Goal: Task Accomplishment & Management: Contribute content

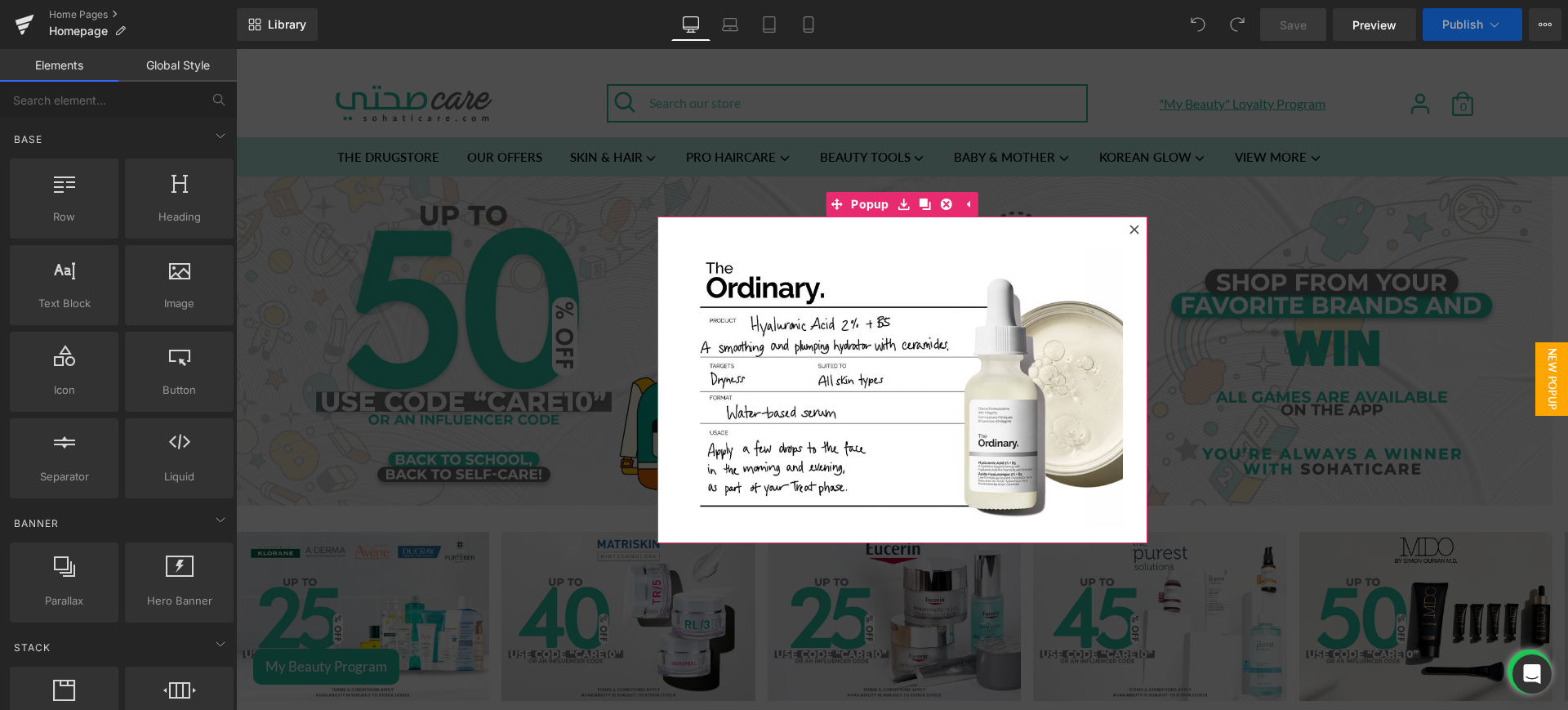
click at [1125, 224] on div at bounding box center [1134, 230] width 19 height 19
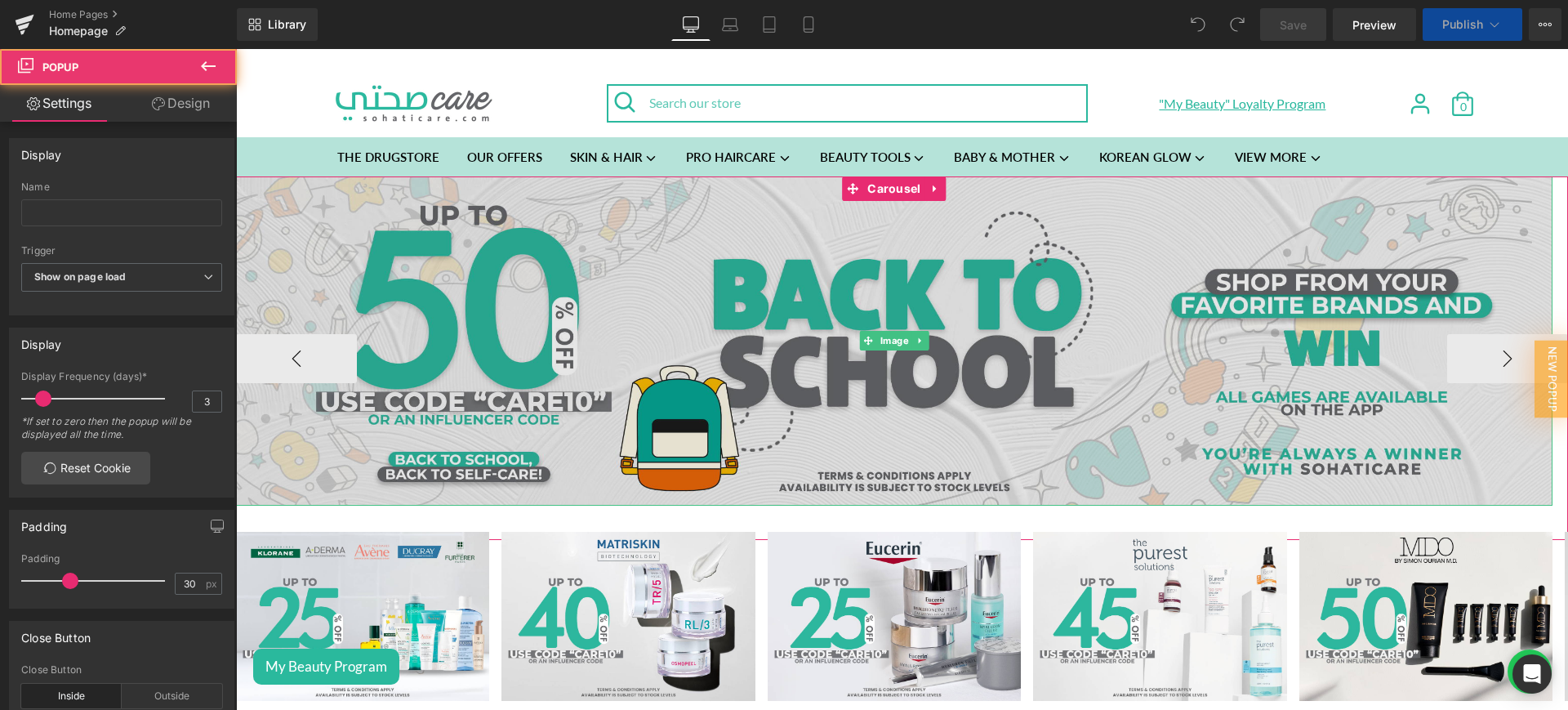
click at [662, 326] on img at bounding box center [894, 342] width 1316 height 330
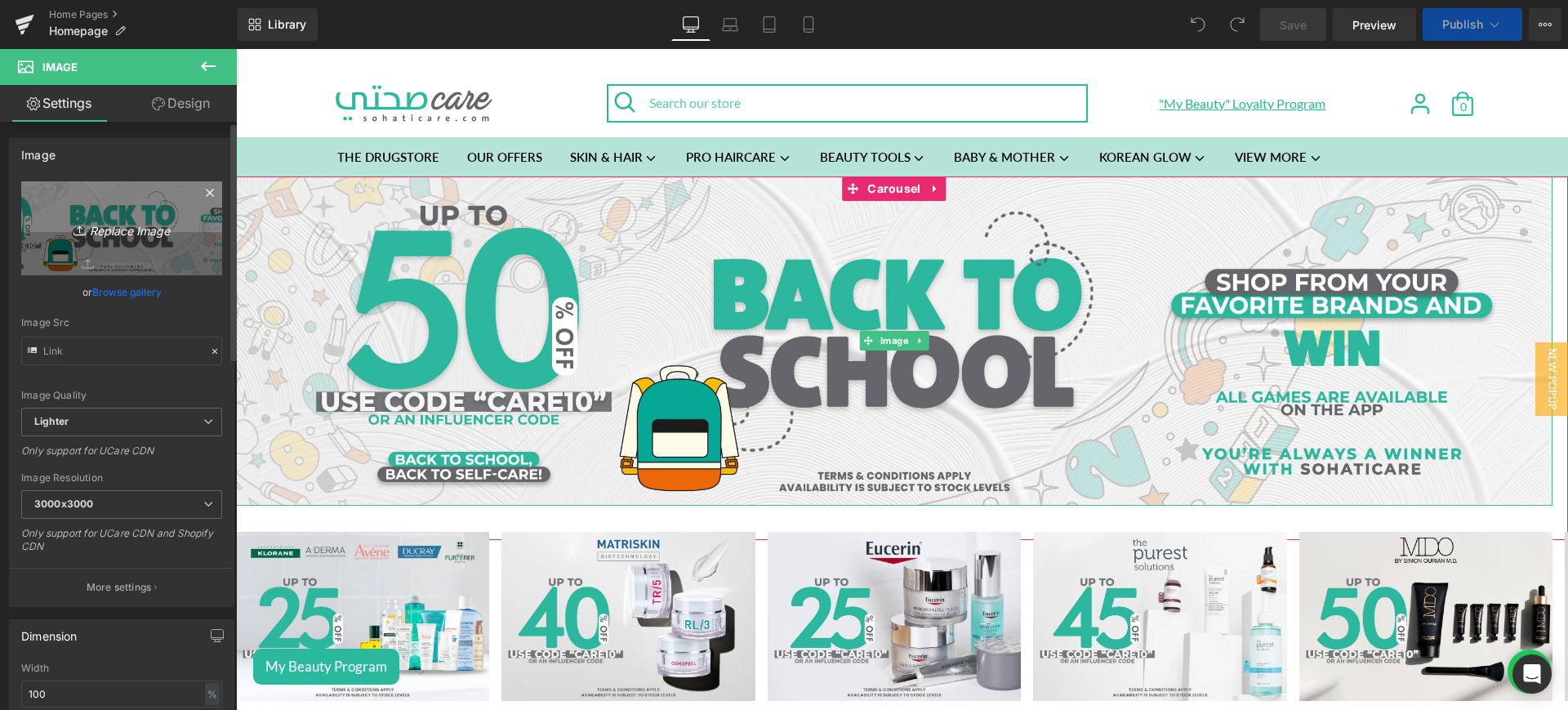
click at [97, 229] on icon "Replace Image" at bounding box center [121, 229] width 130 height 20
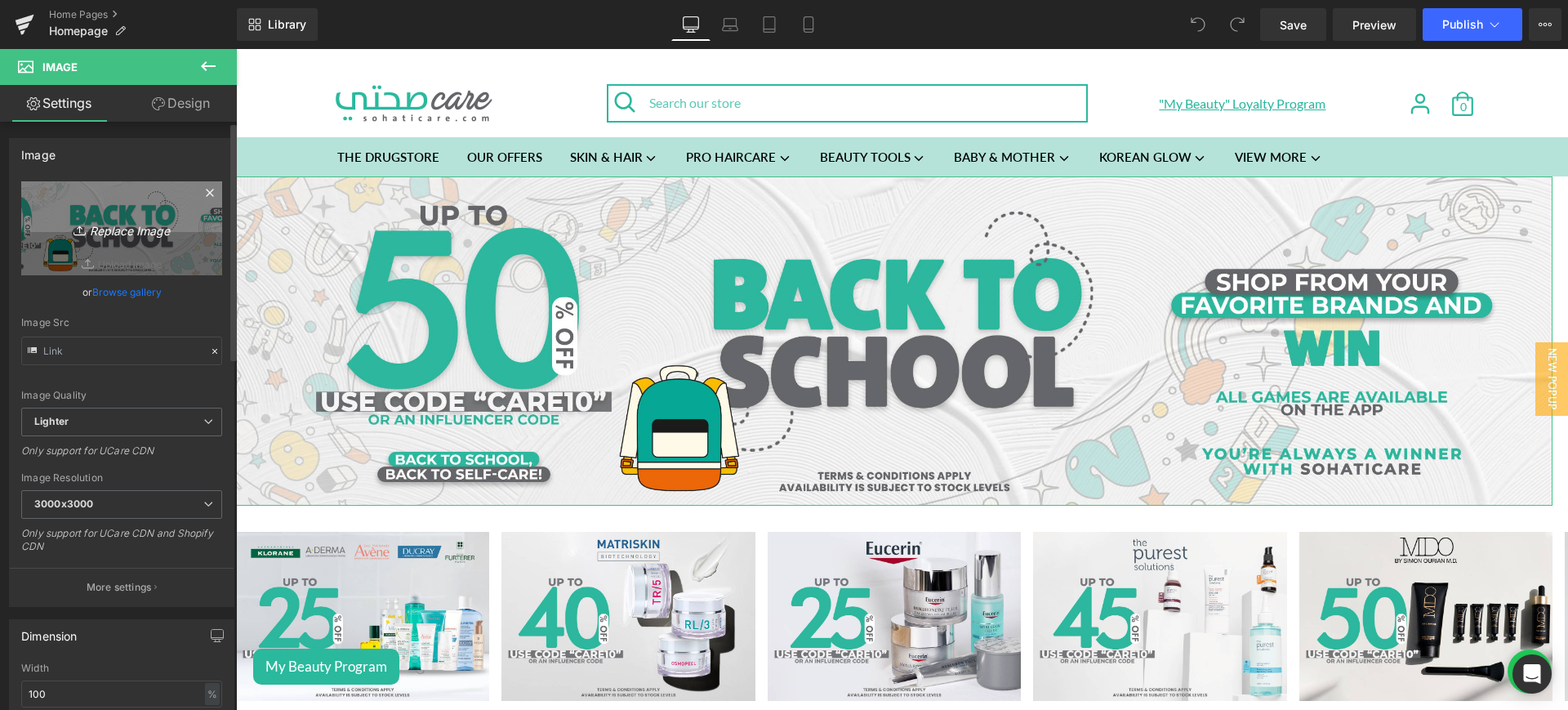
type input "C:\fakepath\end web.png"
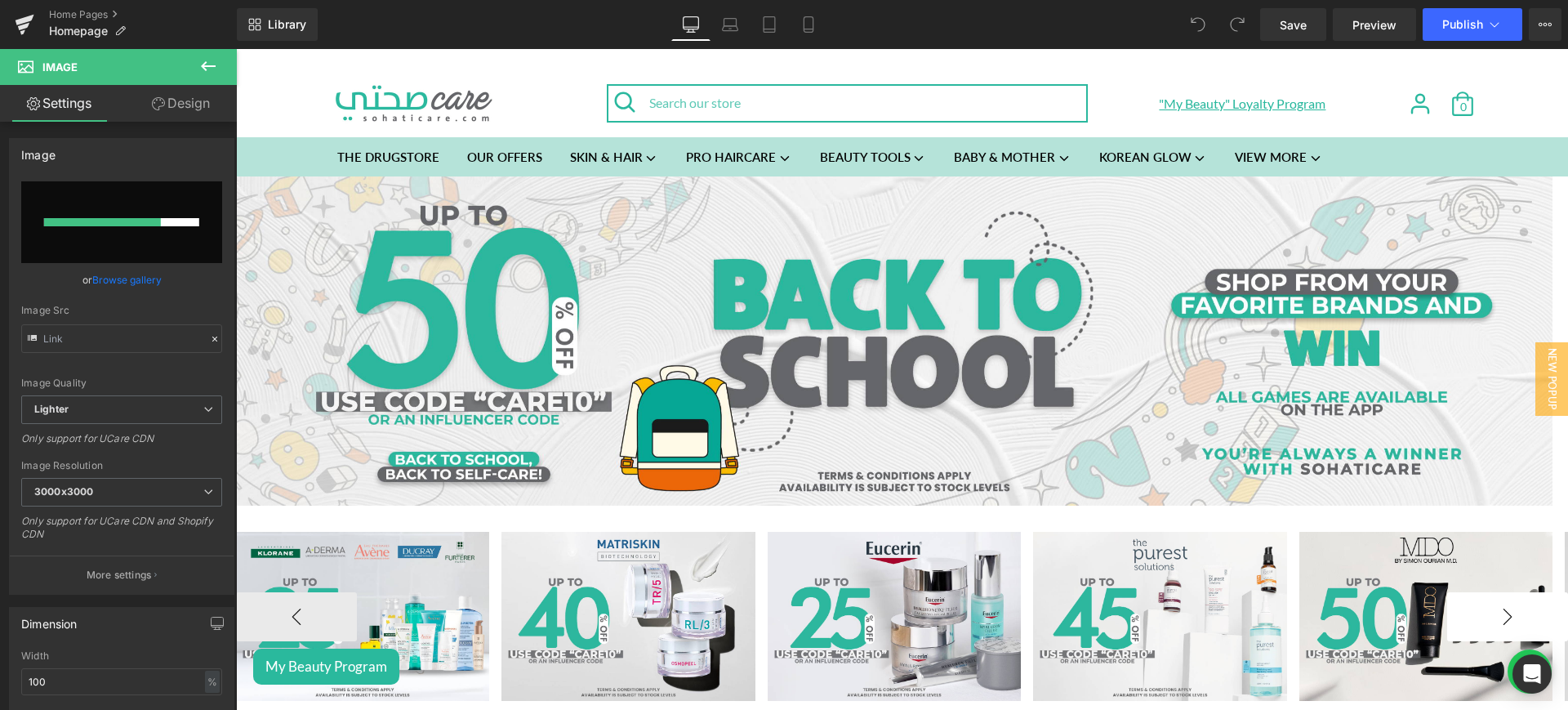
click at [1483, 598] on button "›" at bounding box center [1508, 617] width 121 height 49
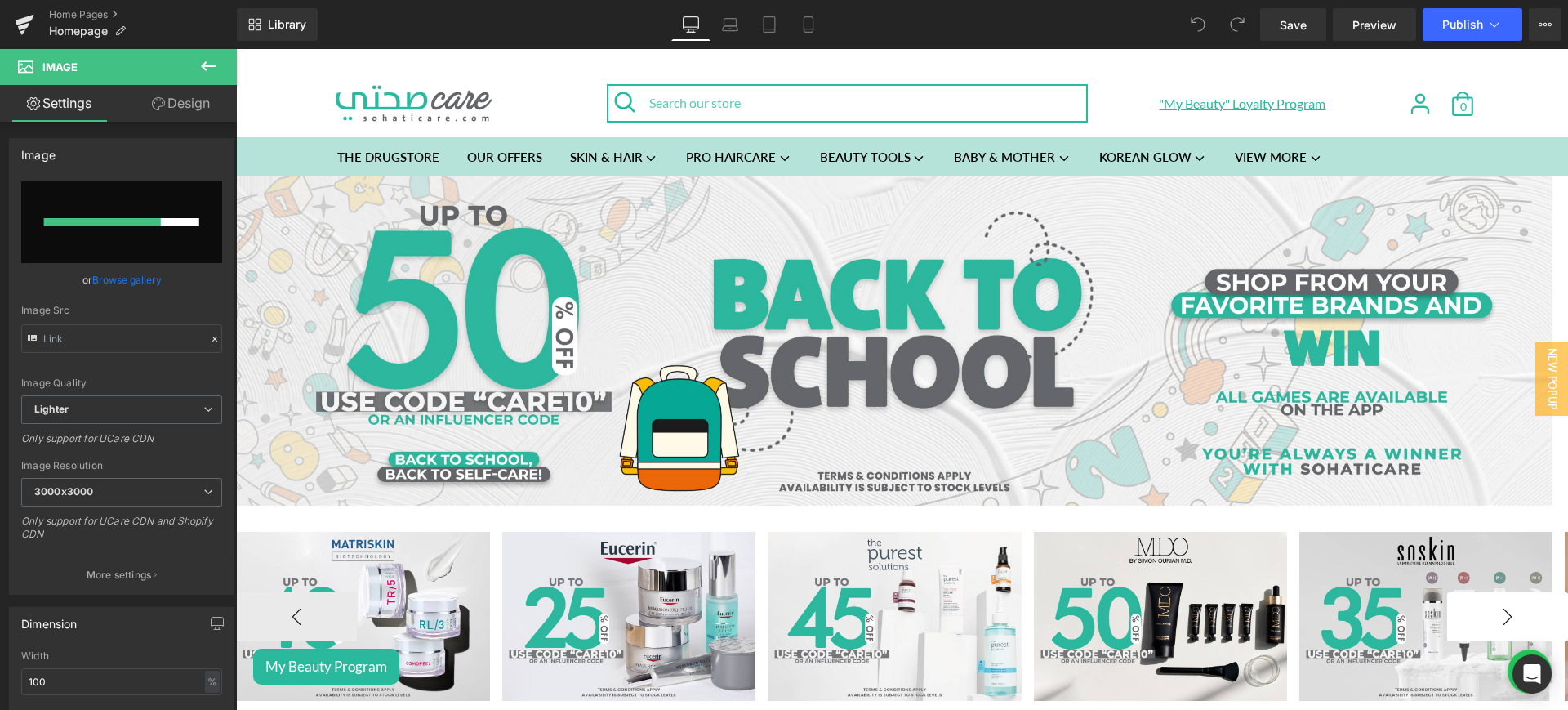
click at [1499, 608] on button "›" at bounding box center [1508, 617] width 121 height 49
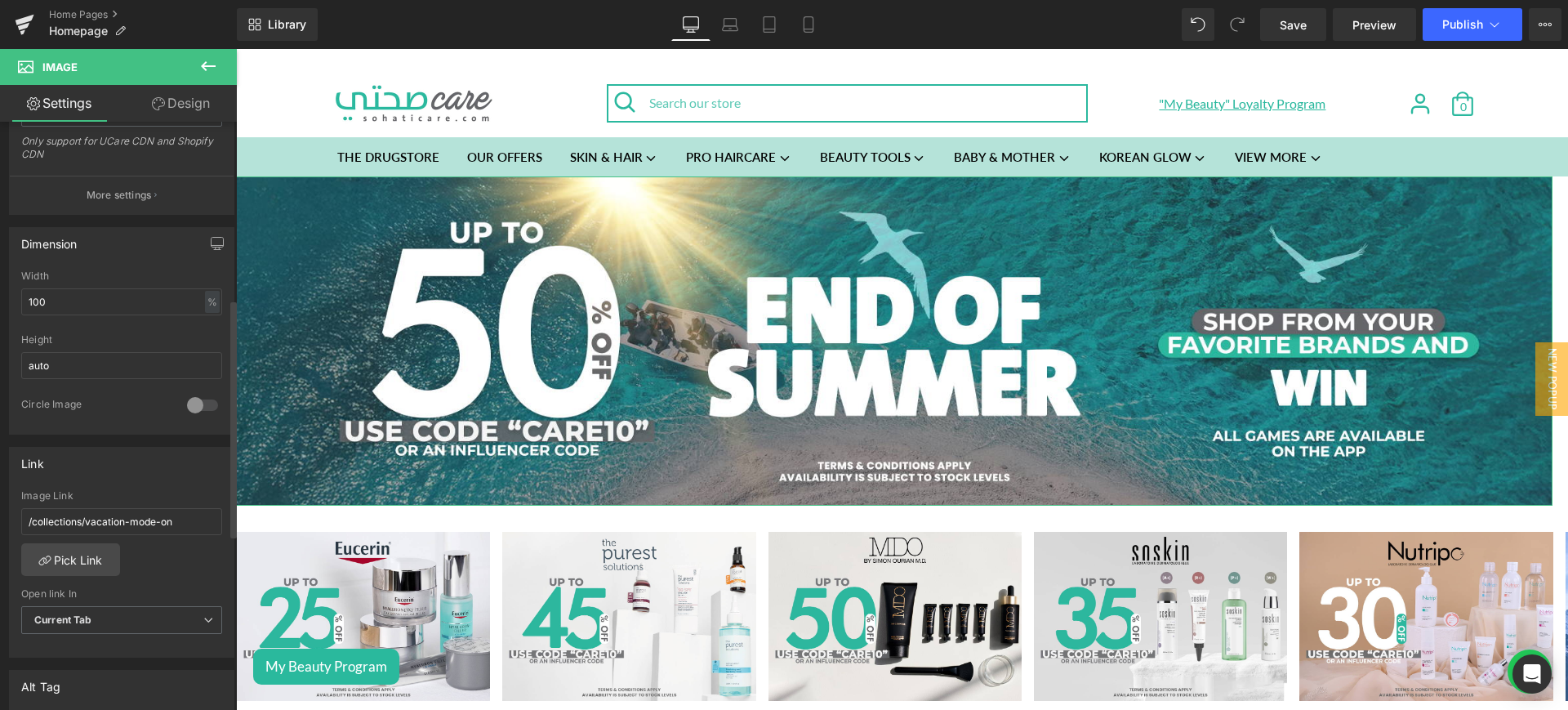
scroll to position [445, 0]
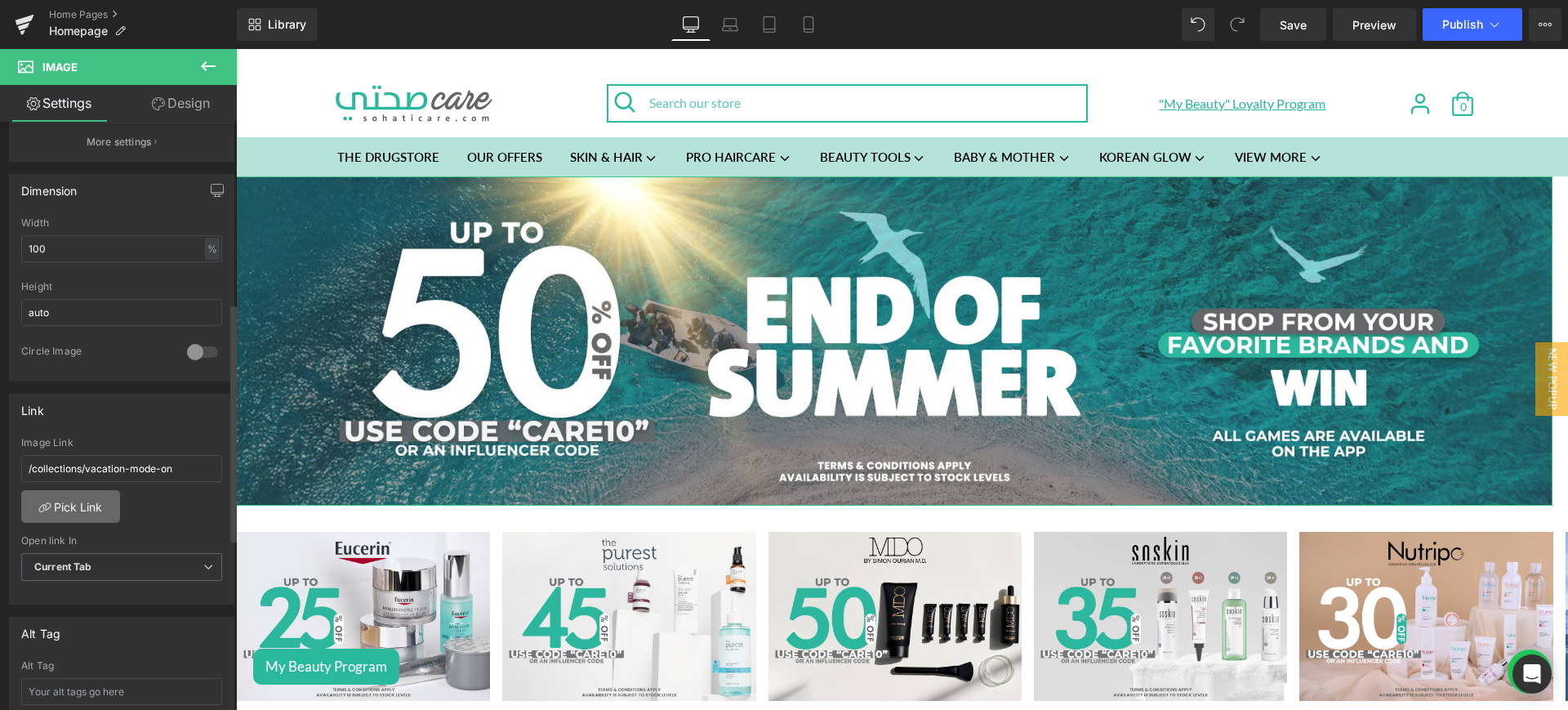
click at [87, 513] on link "Pick Link" at bounding box center [70, 506] width 99 height 32
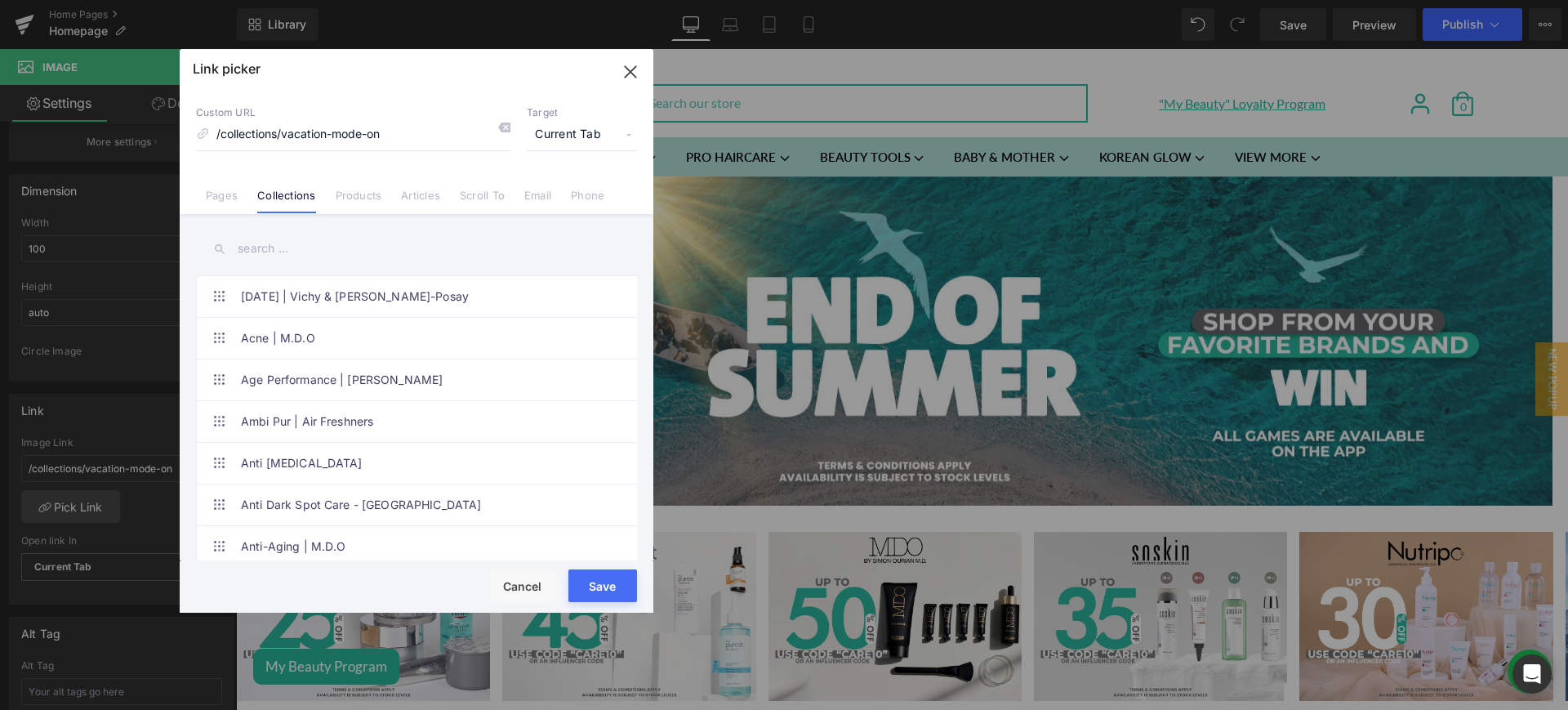
click at [273, 243] on input "text" at bounding box center [416, 249] width 441 height 37
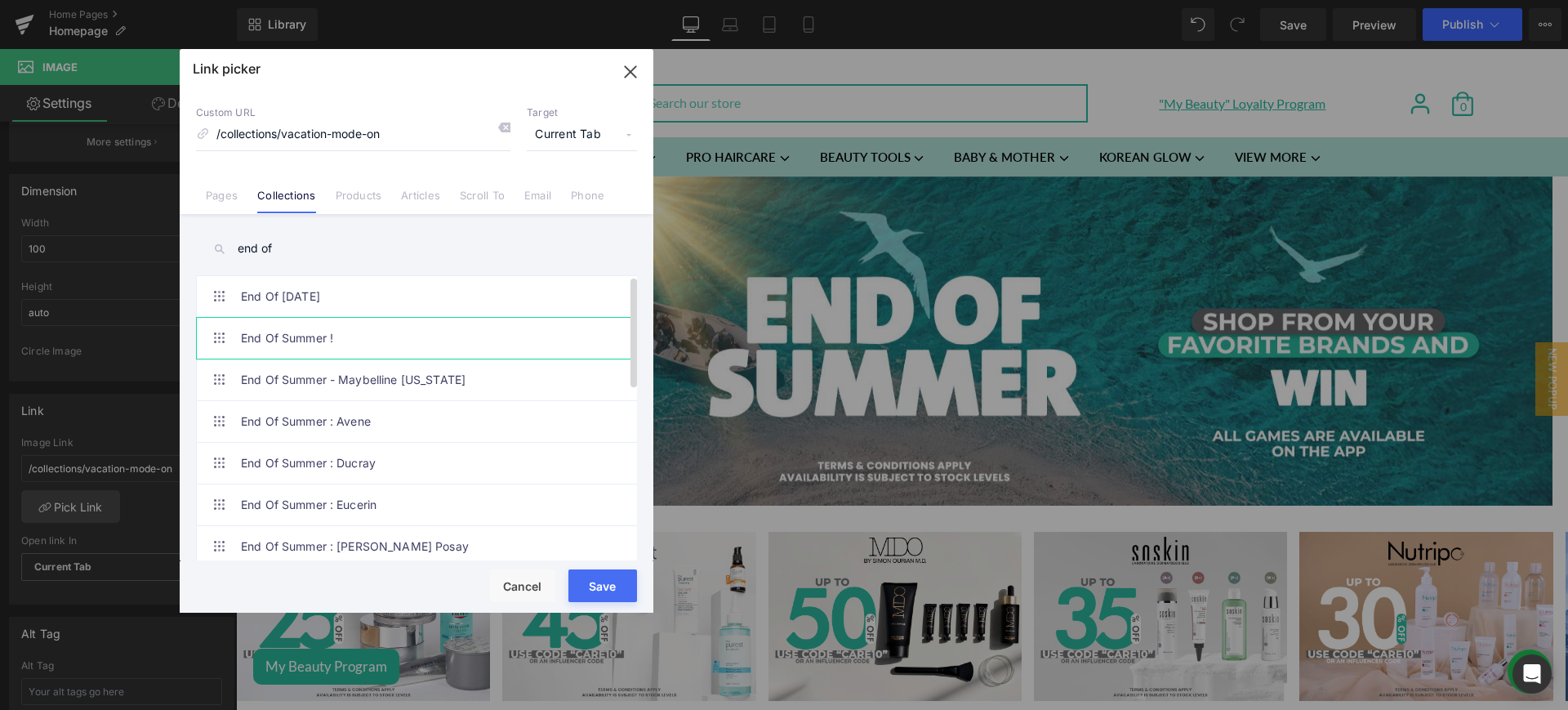
type input "end of"
click at [408, 351] on link "End Of Summer !" at bounding box center [420, 338] width 359 height 41
click at [609, 581] on button "Save" at bounding box center [603, 585] width 68 height 32
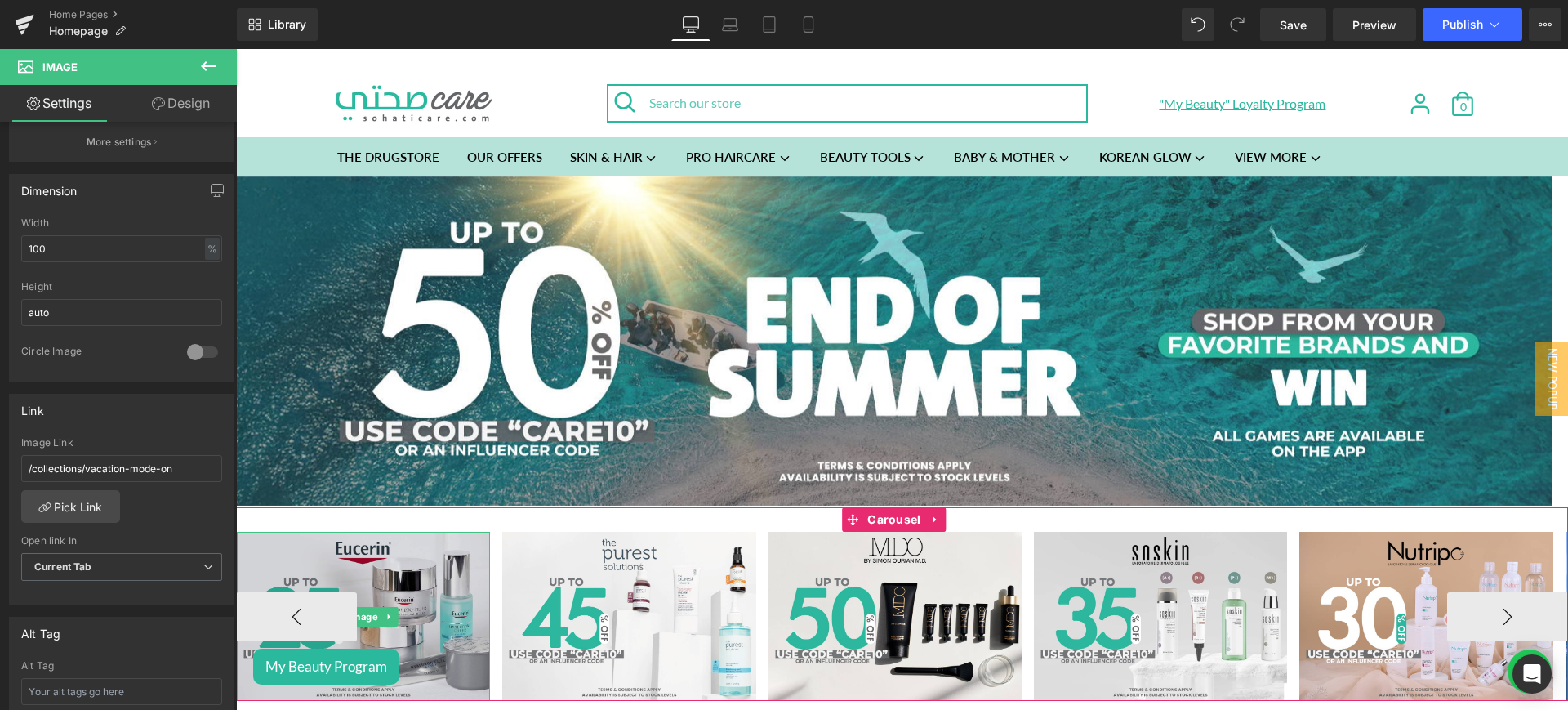
click at [418, 569] on img at bounding box center [364, 617] width 253 height 169
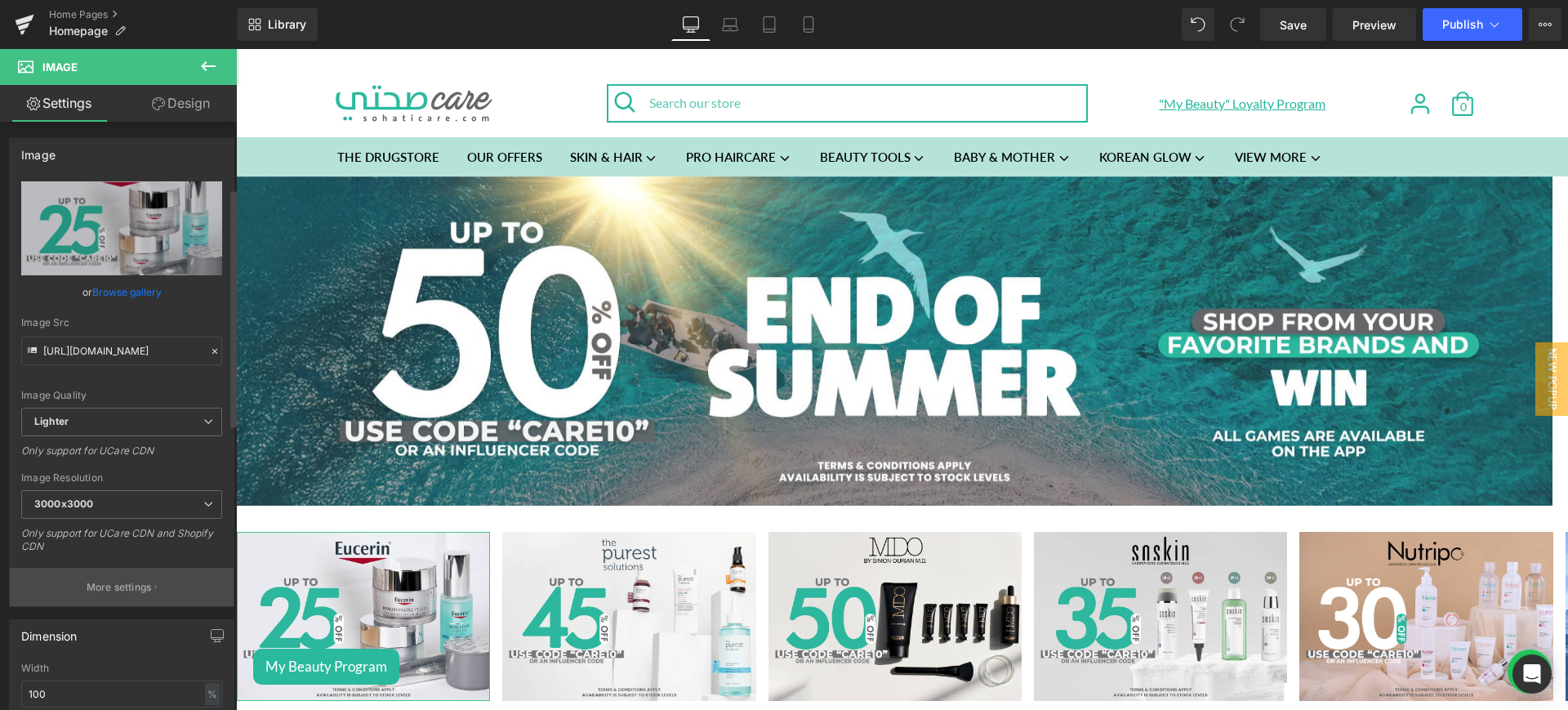
scroll to position [359, 0]
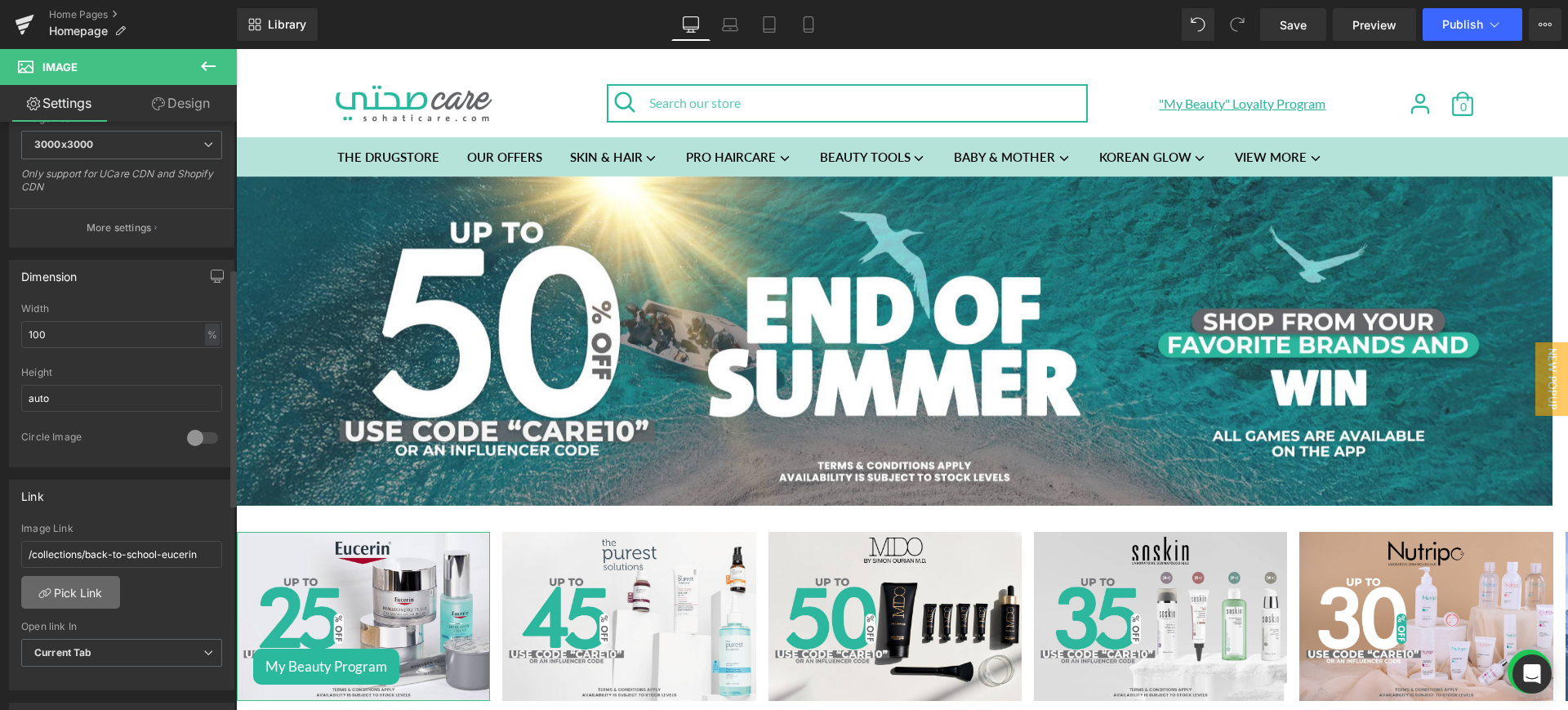
click at [79, 592] on link "Pick Link" at bounding box center [70, 592] width 99 height 32
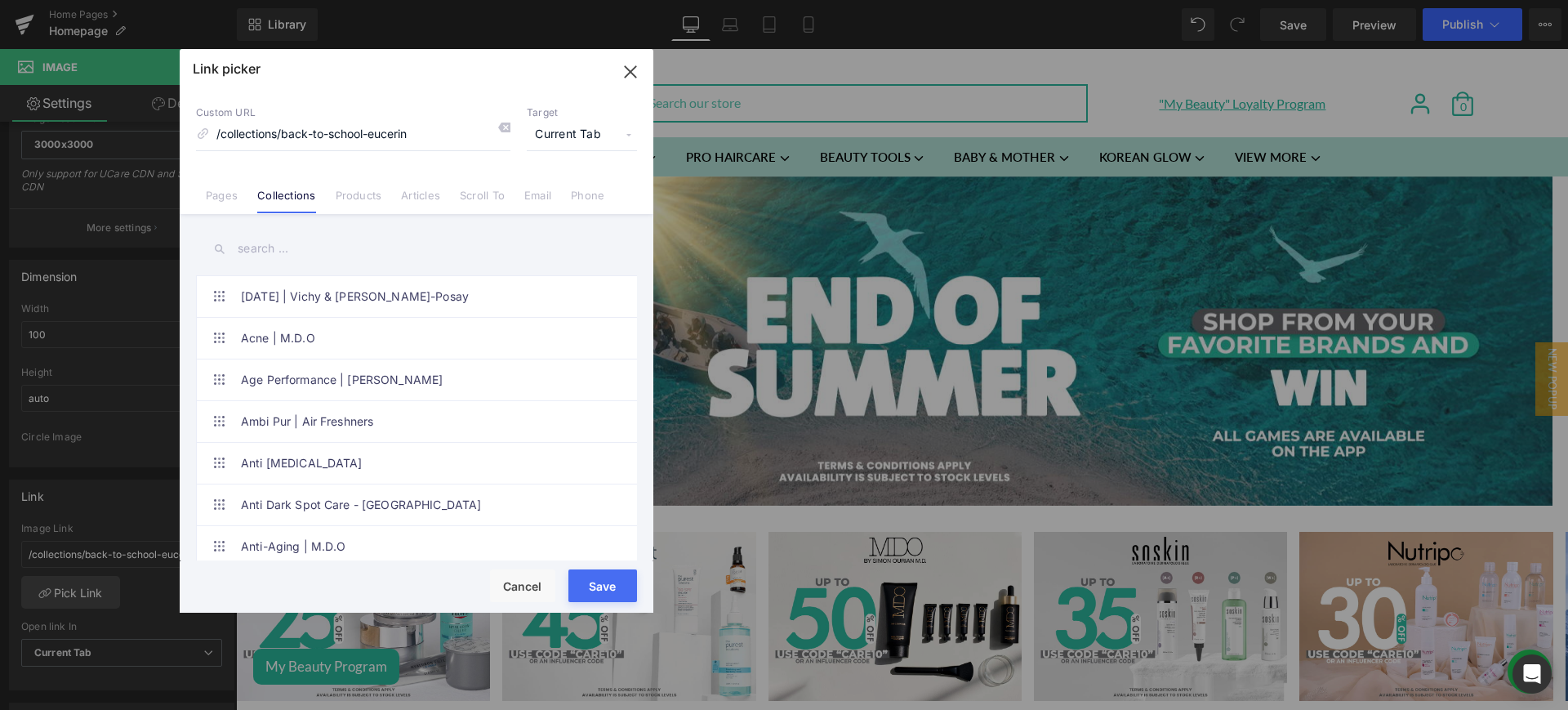
click at [305, 258] on input "text" at bounding box center [416, 249] width 441 height 37
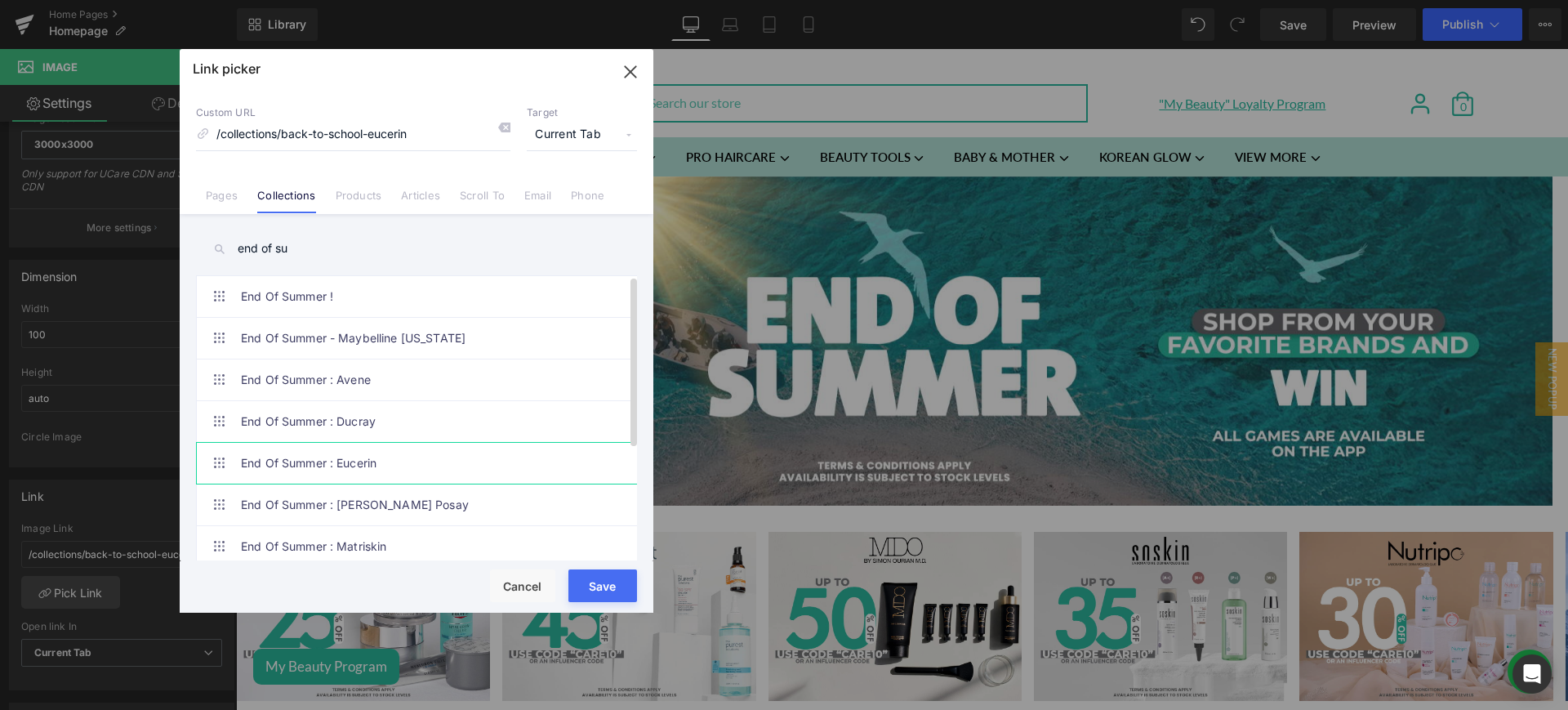
type input "end of su"
click at [357, 450] on link "End Of Summer : Eucerin" at bounding box center [420, 464] width 359 height 41
click at [620, 582] on button "Save" at bounding box center [603, 585] width 68 height 32
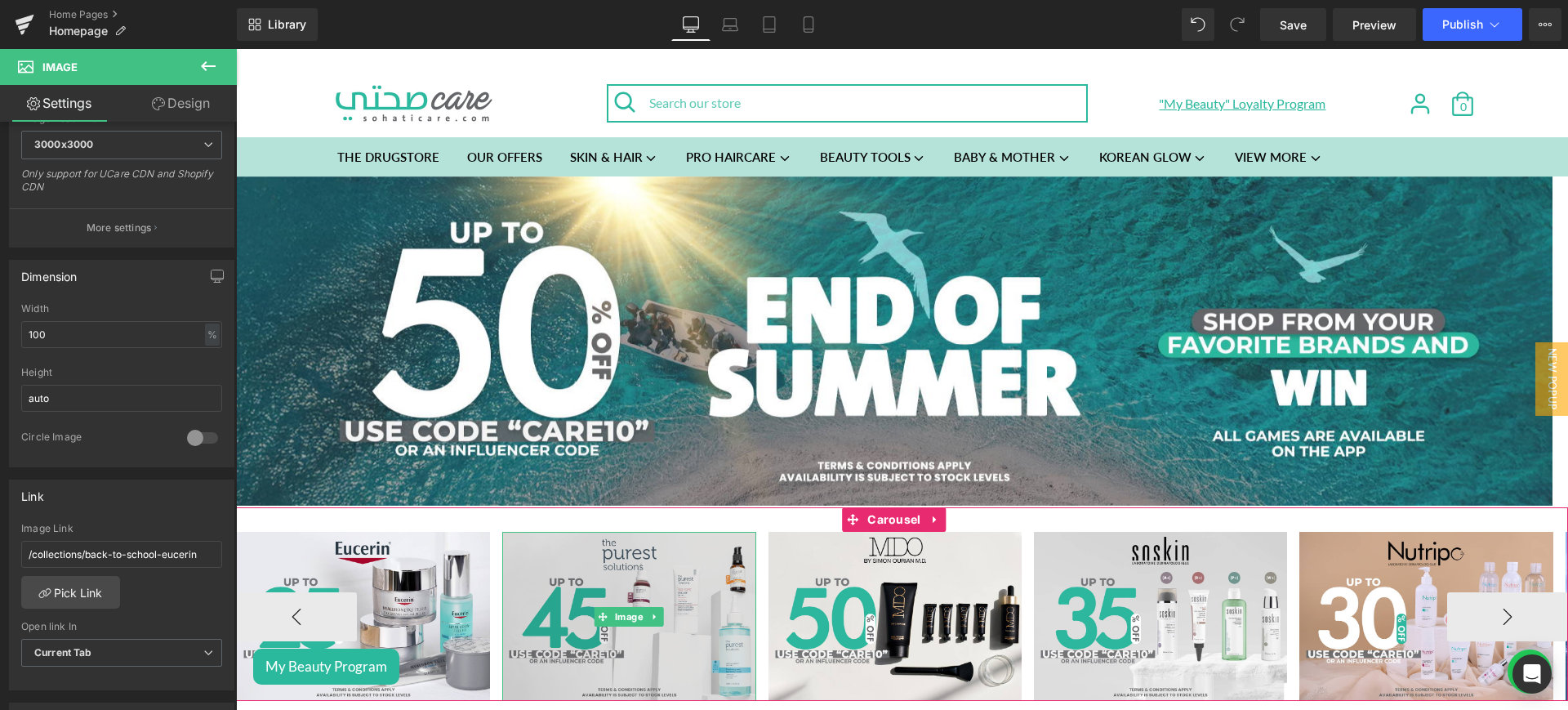
click at [653, 571] on img at bounding box center [629, 617] width 253 height 169
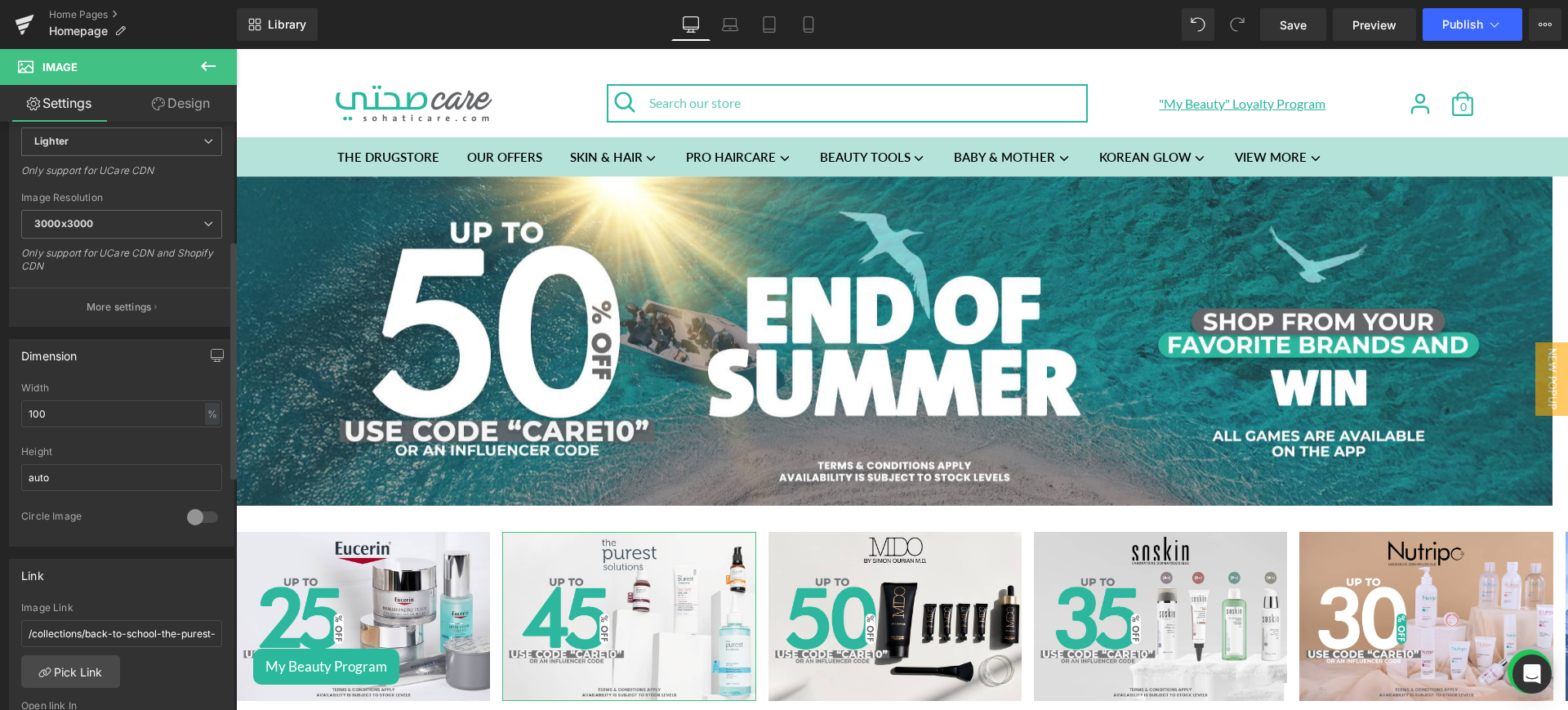
scroll to position [293, 0]
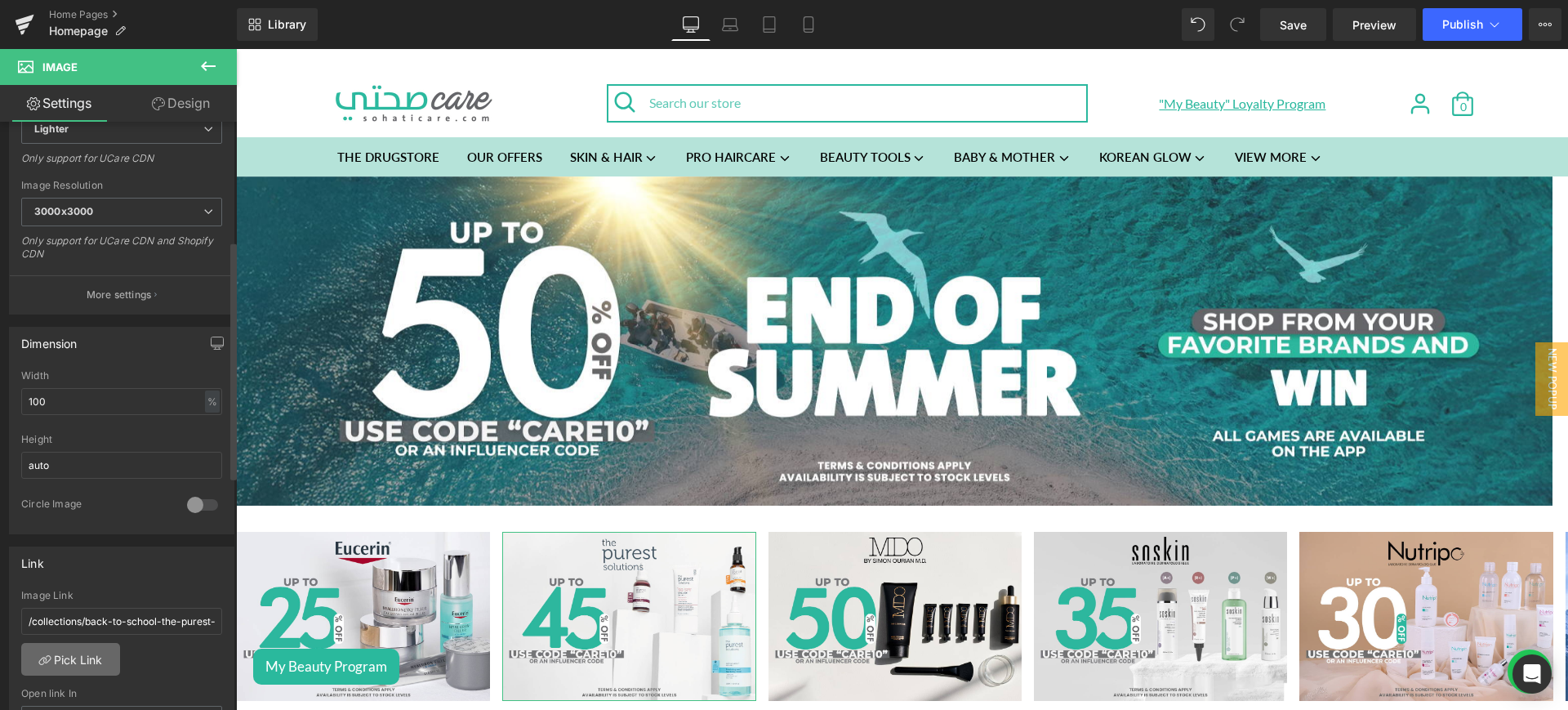
click at [93, 654] on link "Pick Link" at bounding box center [70, 659] width 99 height 32
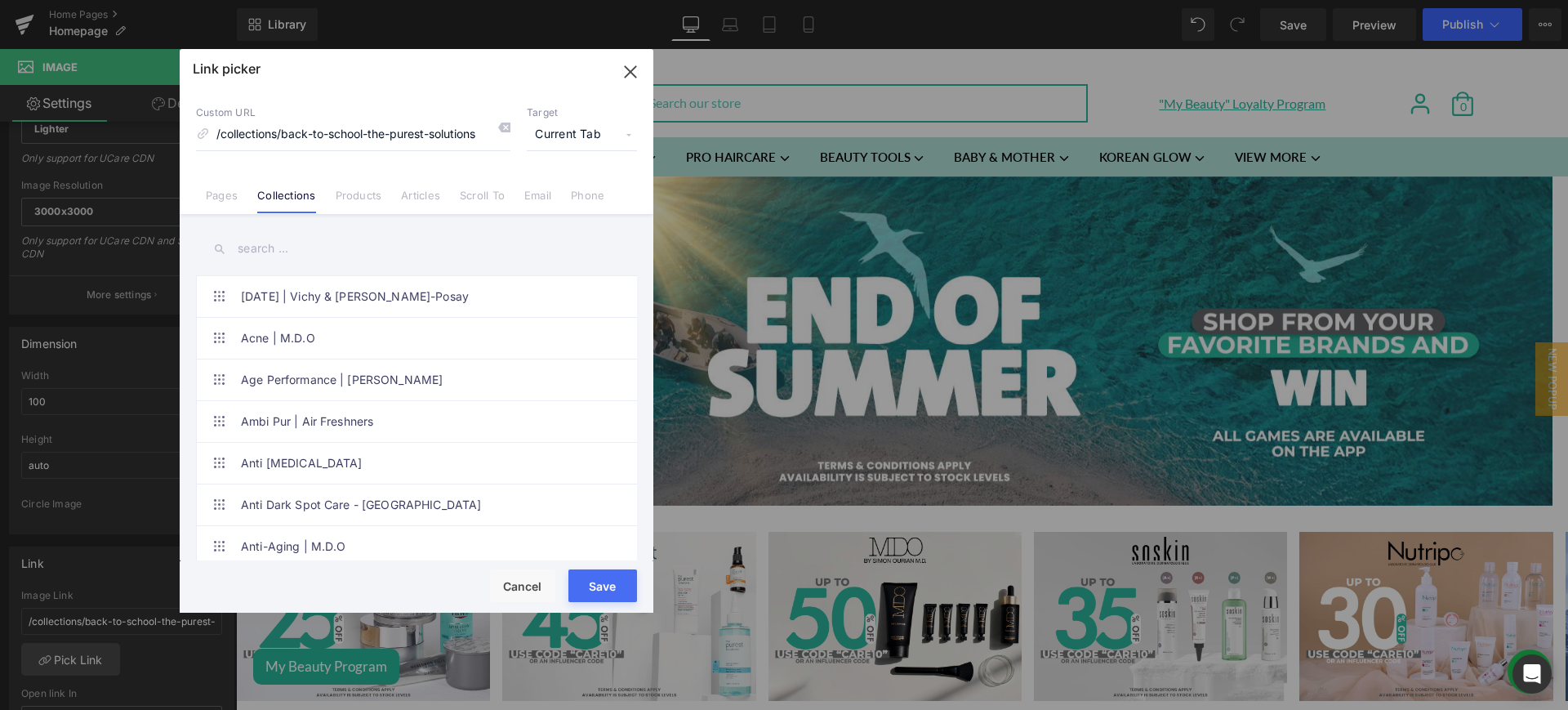
click at [316, 249] on input "text" at bounding box center [416, 249] width 441 height 37
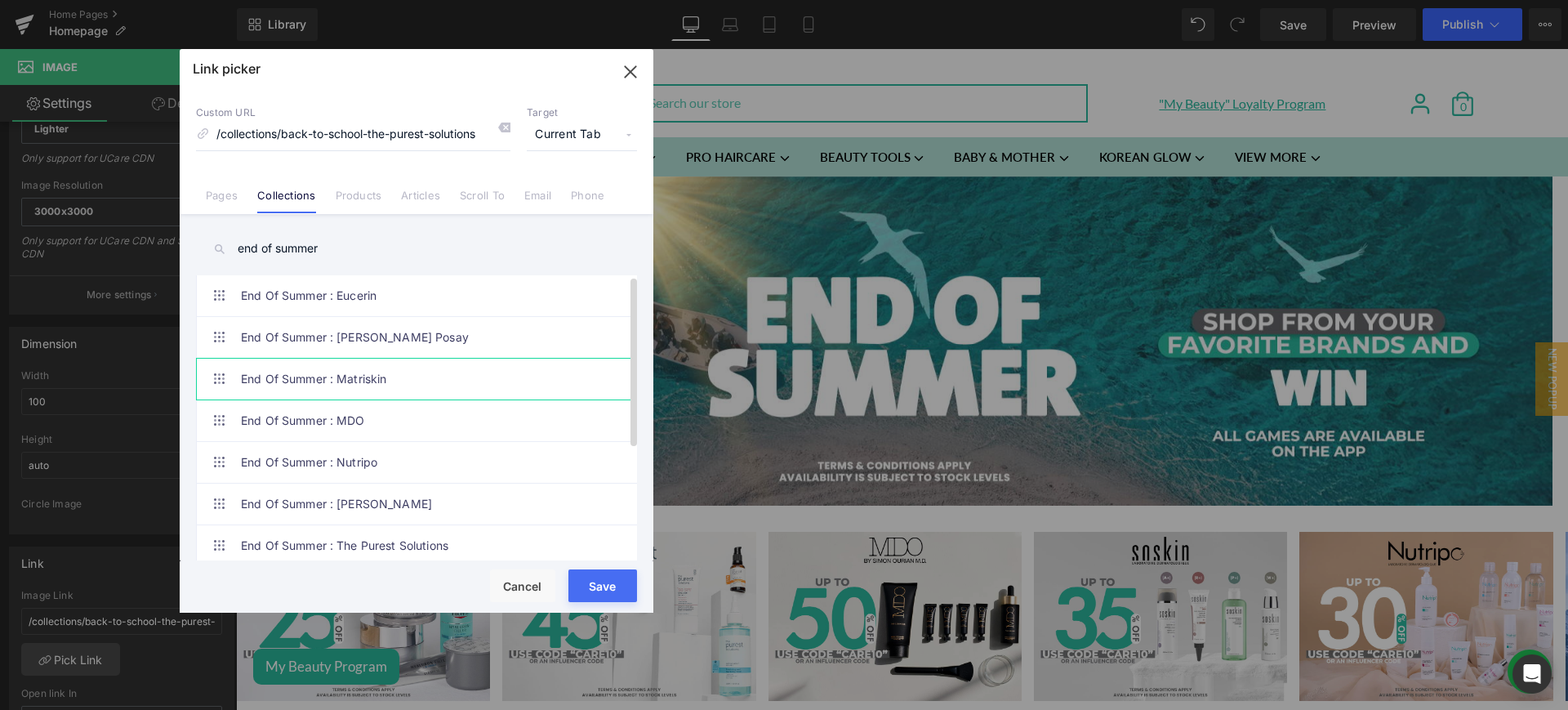
scroll to position [0, 0]
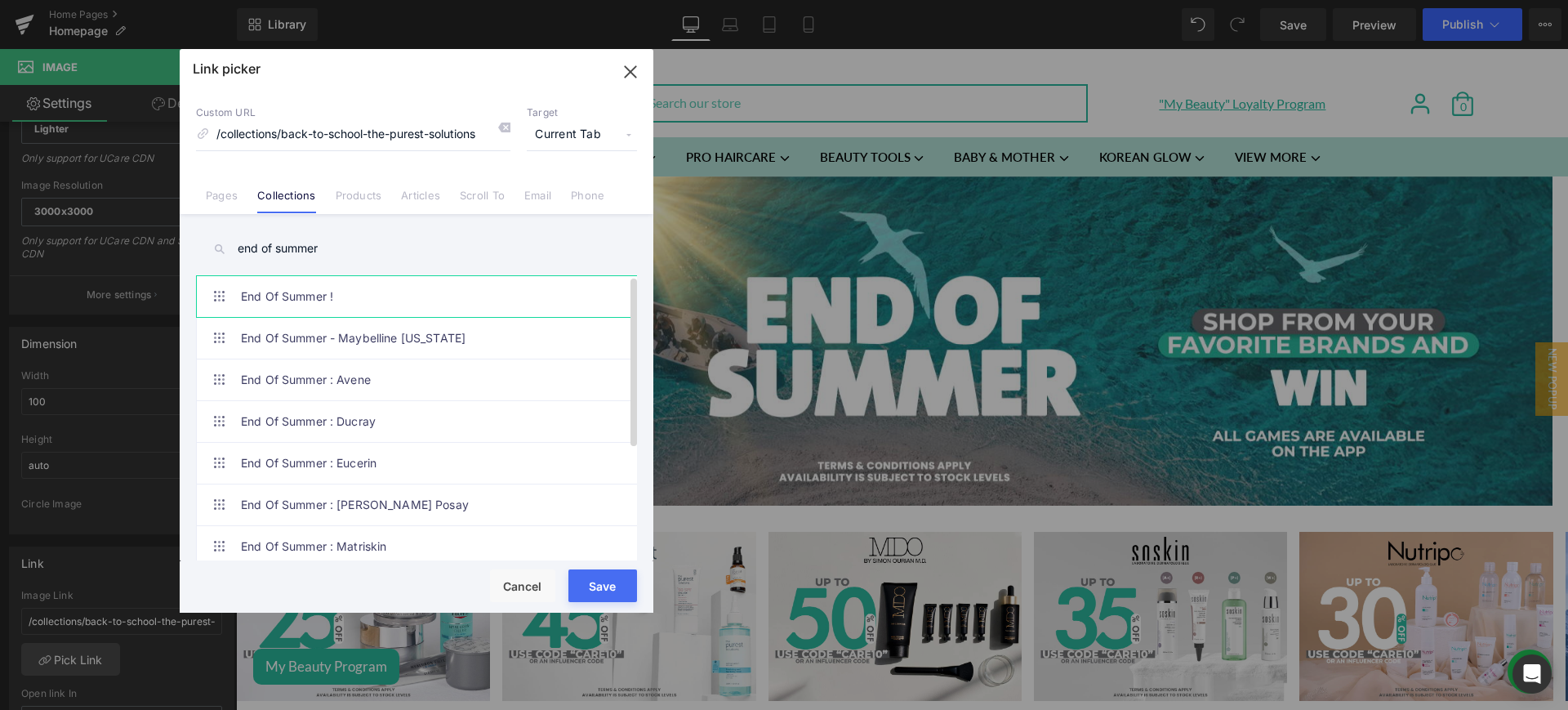
drag, startPoint x: 339, startPoint y: 246, endPoint x: 213, endPoint y: 276, distance: 129.5
click at [213, 276] on div "end of summer 22.2.22 | Vichy & La Roche-Posay Acne | M.D.O Age Performance | S…" at bounding box center [416, 389] width 474 height 351
type input "end of summer"
click at [426, 529] on link "End Of Summer : The Purest Solutions" at bounding box center [420, 546] width 359 height 41
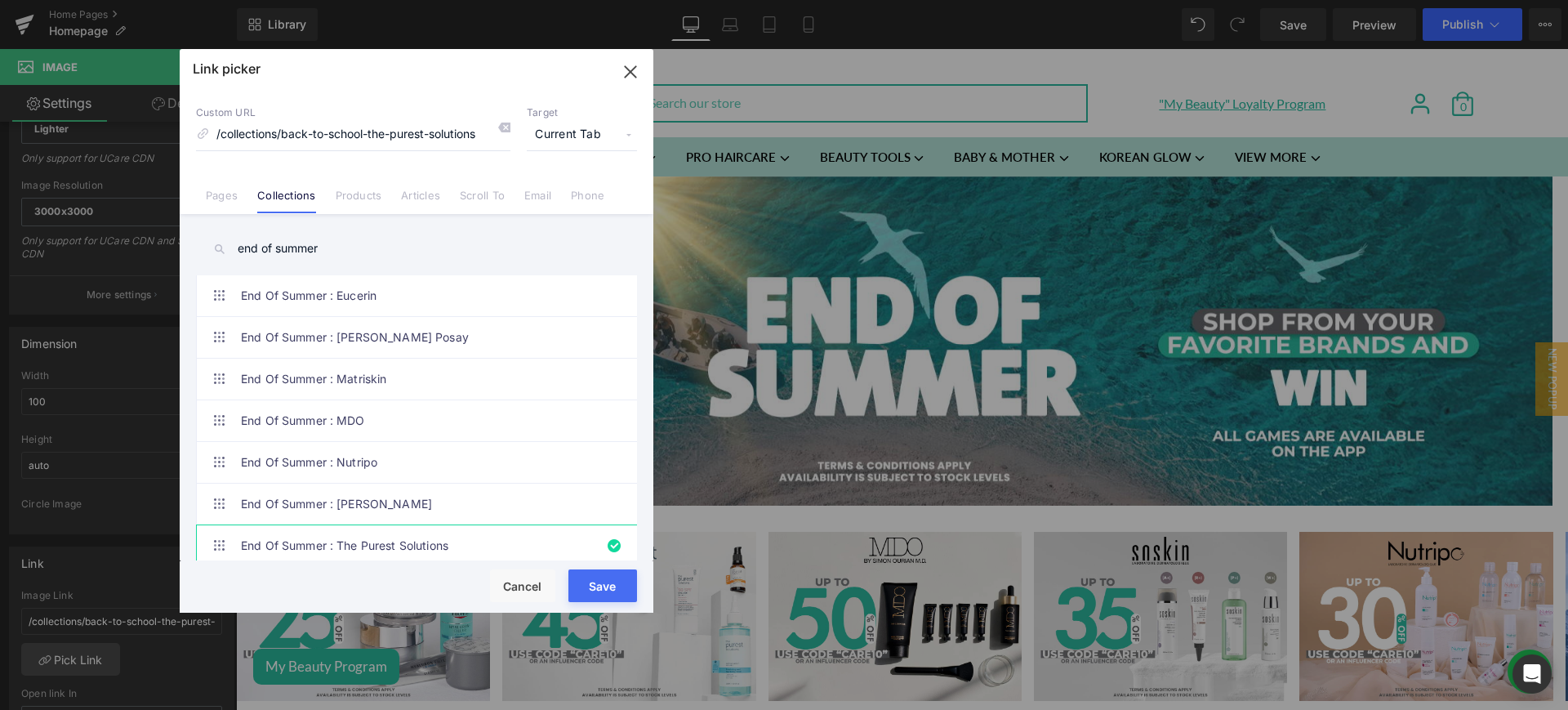
click at [618, 583] on button "Save" at bounding box center [603, 585] width 68 height 32
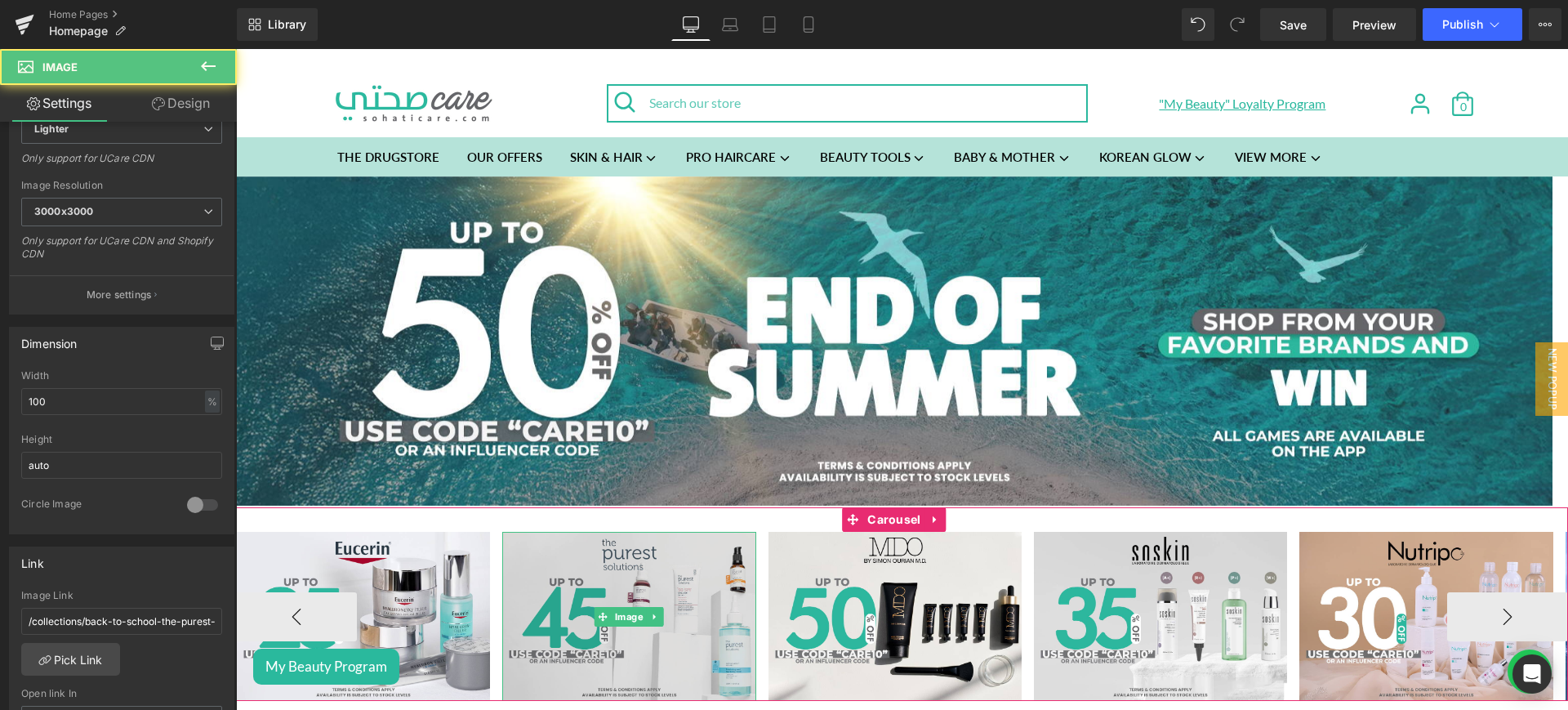
click at [587, 556] on img at bounding box center [629, 617] width 253 height 169
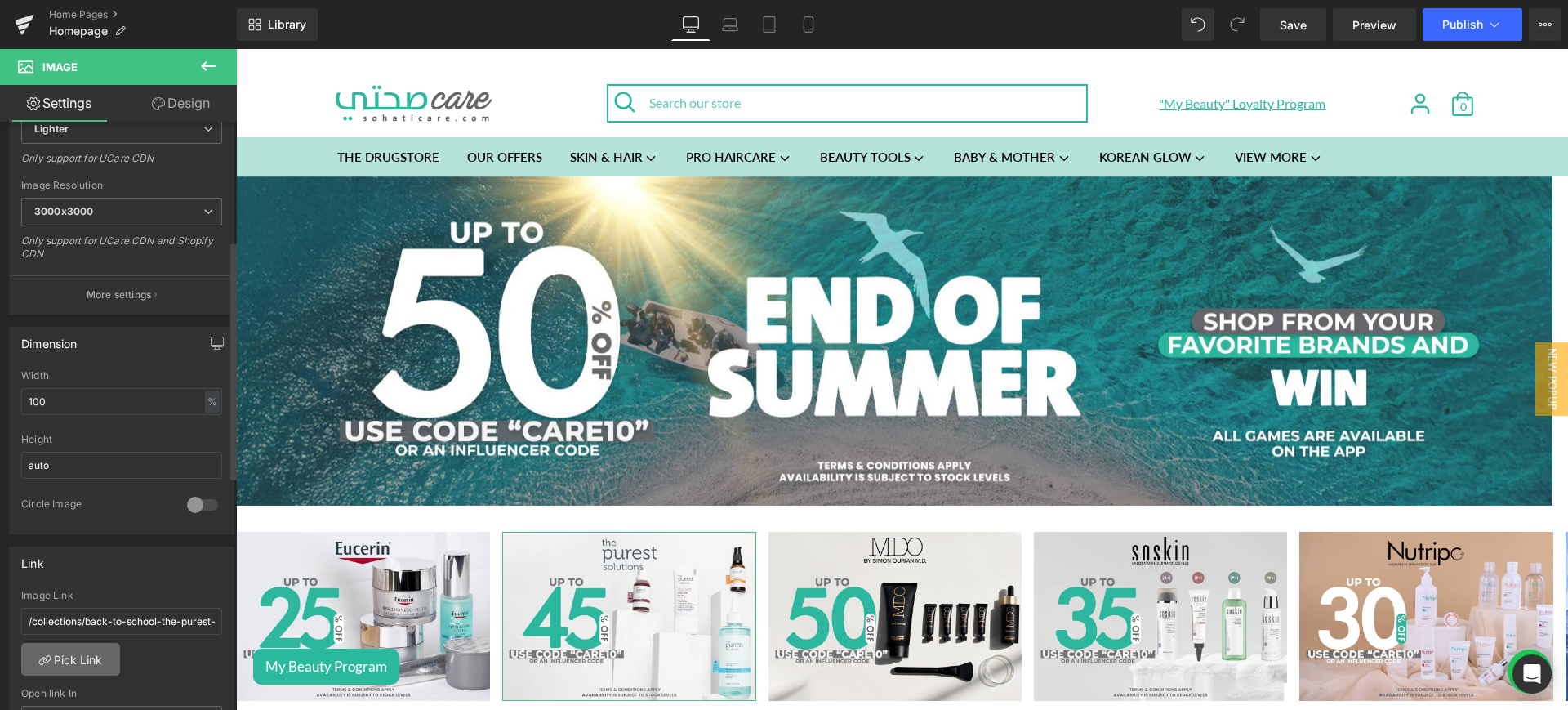
click at [102, 652] on link "Pick Link" at bounding box center [70, 659] width 99 height 32
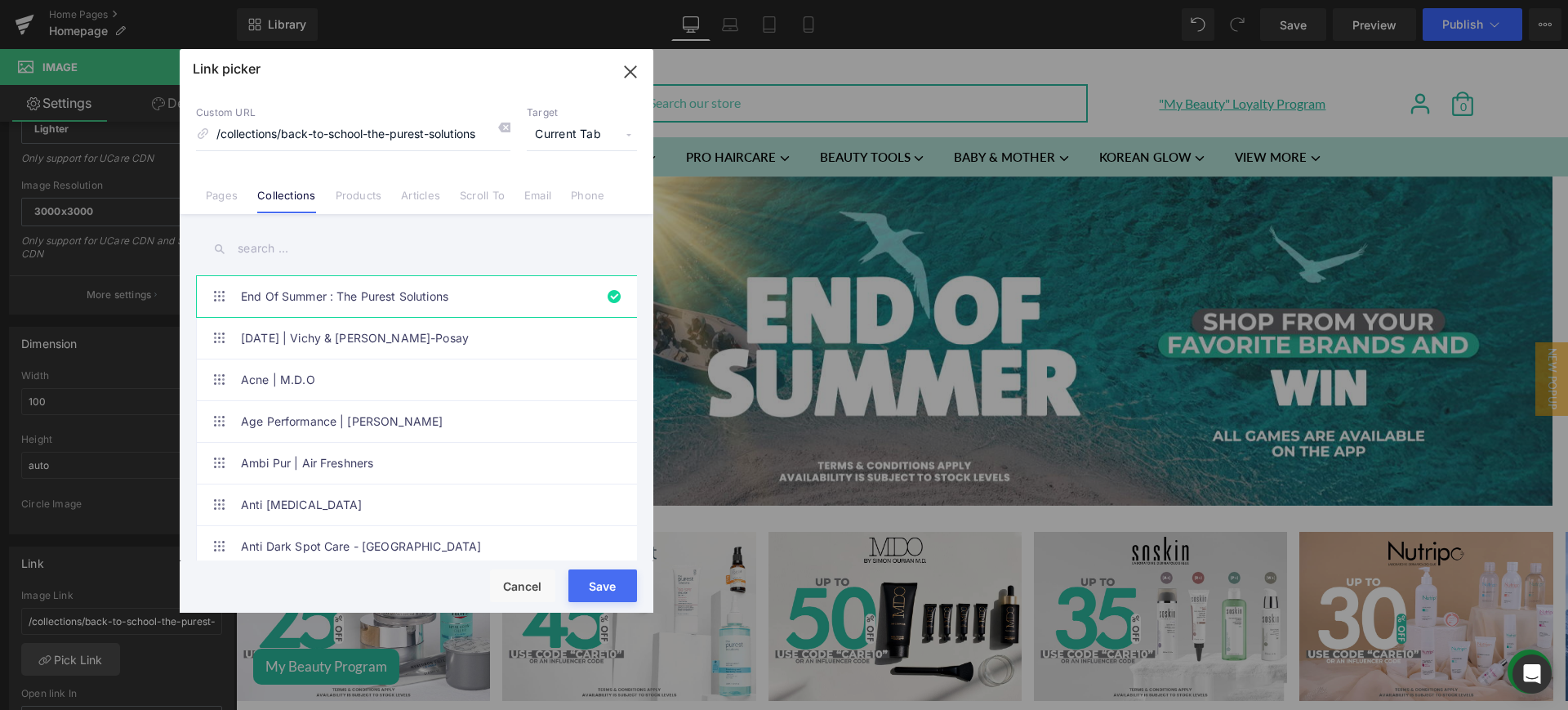
drag, startPoint x: 613, startPoint y: 577, endPoint x: 570, endPoint y: 513, distance: 77.1
click at [613, 577] on button "Save" at bounding box center [603, 585] width 68 height 32
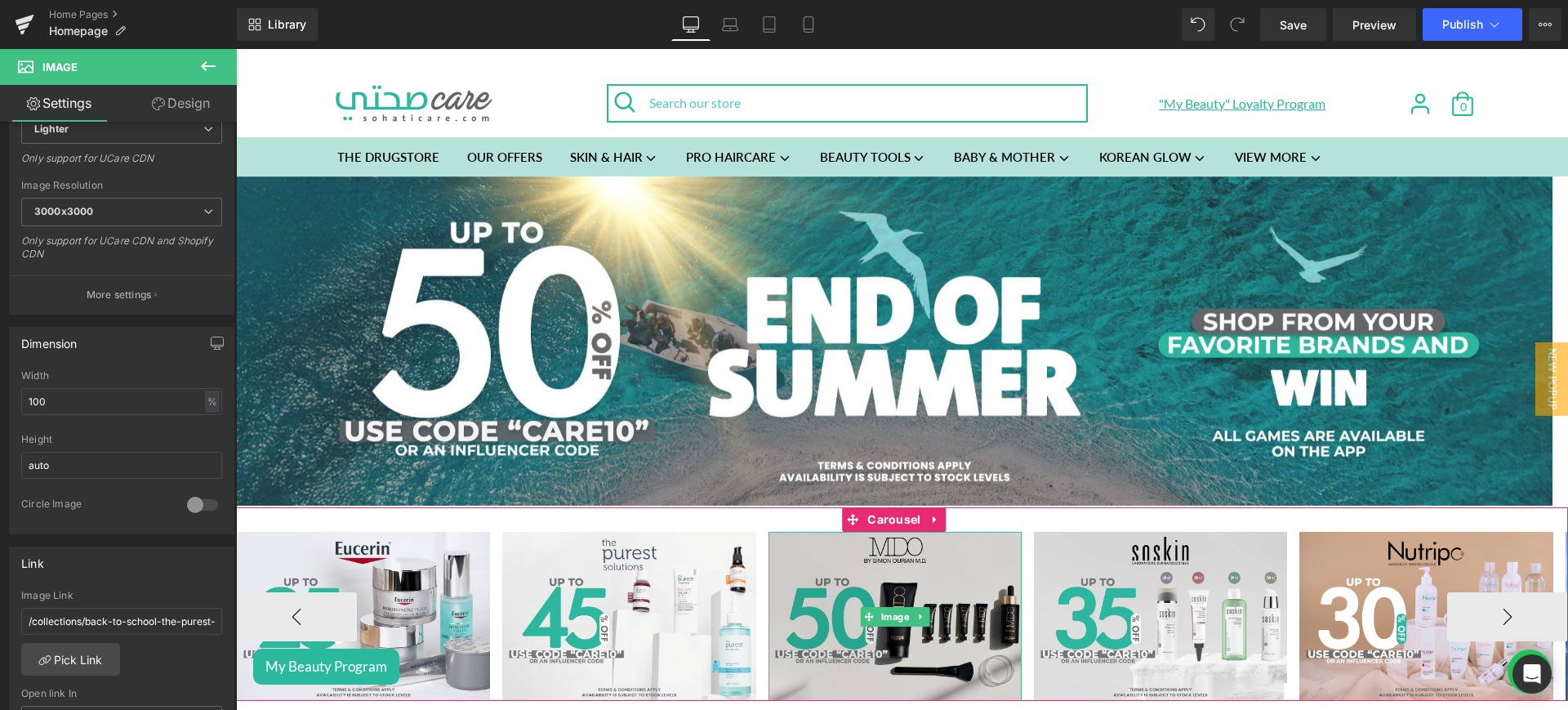
click at [879, 584] on img at bounding box center [895, 617] width 253 height 169
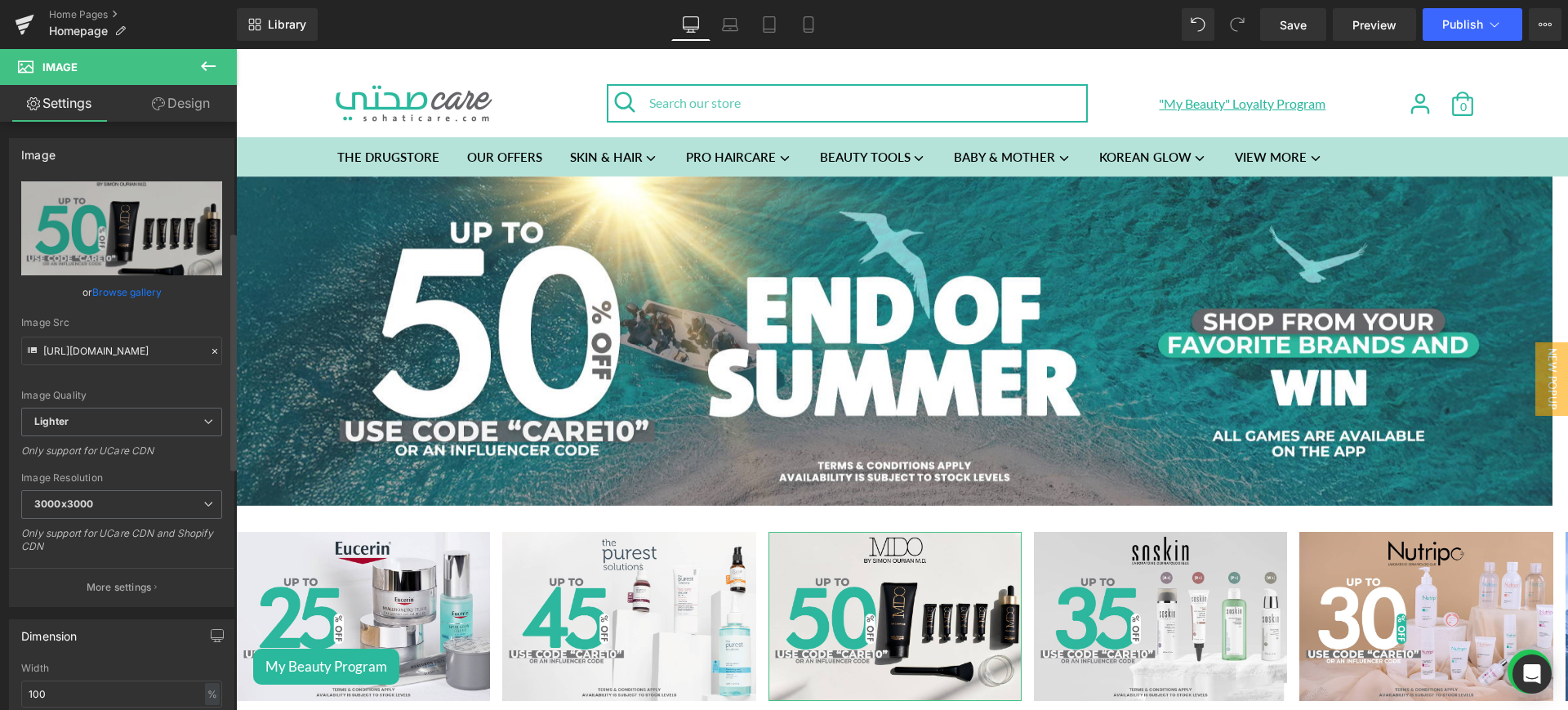
scroll to position [363, 0]
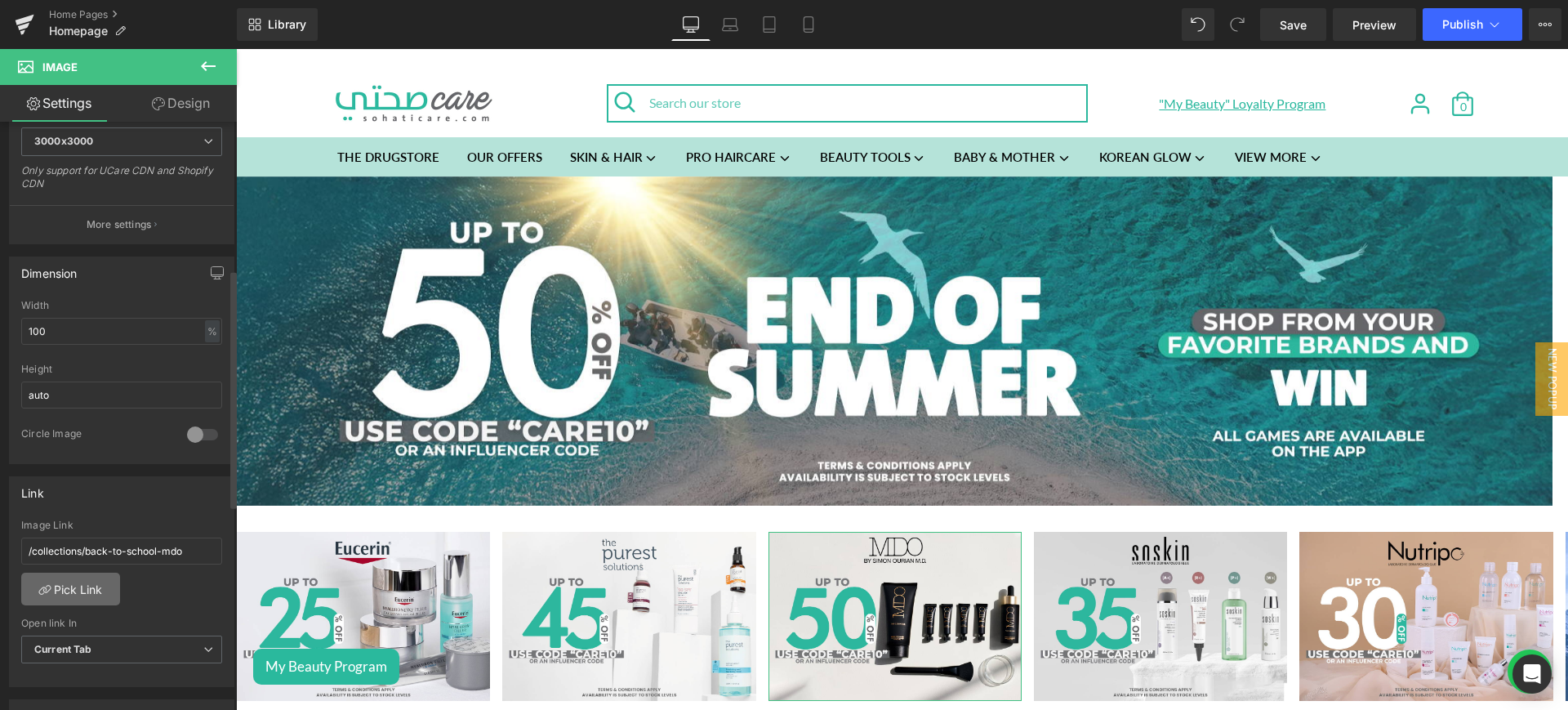
click at [87, 579] on link "Pick Link" at bounding box center [70, 589] width 99 height 32
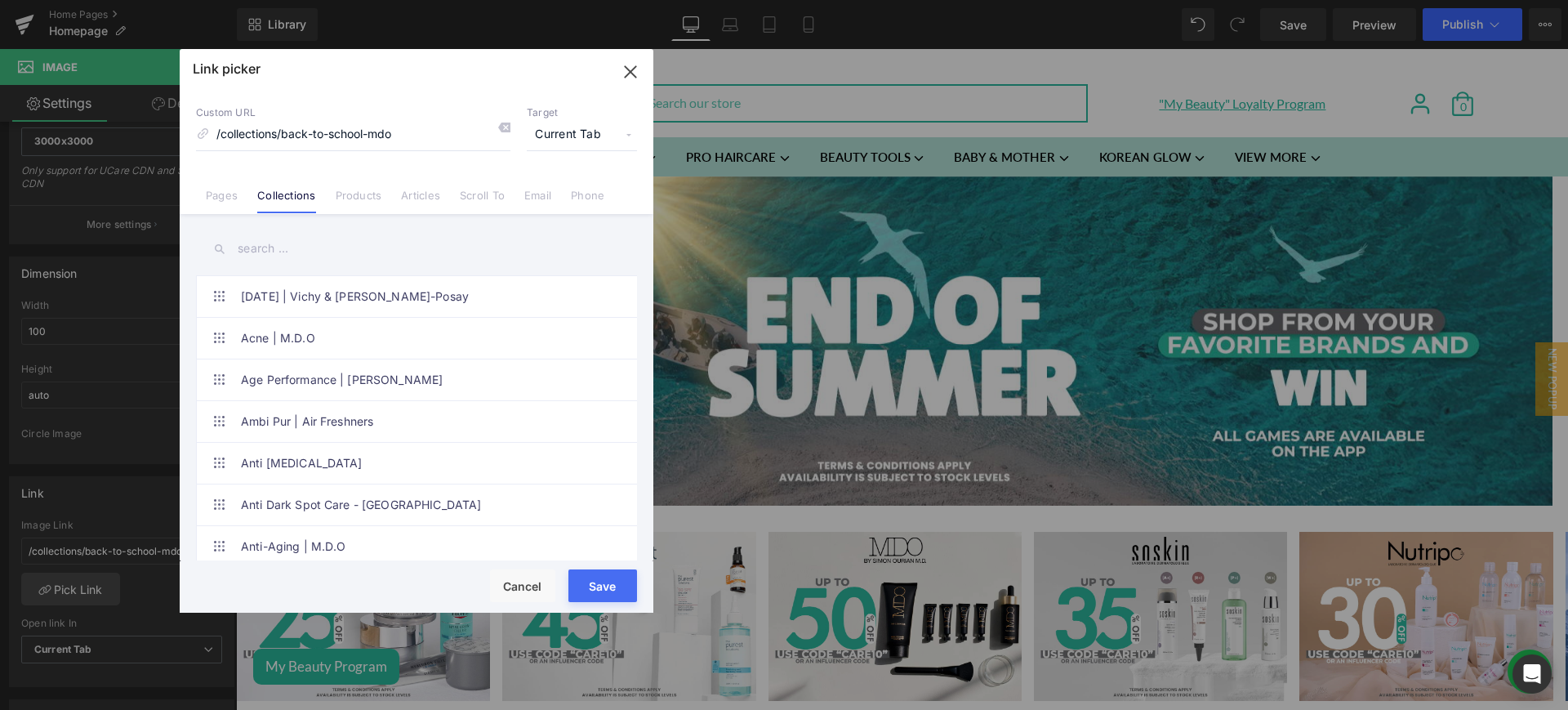
click at [289, 252] on input "text" at bounding box center [416, 249] width 441 height 37
paste input "end of summer"
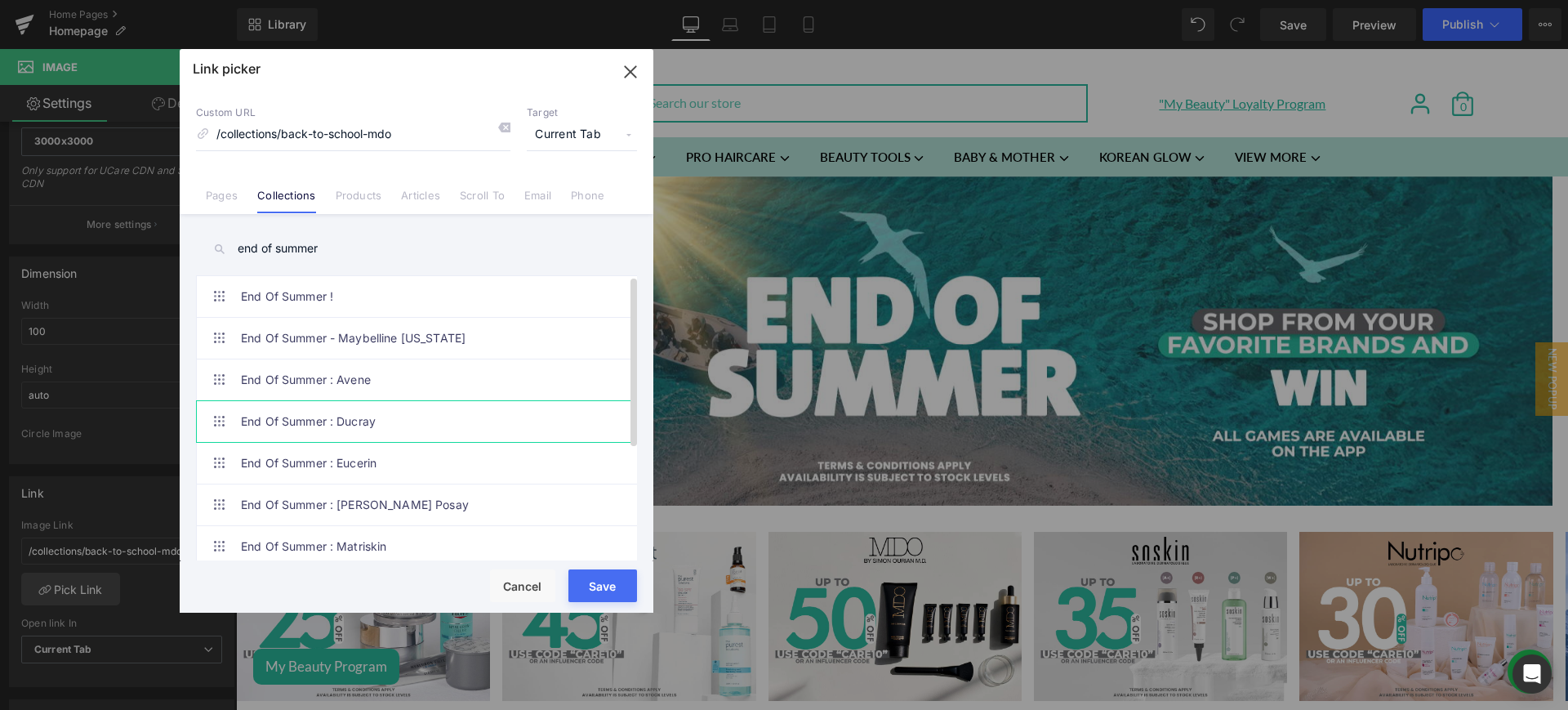
scroll to position [183, 0]
type input "end of summer"
click at [394, 417] on link "End Of Summer : MDO" at bounding box center [420, 421] width 359 height 41
click at [620, 583] on button "Save" at bounding box center [603, 585] width 68 height 32
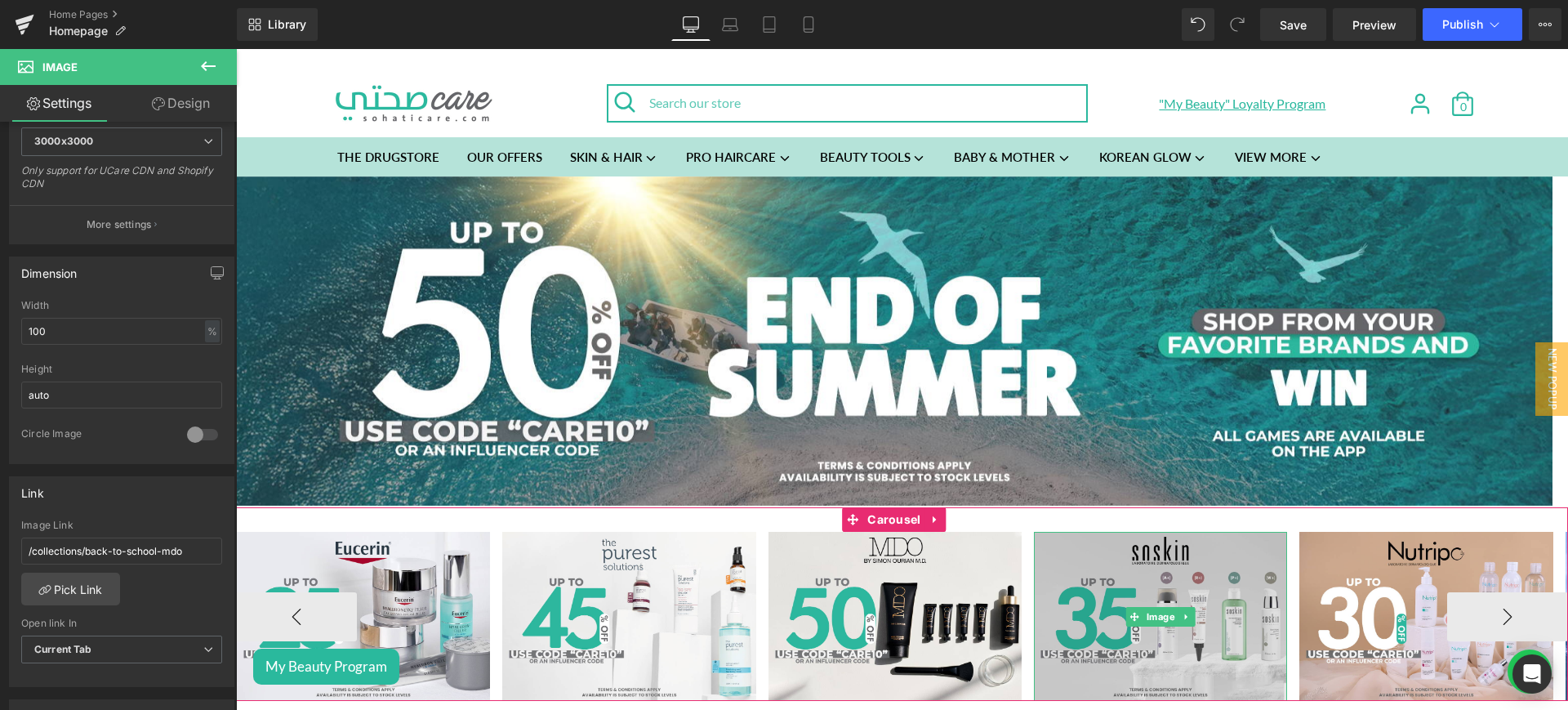
click at [1096, 580] on img at bounding box center [1161, 617] width 253 height 169
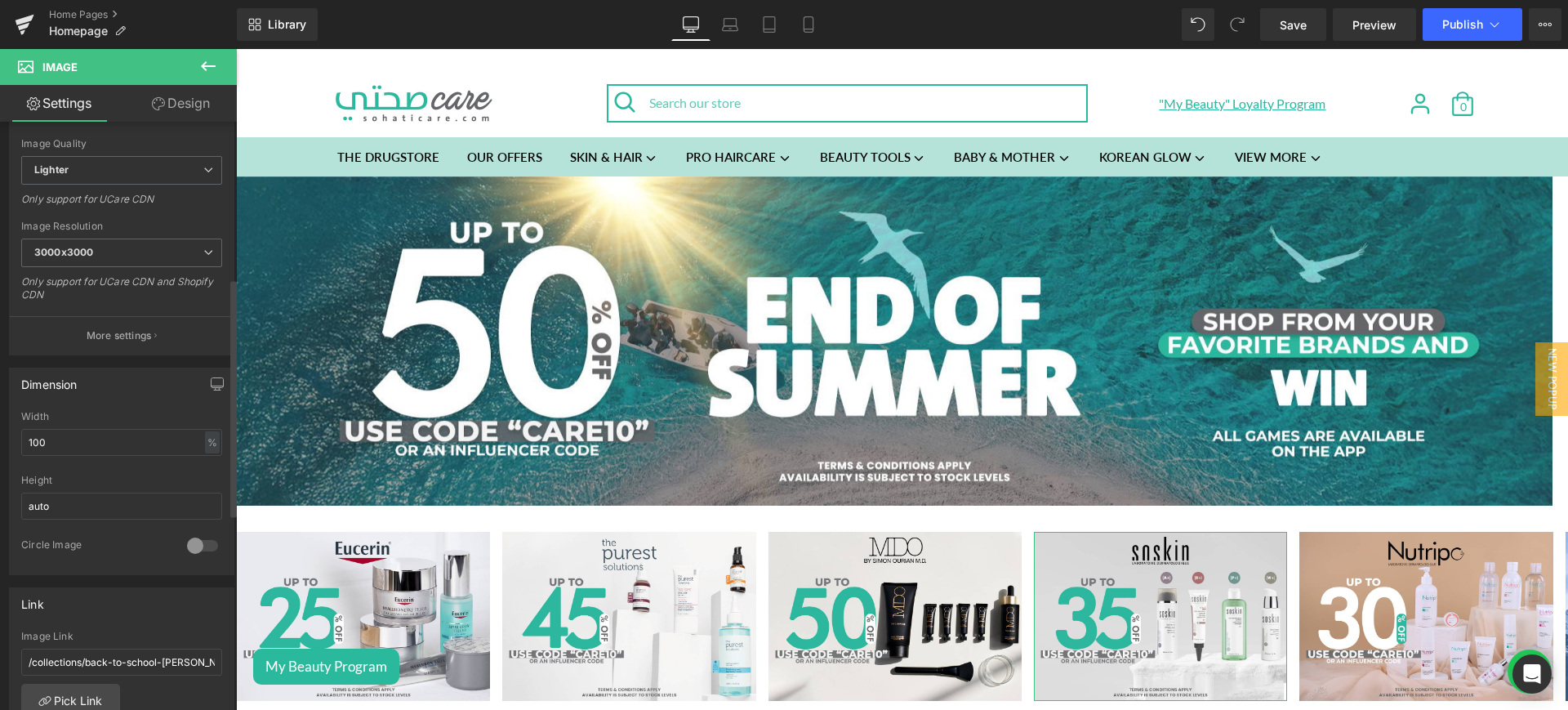
scroll to position [387, 0]
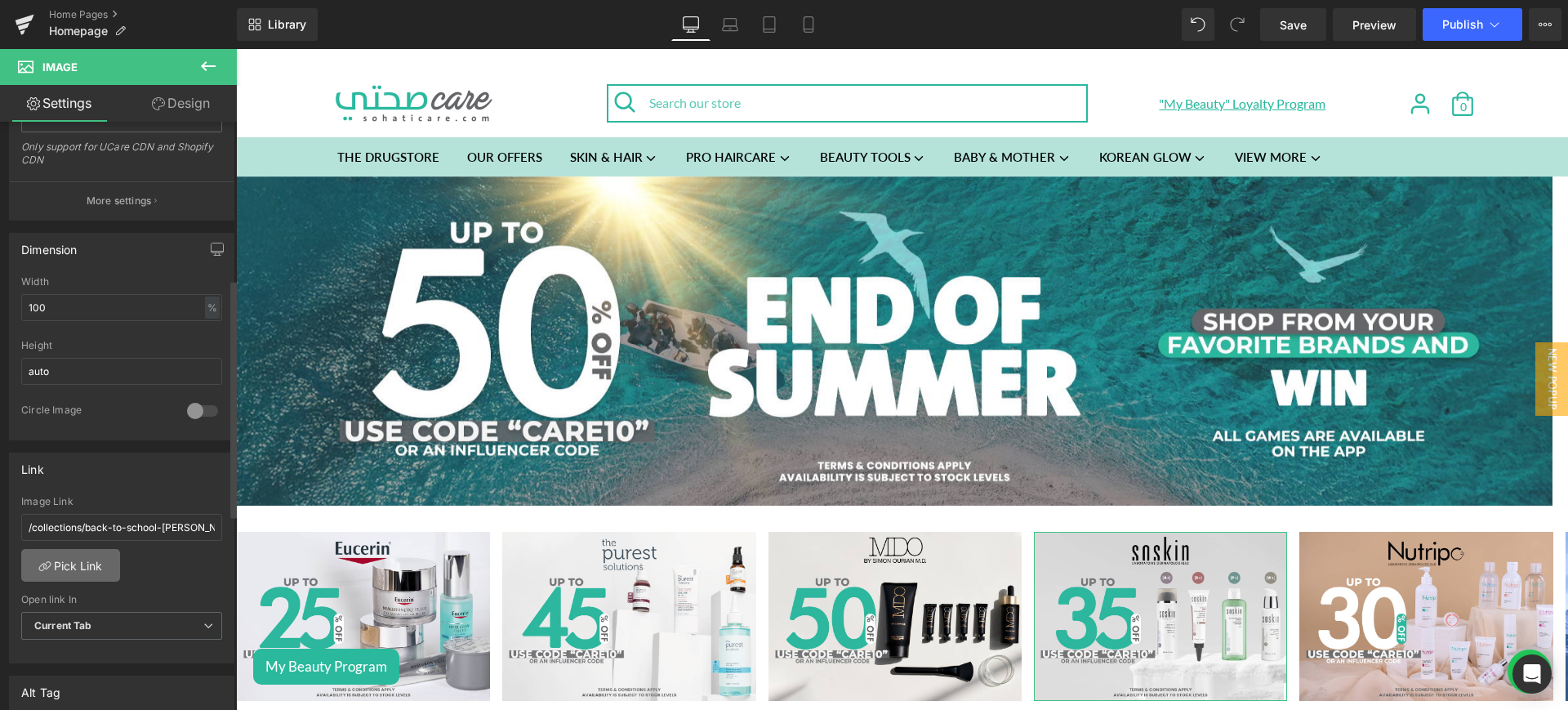
click at [87, 568] on link "Pick Link" at bounding box center [70, 565] width 99 height 32
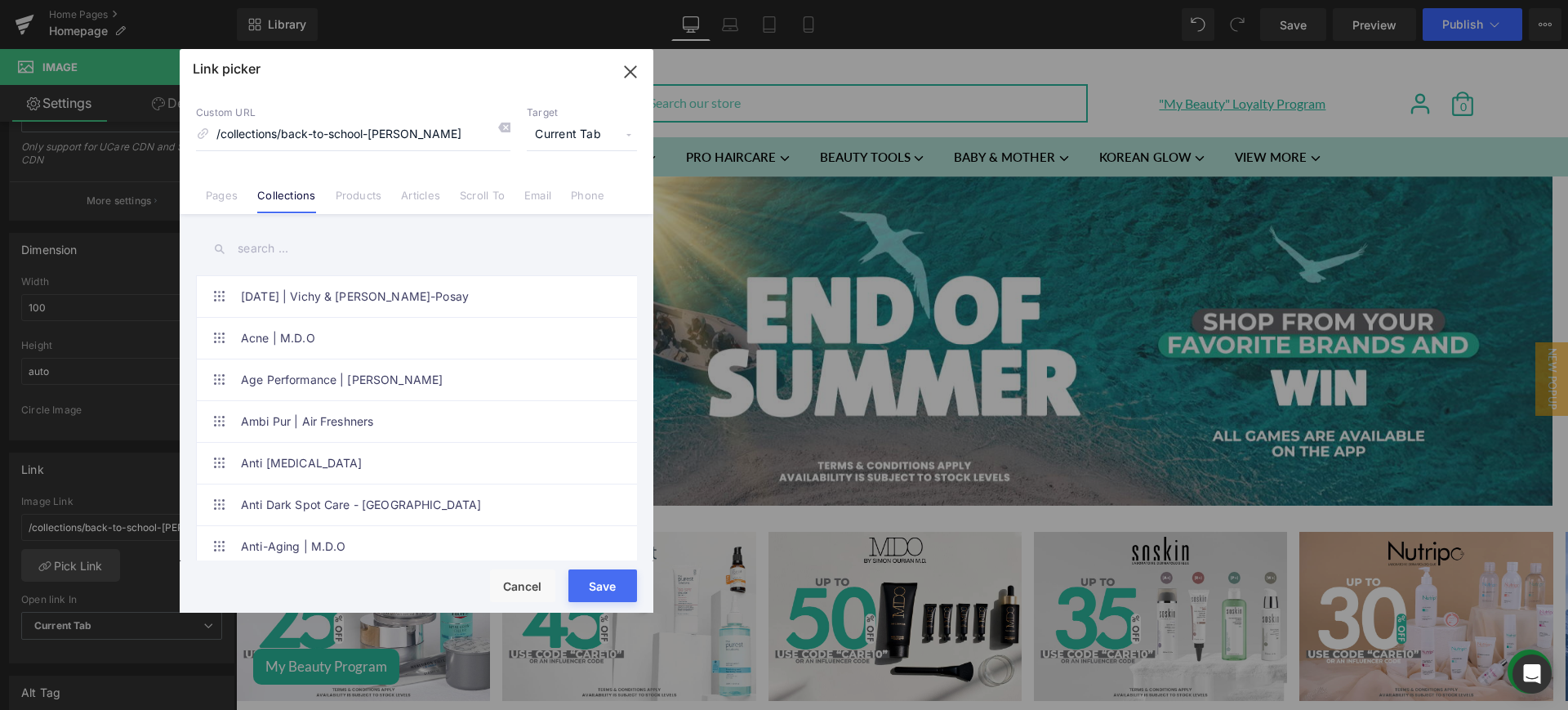
click at [282, 261] on input "text" at bounding box center [416, 249] width 441 height 37
paste input "end of summer"
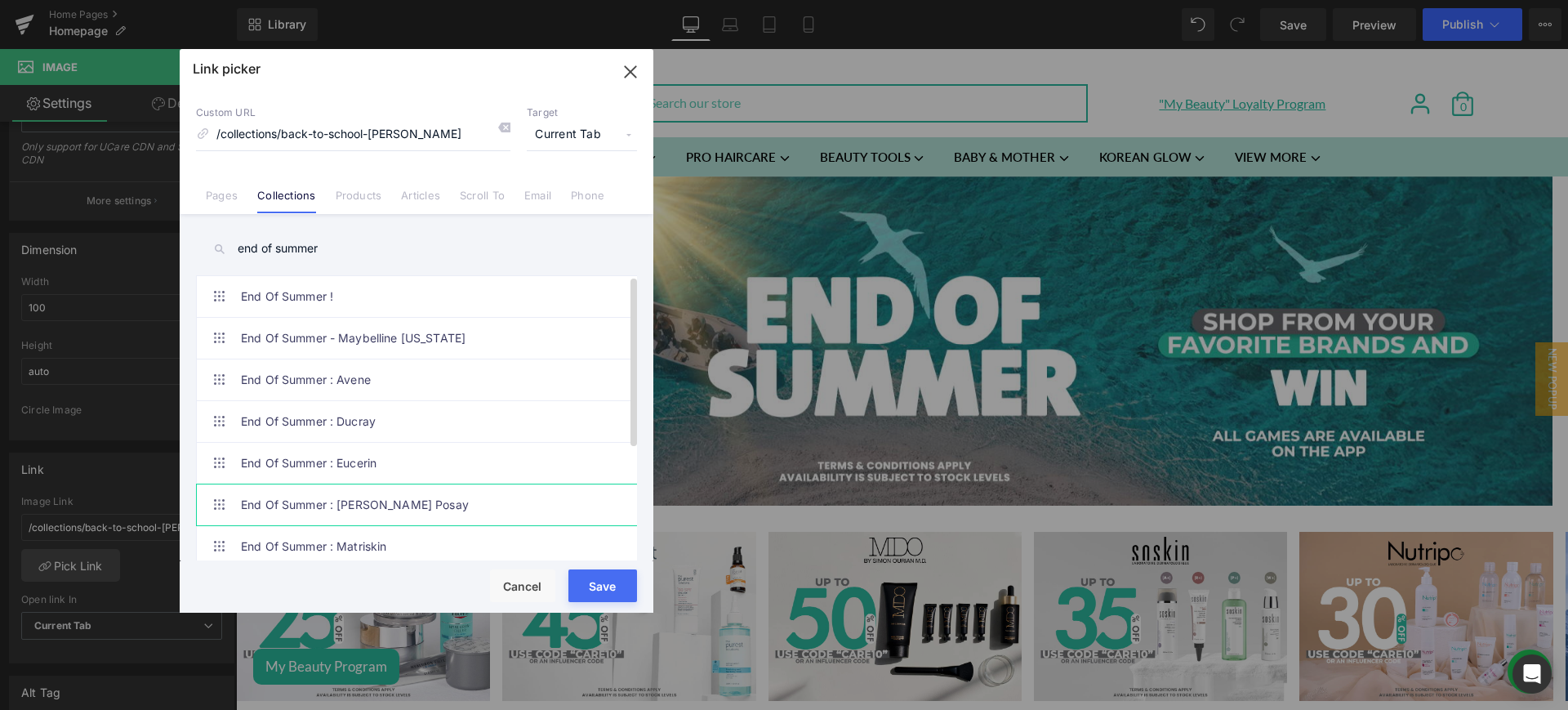
scroll to position [183, 0]
type input "end of summer"
click at [417, 492] on link "End Of Summer : [PERSON_NAME]" at bounding box center [420, 504] width 359 height 41
click at [599, 576] on button "Save" at bounding box center [603, 585] width 68 height 32
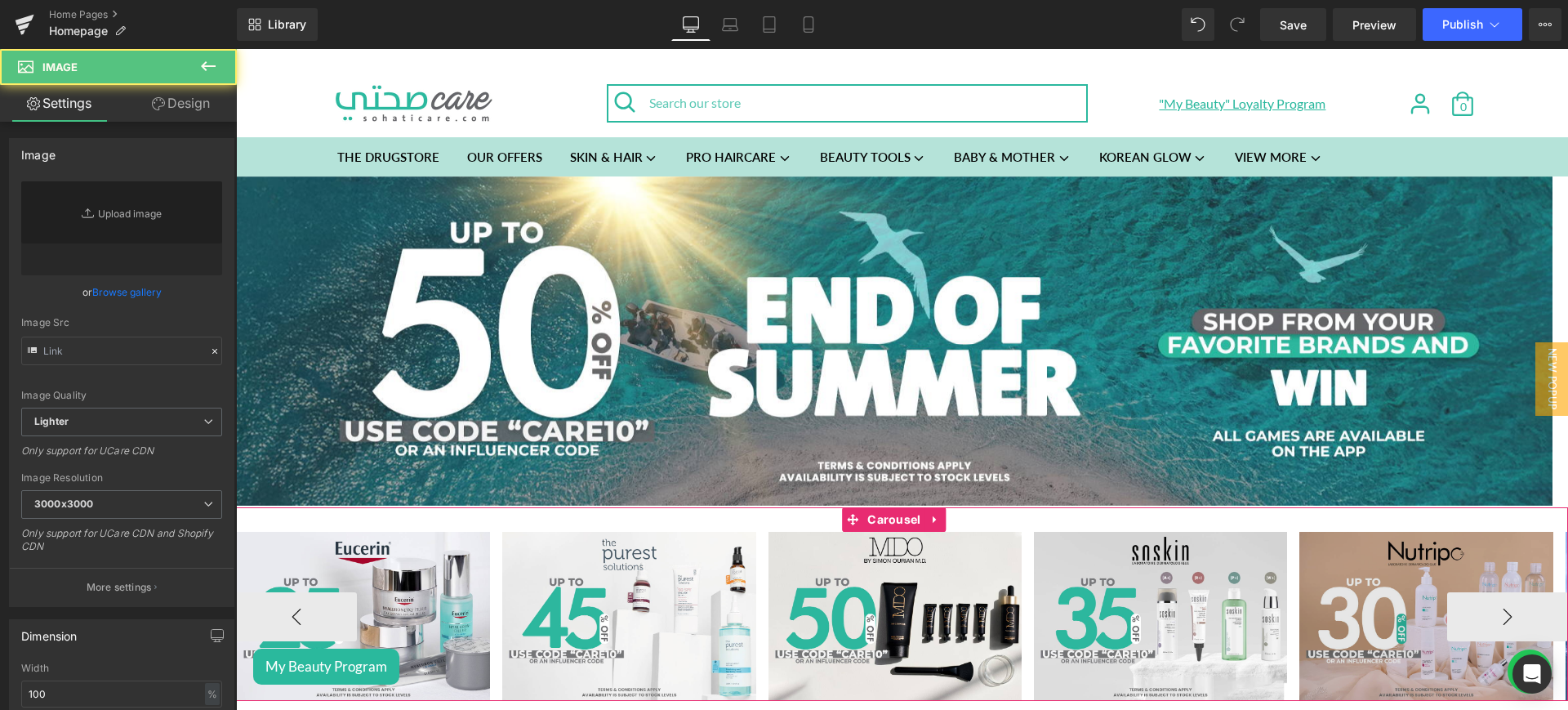
click at [1343, 562] on img at bounding box center [1426, 617] width 253 height 169
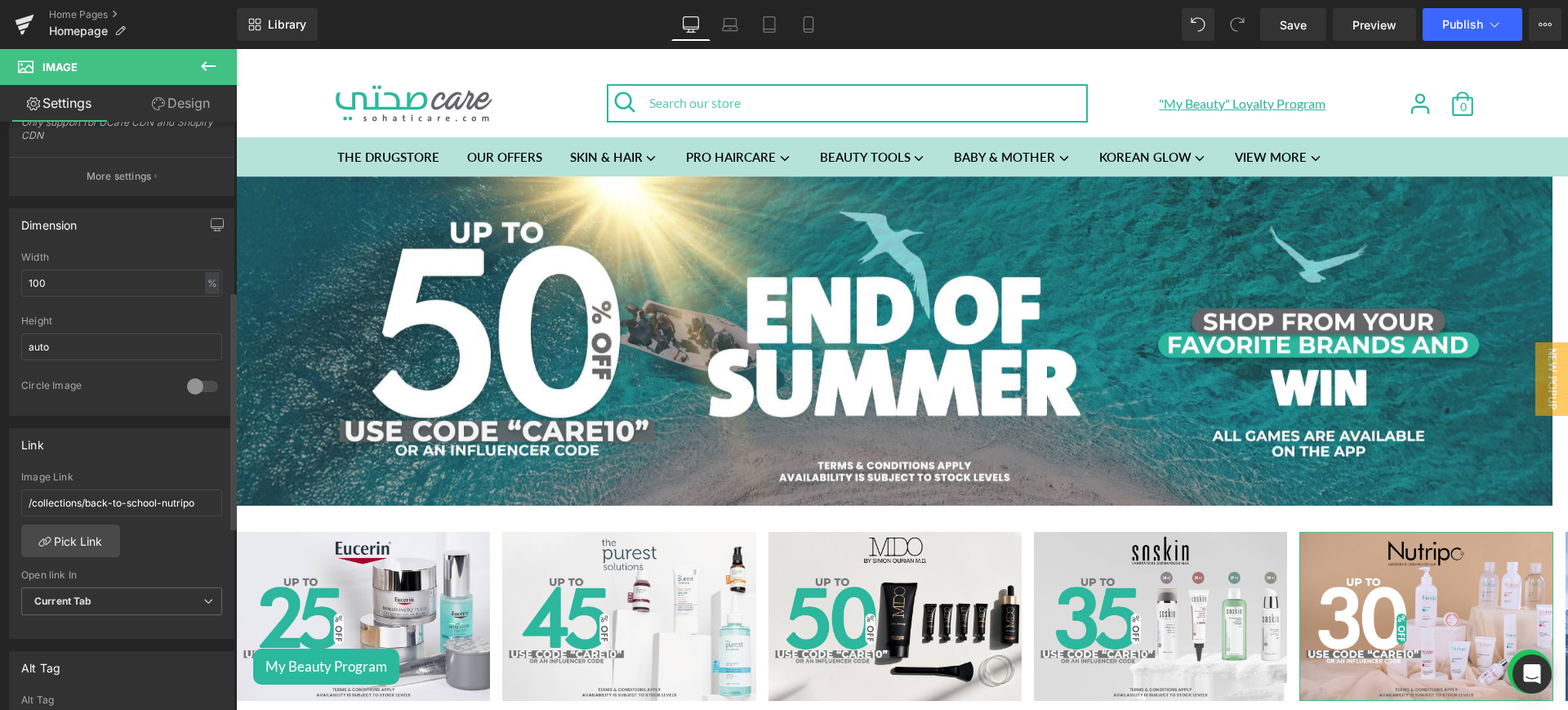
scroll to position [416, 0]
click at [91, 530] on link "Pick Link" at bounding box center [70, 536] width 99 height 32
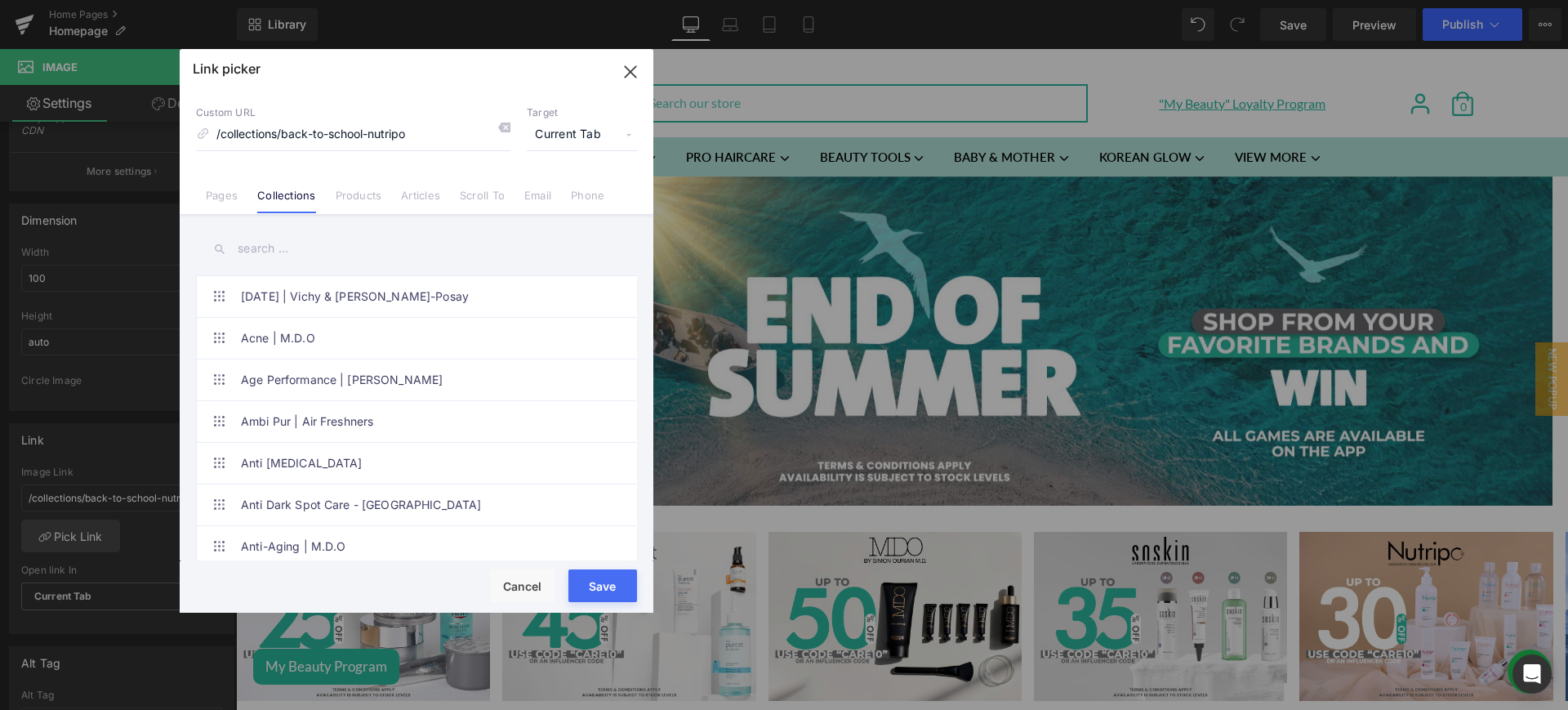
click at [268, 255] on input "text" at bounding box center [416, 249] width 441 height 37
paste input "end of summer"
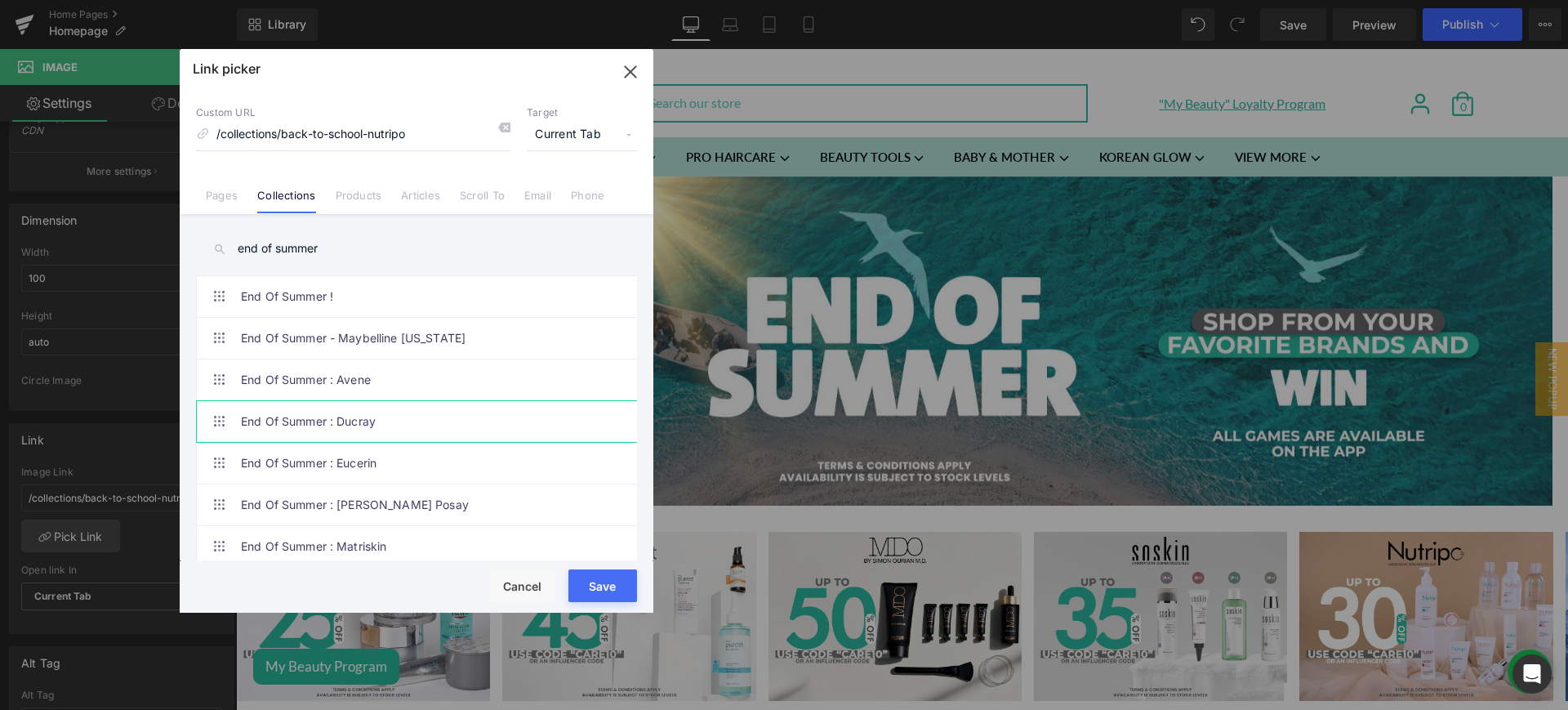
scroll to position [183, 0]
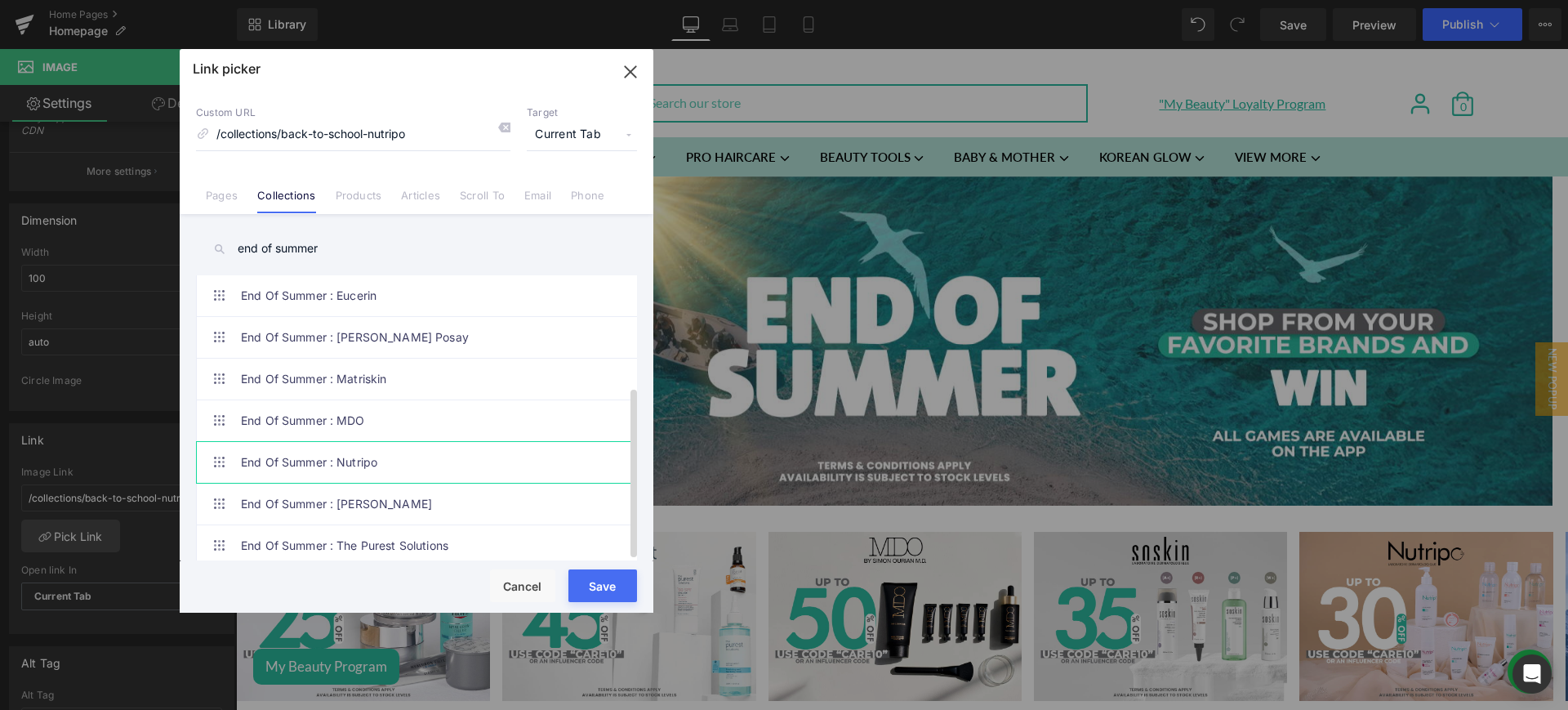
type input "end of summer"
click at [374, 452] on link "End Of Summer : Nutripo" at bounding box center [420, 463] width 359 height 41
drag, startPoint x: 607, startPoint y: 585, endPoint x: 817, endPoint y: 541, distance: 214.6
click at [607, 585] on button "Save" at bounding box center [603, 585] width 68 height 32
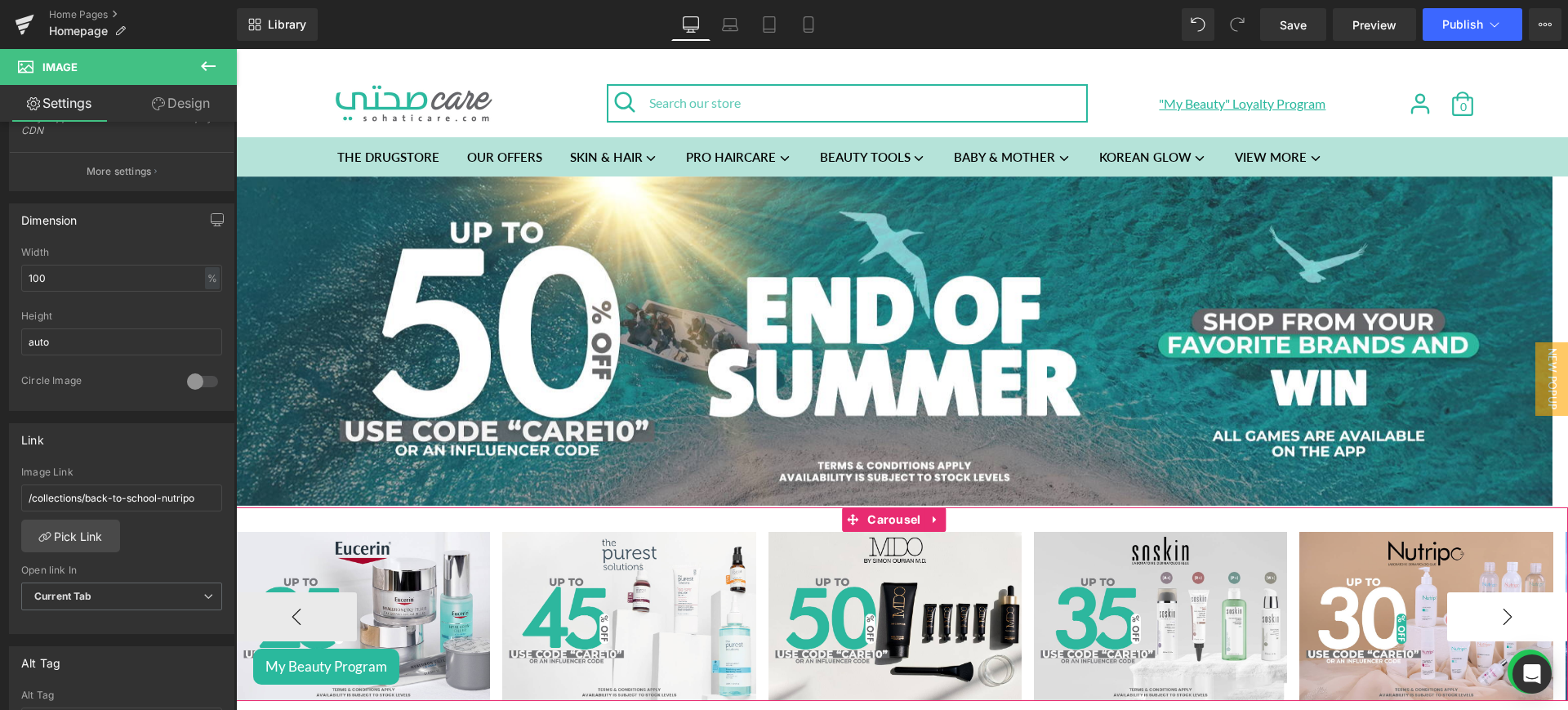
click at [1494, 592] on button "›" at bounding box center [1508, 617] width 121 height 49
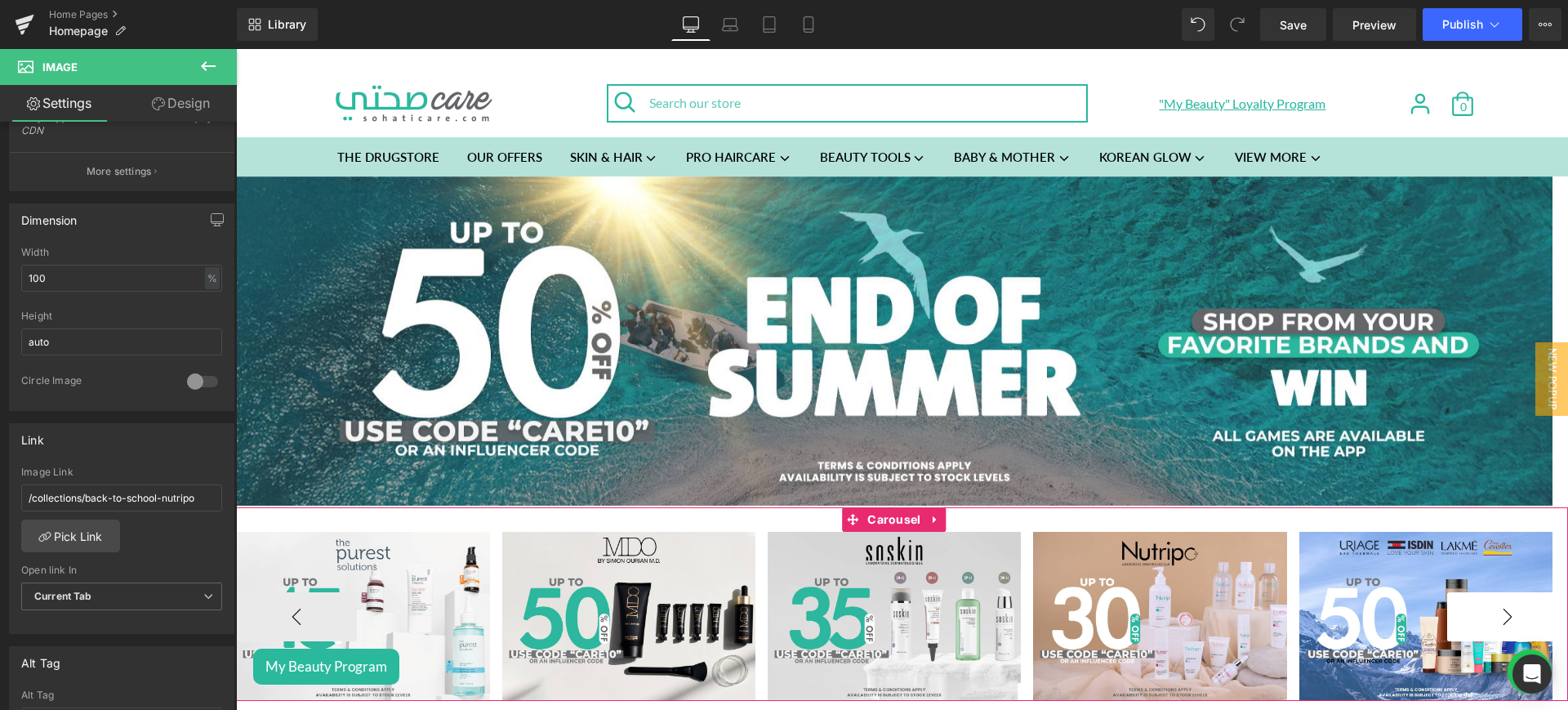
click at [1511, 611] on button "›" at bounding box center [1508, 617] width 121 height 49
click at [1484, 617] on button "›" at bounding box center [1508, 617] width 121 height 49
click at [1475, 611] on button "›" at bounding box center [1508, 617] width 121 height 49
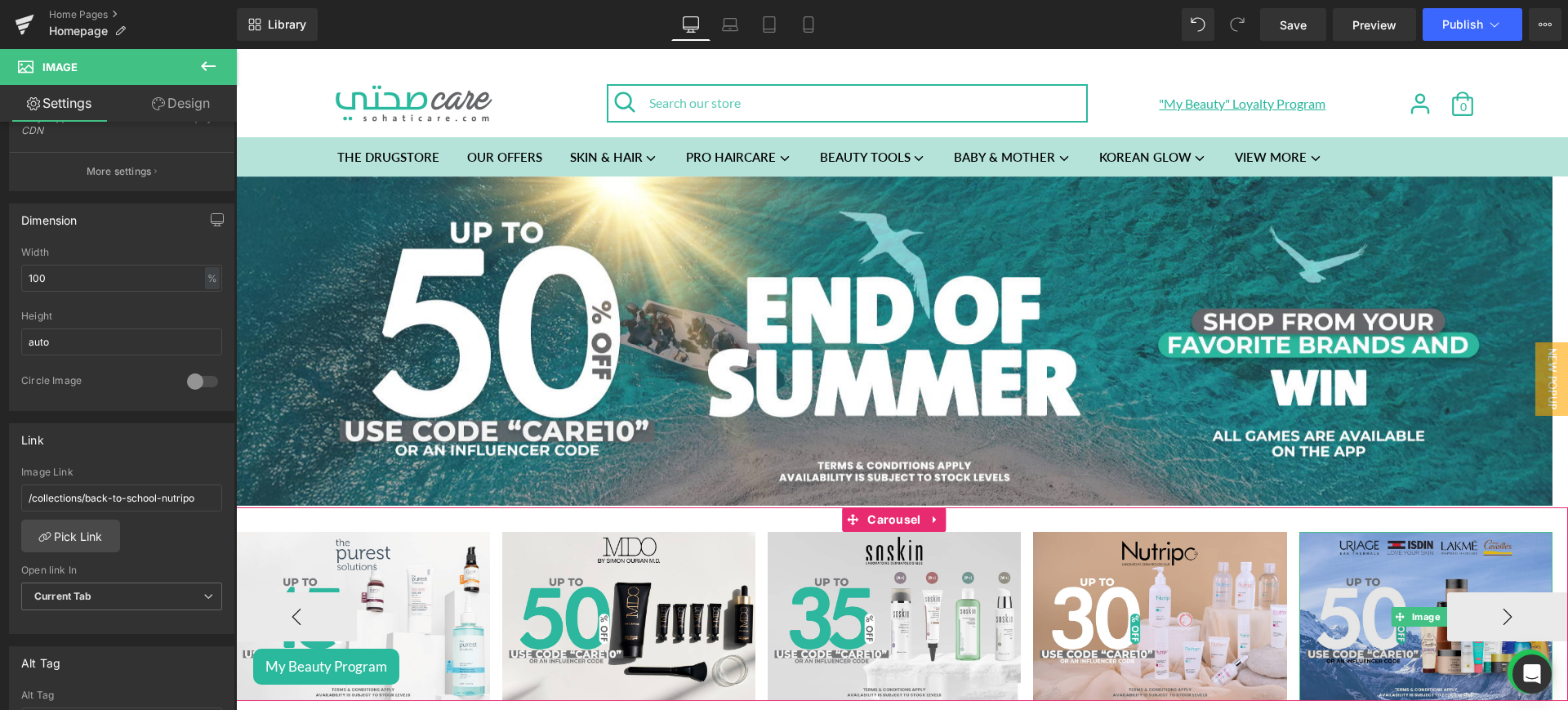
click at [1350, 592] on img at bounding box center [1426, 617] width 253 height 169
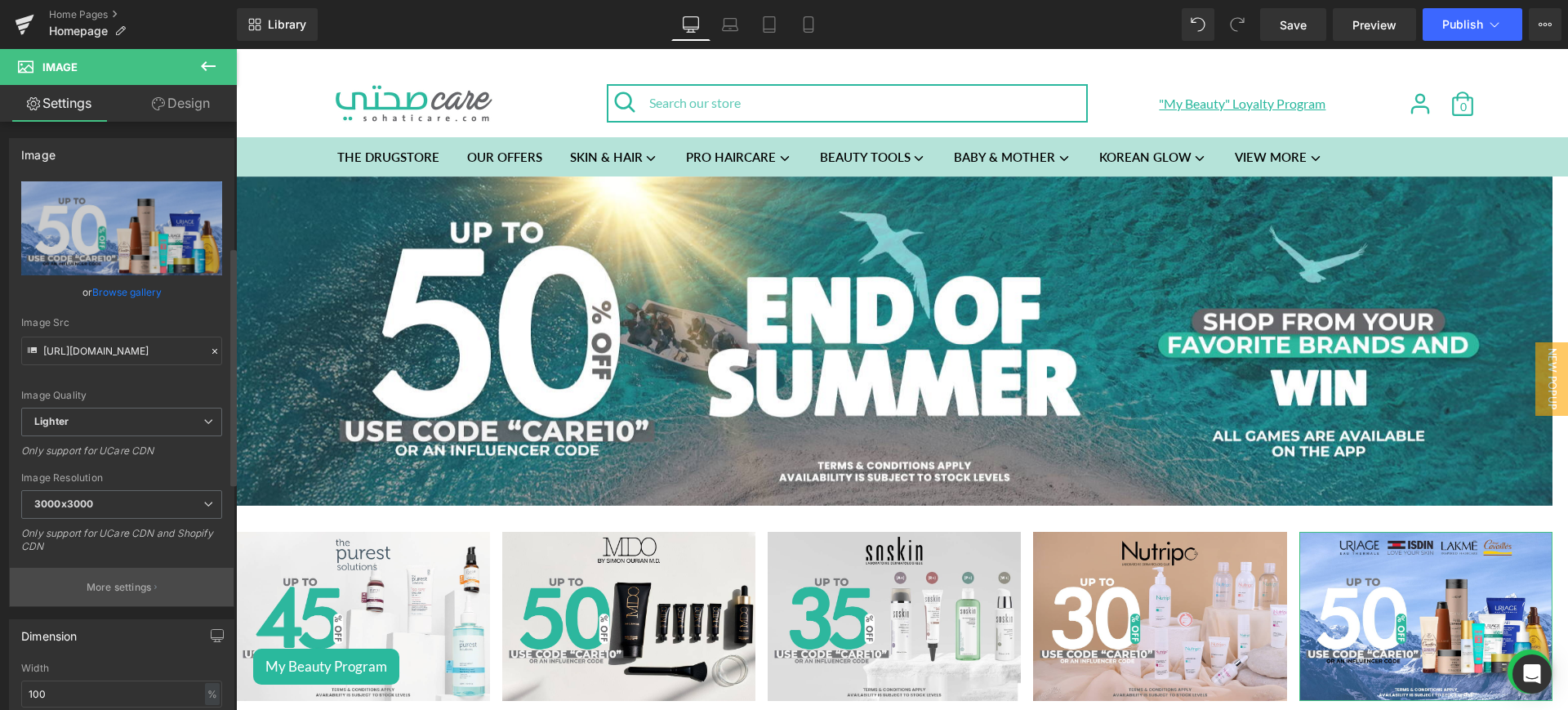
scroll to position [359, 0]
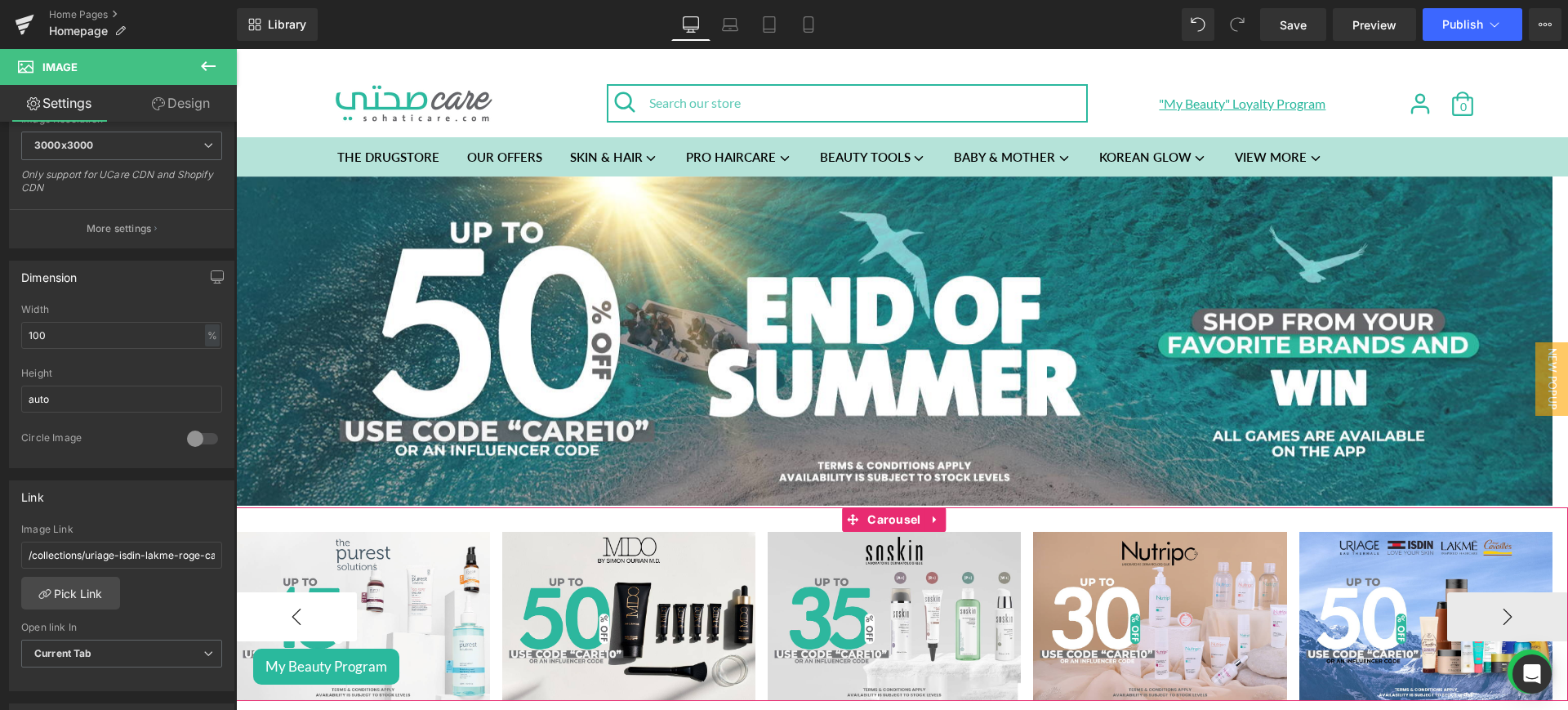
click at [305, 606] on button "‹" at bounding box center [296, 617] width 121 height 49
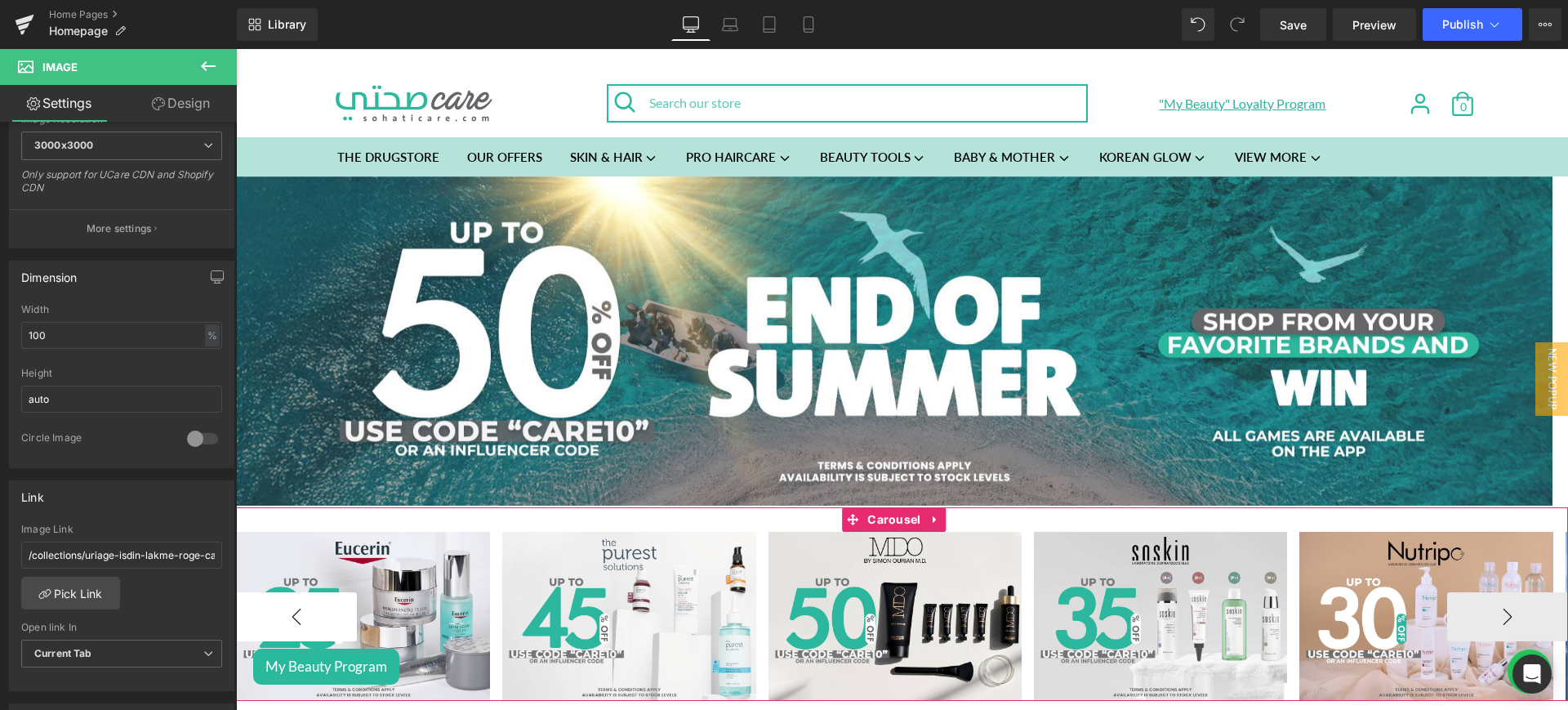
click at [305, 606] on button "‹" at bounding box center [296, 617] width 121 height 49
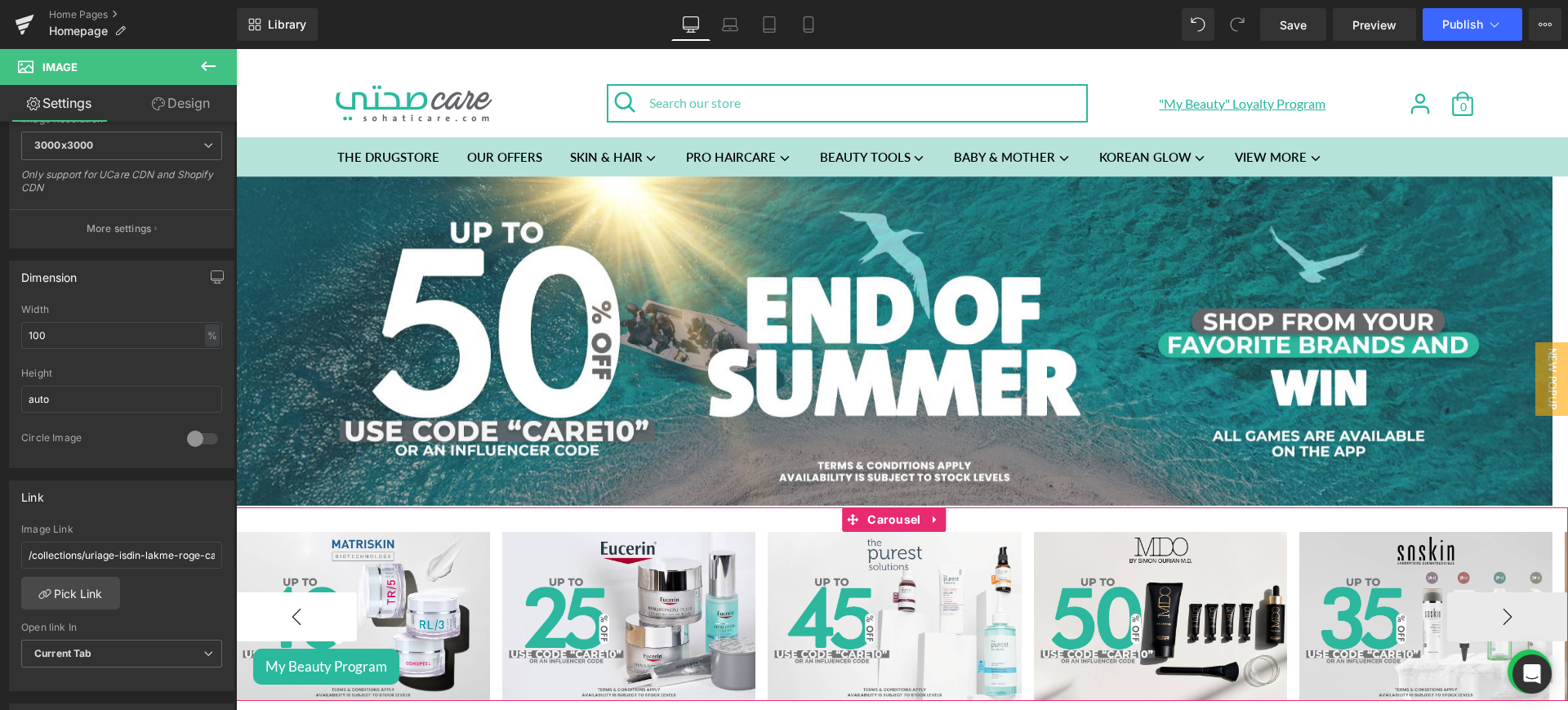
click at [305, 606] on button "‹" at bounding box center [296, 617] width 121 height 49
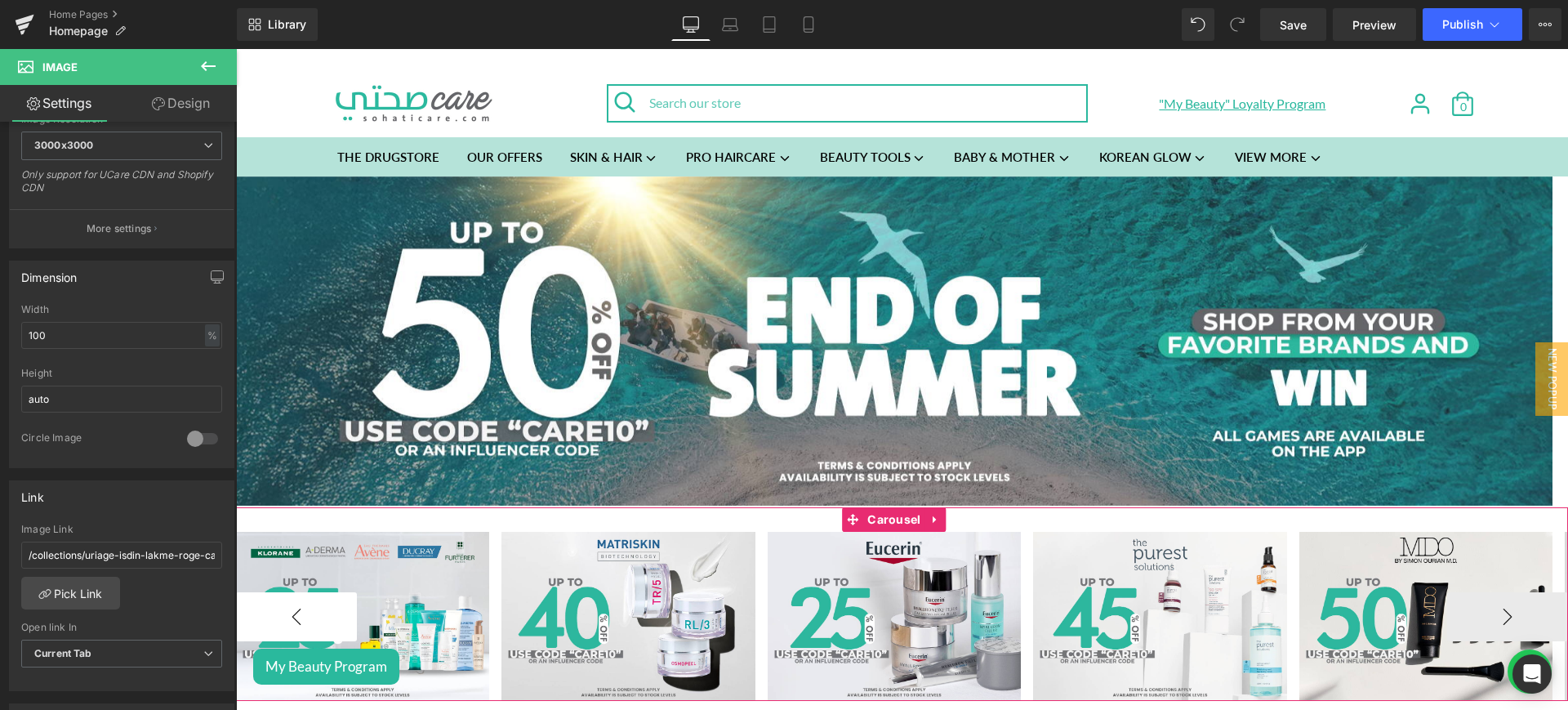
click at [305, 606] on button "‹" at bounding box center [296, 617] width 121 height 49
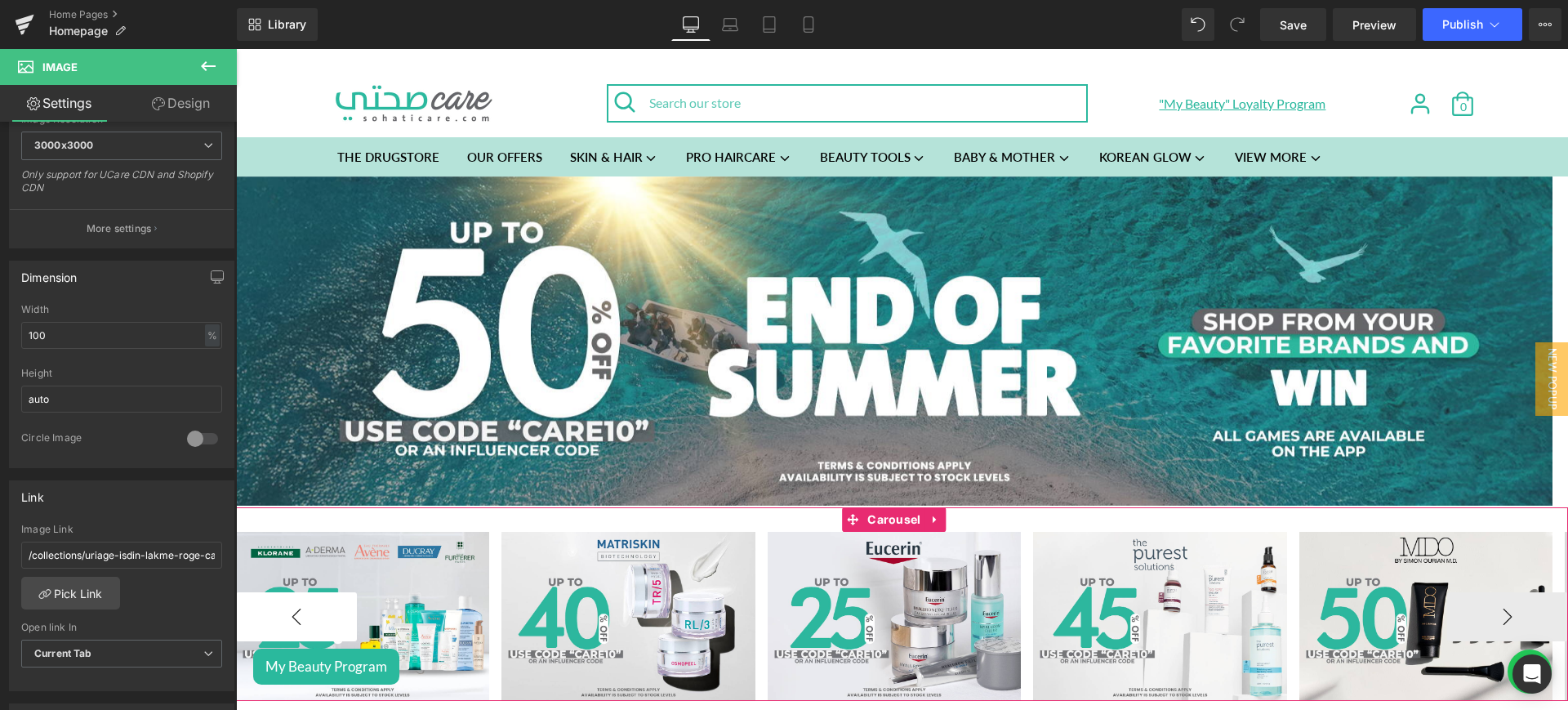
click at [305, 606] on button "‹" at bounding box center [296, 617] width 121 height 49
click at [306, 614] on button "‹" at bounding box center [296, 617] width 121 height 49
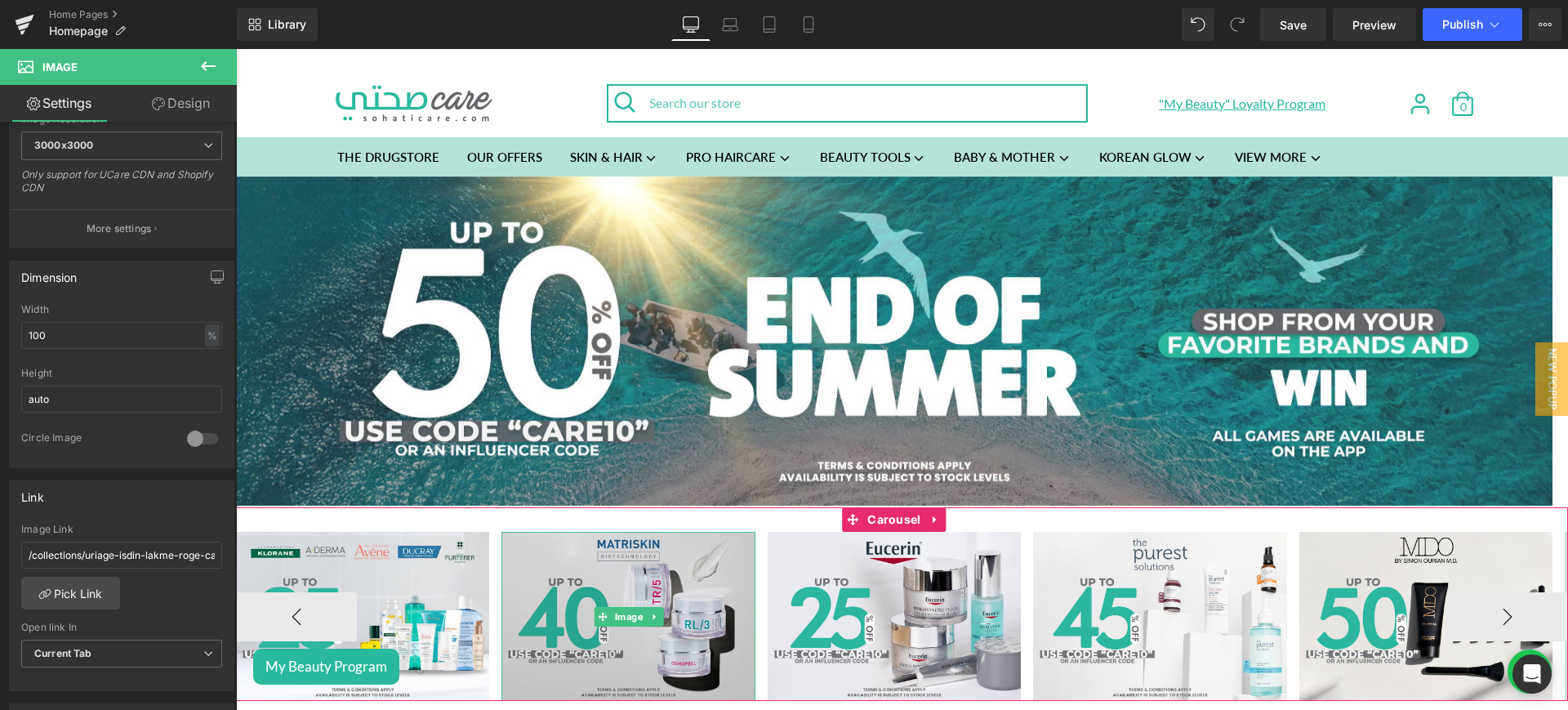
click at [645, 559] on img at bounding box center [628, 617] width 253 height 169
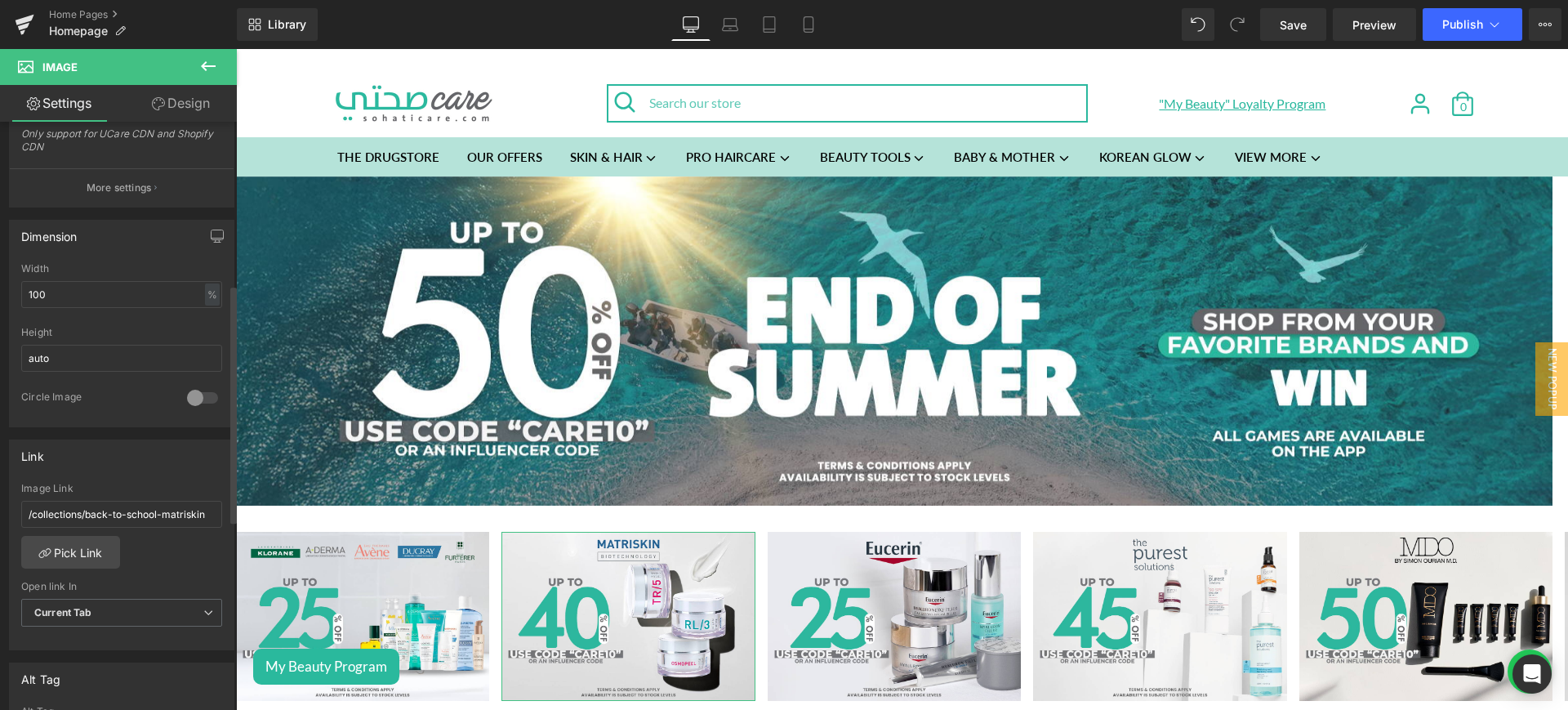
scroll to position [408, 0]
click at [98, 547] on link "Pick Link" at bounding box center [70, 542] width 99 height 32
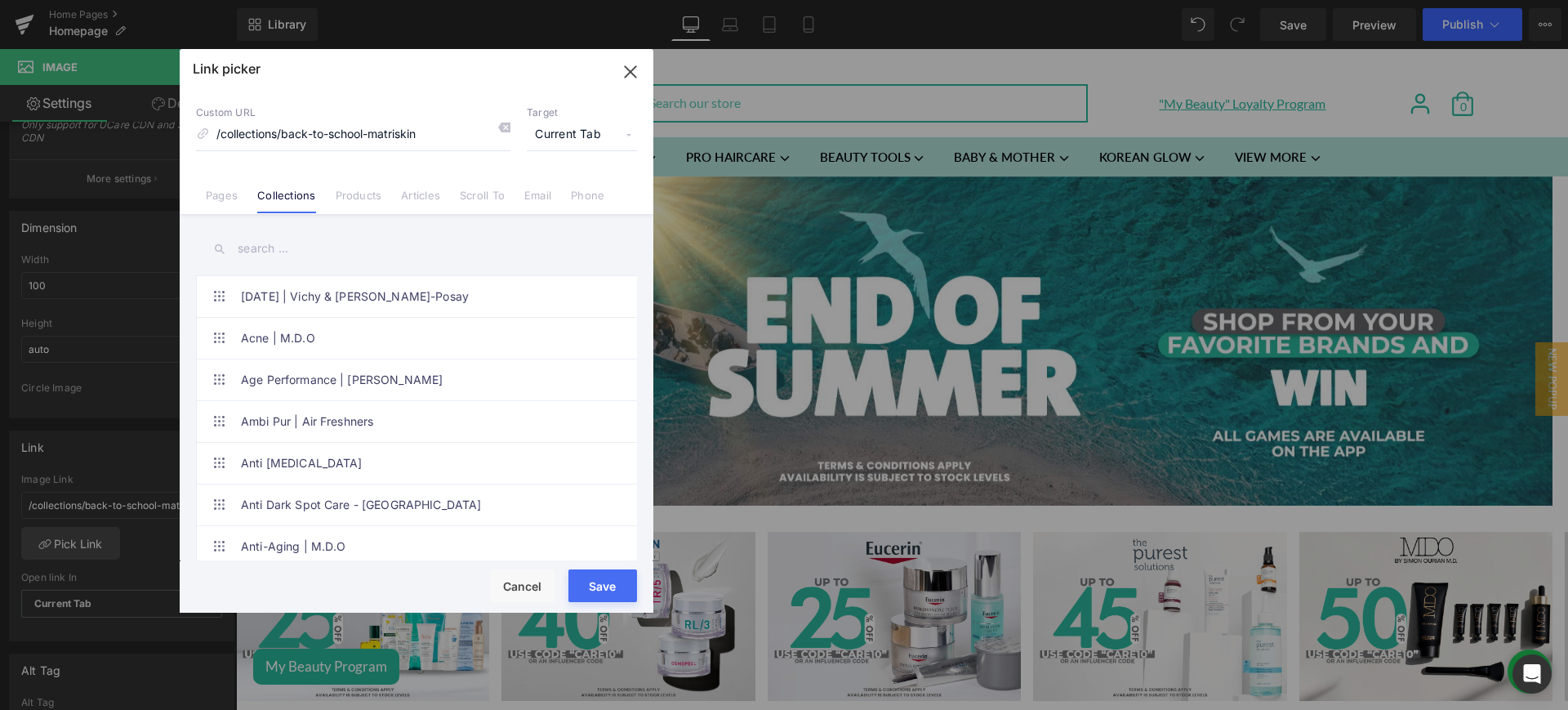
click at [266, 248] on input "text" at bounding box center [416, 249] width 441 height 37
paste input "end of summer"
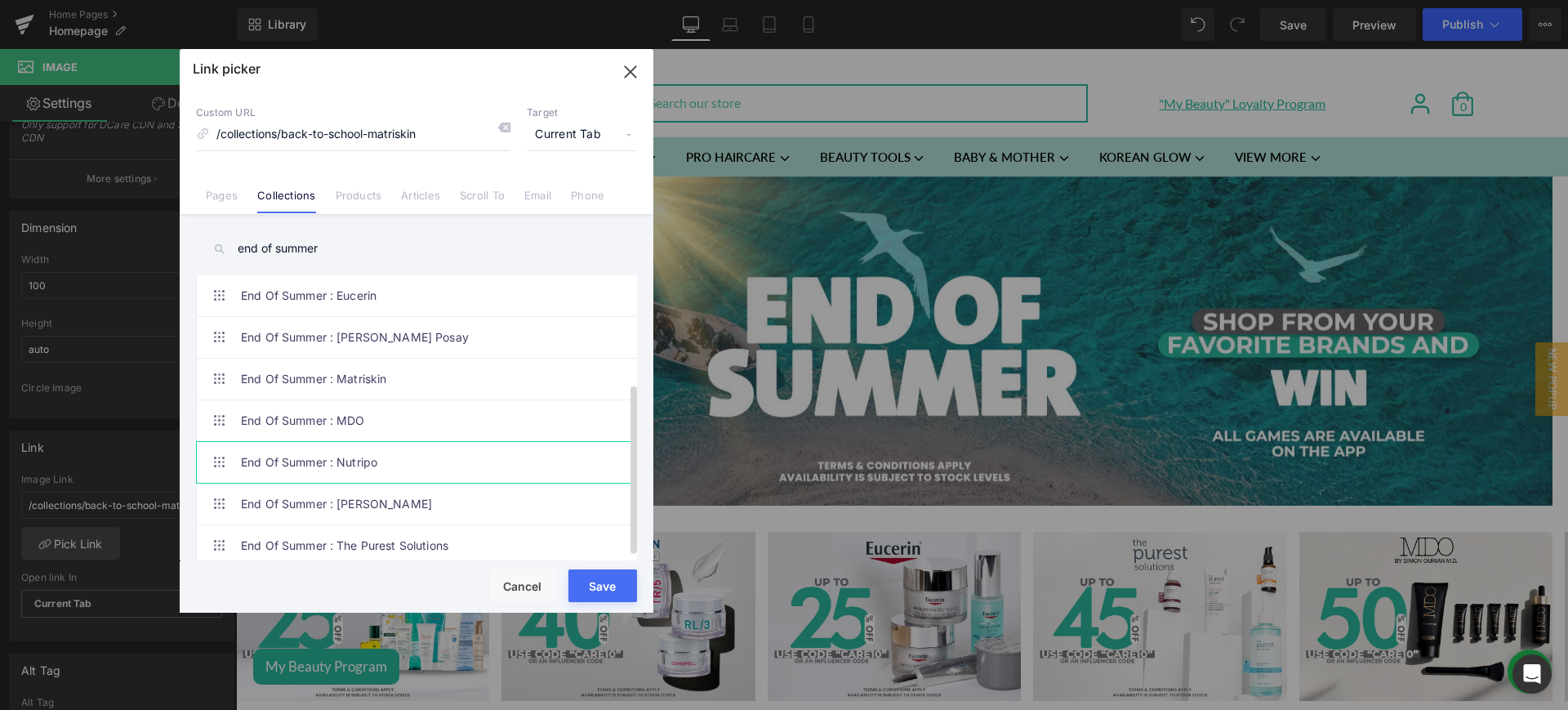
scroll to position [118, 0]
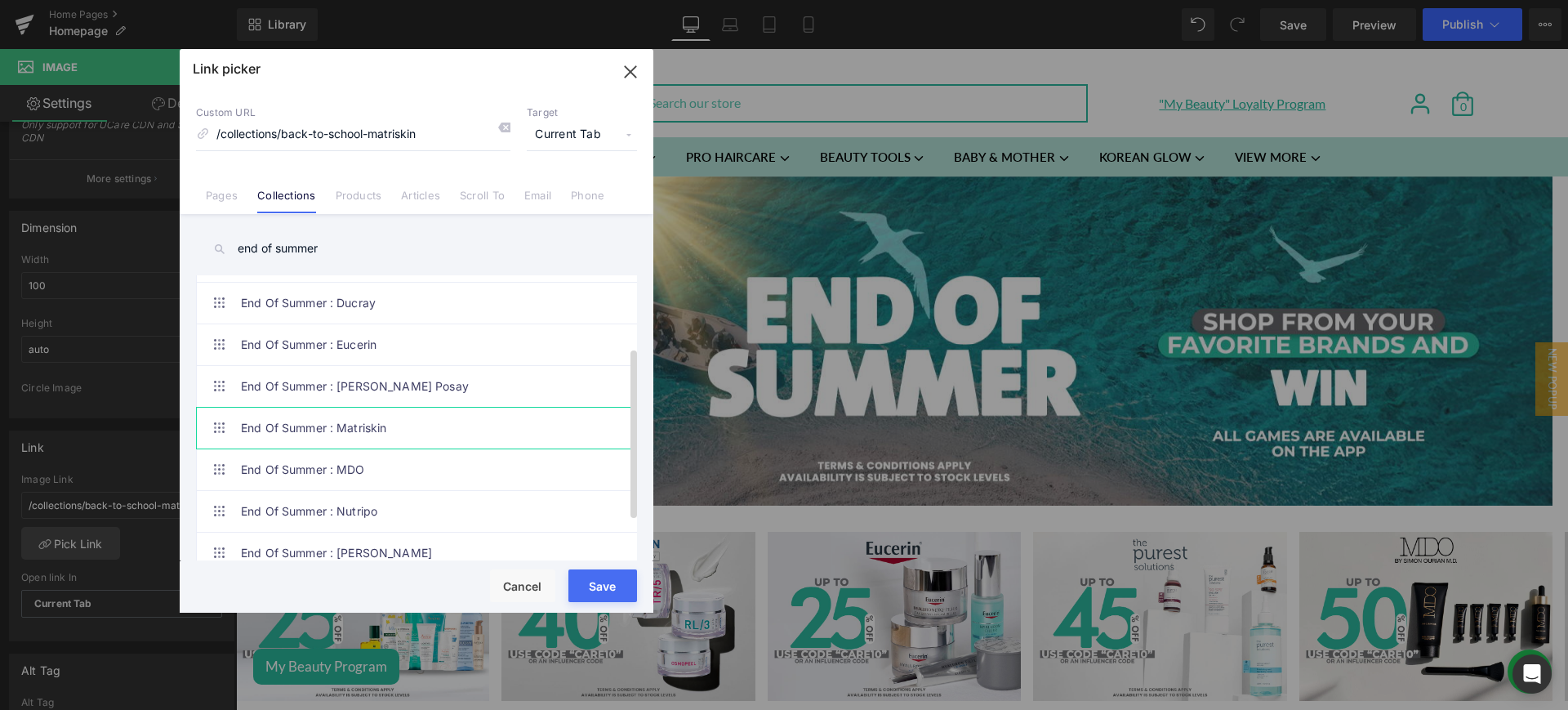
type input "end of summer"
click at [429, 428] on link "End Of Summer : Matriskin" at bounding box center [420, 429] width 359 height 41
click at [600, 587] on button "Save" at bounding box center [603, 585] width 68 height 32
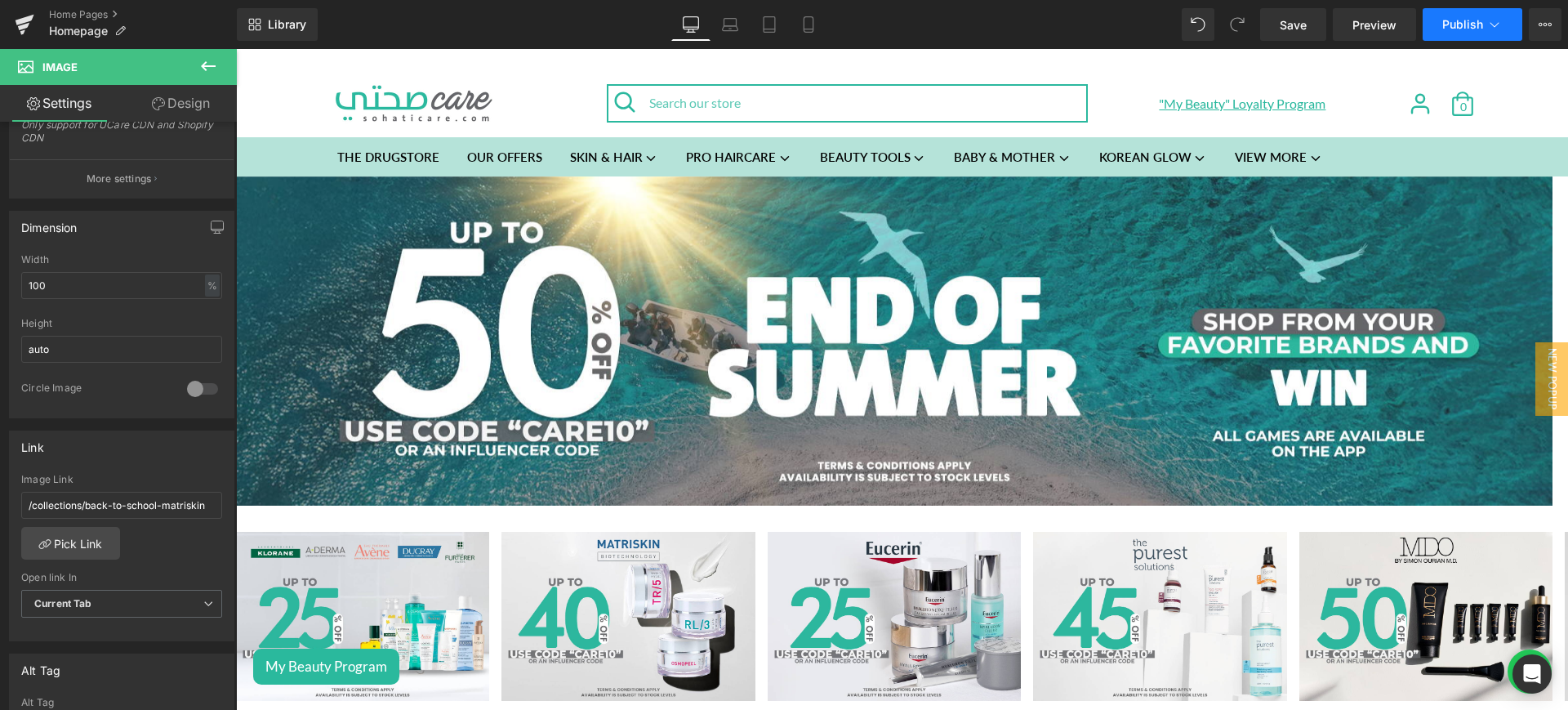
click at [1467, 39] on button "Publish" at bounding box center [1473, 24] width 100 height 32
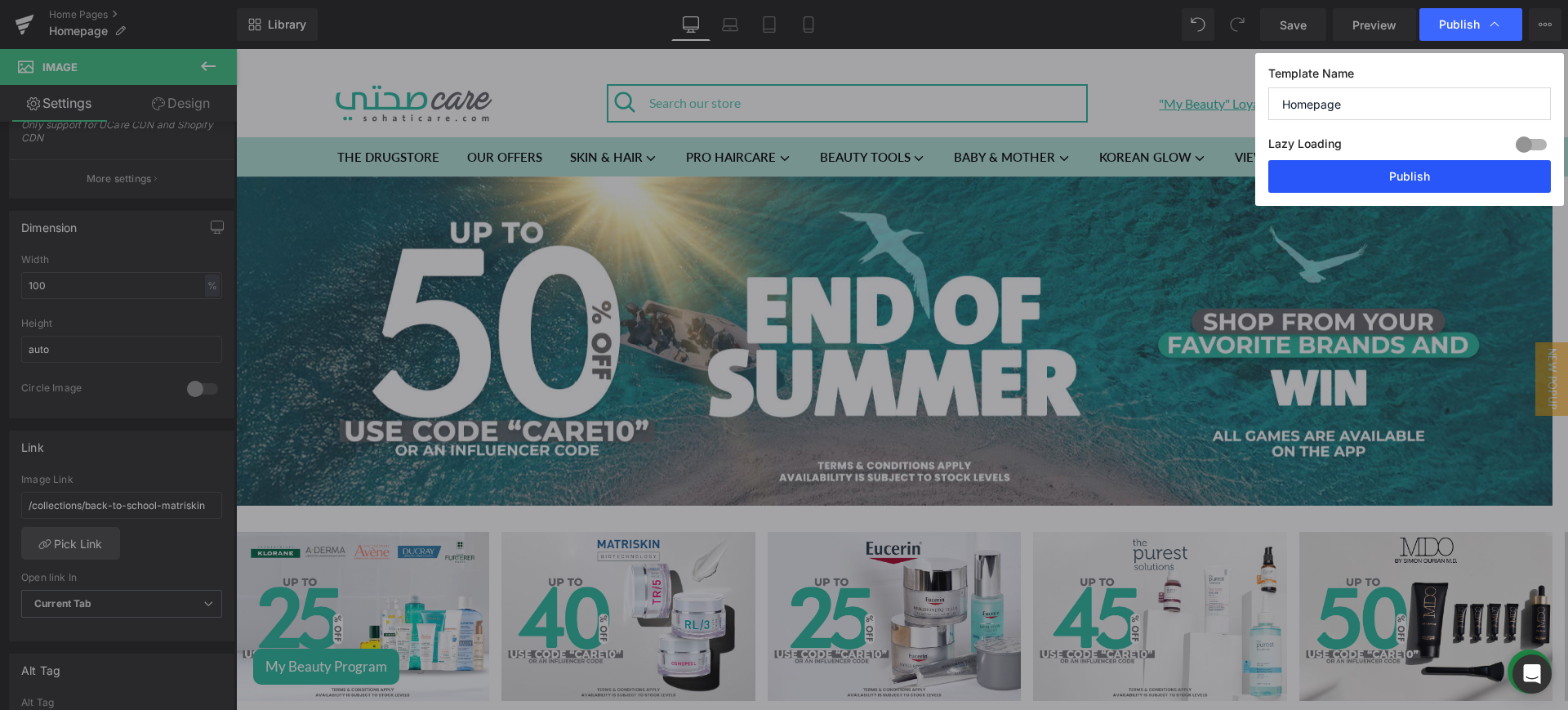
click at [1457, 171] on button "Publish" at bounding box center [1409, 176] width 282 height 32
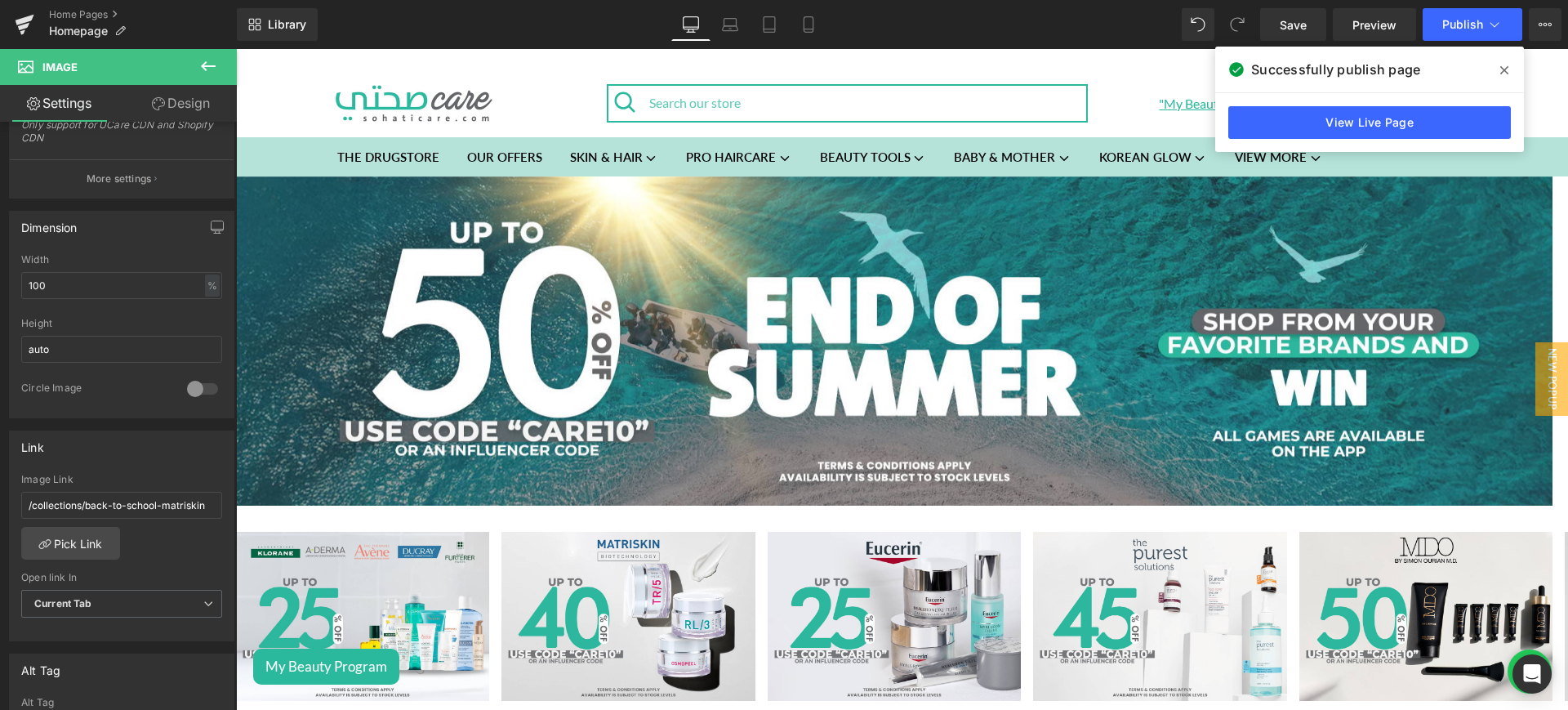
click at [829, 32] on div "Library Desktop Desktop Laptop Tablet Mobile Save Preview Publish Scheduled Vie…" at bounding box center [902, 24] width 1331 height 32
click at [817, 31] on icon at bounding box center [809, 25] width 17 height 17
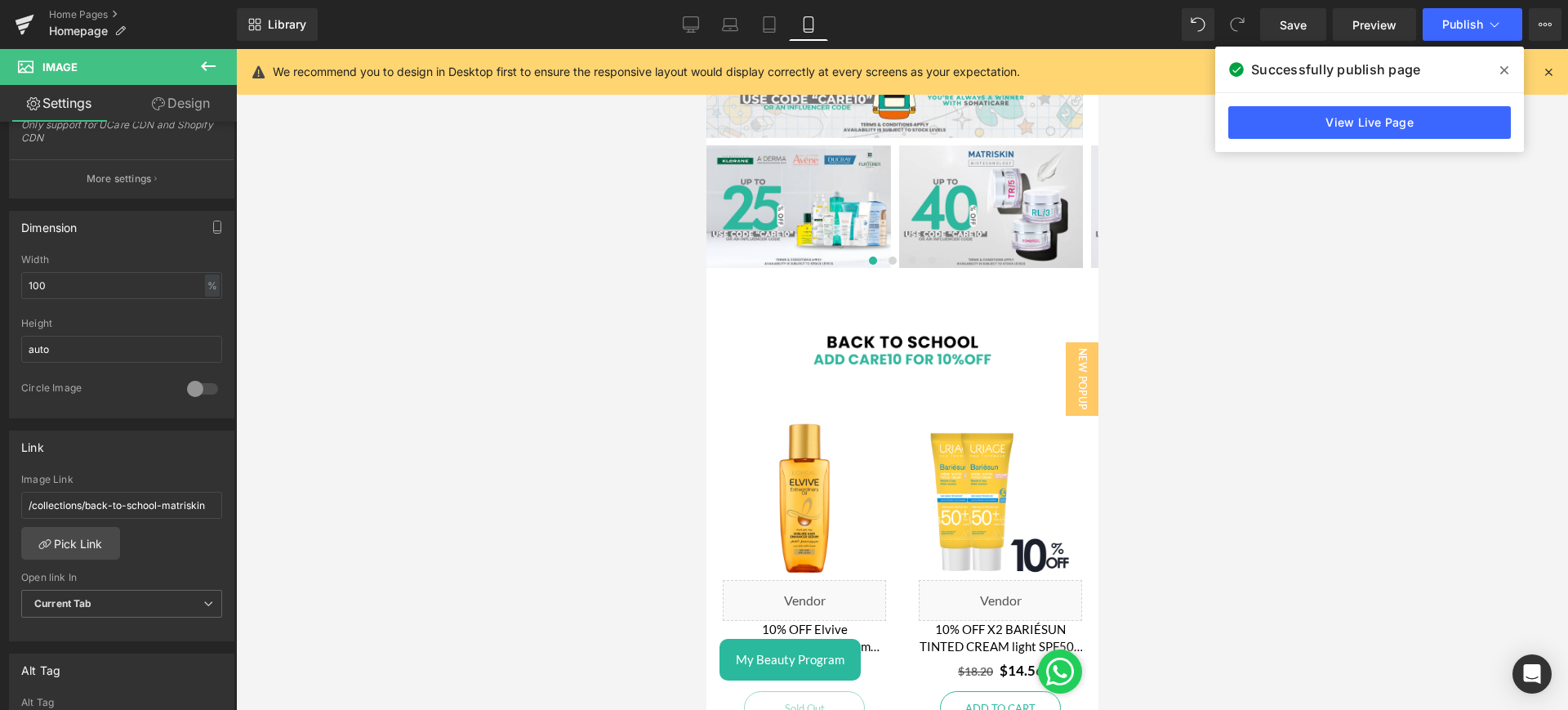
scroll to position [0, 0]
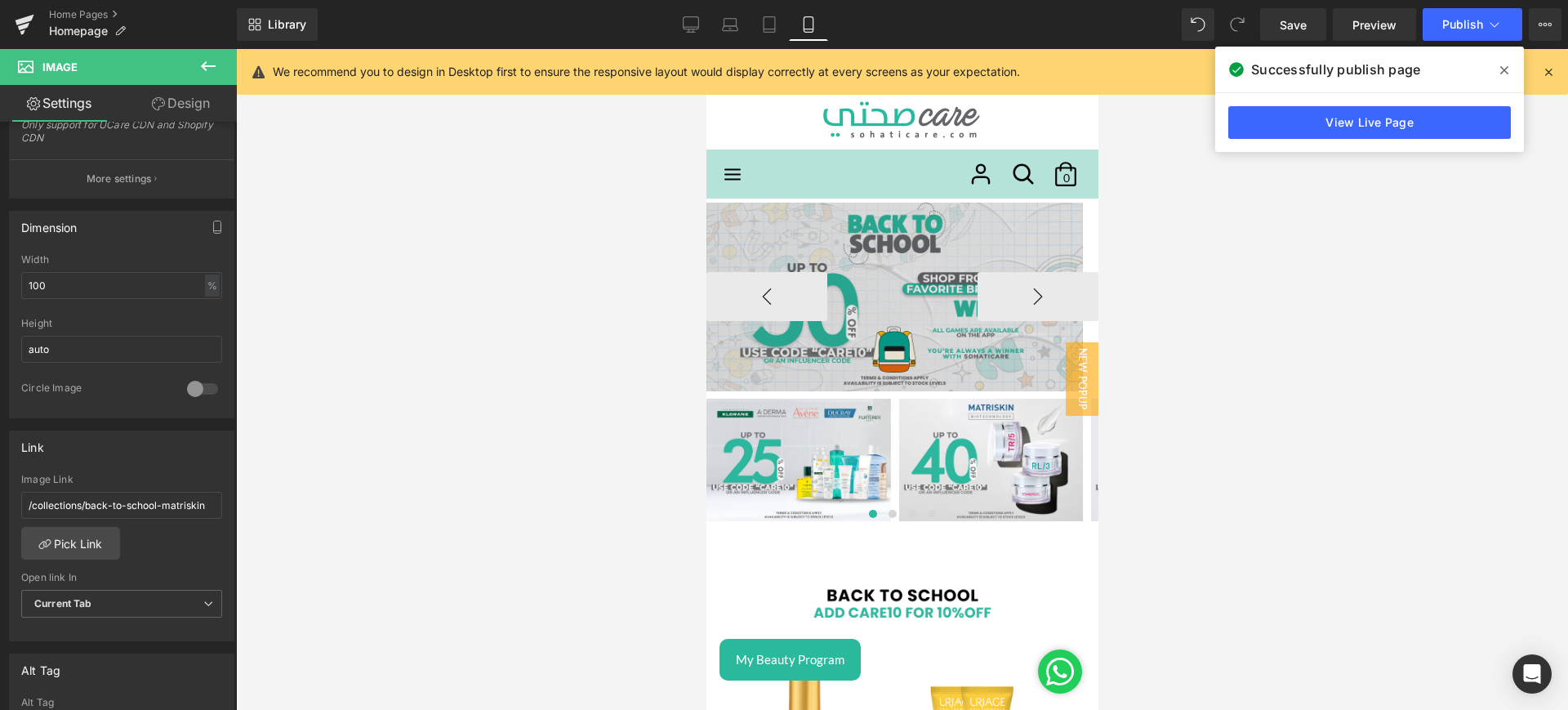
click at [876, 262] on img at bounding box center [894, 297] width 377 height 189
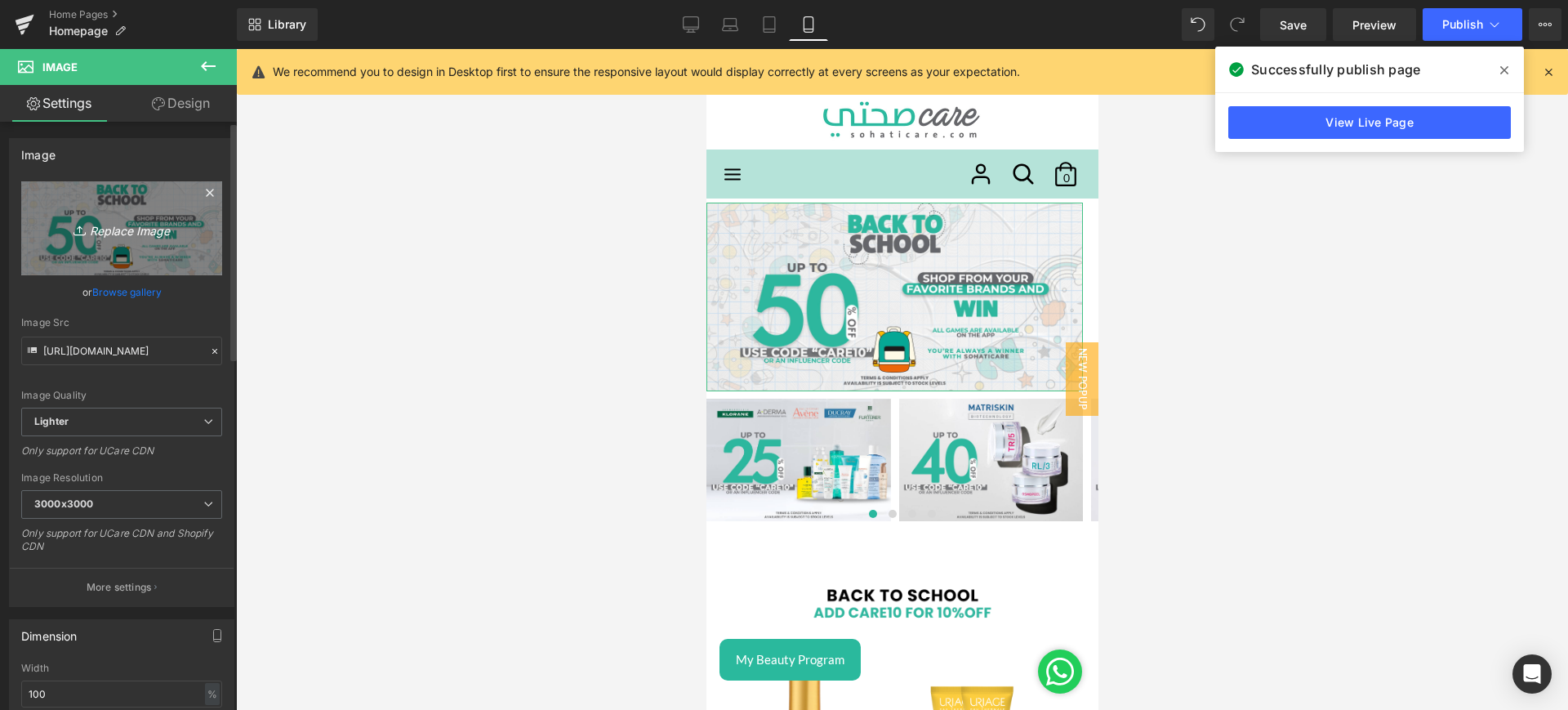
click at [133, 227] on icon "Replace Image" at bounding box center [121, 229] width 130 height 20
type input "C:\fakepath\end mob.png"
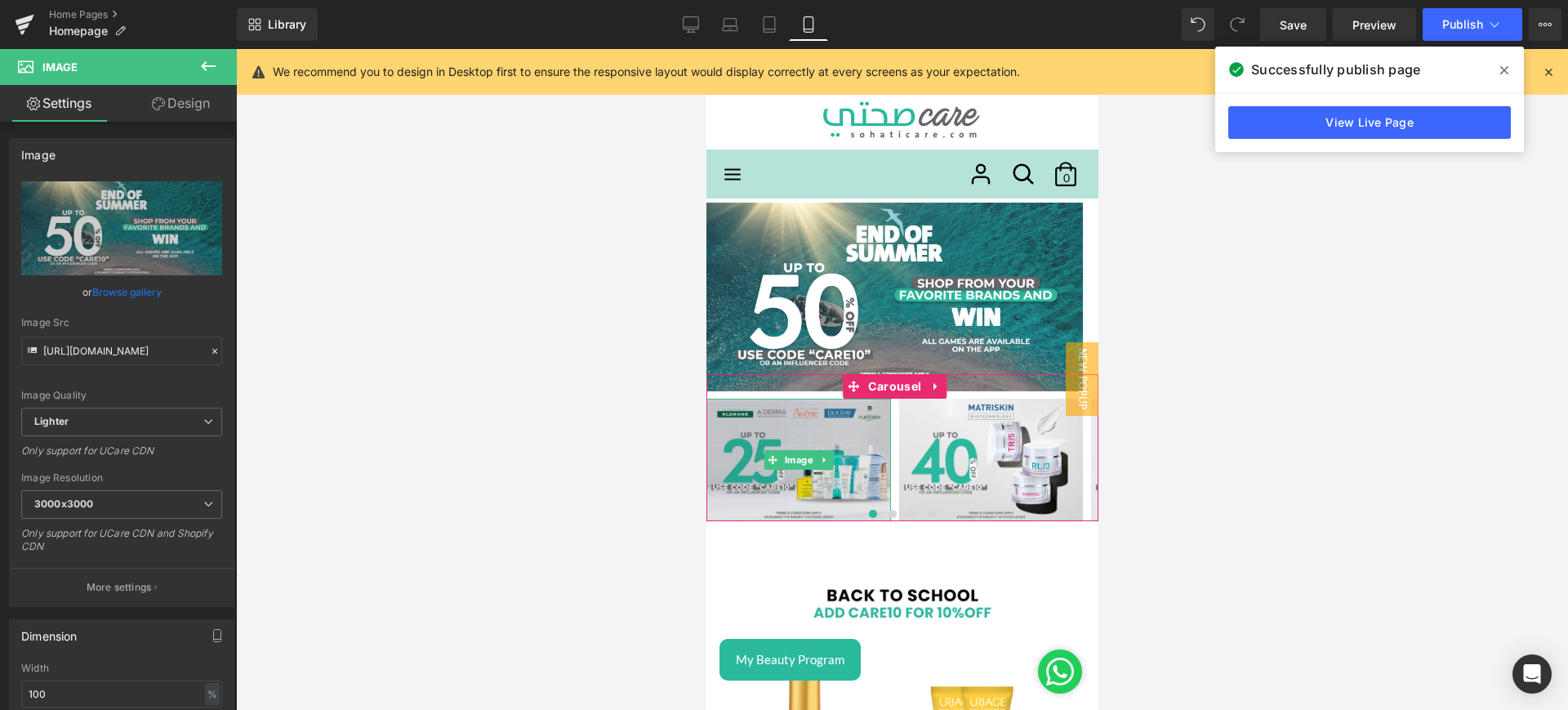
click at [817, 446] on img at bounding box center [798, 460] width 185 height 122
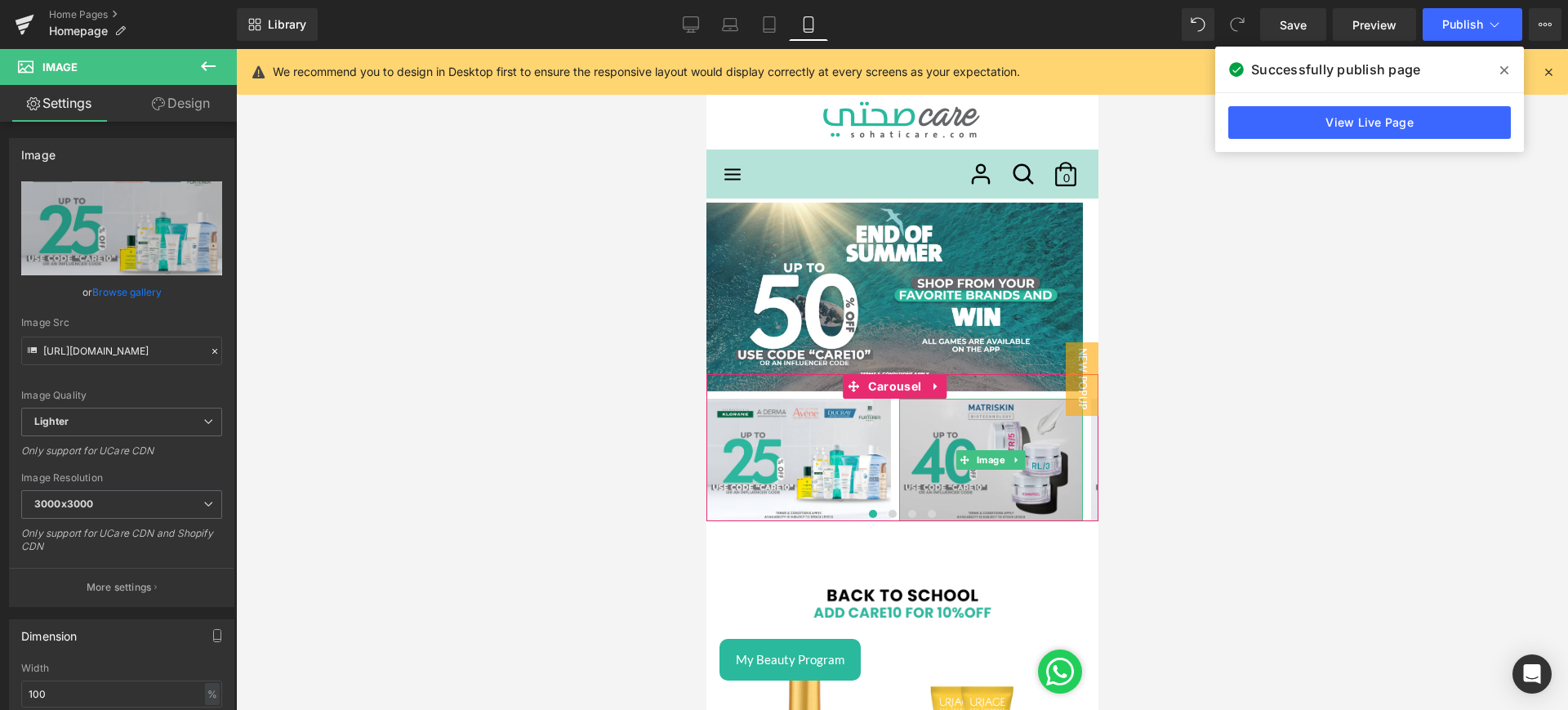
click at [990, 438] on img at bounding box center [991, 460] width 185 height 122
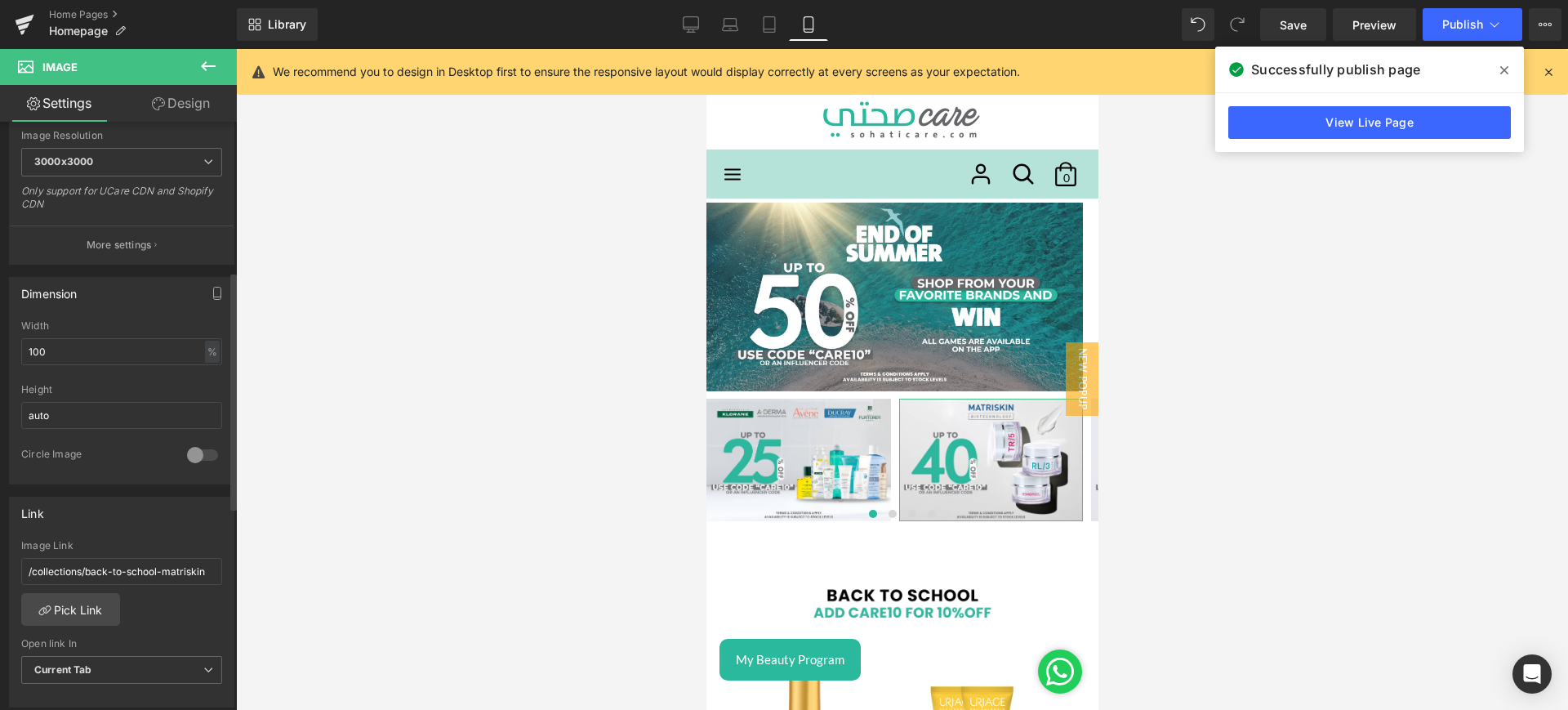
scroll to position [388, 0]
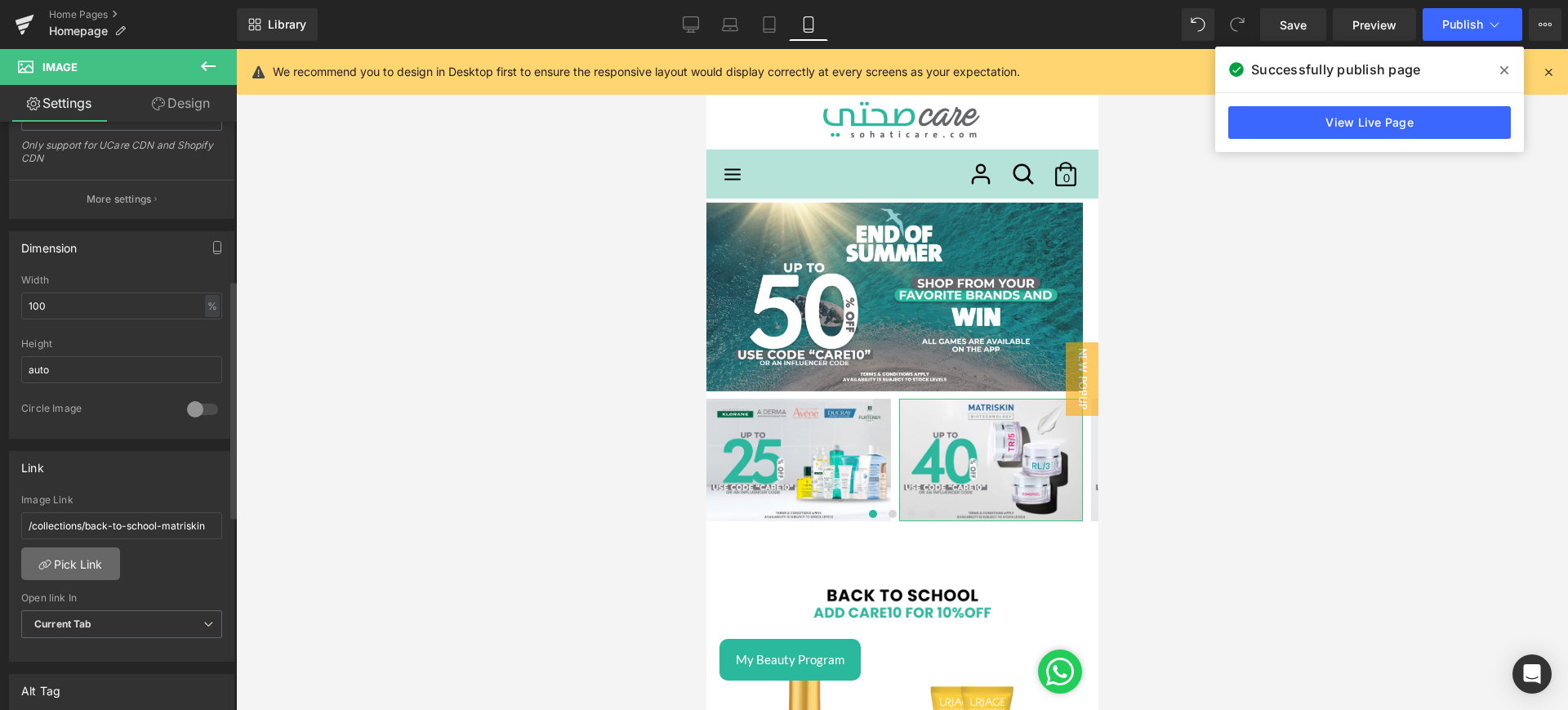
click at [93, 564] on link "Pick Link" at bounding box center [70, 564] width 99 height 32
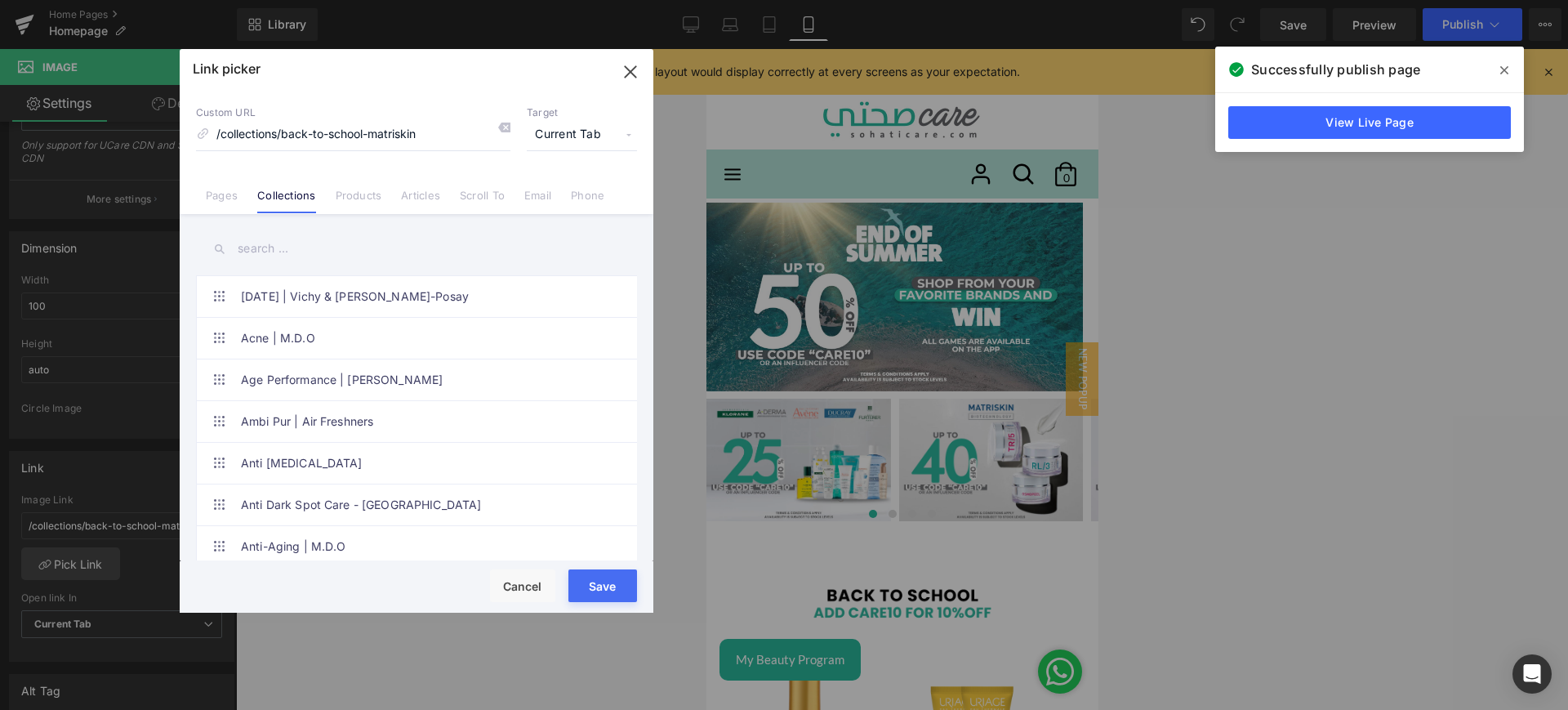
click at [302, 256] on input "text" at bounding box center [416, 249] width 441 height 37
paste input "end of summer"
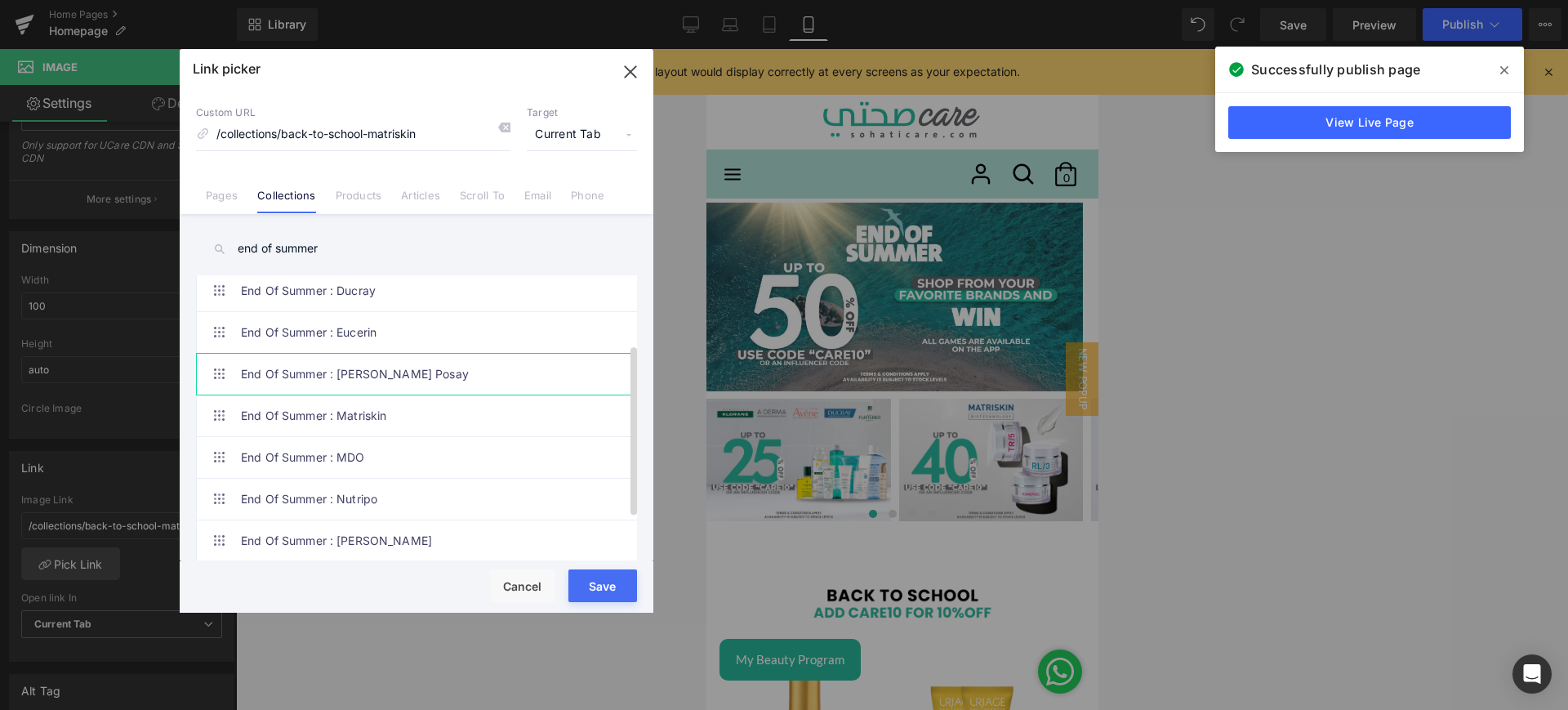
scroll to position [183, 0]
type input "end of summer"
click at [452, 370] on link "End Of Summer : Matriskin" at bounding box center [420, 380] width 359 height 41
click at [616, 590] on button "Save" at bounding box center [603, 585] width 68 height 32
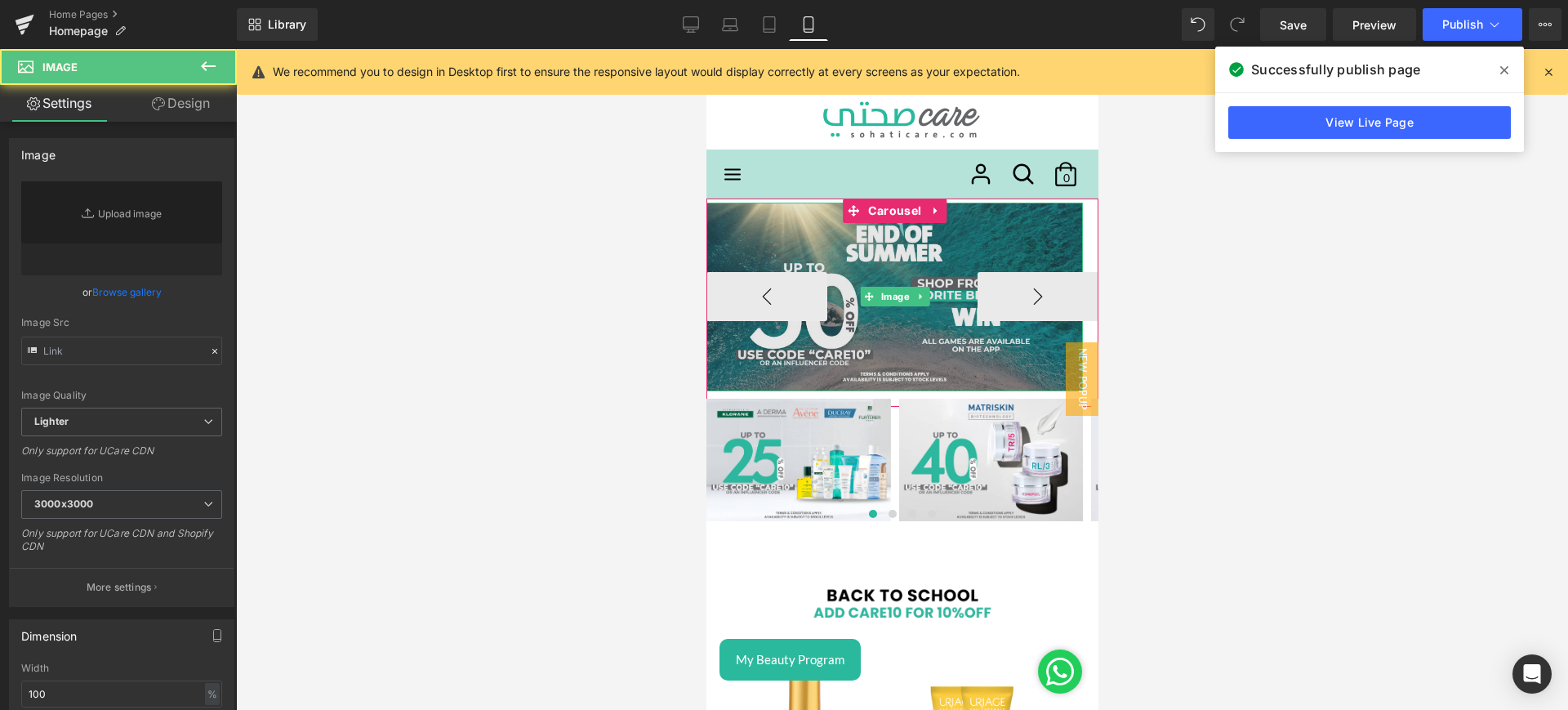
click at [823, 228] on img at bounding box center [894, 297] width 377 height 189
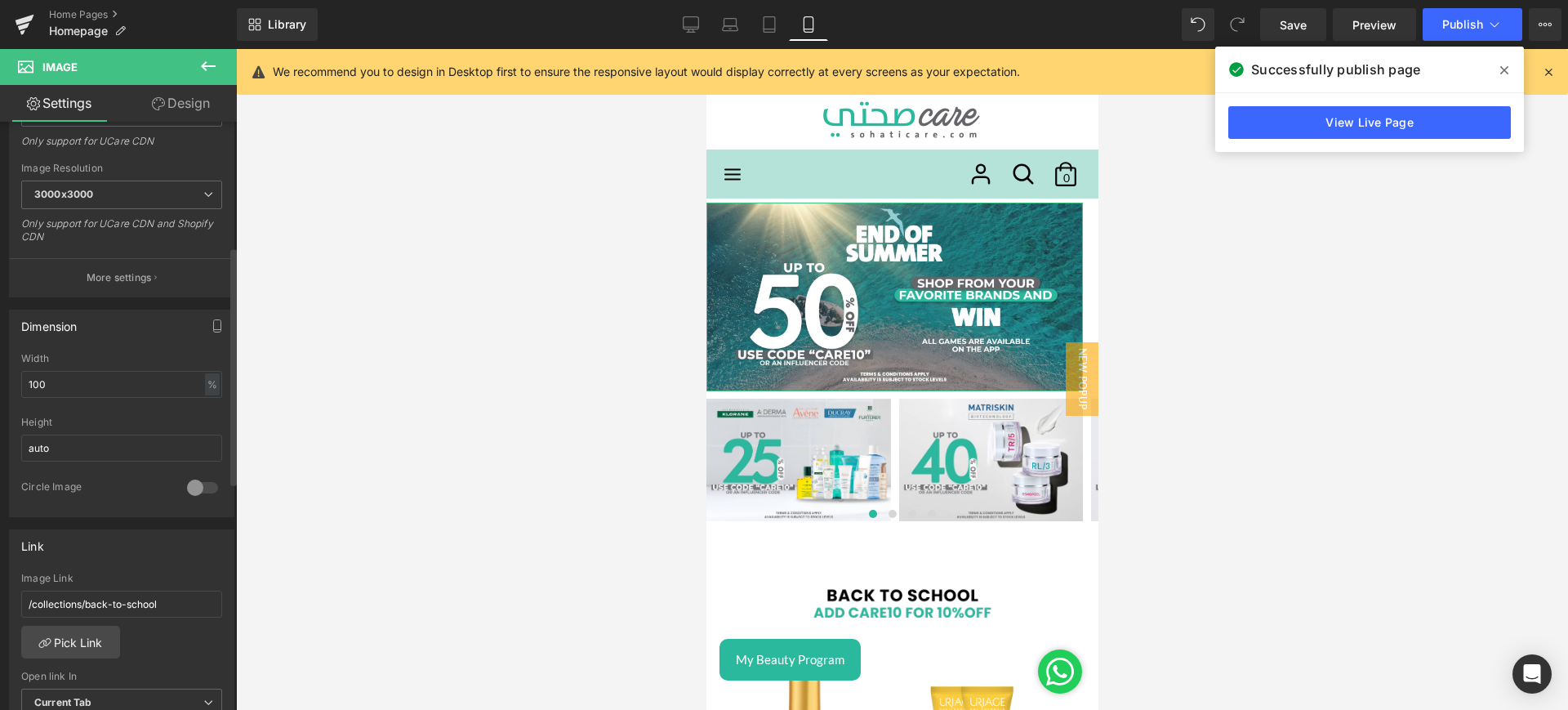
scroll to position [311, 0]
click at [92, 645] on link "Pick Link" at bounding box center [70, 641] width 99 height 32
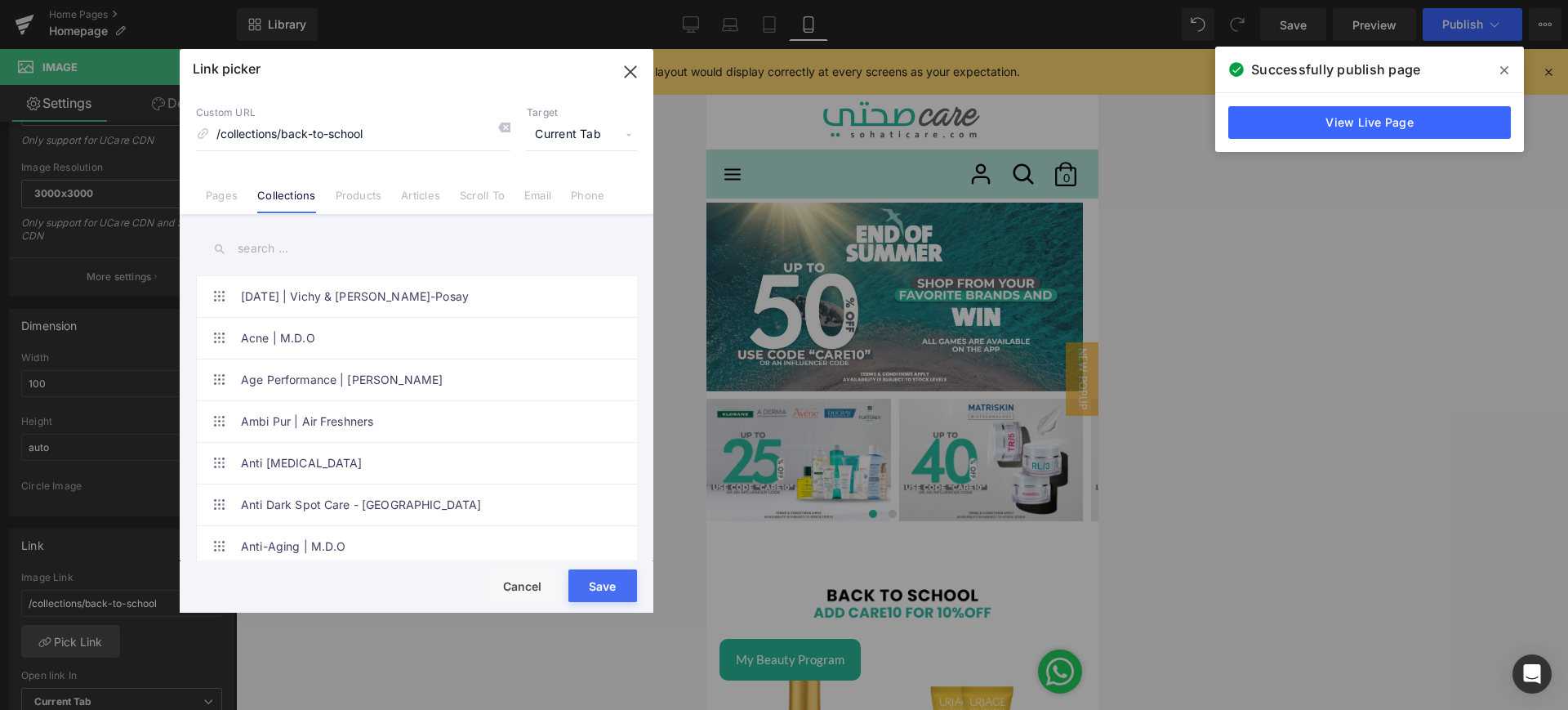
click at [282, 258] on input "text" at bounding box center [416, 249] width 441 height 37
paste input "end of summer"
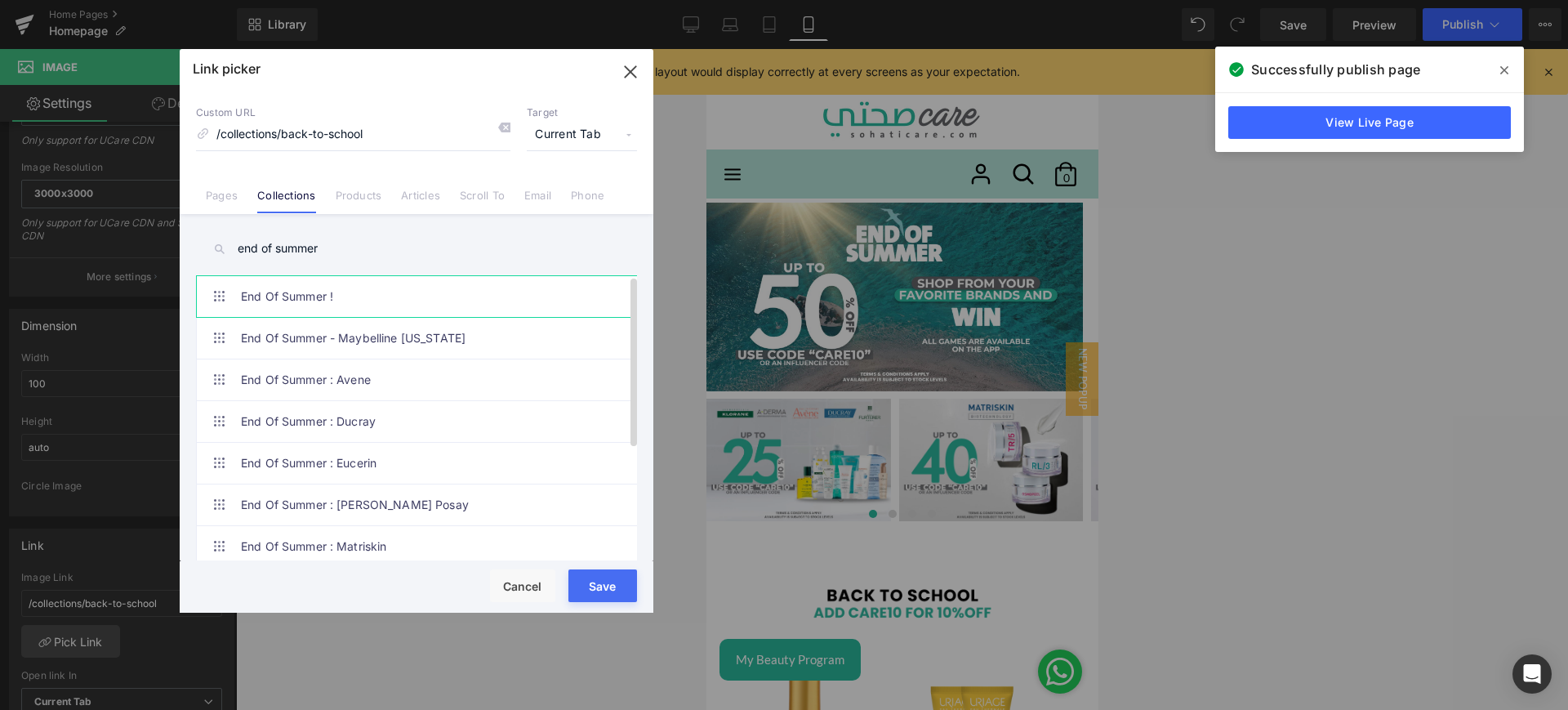
type input "end of summer"
click at [395, 300] on link "End Of Summer !" at bounding box center [420, 296] width 359 height 41
click at [604, 584] on button "Save" at bounding box center [603, 585] width 68 height 32
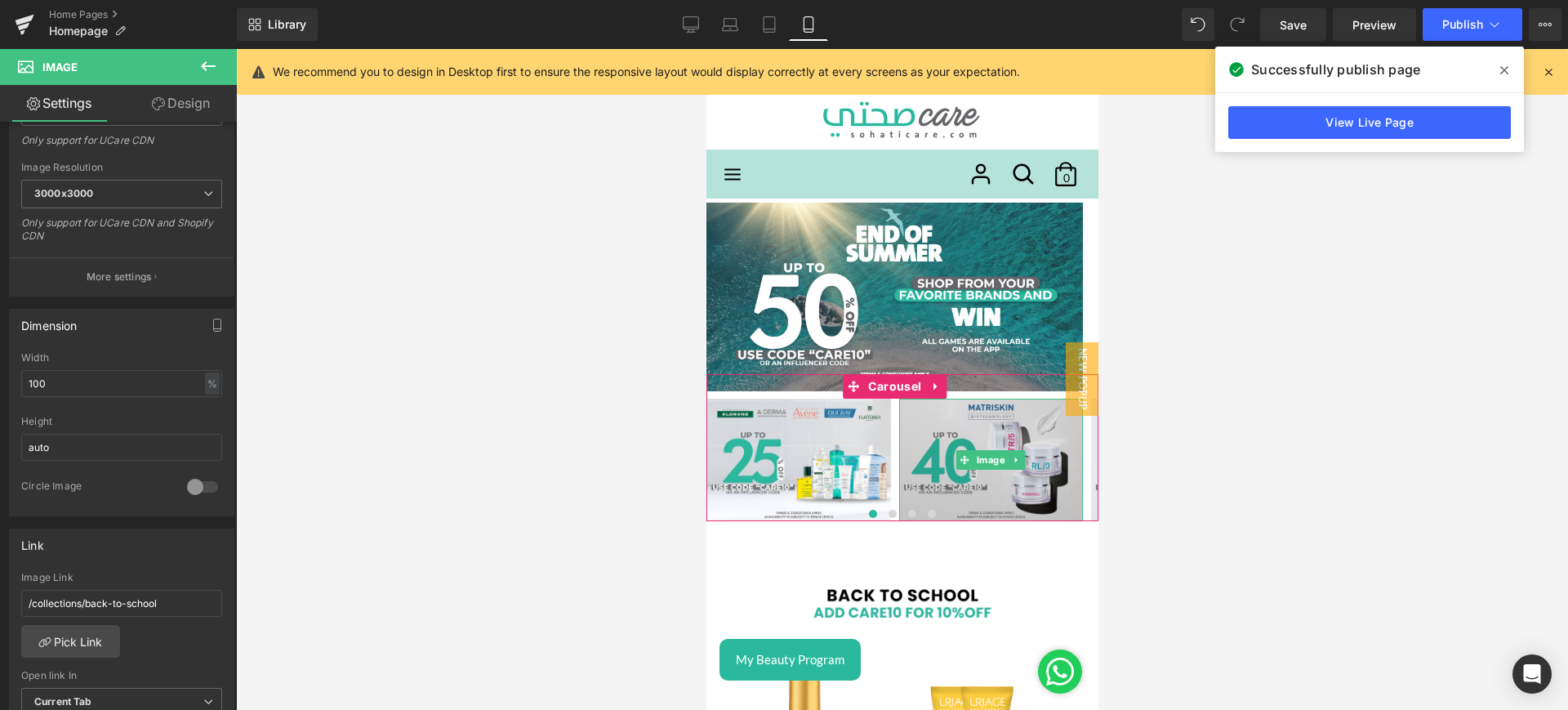
click at [1048, 466] on img at bounding box center [991, 460] width 185 height 122
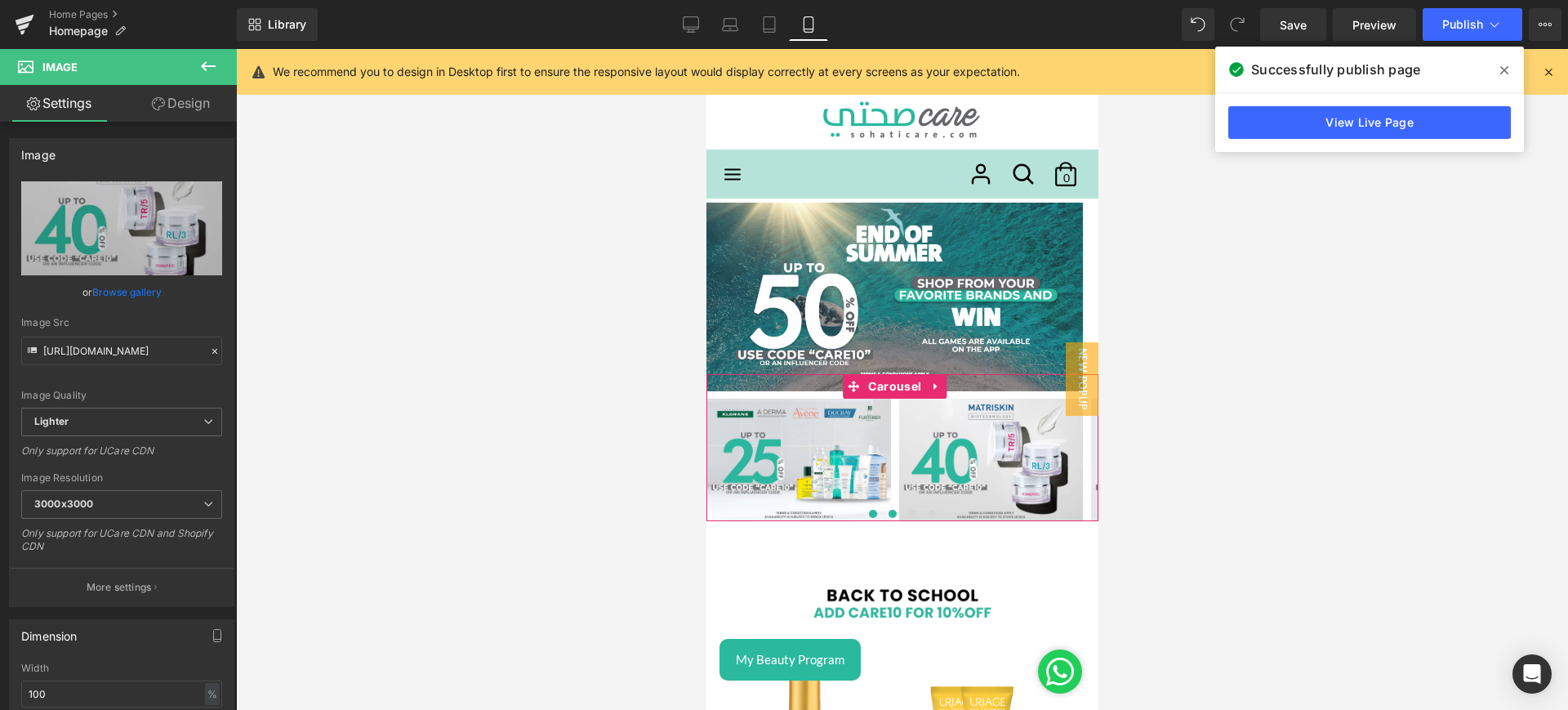
click at [888, 515] on span at bounding box center [892, 514] width 8 height 8
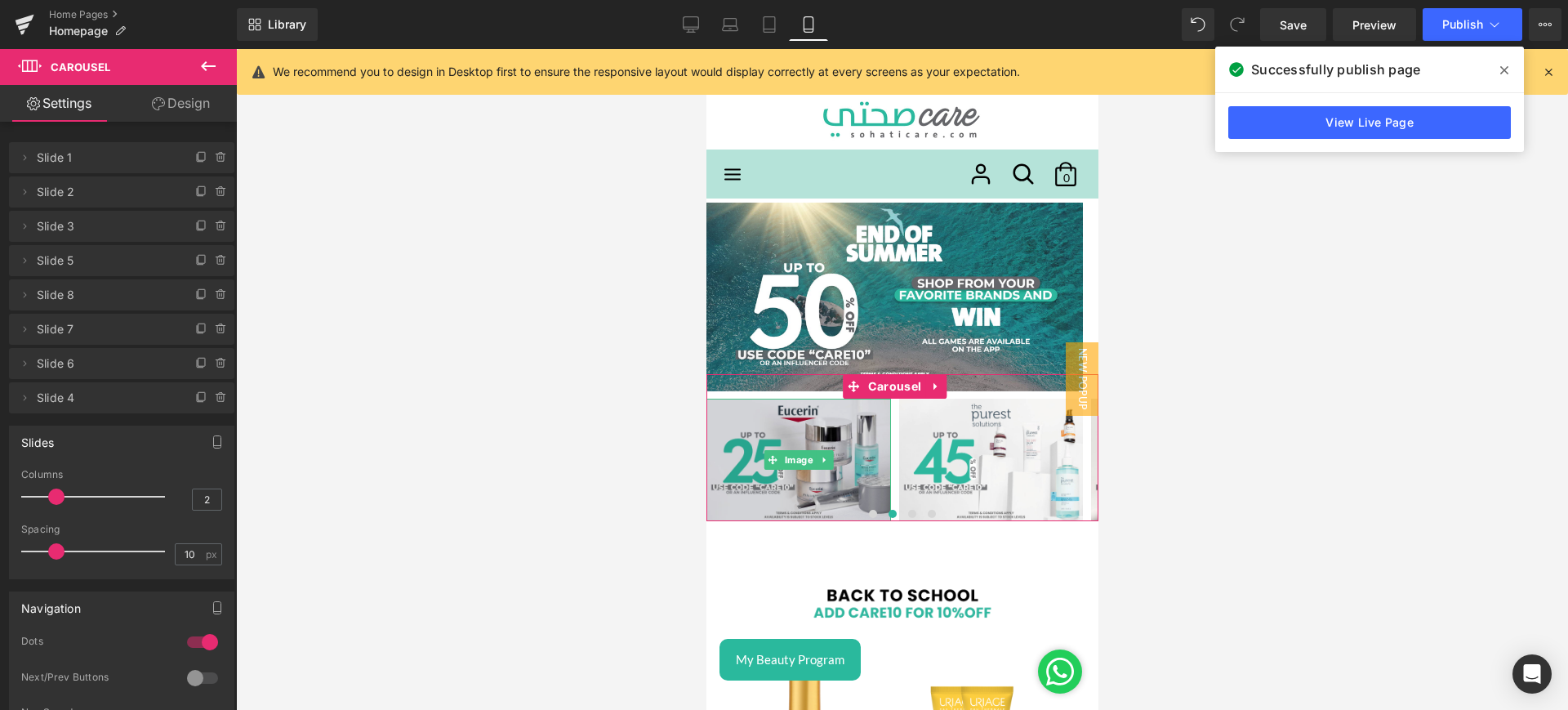
click at [806, 449] on img at bounding box center [798, 460] width 185 height 122
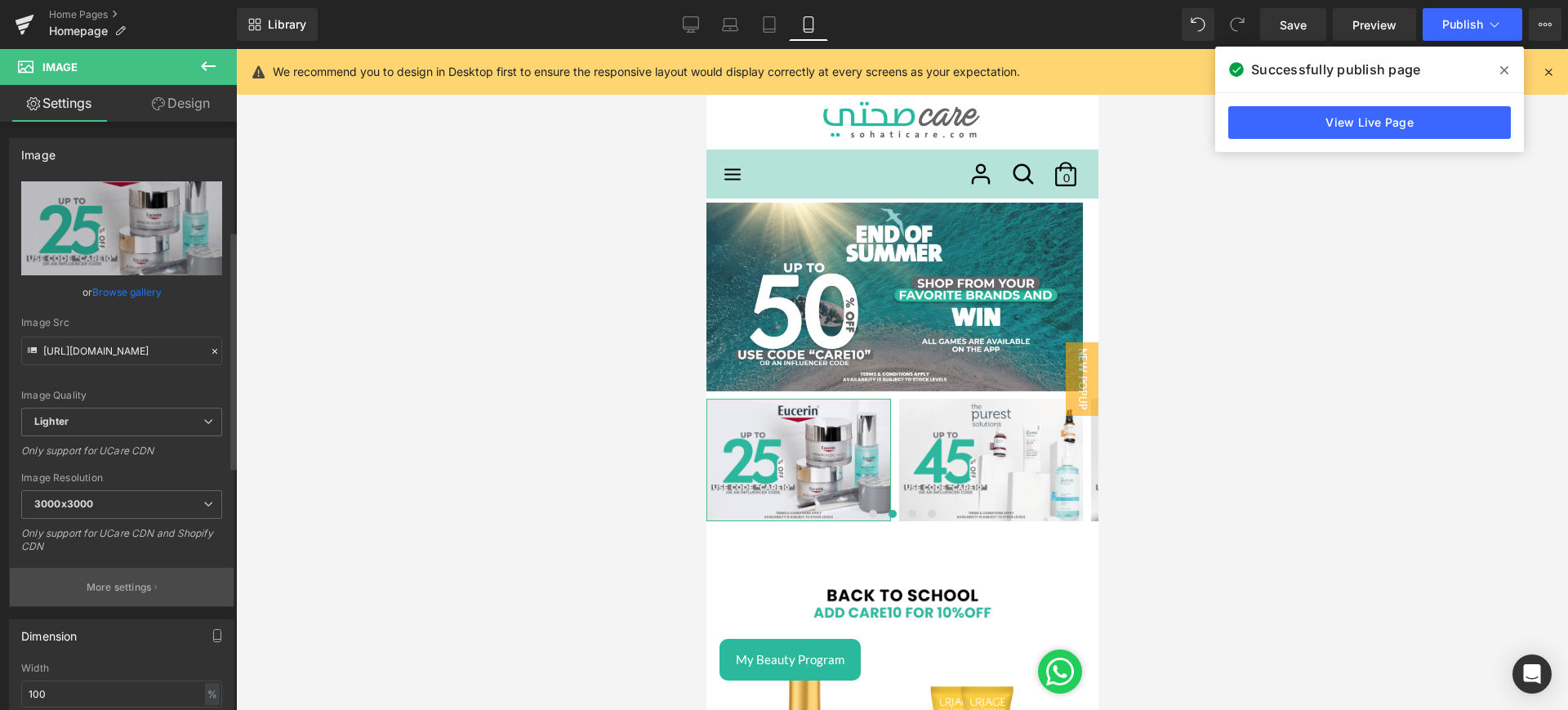
scroll to position [331, 0]
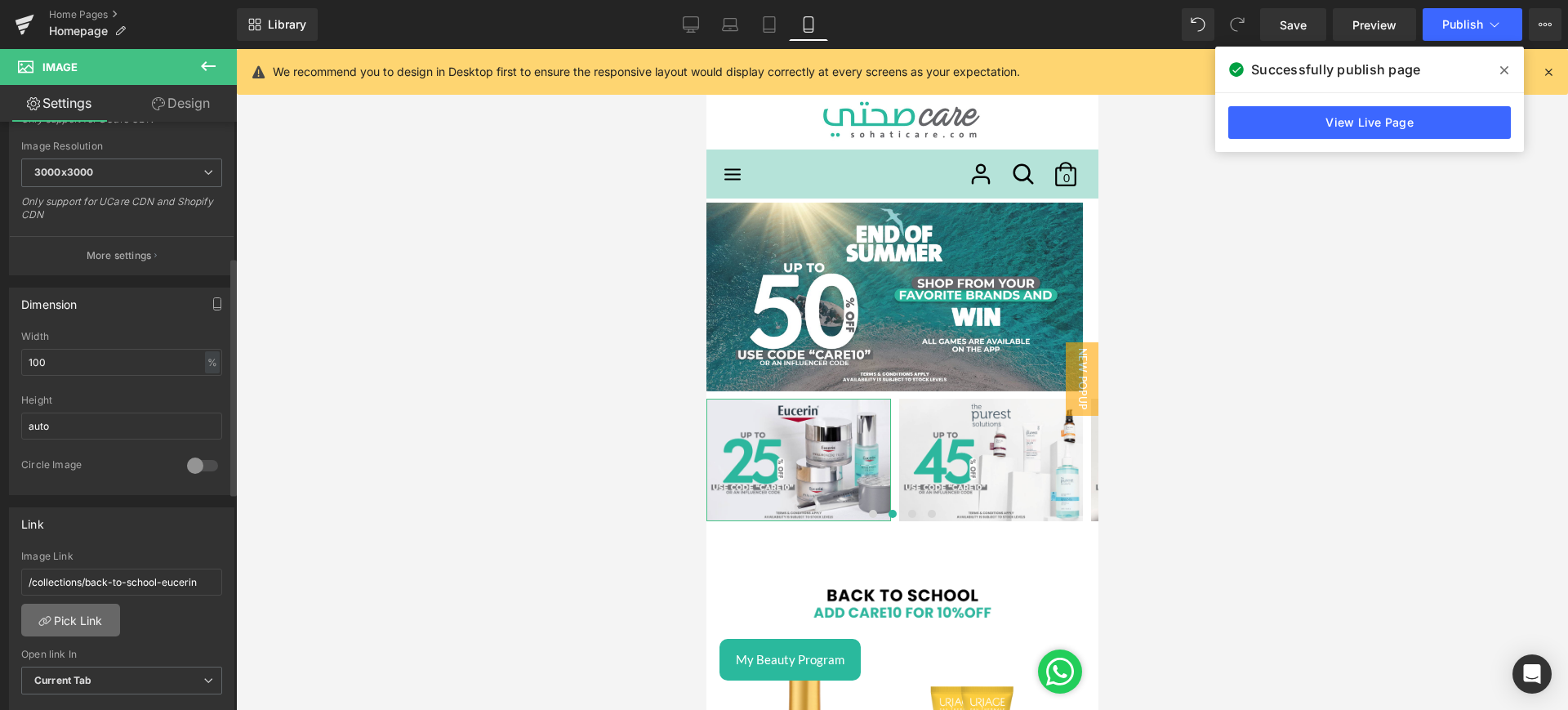
click at [98, 620] on link "Pick Link" at bounding box center [70, 619] width 99 height 32
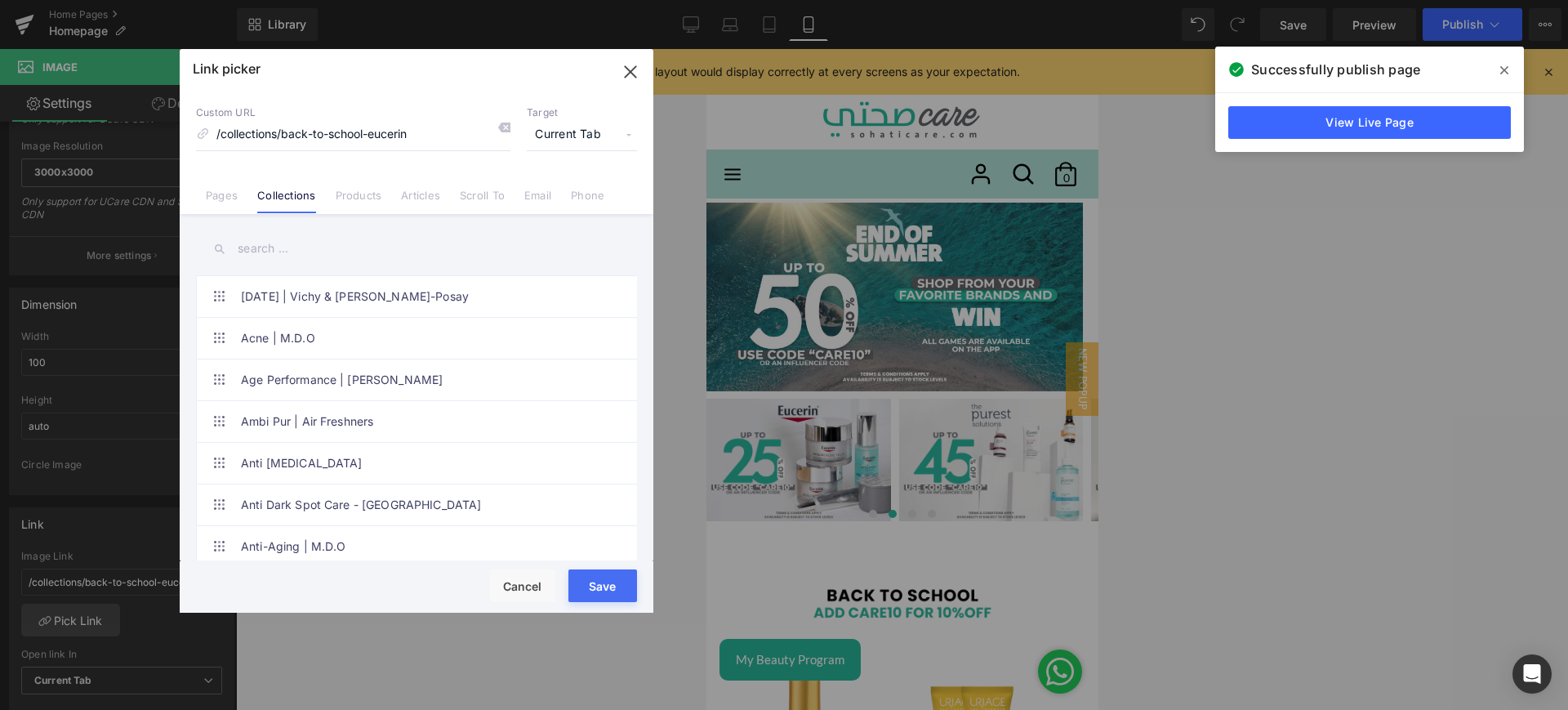
click at [281, 242] on input "text" at bounding box center [416, 249] width 441 height 37
paste input "end of summer"
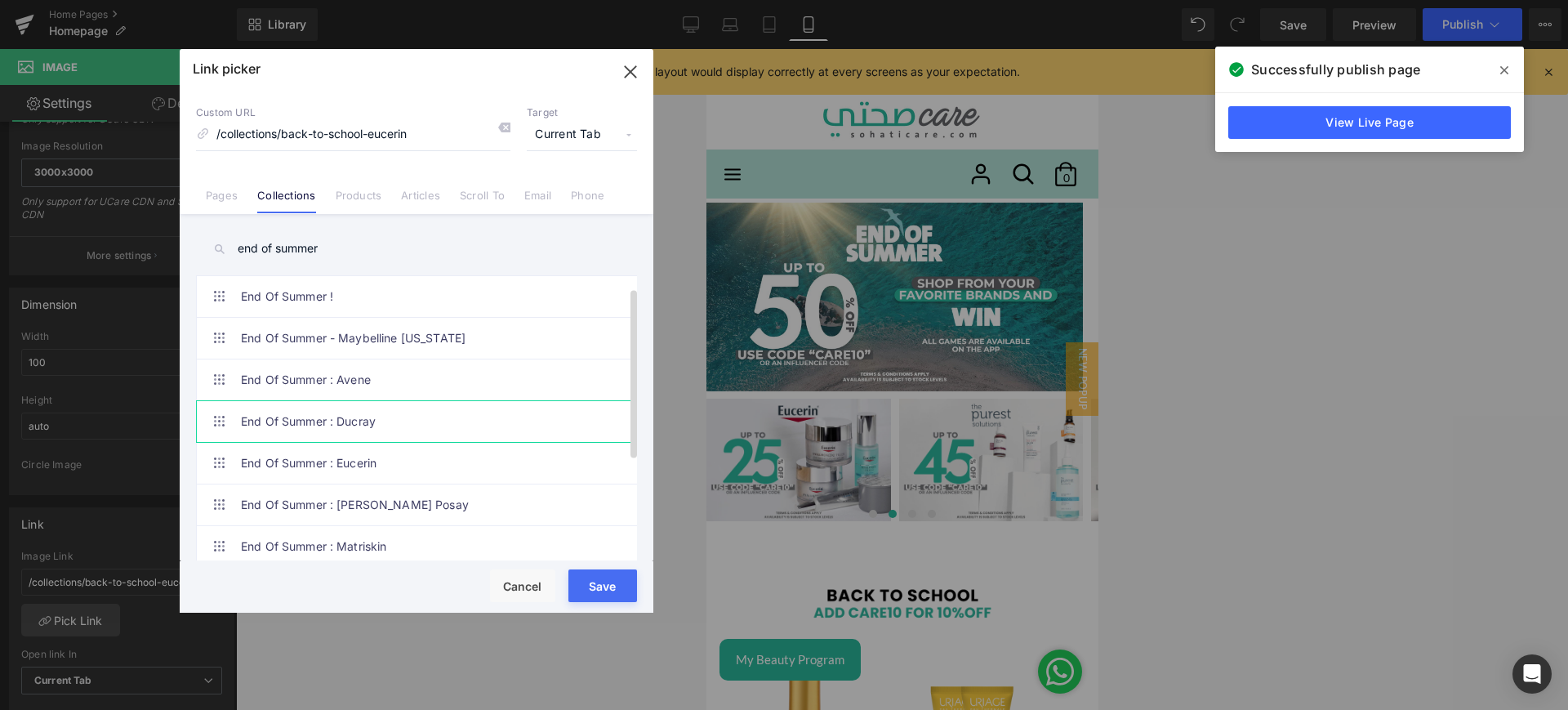
scroll to position [183, 0]
type input "end of summer"
click at [377, 292] on link "End Of Summer : Eucerin" at bounding box center [420, 296] width 359 height 41
click at [606, 593] on button "Save" at bounding box center [603, 585] width 68 height 32
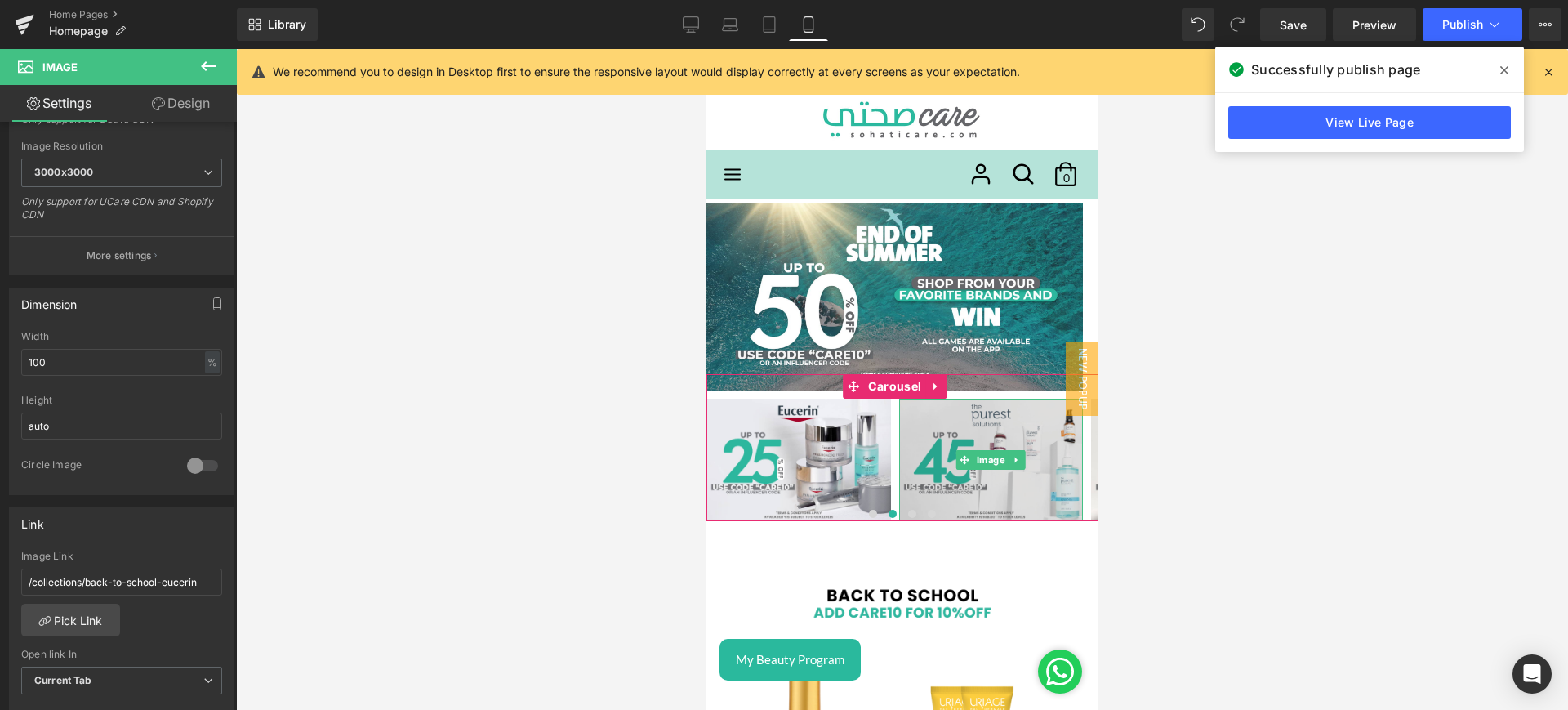
click at [1040, 419] on img at bounding box center [991, 460] width 185 height 122
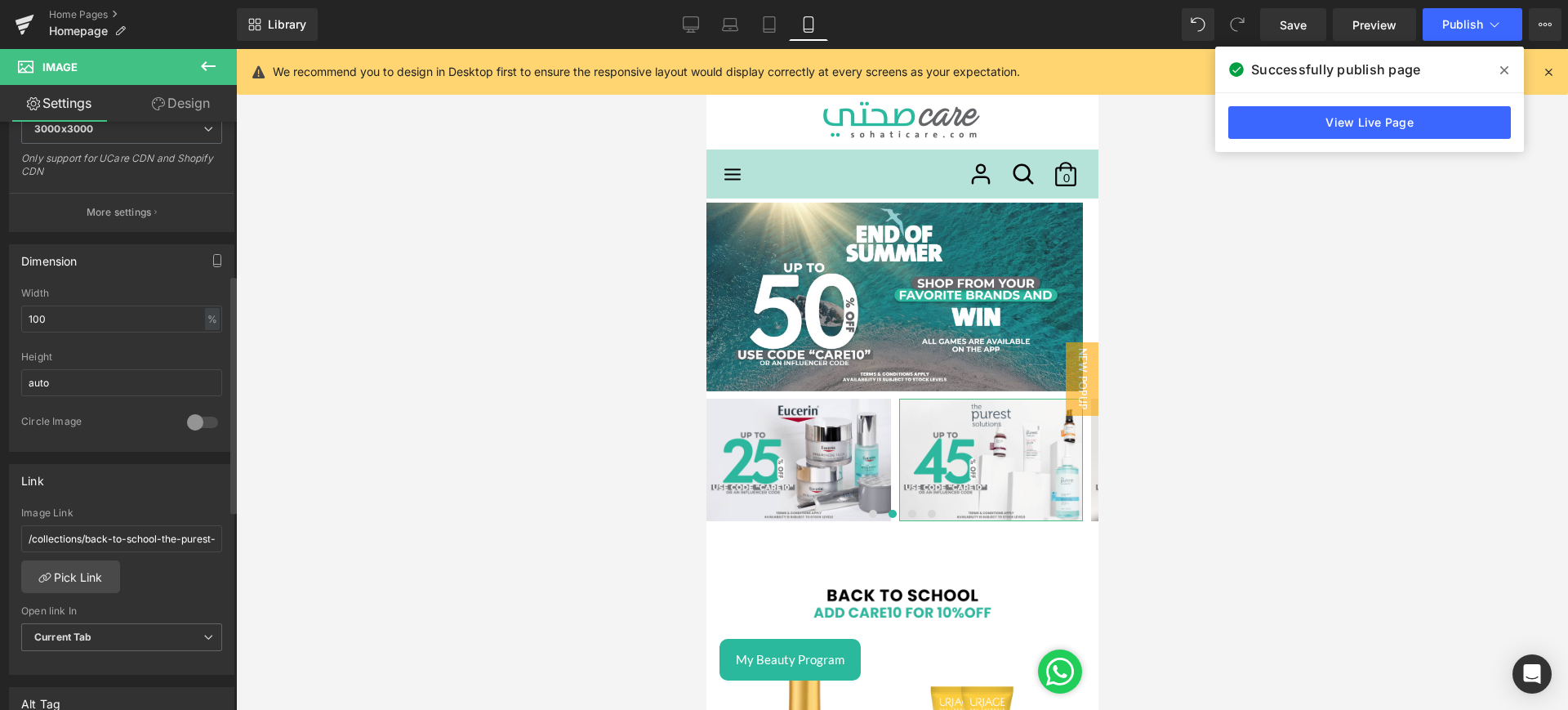
scroll to position [376, 0]
click at [85, 578] on link "Pick Link" at bounding box center [70, 576] width 99 height 32
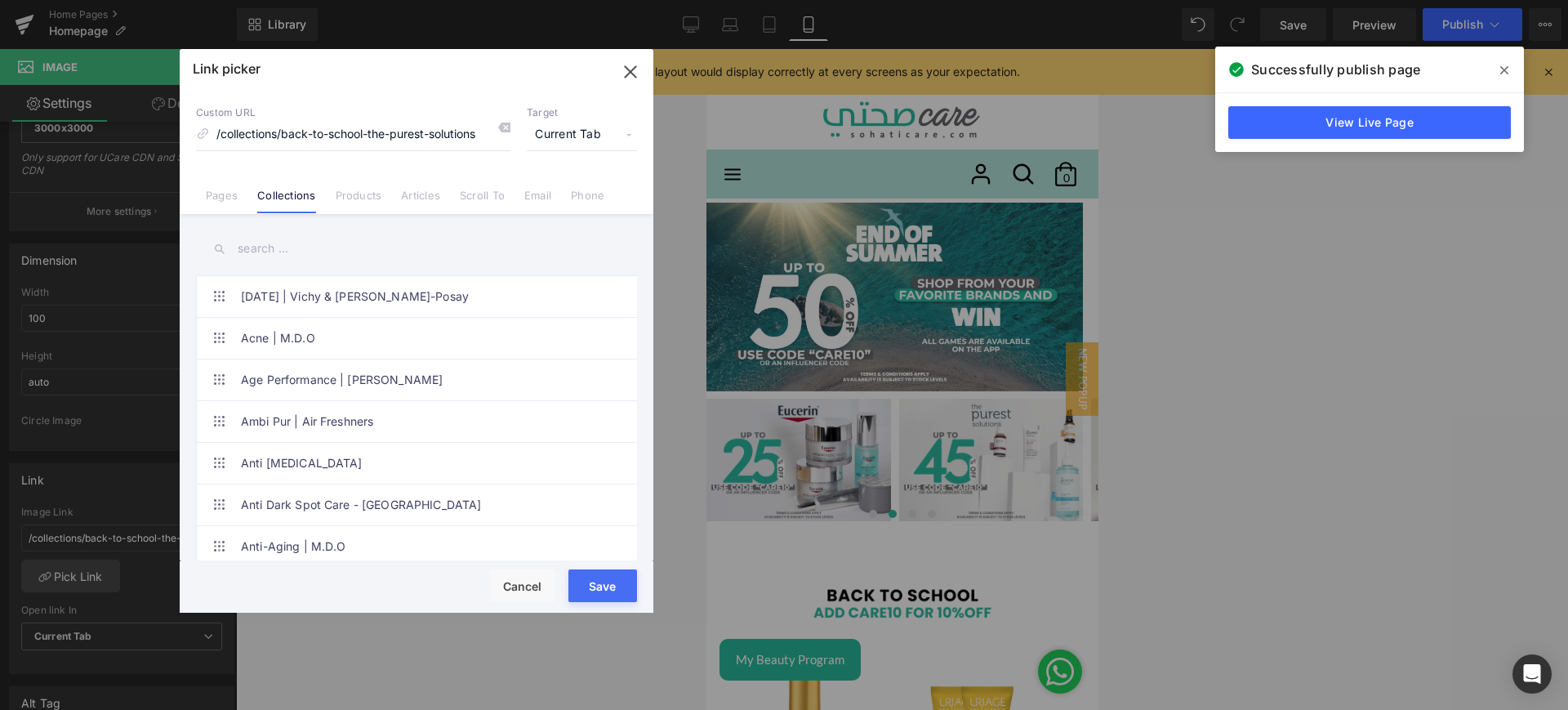
click at [297, 250] on input "text" at bounding box center [416, 249] width 441 height 37
paste input "end of summer"
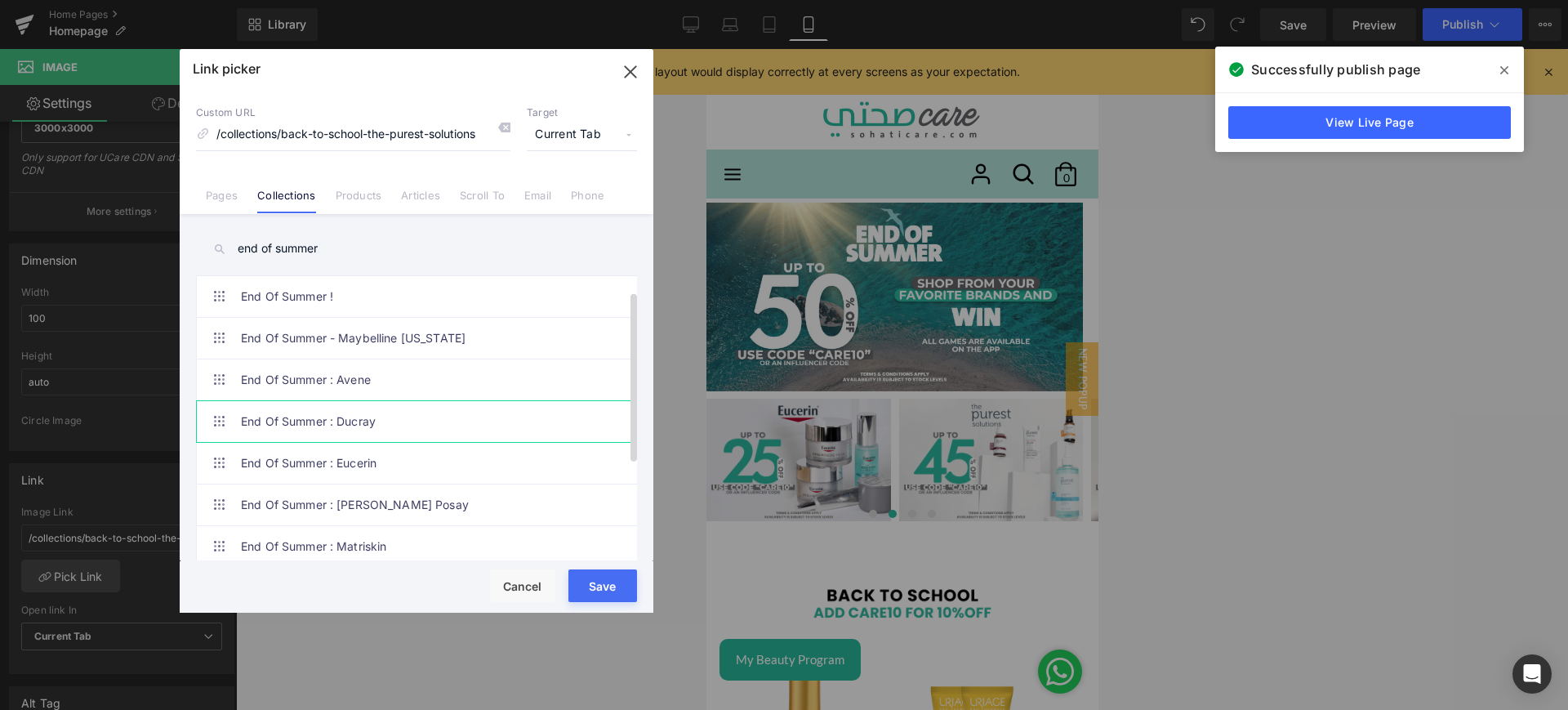
scroll to position [183, 0]
type input "end of summer"
click at [451, 528] on link "End Of Summer : The Purest Solutions" at bounding box center [420, 546] width 359 height 41
click at [597, 579] on button "Save" at bounding box center [603, 585] width 68 height 32
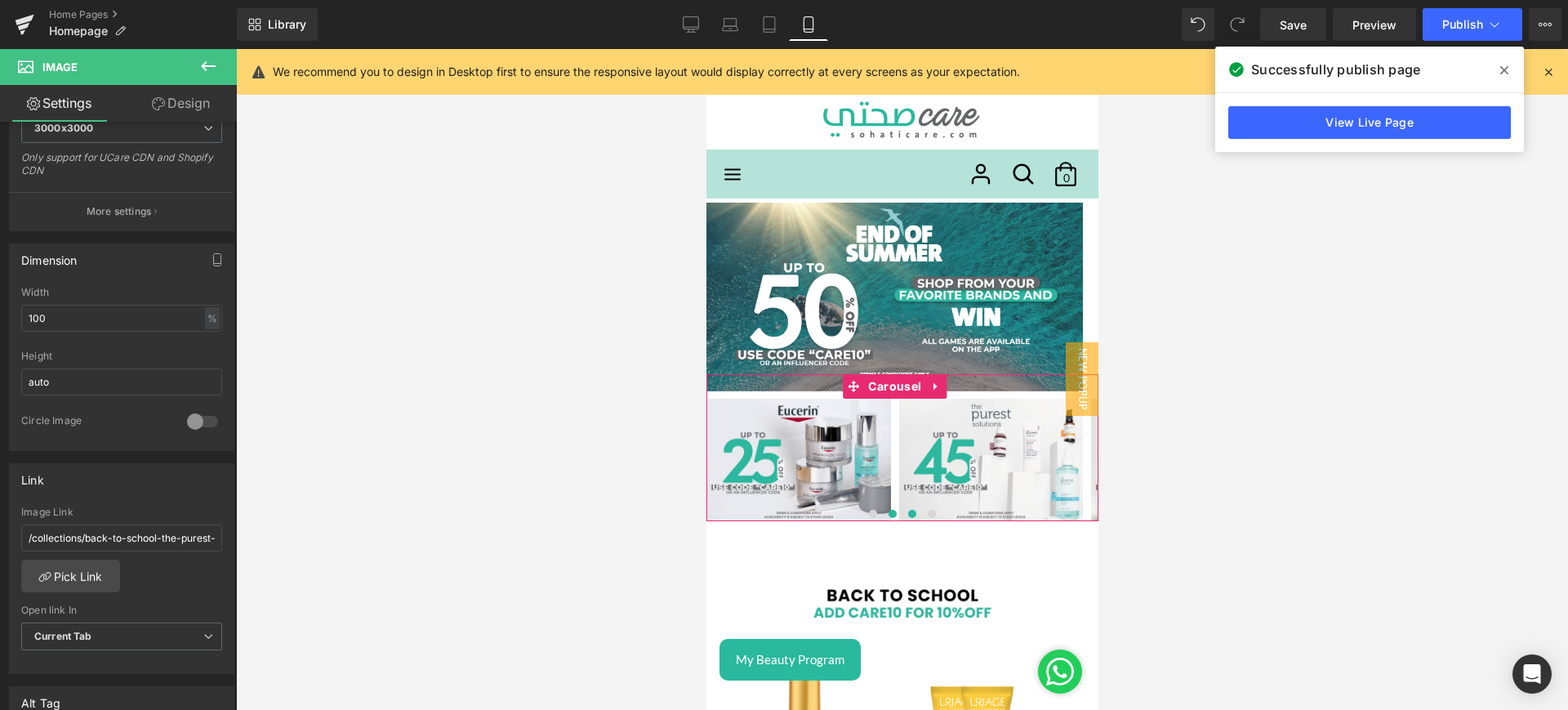
click at [907, 515] on span at bounding box center [911, 514] width 8 height 8
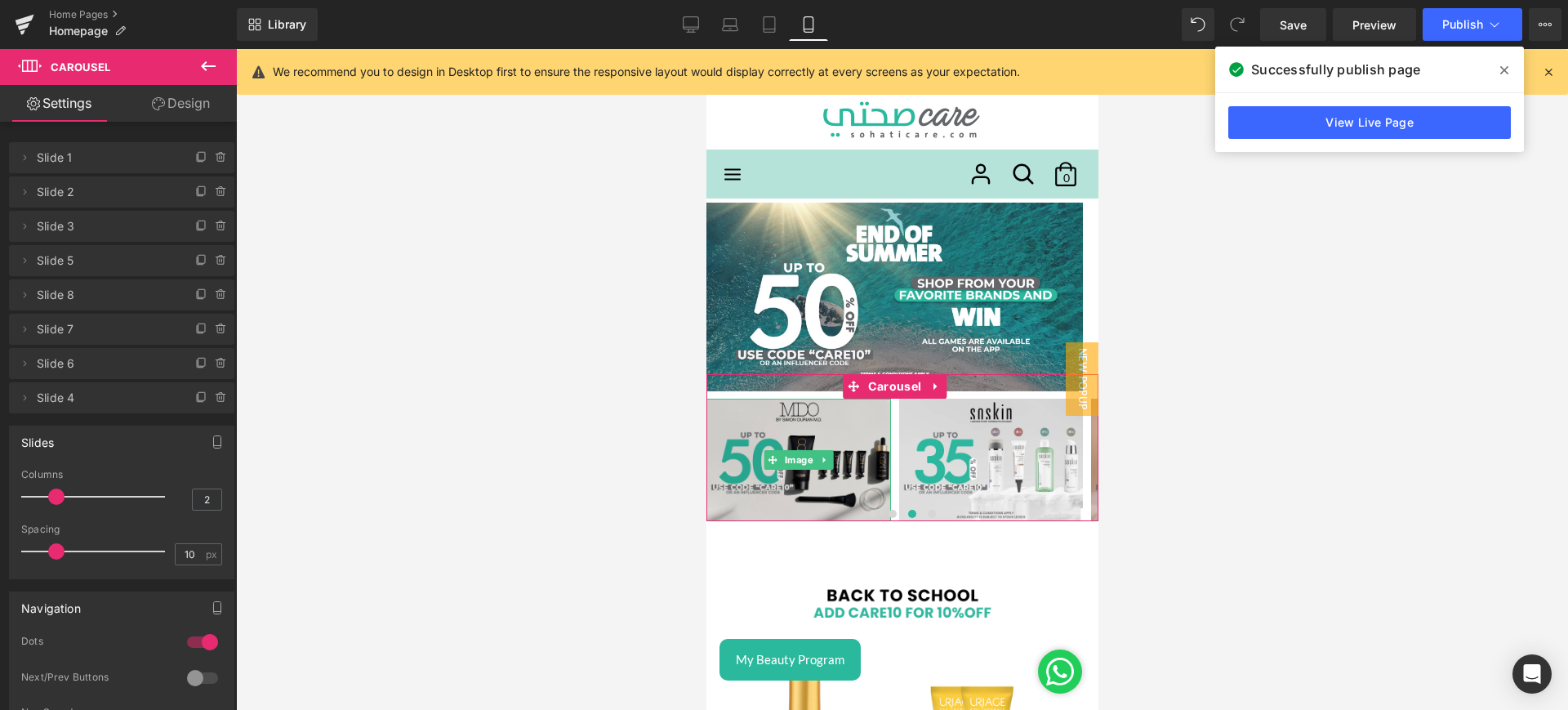
click at [853, 425] on img at bounding box center [798, 460] width 185 height 122
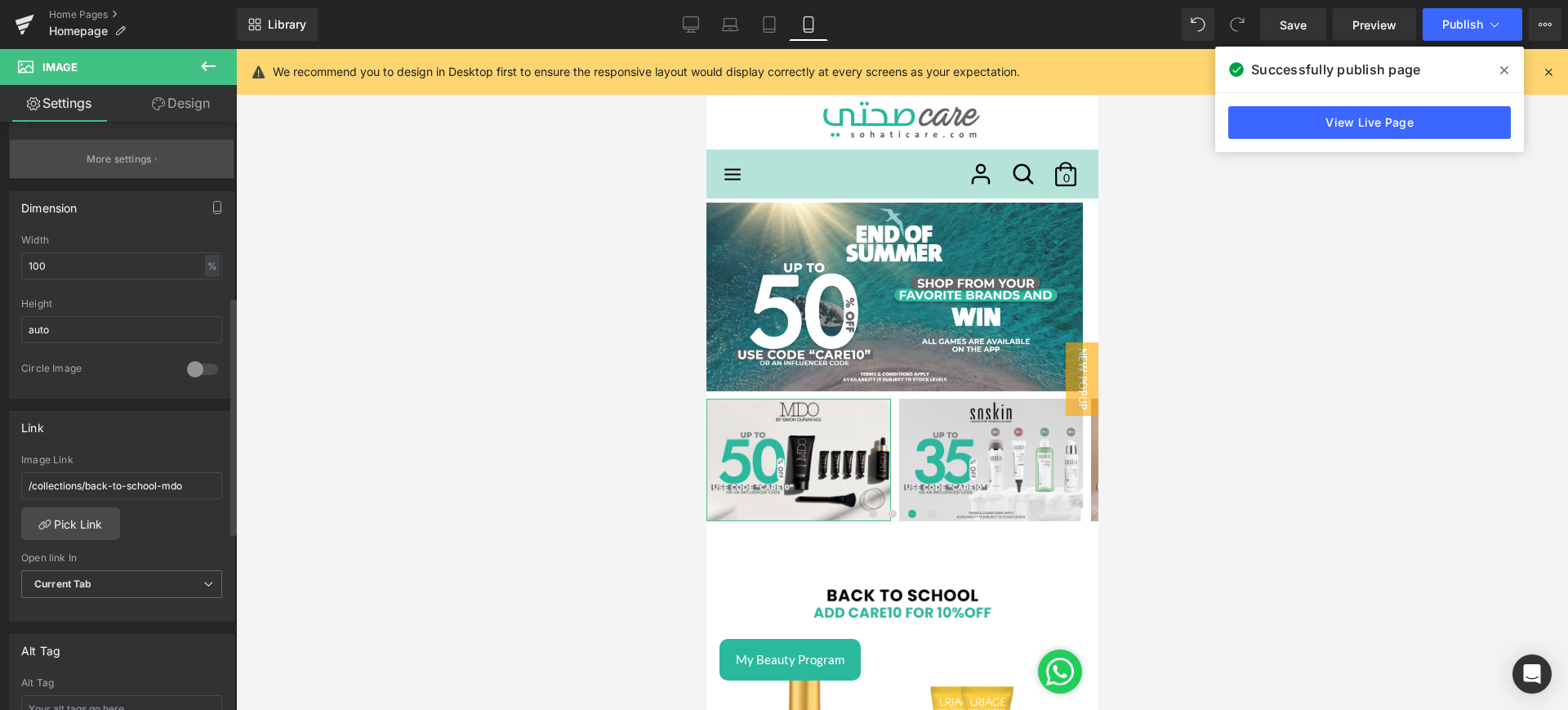
scroll to position [430, 0]
click at [82, 514] on link "Pick Link" at bounding box center [70, 522] width 99 height 32
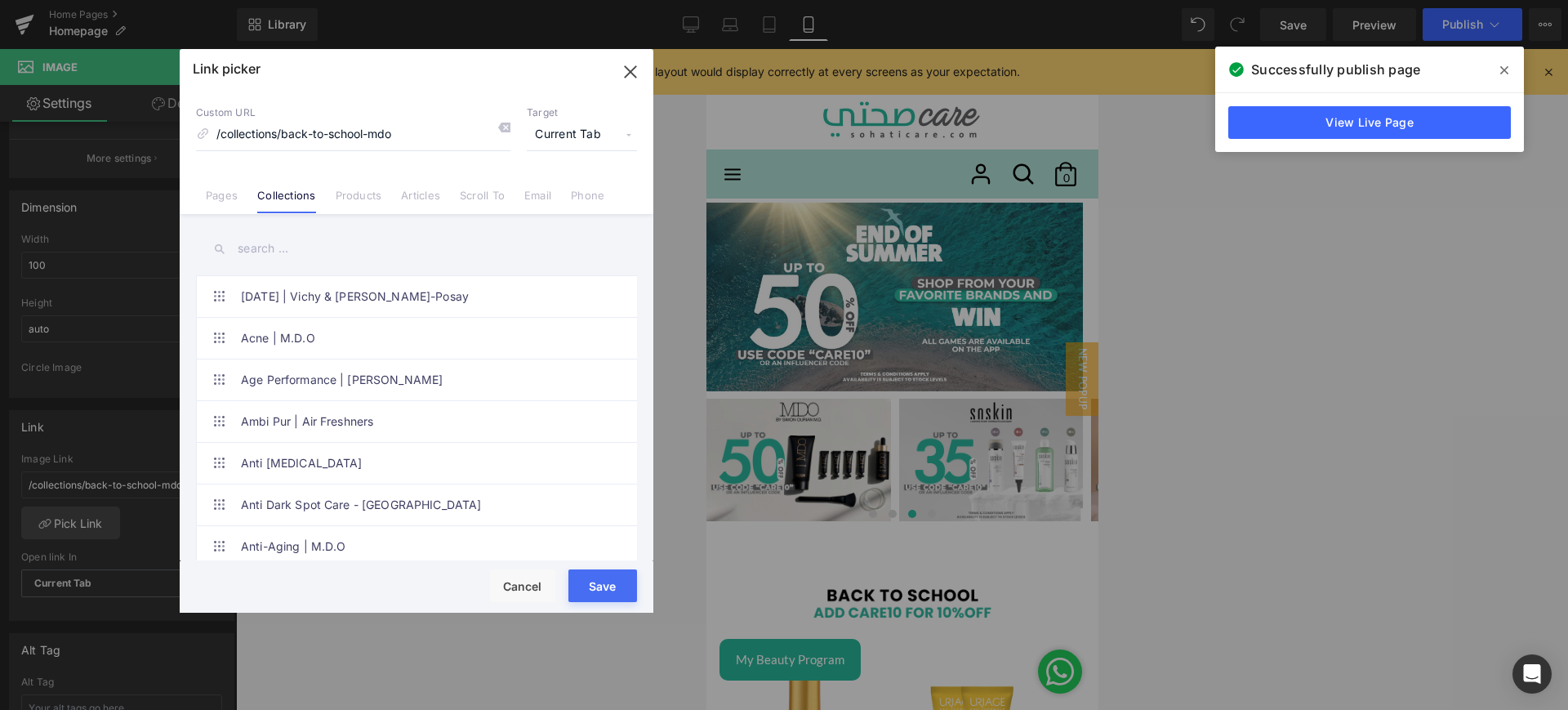
click at [299, 244] on input "text" at bounding box center [416, 249] width 441 height 37
paste input "end of summer"
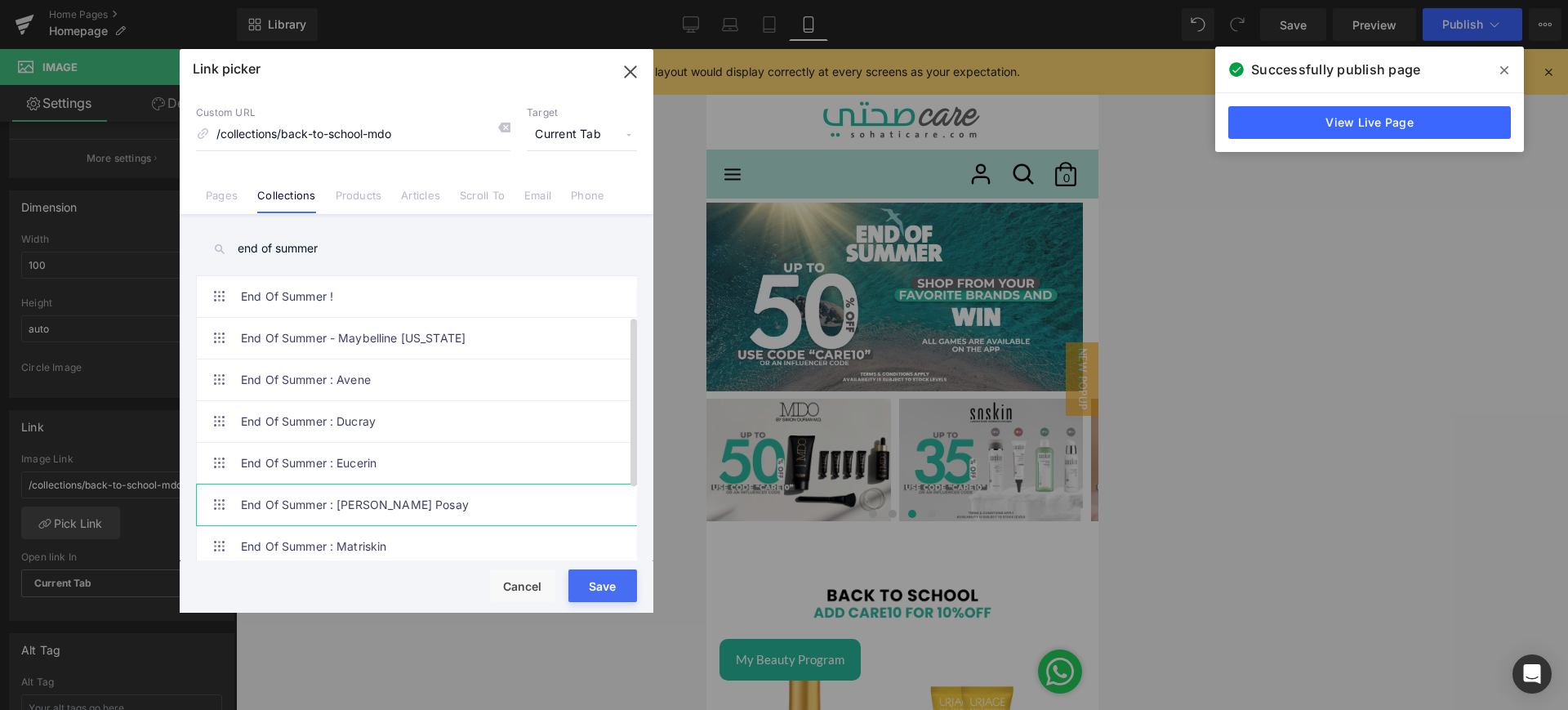
scroll to position [183, 0]
type input "end of summer"
click at [354, 416] on link "End Of Summer : MDO" at bounding box center [420, 421] width 359 height 41
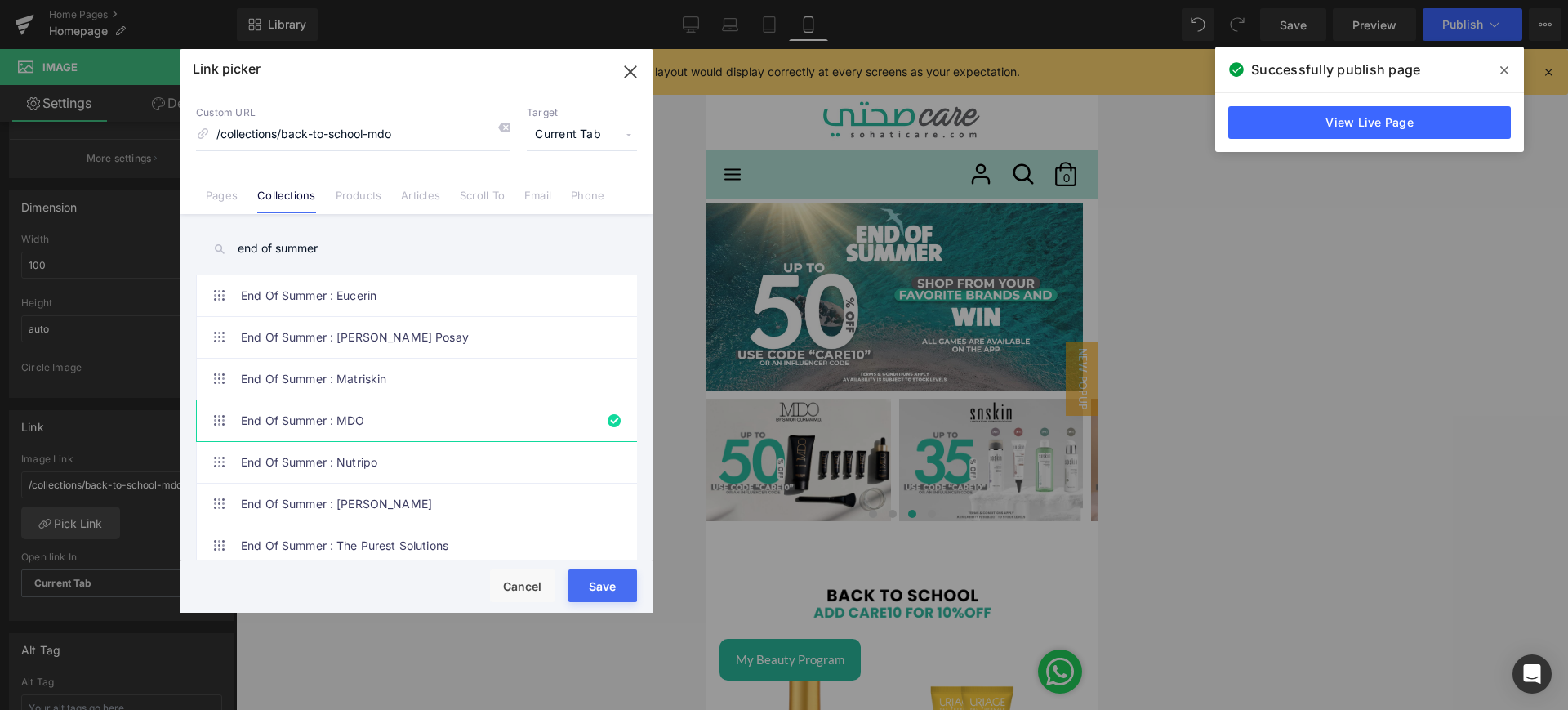
click at [614, 578] on button "Save" at bounding box center [603, 585] width 68 height 32
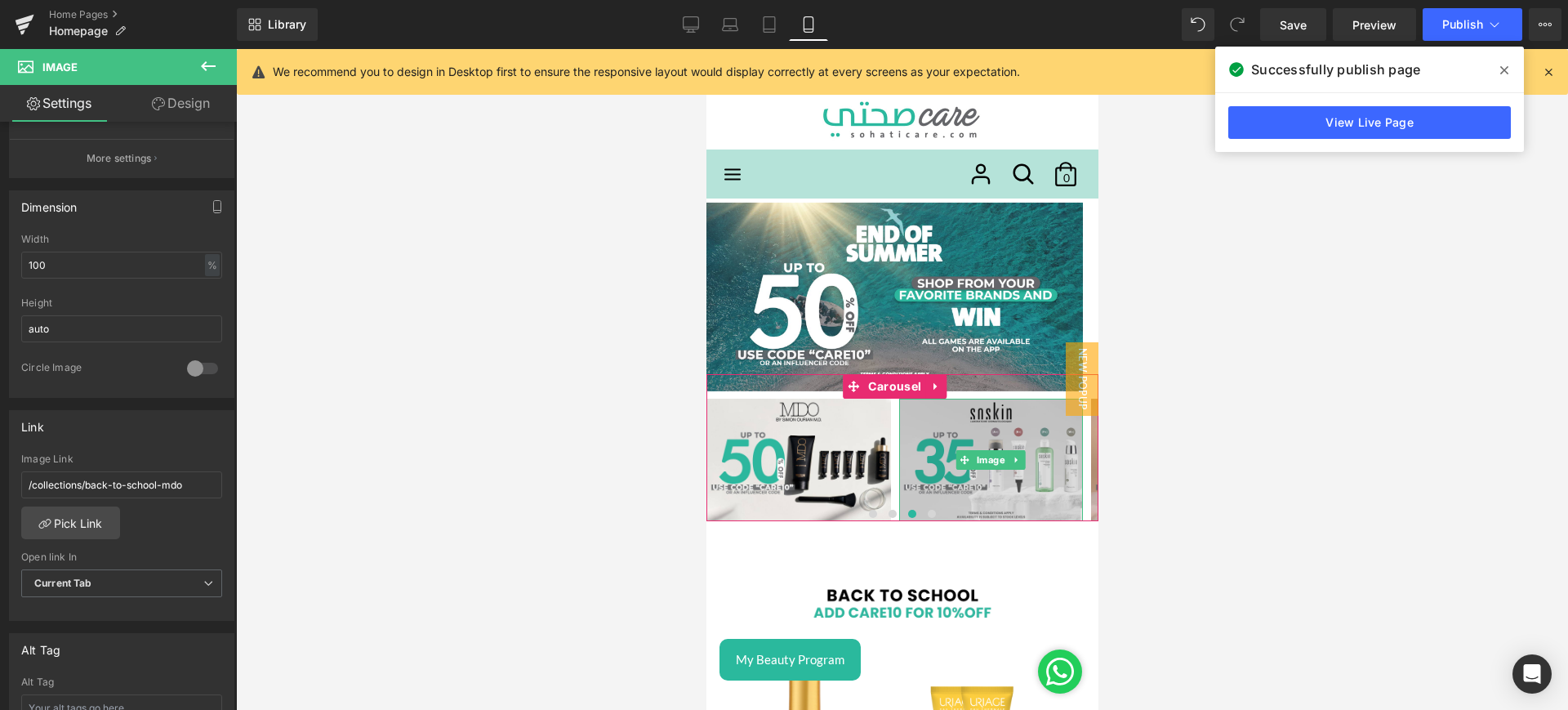
click at [1036, 424] on img at bounding box center [991, 460] width 185 height 122
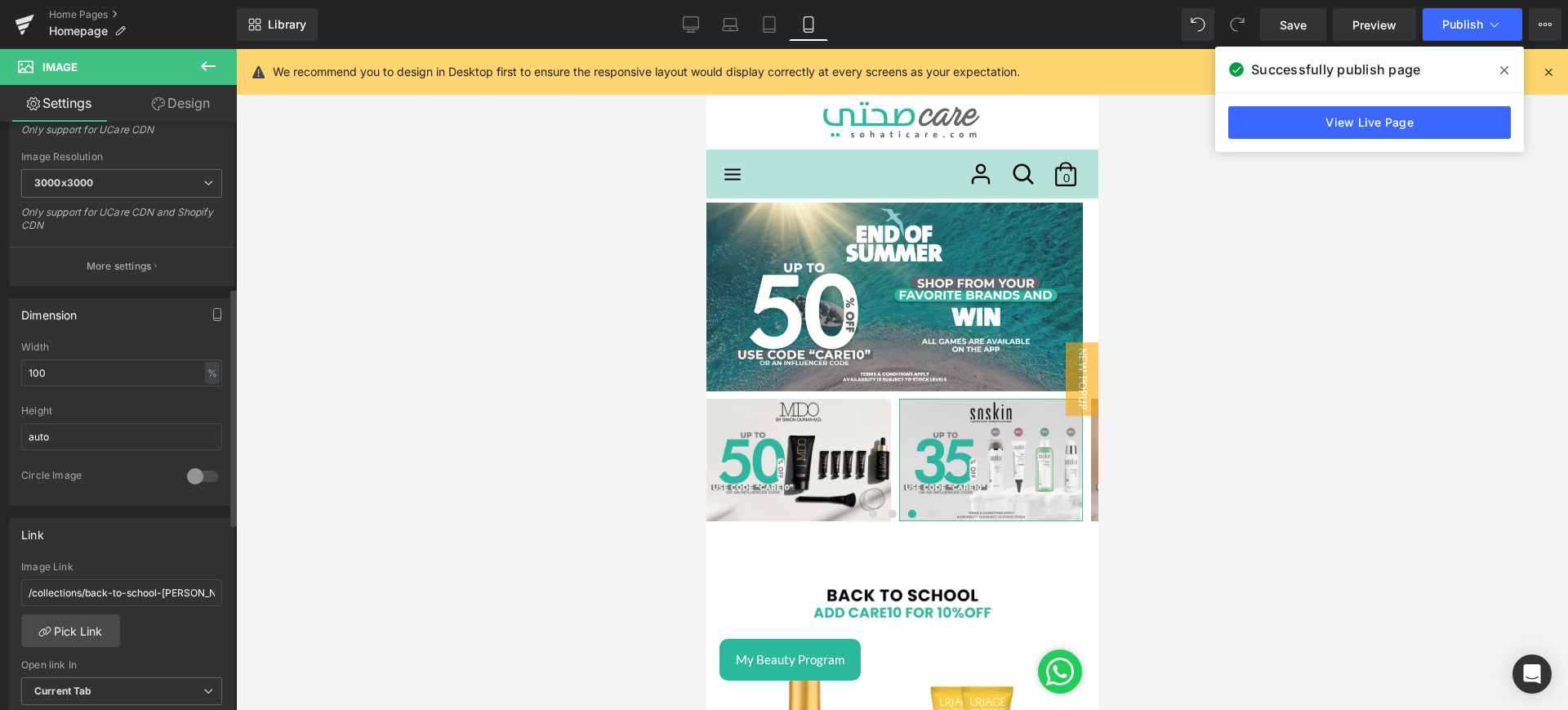
scroll to position [408, 0]
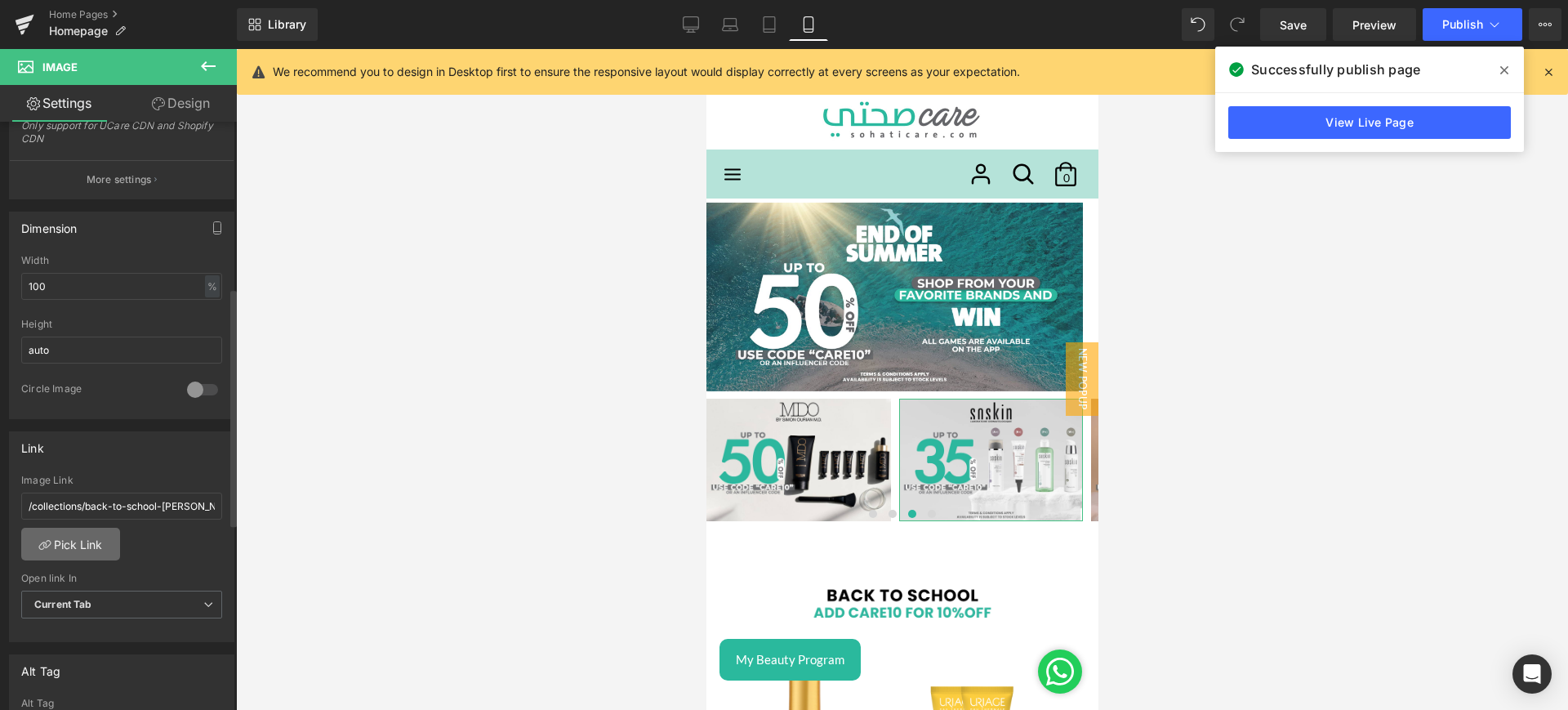
click at [94, 535] on link "Pick Link" at bounding box center [70, 543] width 99 height 32
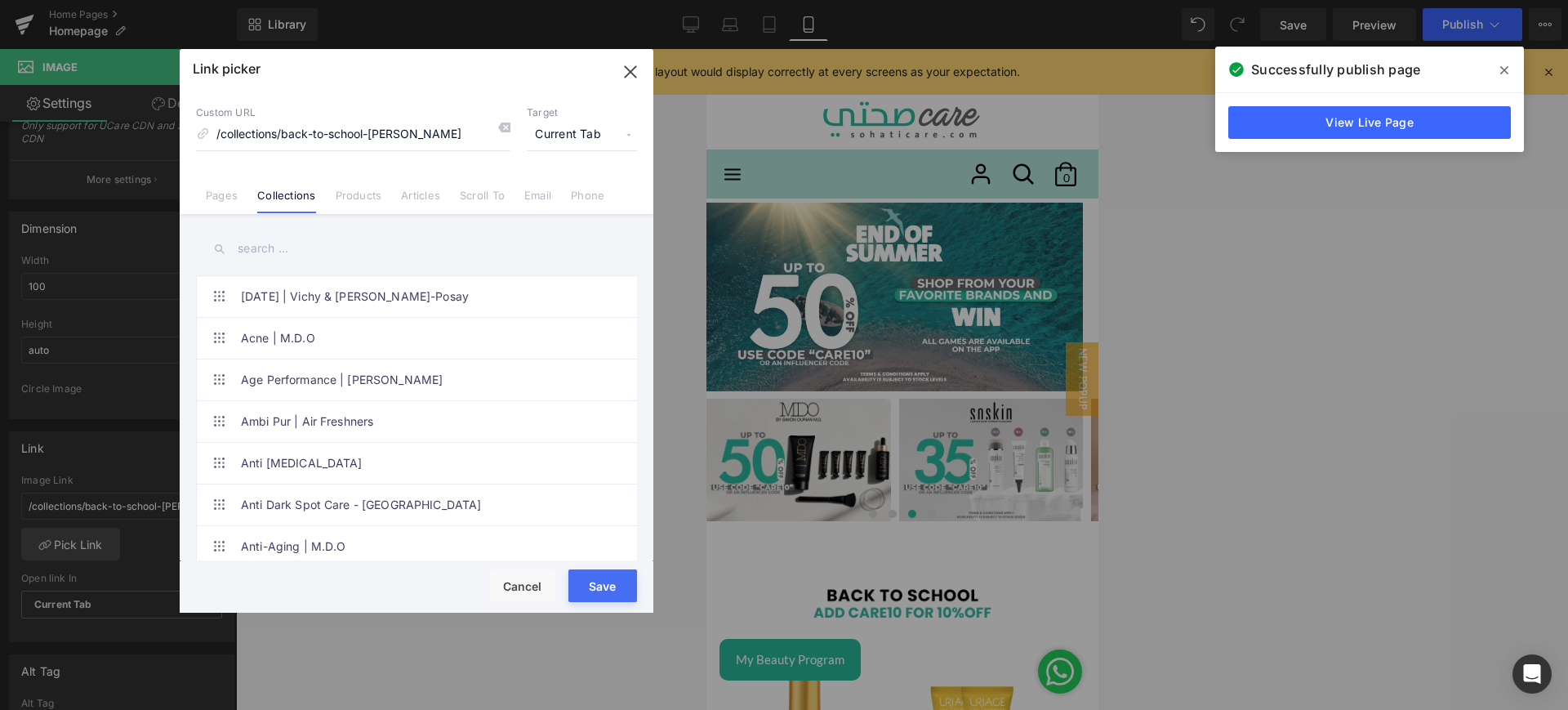
click at [299, 251] on input "text" at bounding box center [416, 249] width 441 height 37
paste input "end of summer"
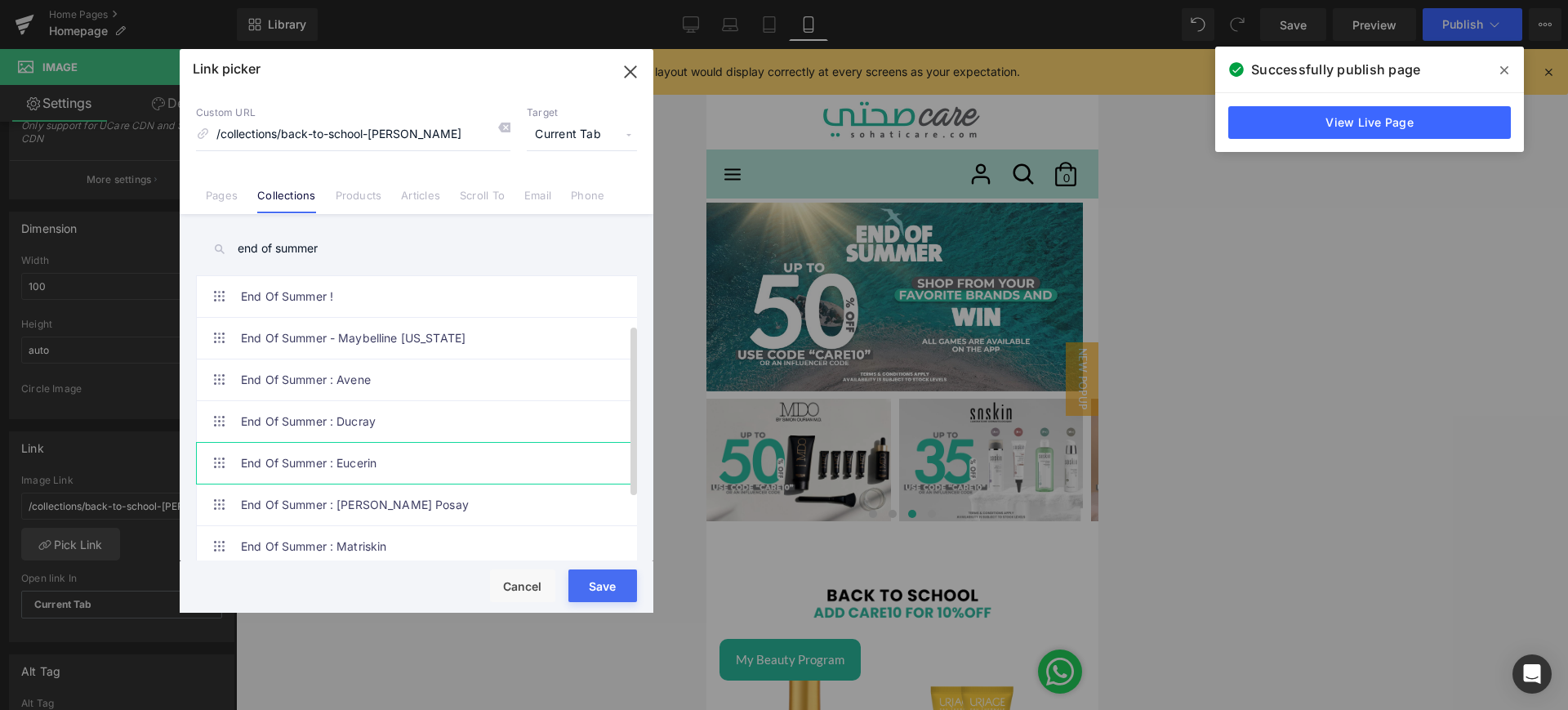
scroll to position [183, 0]
type input "end of summer"
click at [422, 492] on link "End Of Summer : [PERSON_NAME]" at bounding box center [420, 504] width 359 height 41
click at [602, 580] on button "Save" at bounding box center [603, 585] width 68 height 32
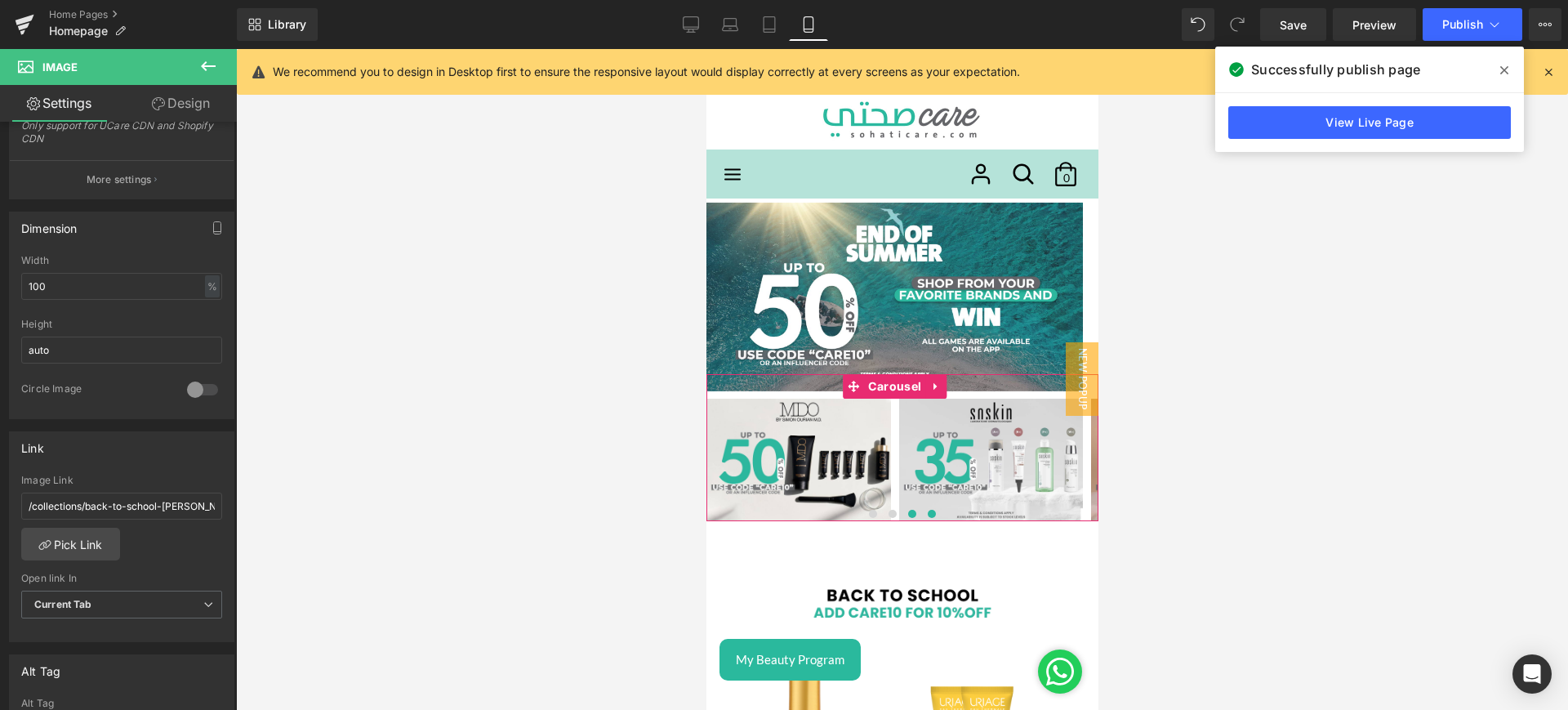
click at [927, 514] on span at bounding box center [931, 514] width 8 height 8
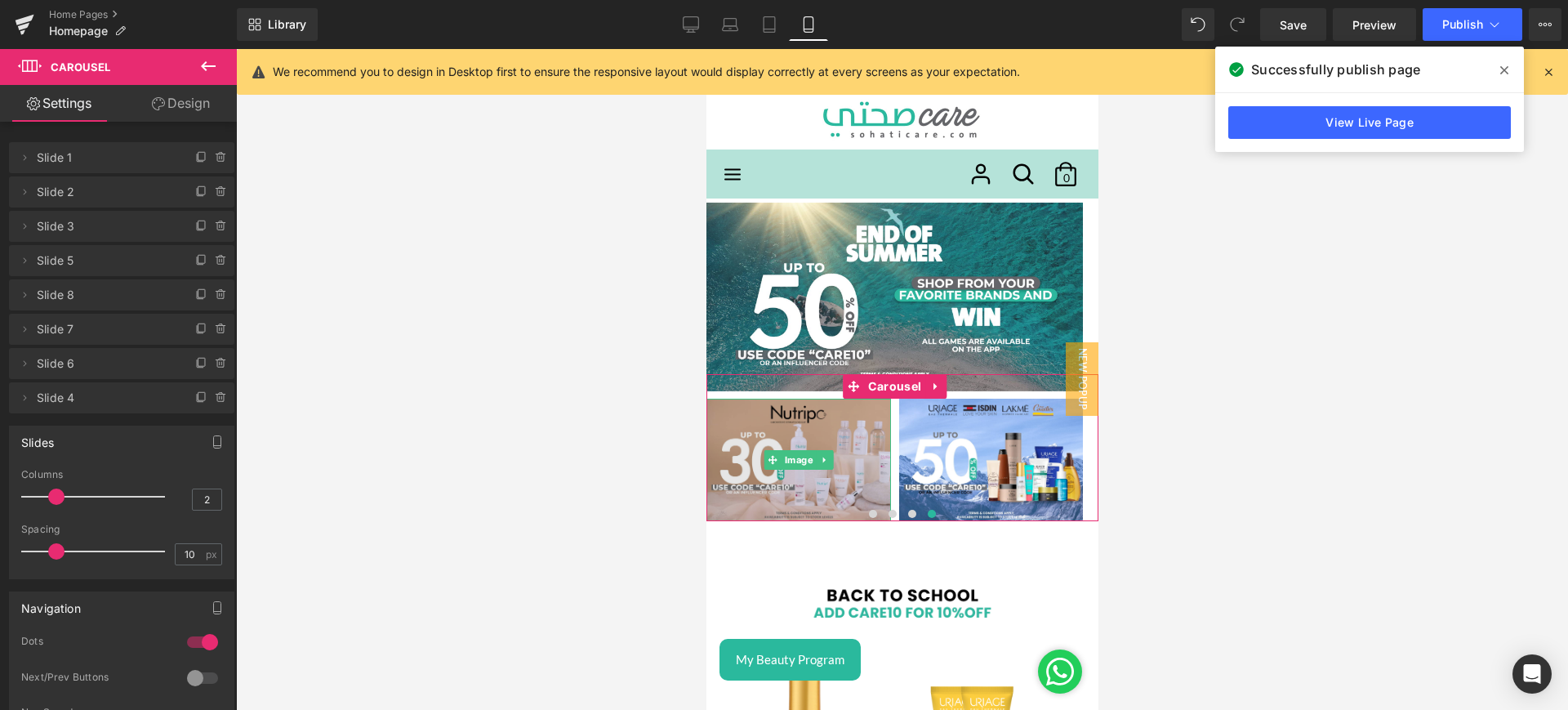
click at [847, 425] on img at bounding box center [798, 460] width 185 height 122
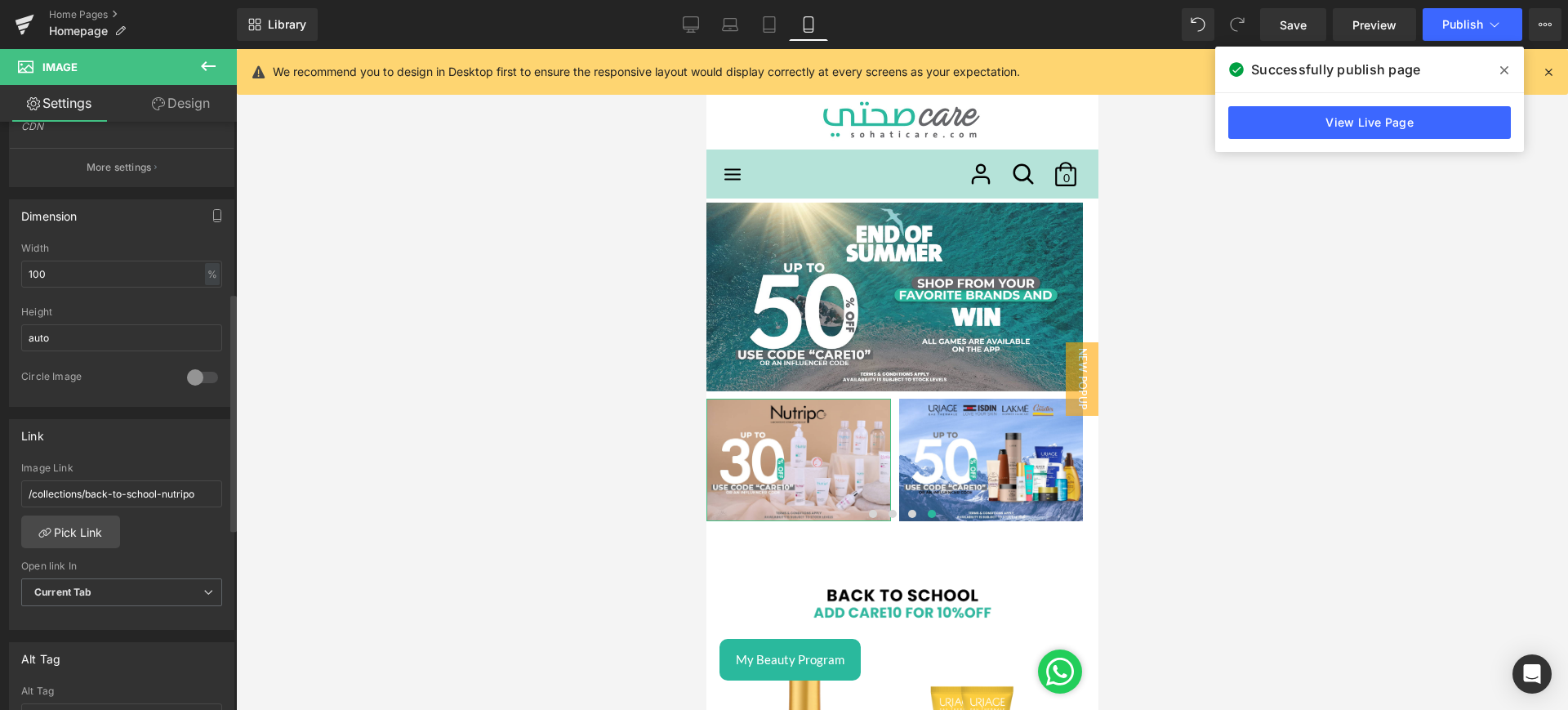
scroll to position [421, 0]
click at [85, 540] on link "Pick Link" at bounding box center [70, 530] width 99 height 32
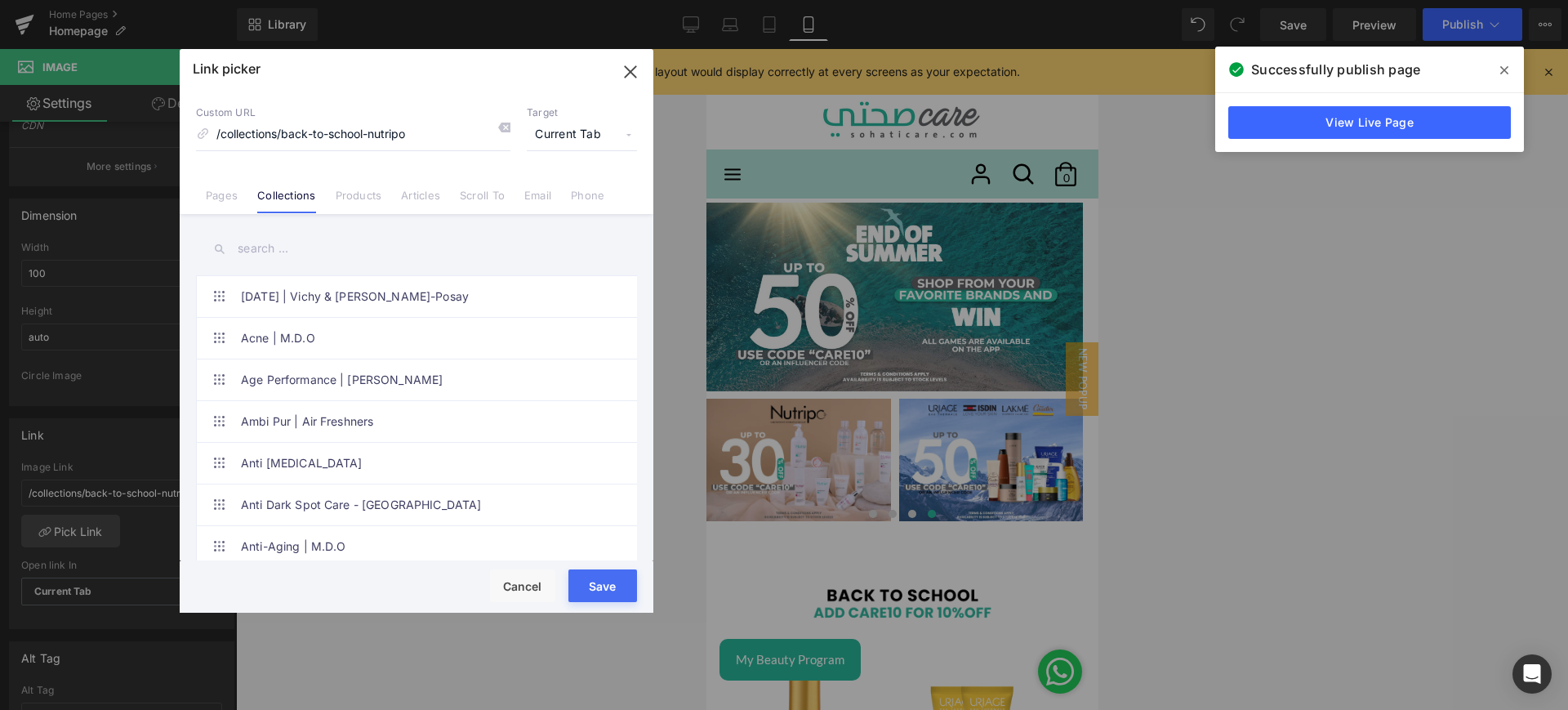
click at [257, 255] on input "text" at bounding box center [416, 249] width 441 height 37
paste input "end of summer"
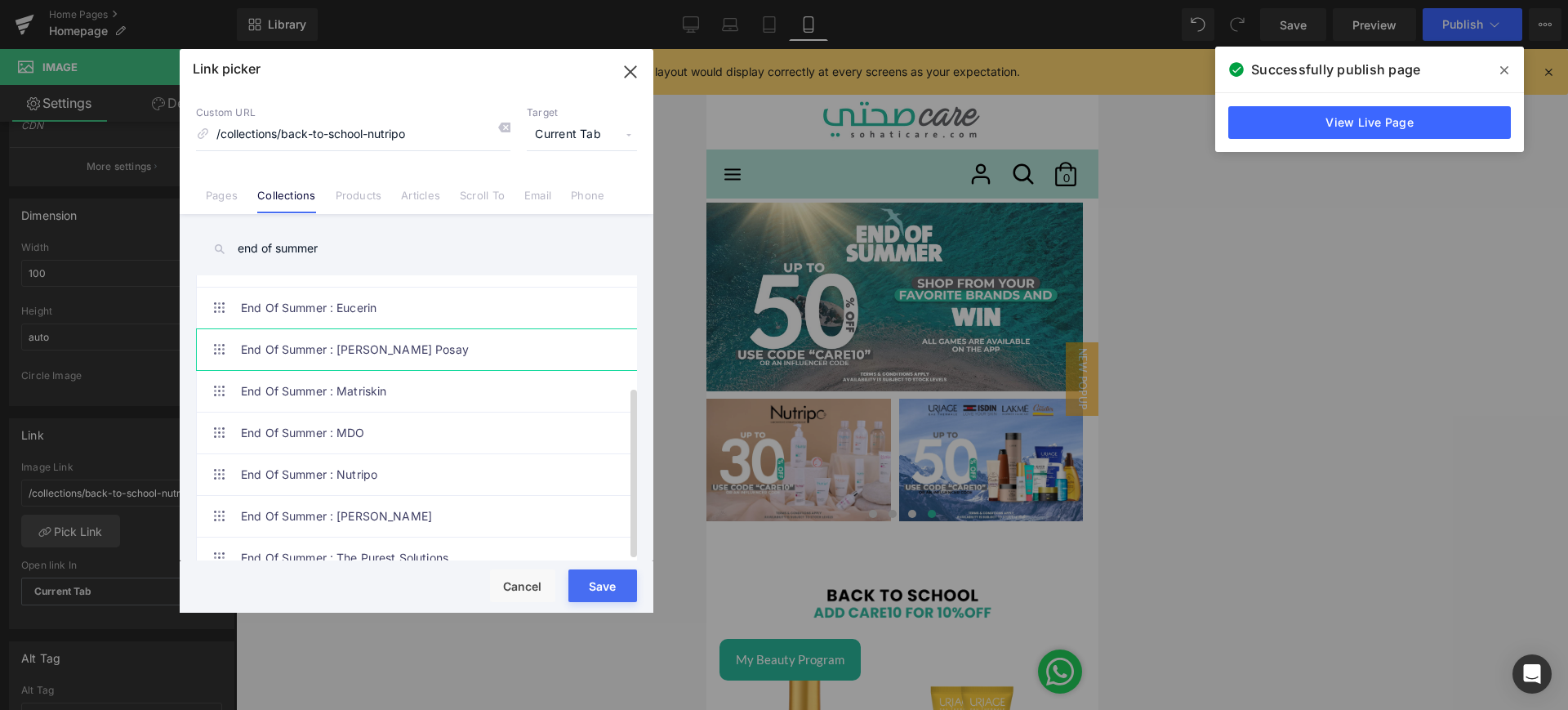
scroll to position [183, 0]
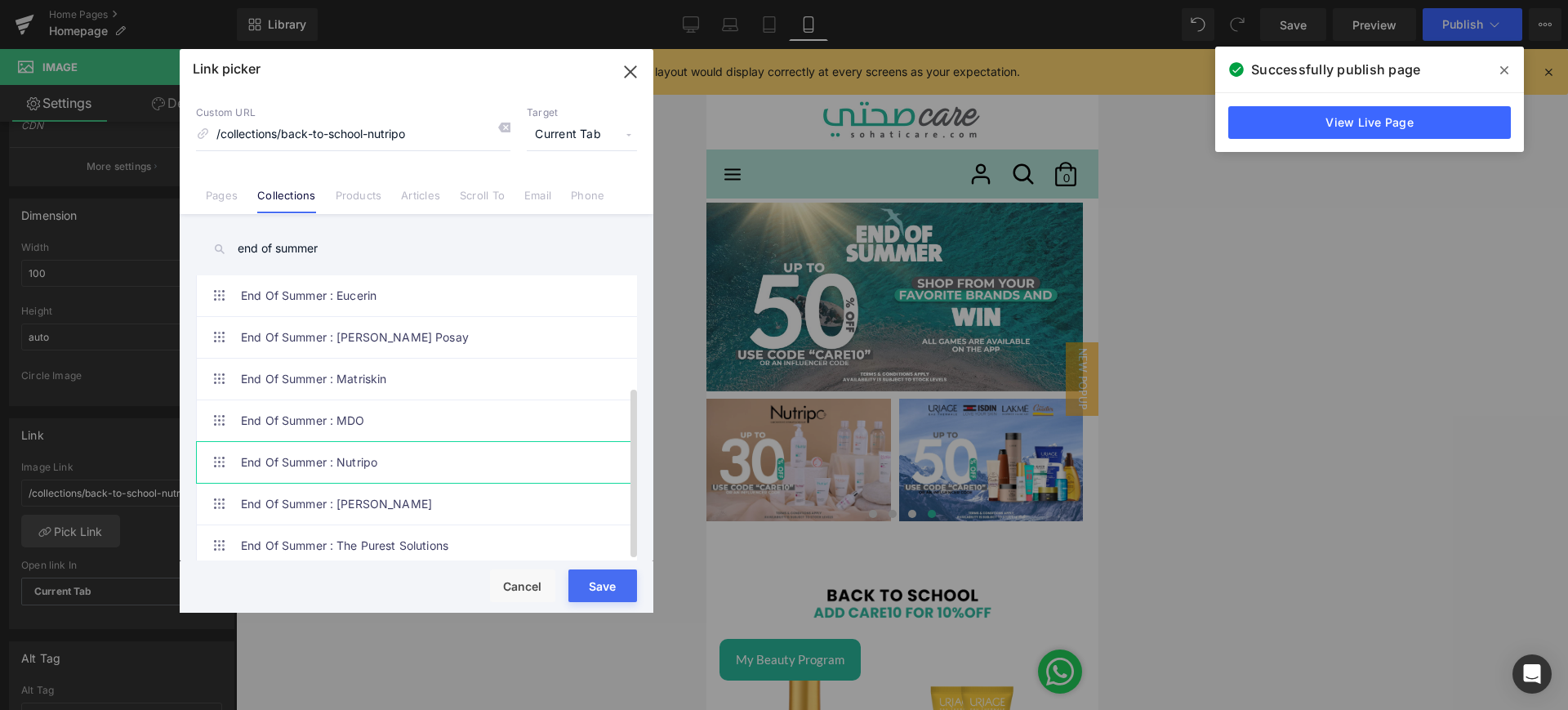
type input "end of summer"
click at [373, 442] on link "End Of Summer : Nutripo" at bounding box center [420, 463] width 359 height 41
click at [618, 574] on button "Save" at bounding box center [603, 585] width 68 height 32
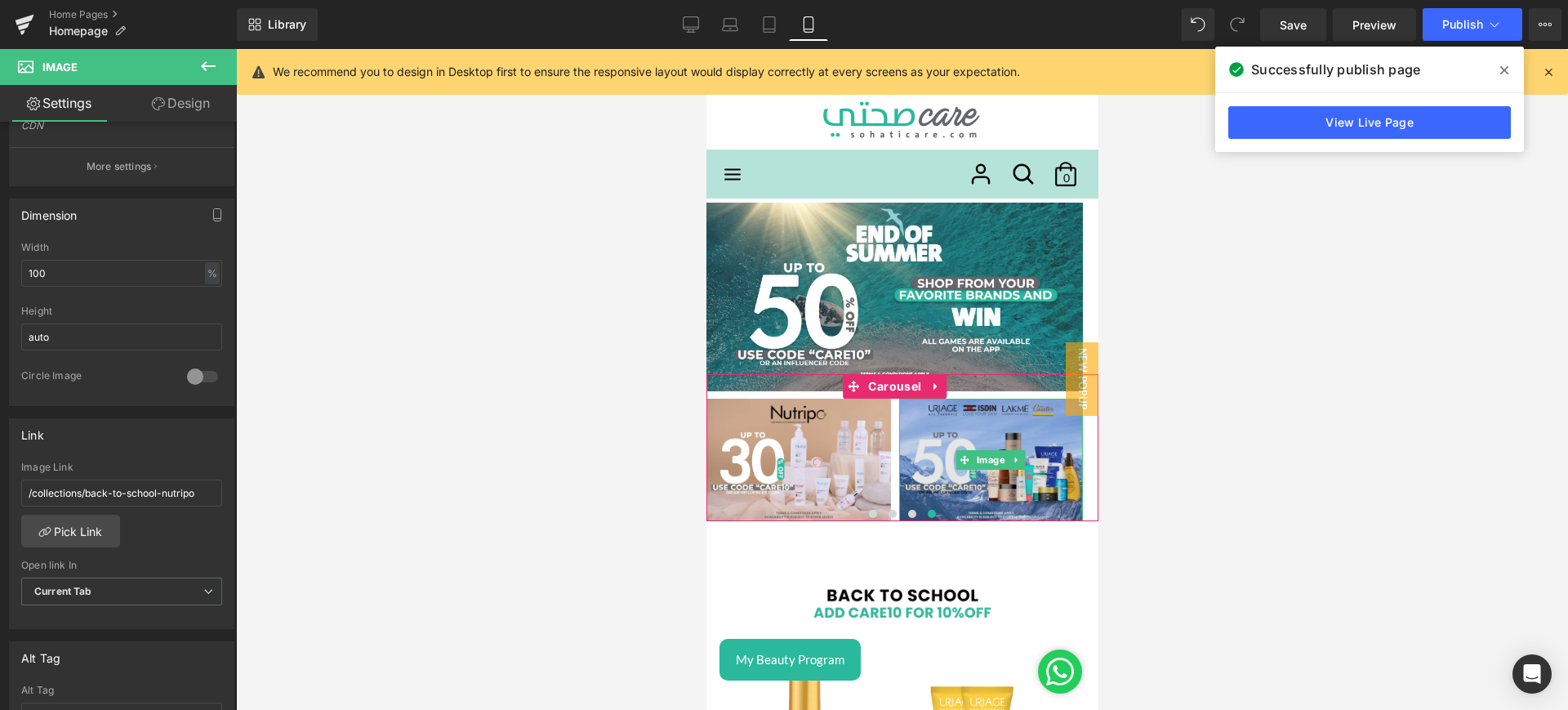
click at [1026, 440] on img at bounding box center [991, 460] width 185 height 122
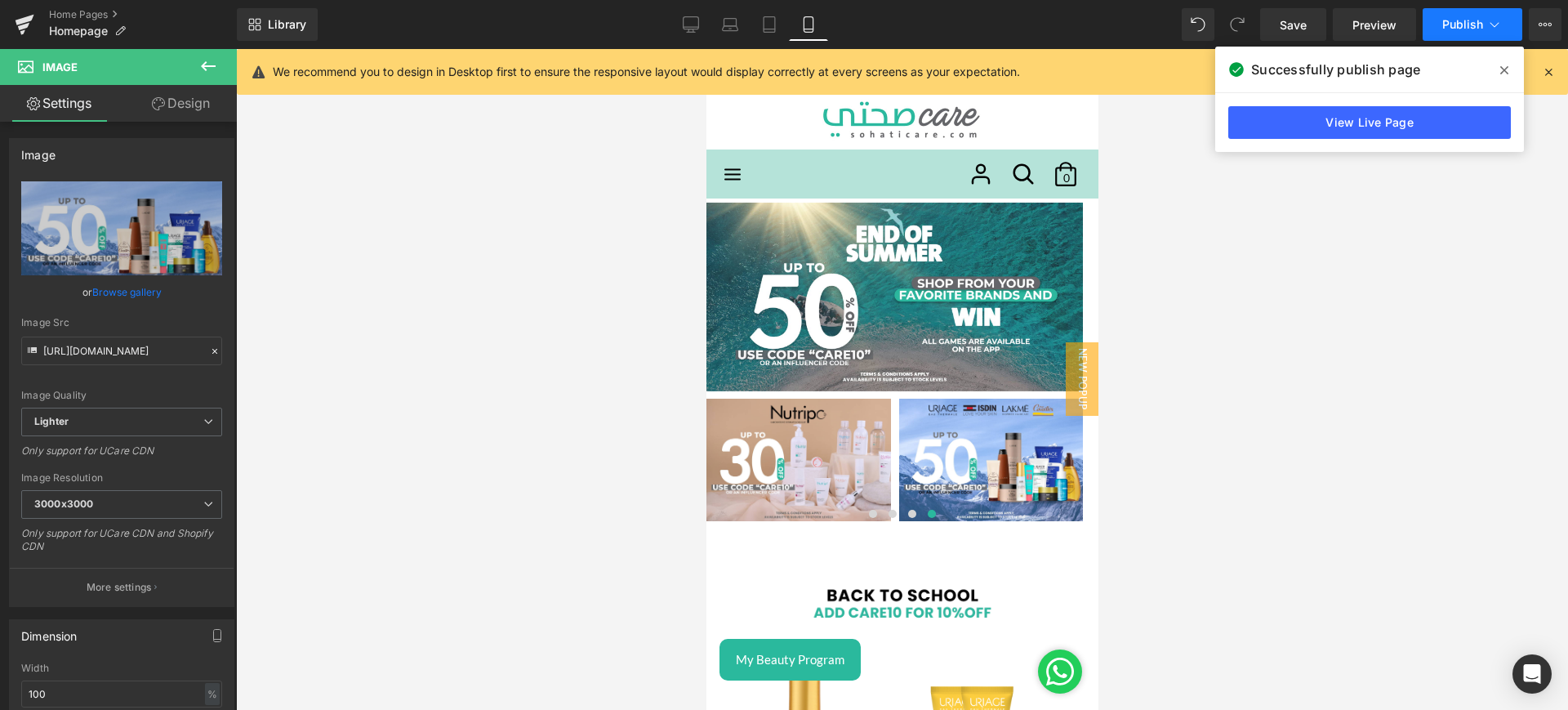
click at [1452, 31] on span "Publish" at bounding box center [1463, 24] width 41 height 13
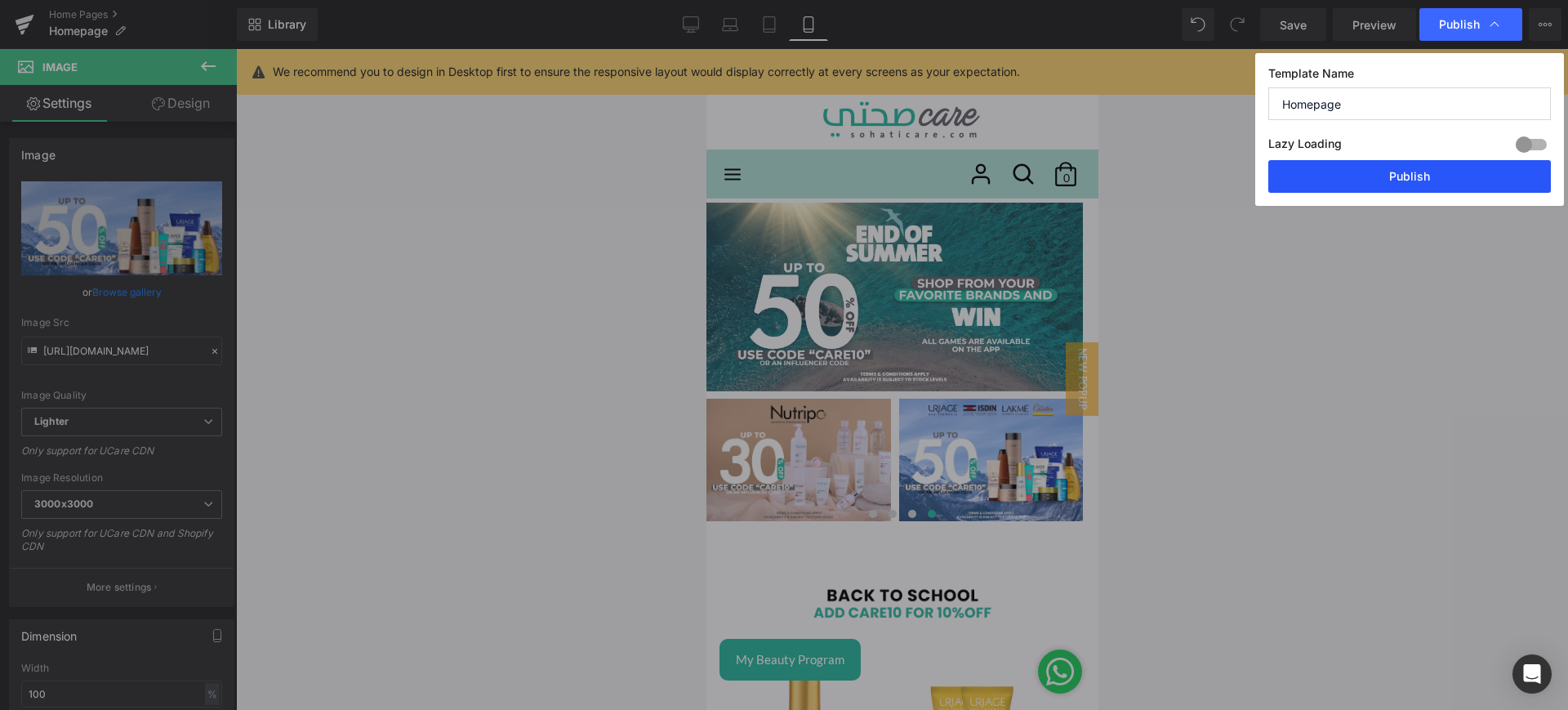
click at [1429, 182] on button "Publish" at bounding box center [1409, 176] width 282 height 32
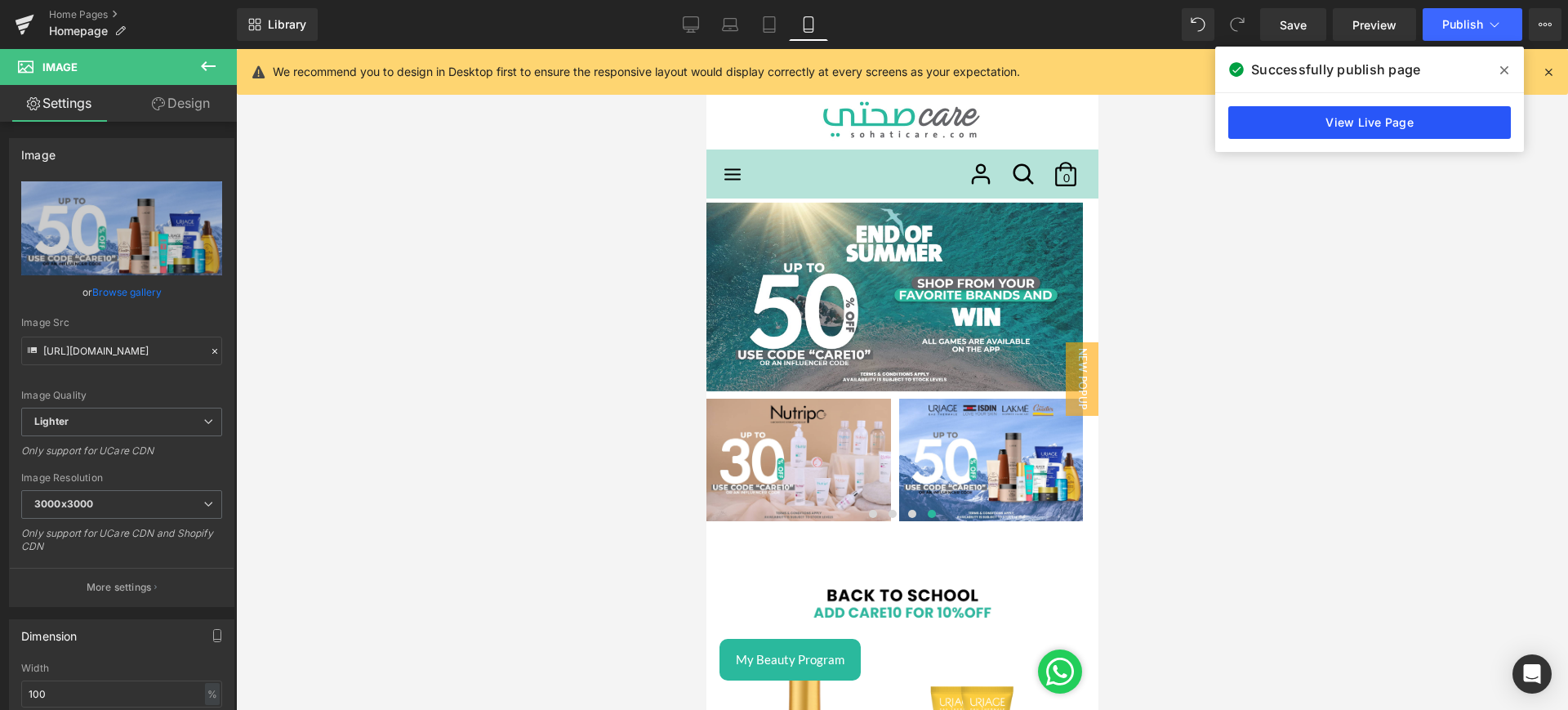
click at [1339, 131] on link "View Live Page" at bounding box center [1369, 122] width 282 height 32
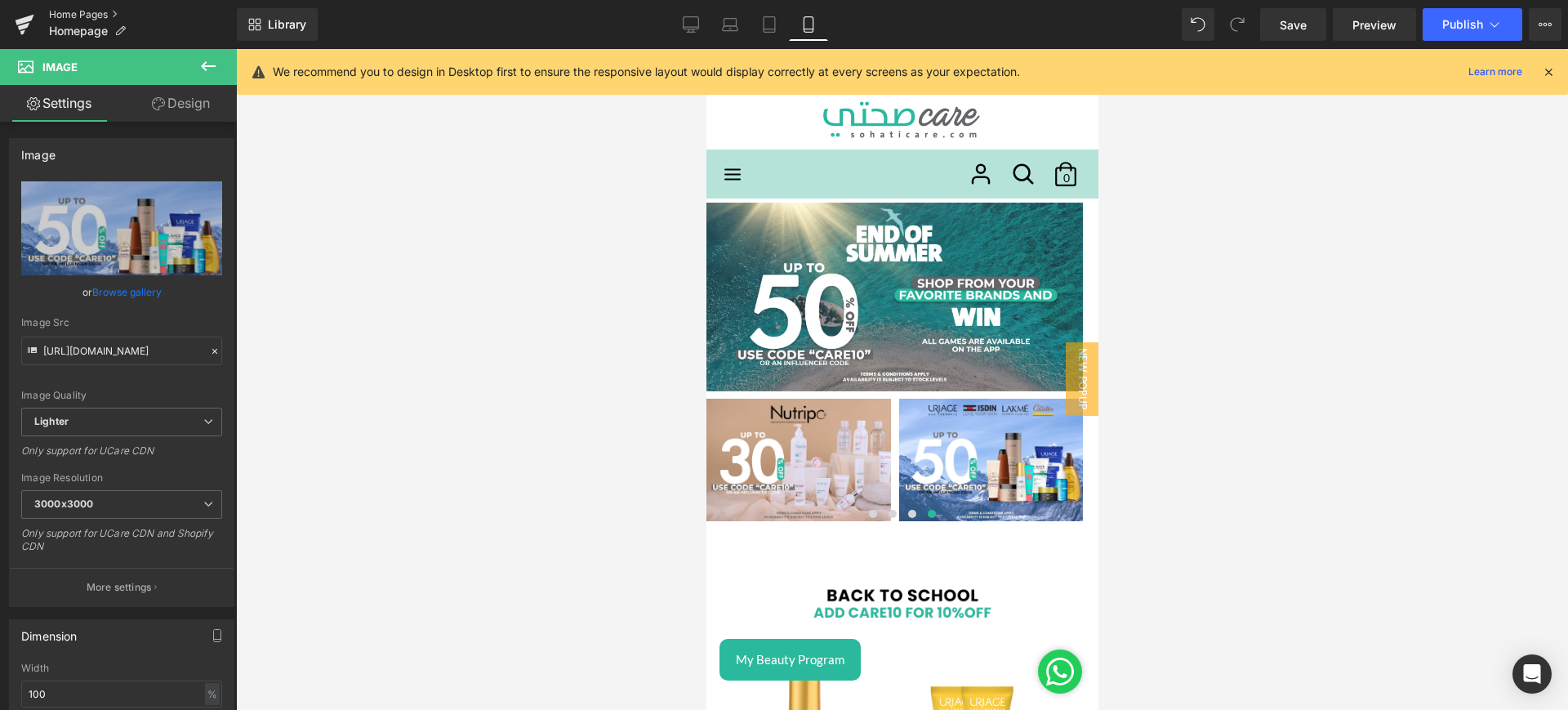
click at [72, 12] on link "Home Pages" at bounding box center [142, 15] width 188 height 13
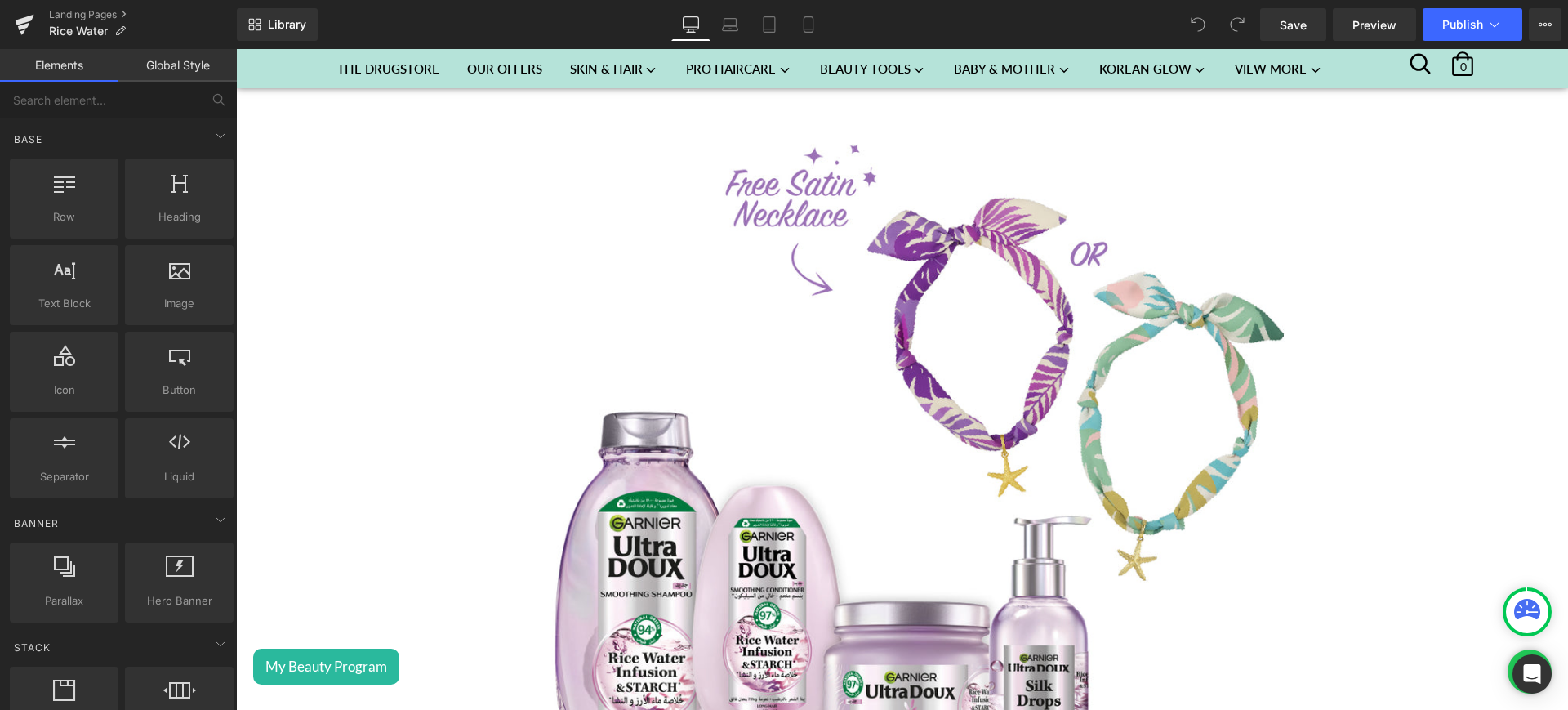
scroll to position [705, 0]
click at [812, 303] on img at bounding box center [902, 433] width 790 height 791
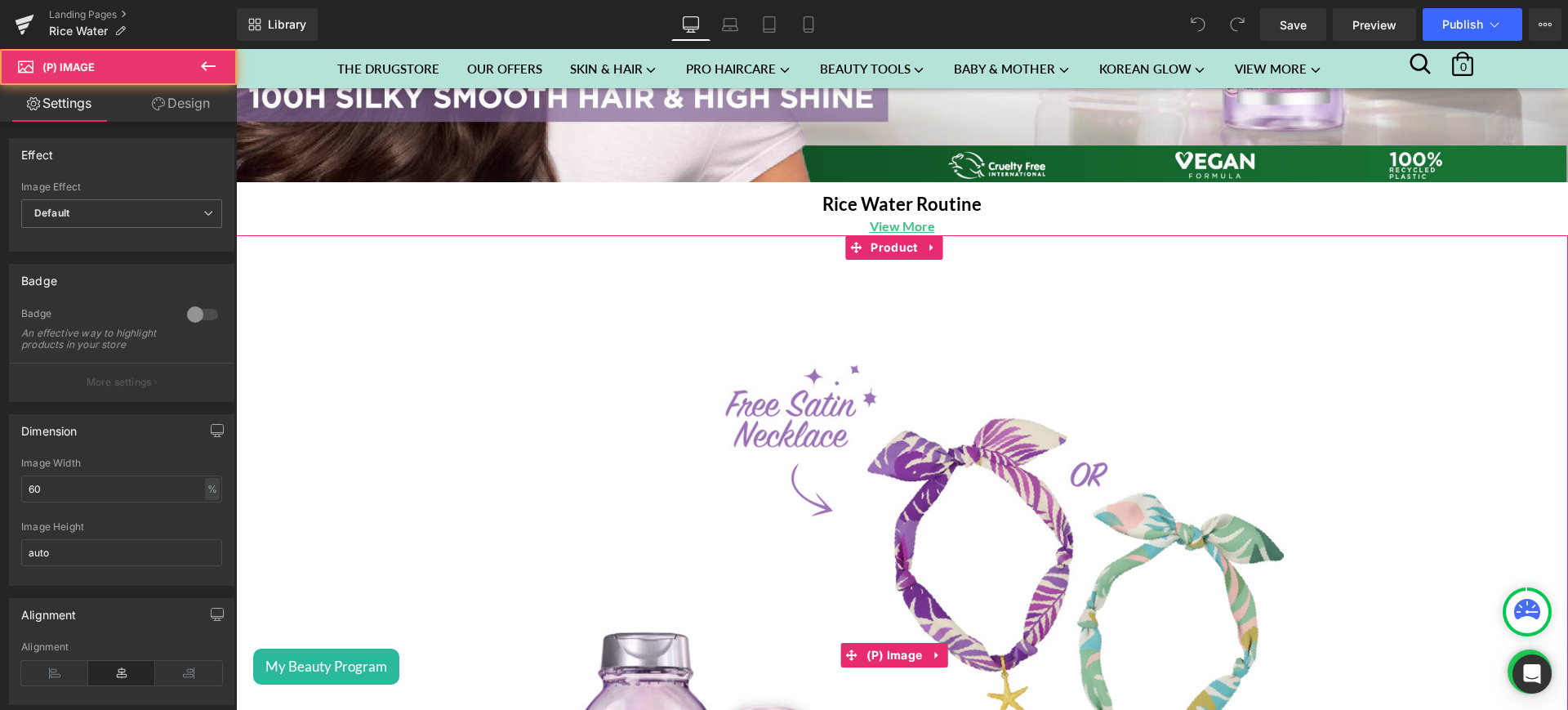
scroll to position [485, 0]
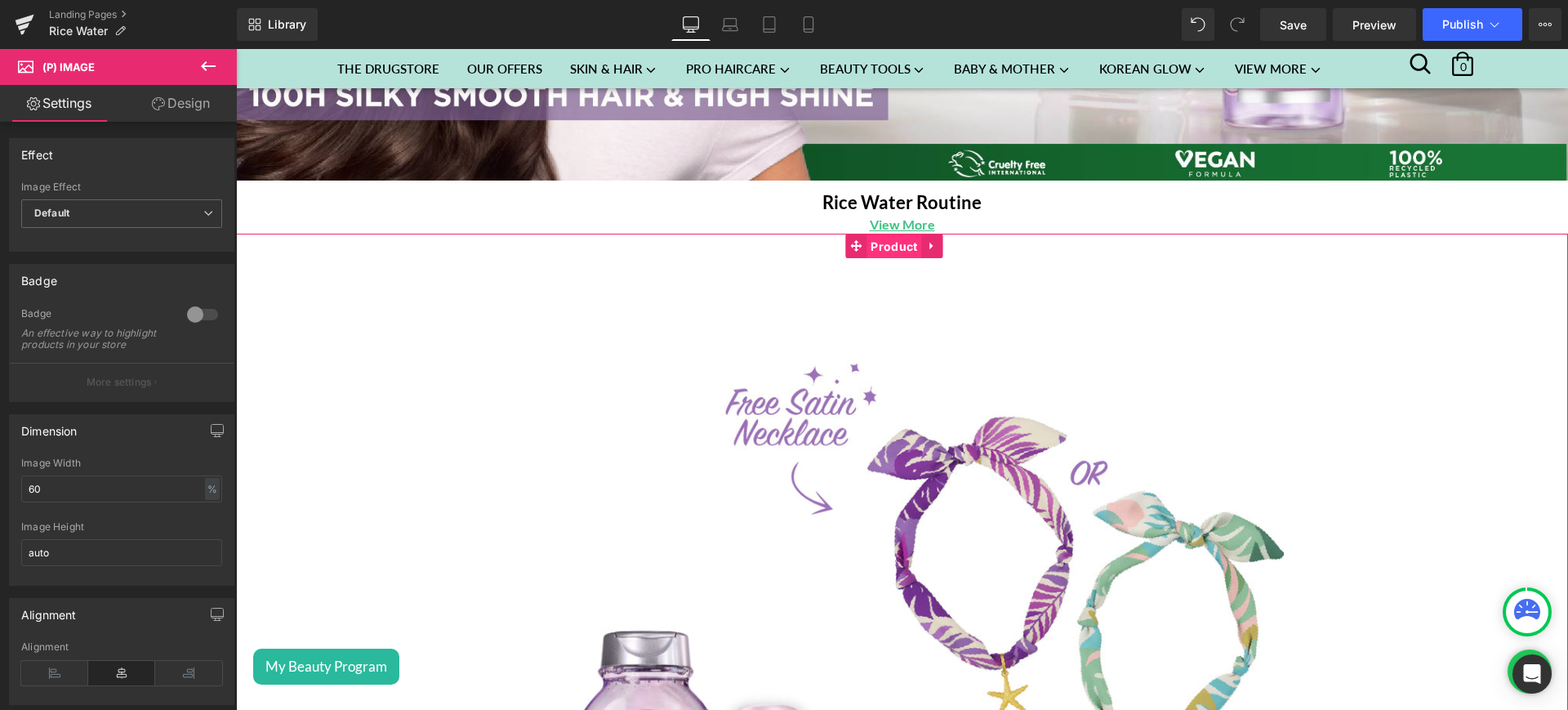
click at [891, 244] on span "Product" at bounding box center [894, 246] width 55 height 24
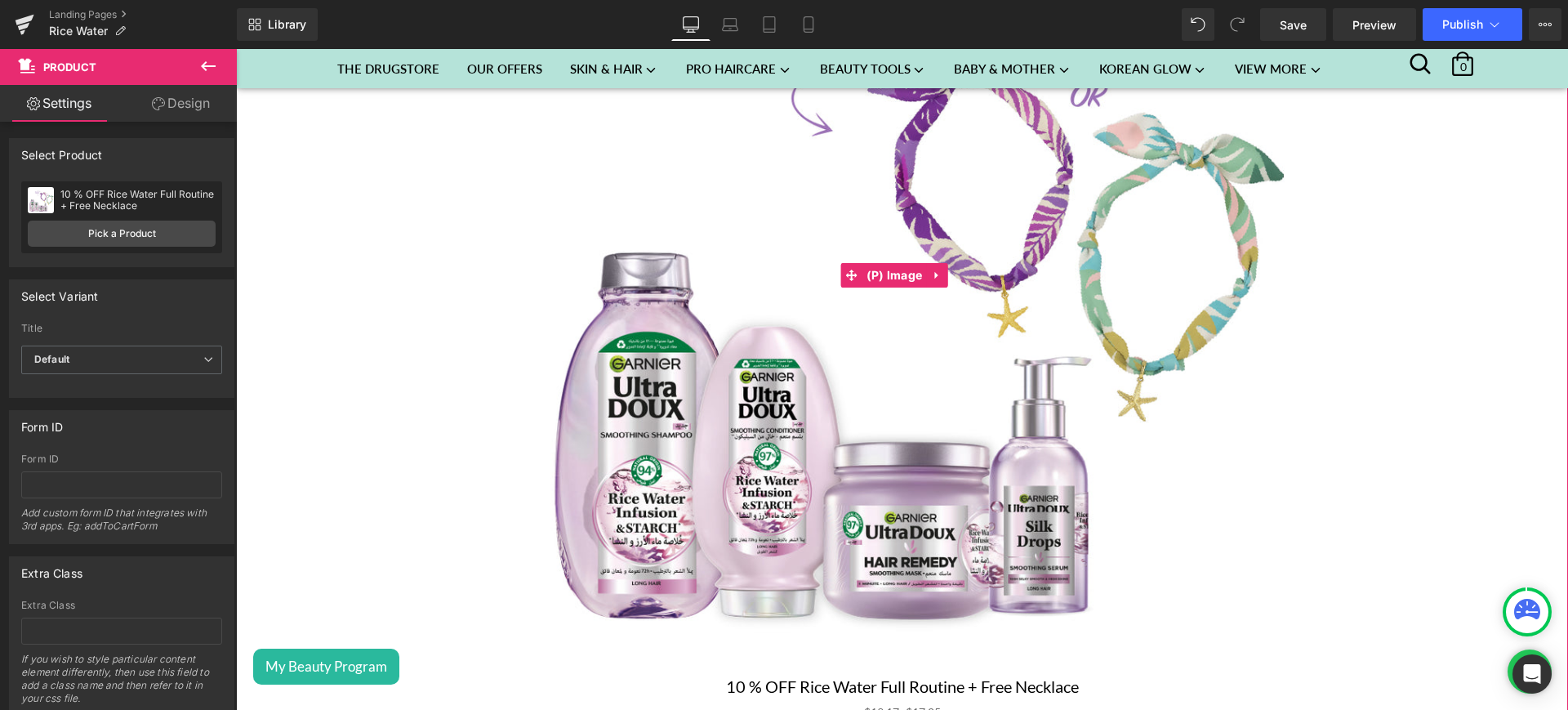
scroll to position [866, 0]
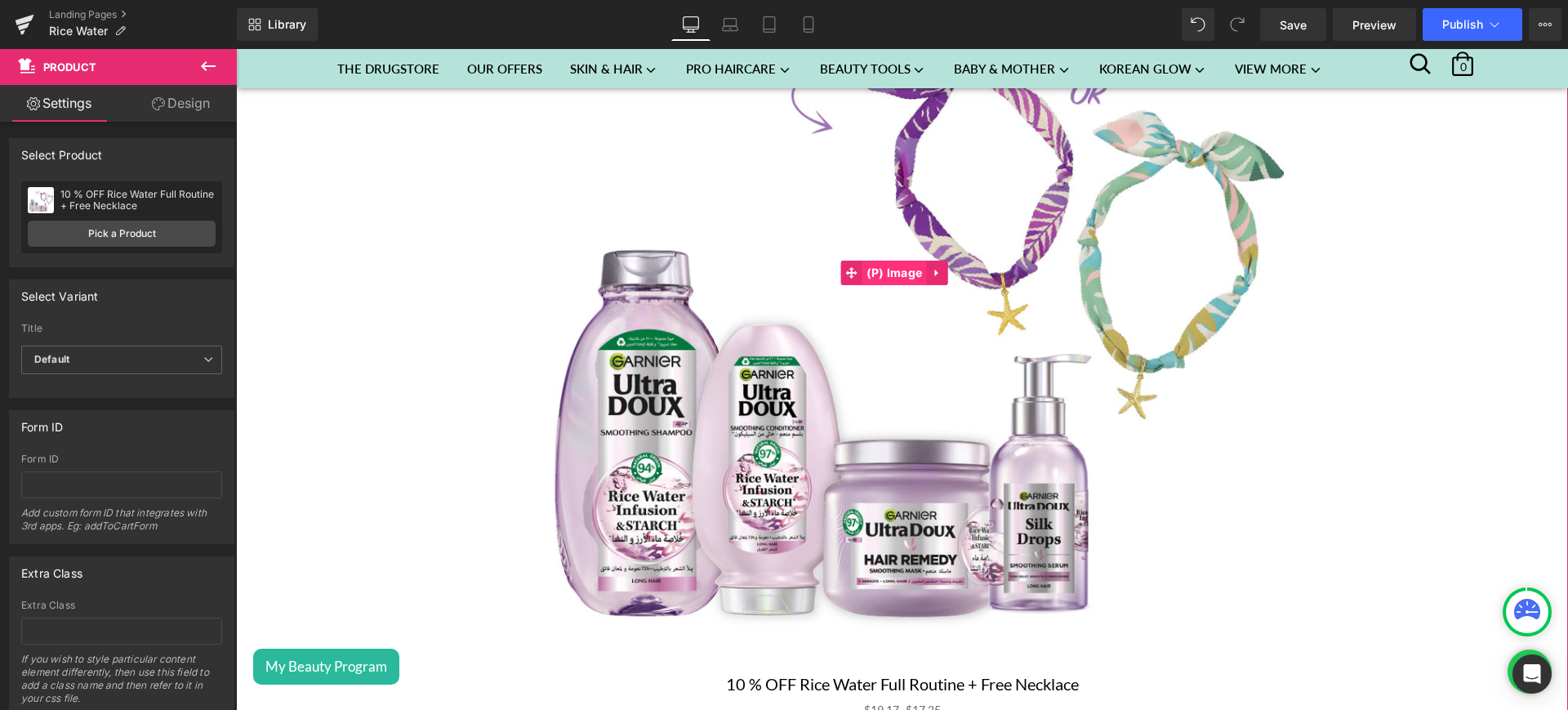
click at [907, 261] on span "(P) Image" at bounding box center [895, 273] width 65 height 24
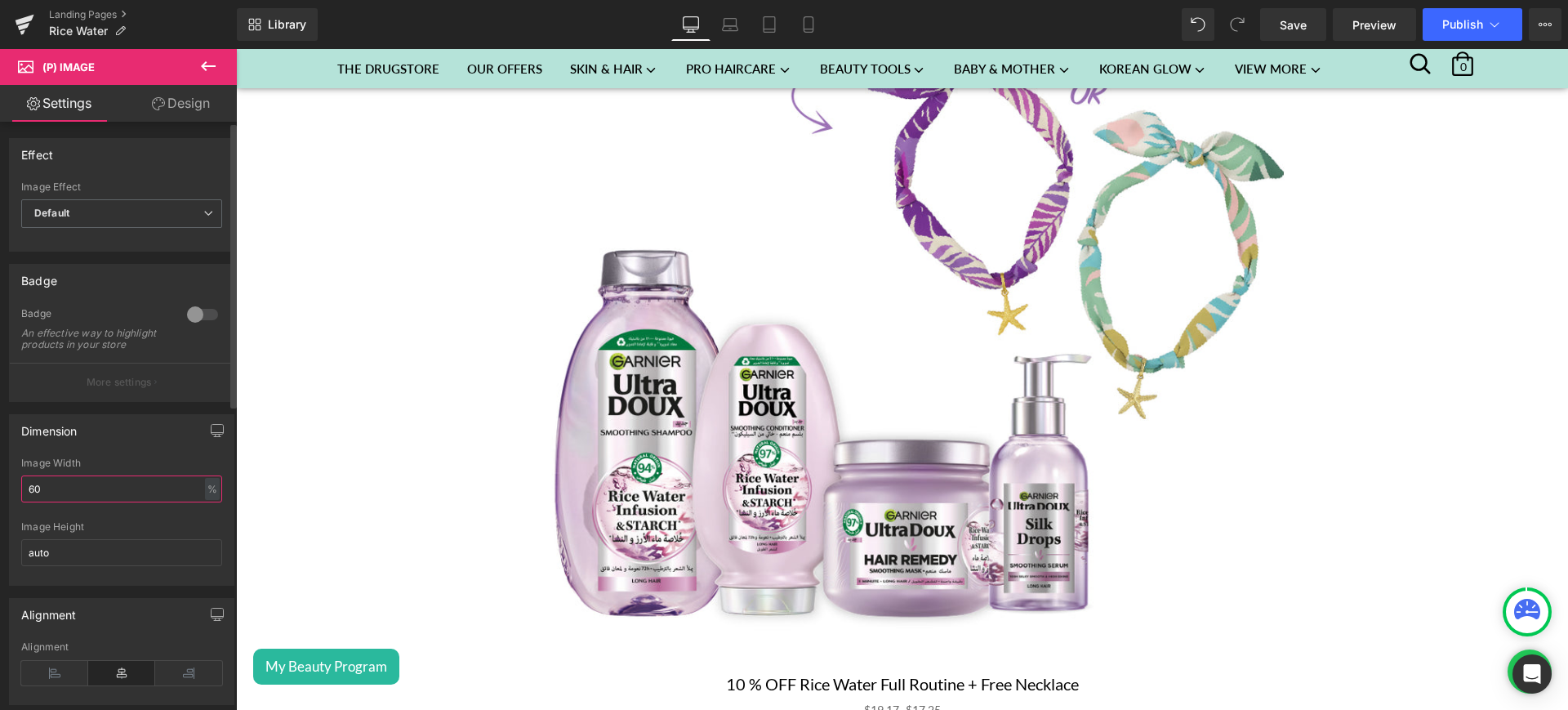
click at [34, 501] on input "60" at bounding box center [121, 489] width 201 height 27
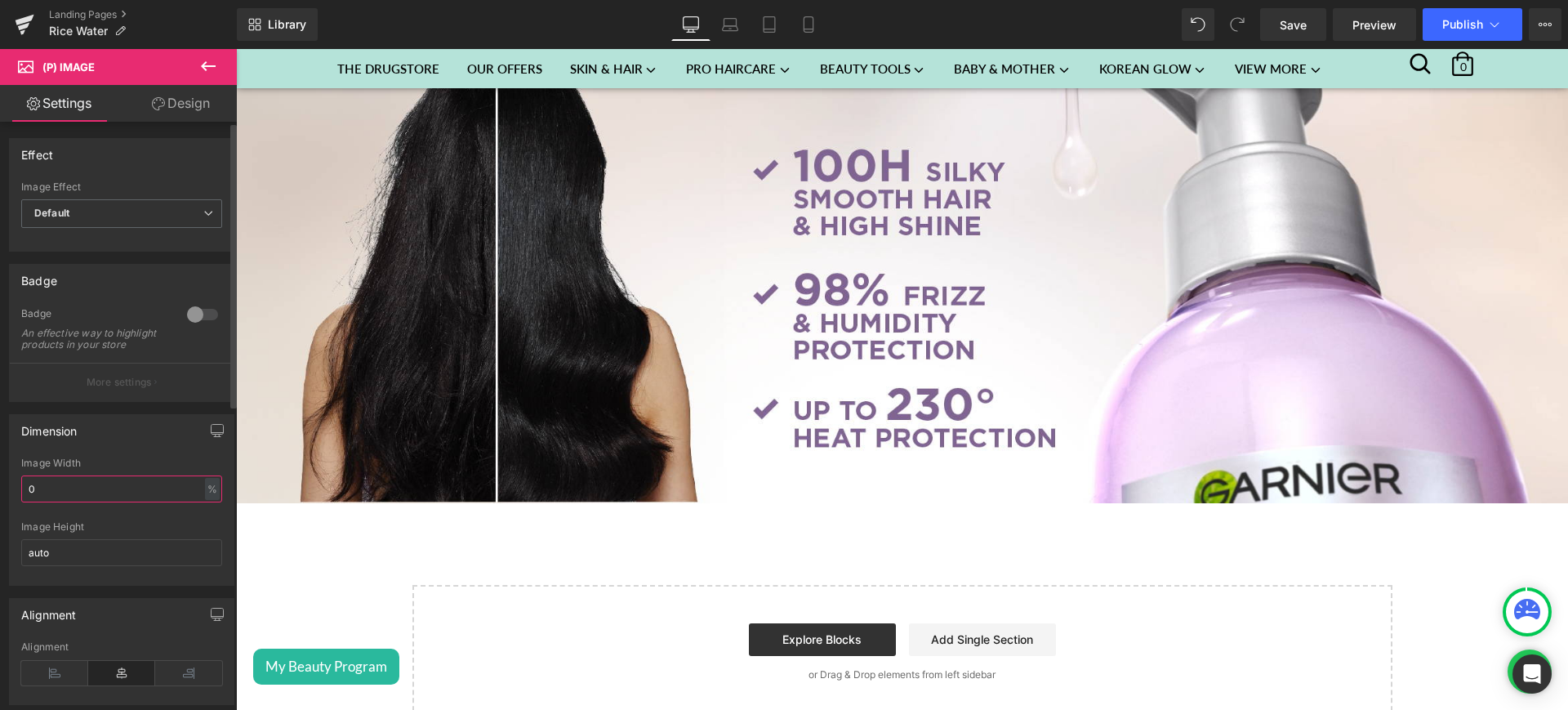
type input "50"
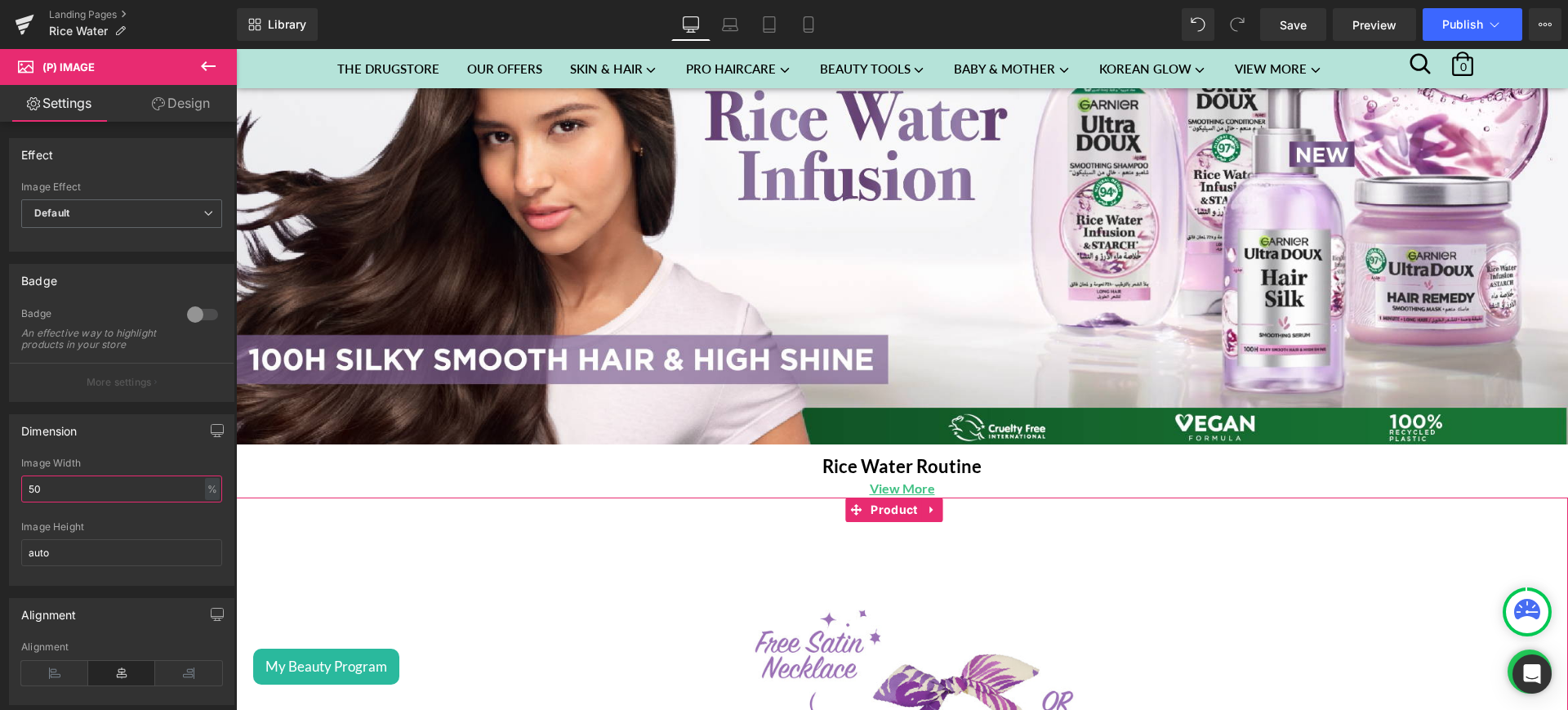
scroll to position [218, 0]
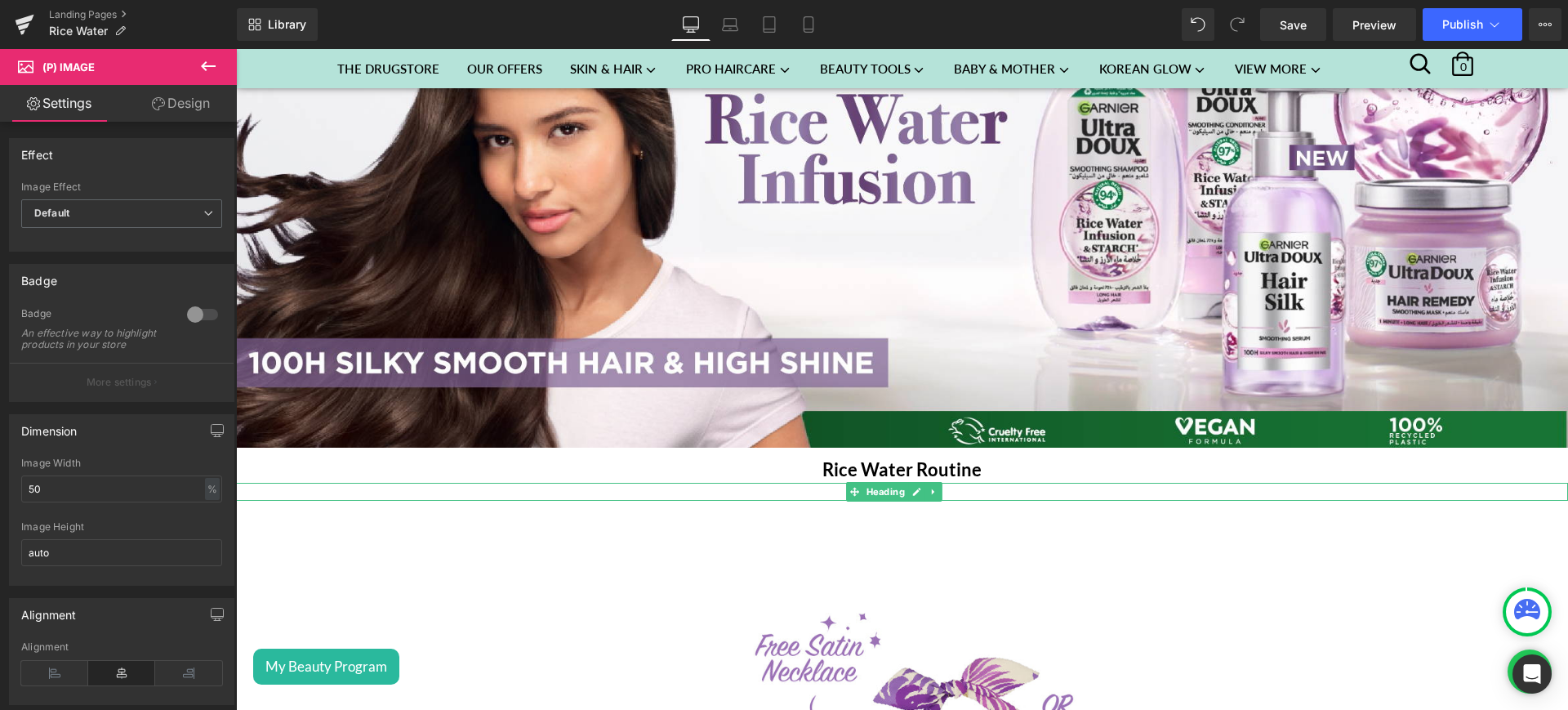
click at [956, 485] on h1 "View More" at bounding box center [902, 492] width 1332 height 18
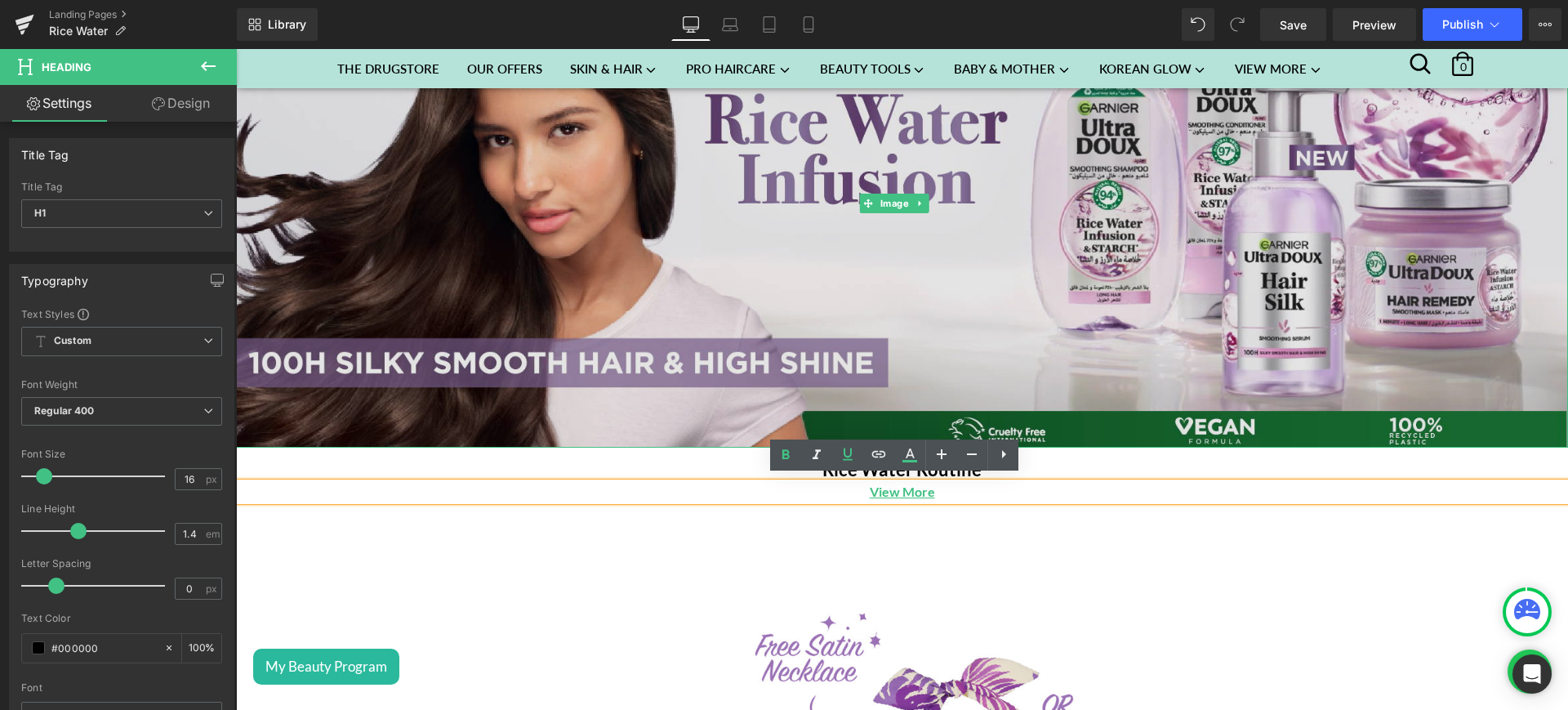
click at [700, 176] on img at bounding box center [902, 204] width 1332 height 490
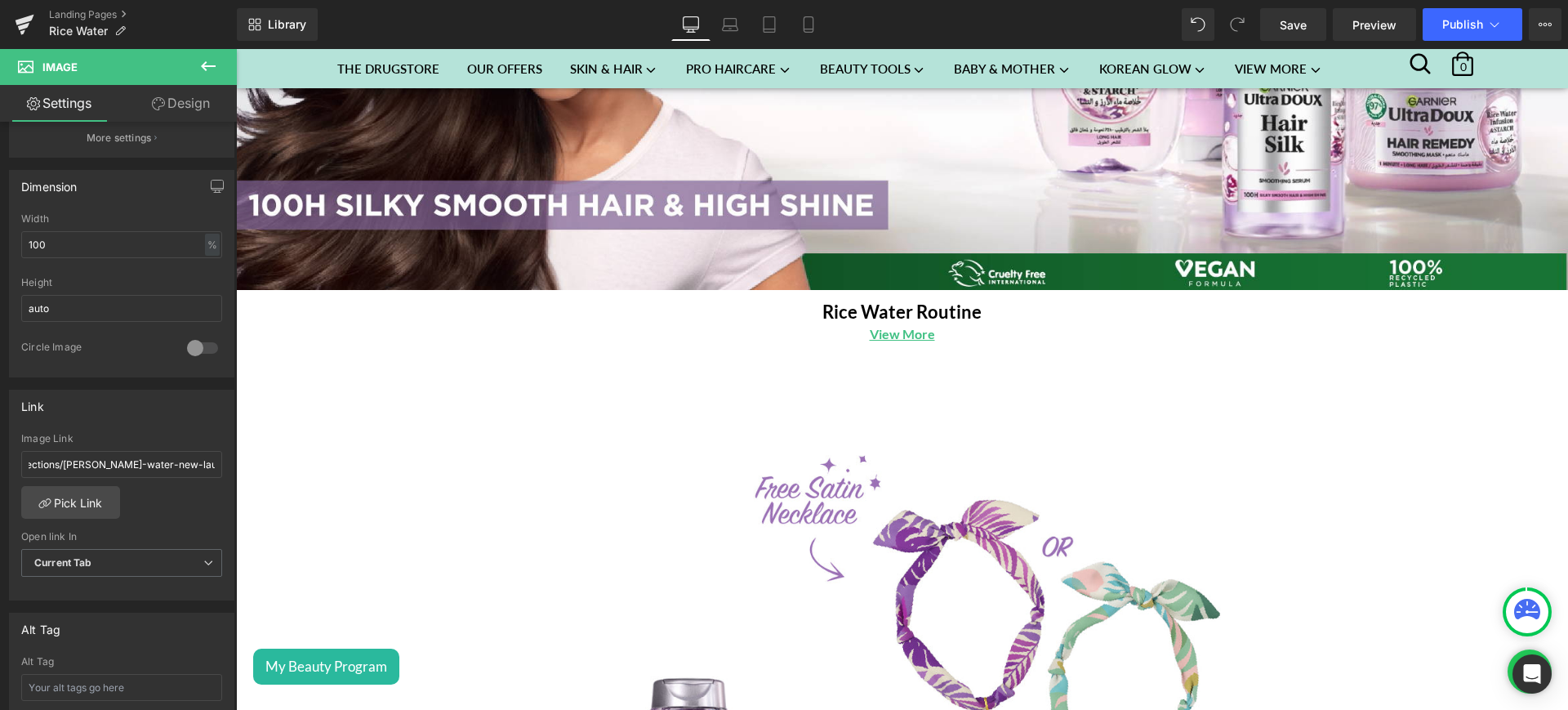
scroll to position [376, 0]
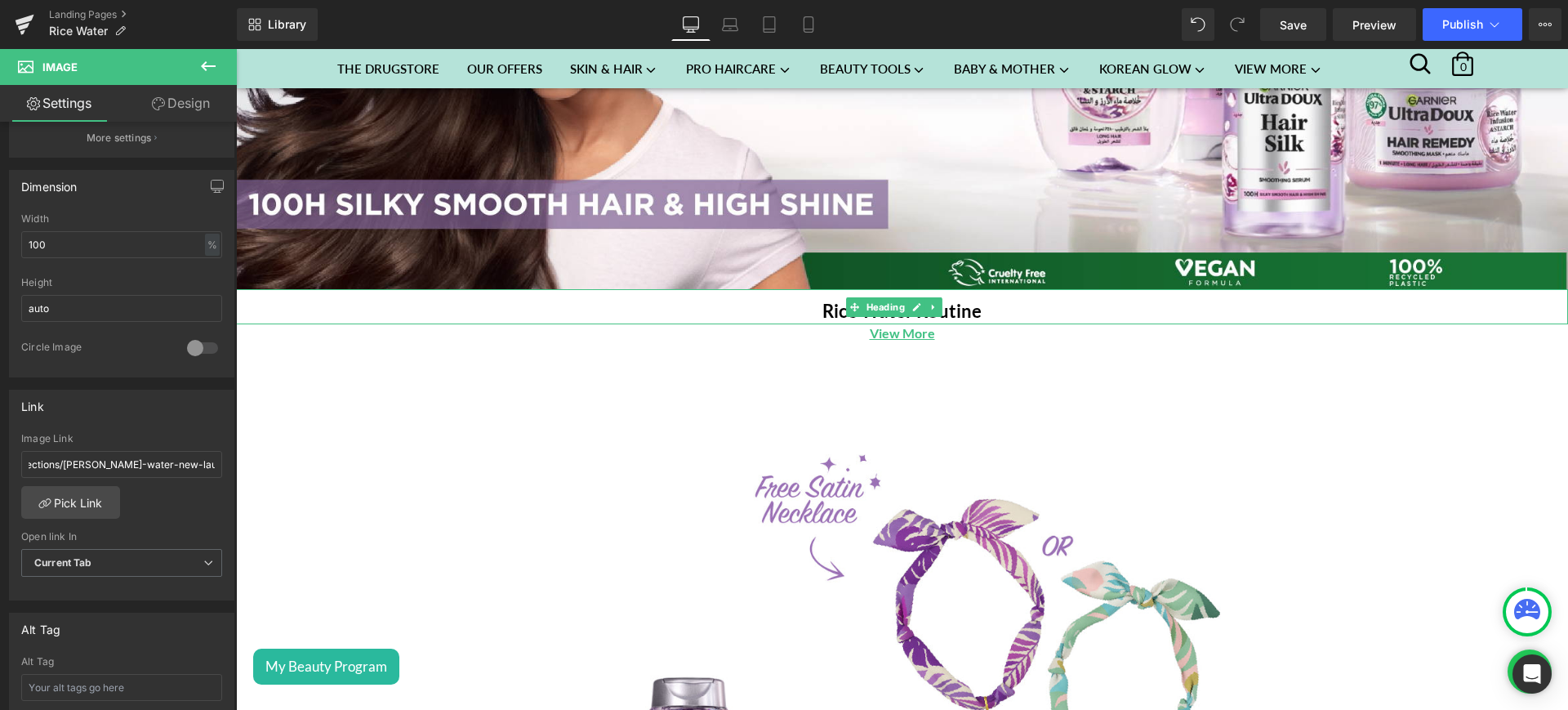
click at [1011, 308] on h1 "Rice Water Routine" at bounding box center [902, 311] width 1332 height 25
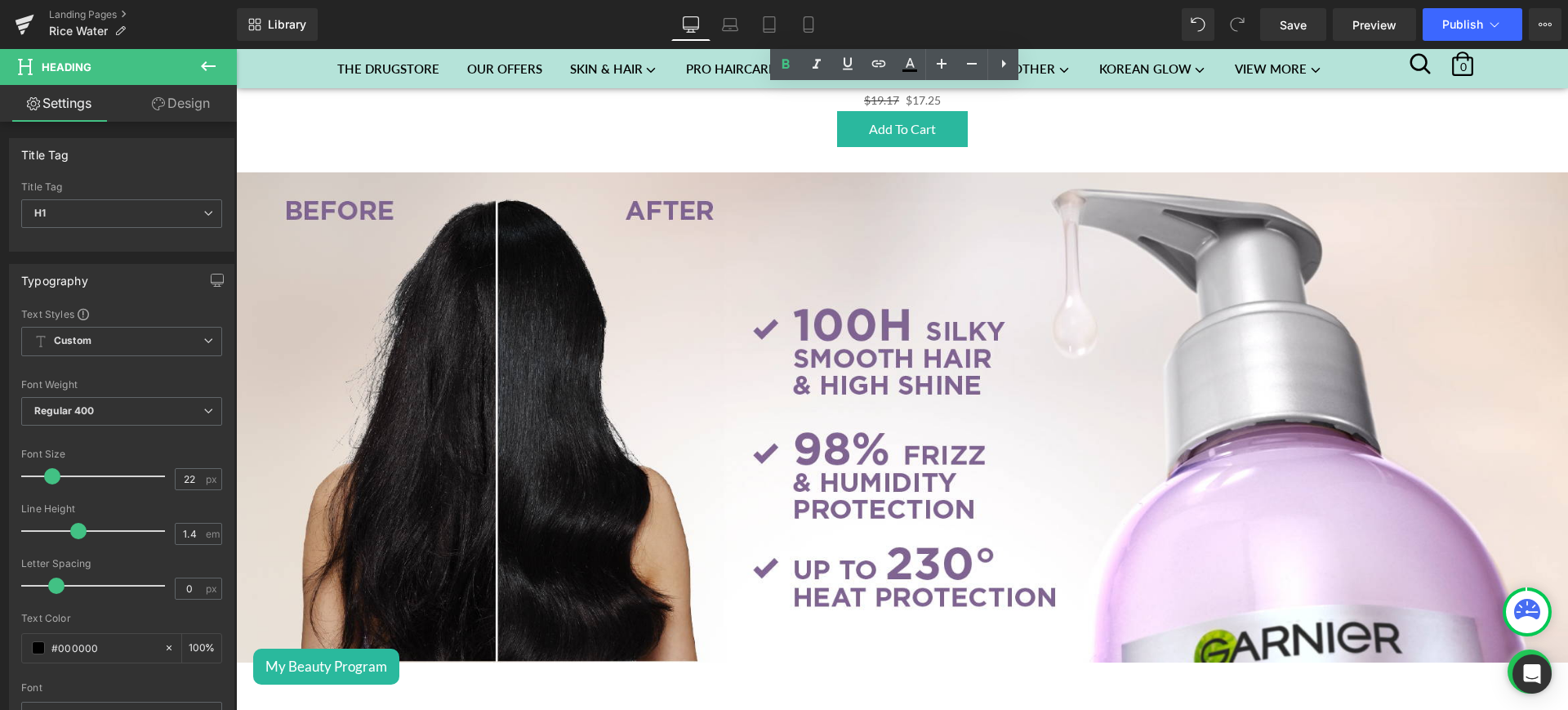
scroll to position [1344, 0]
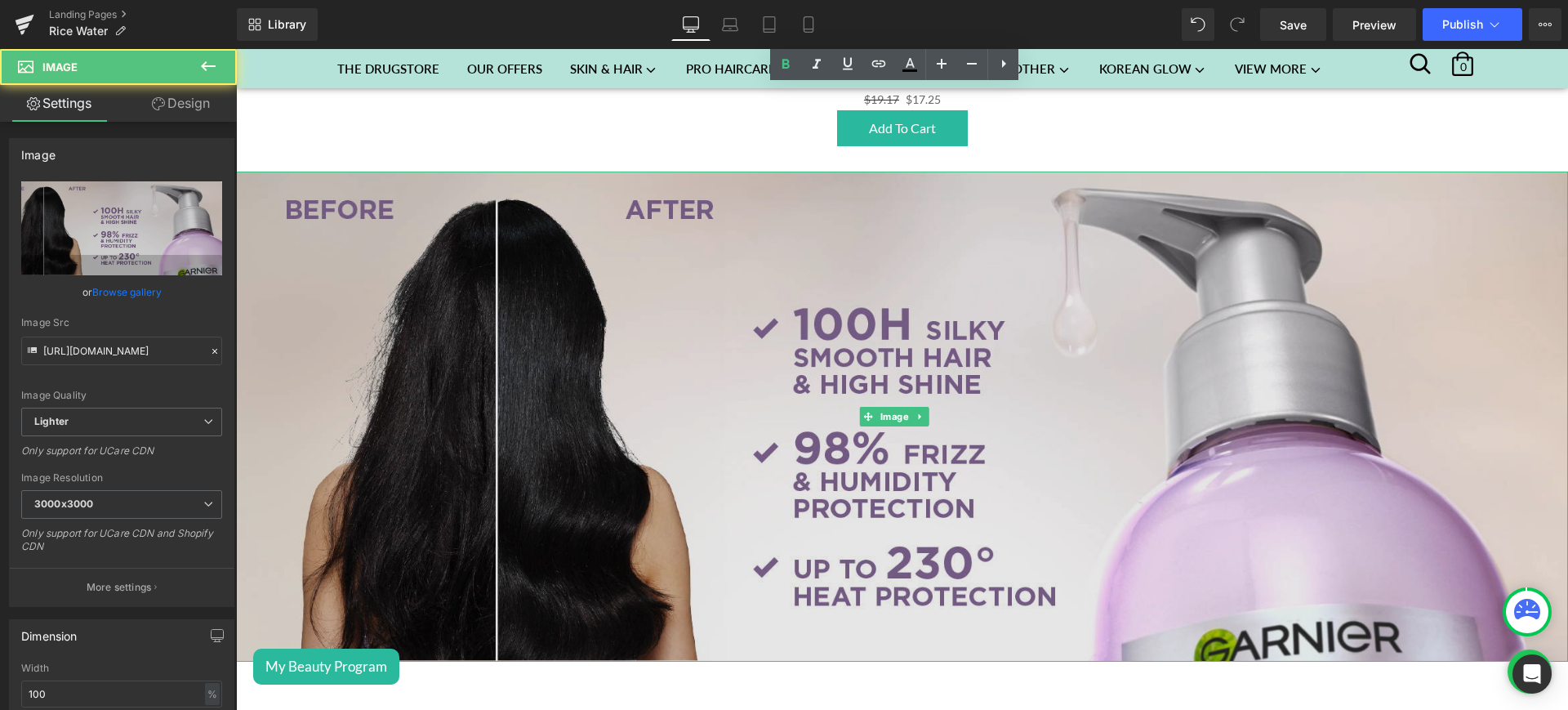
click at [737, 440] on img at bounding box center [902, 416] width 1332 height 490
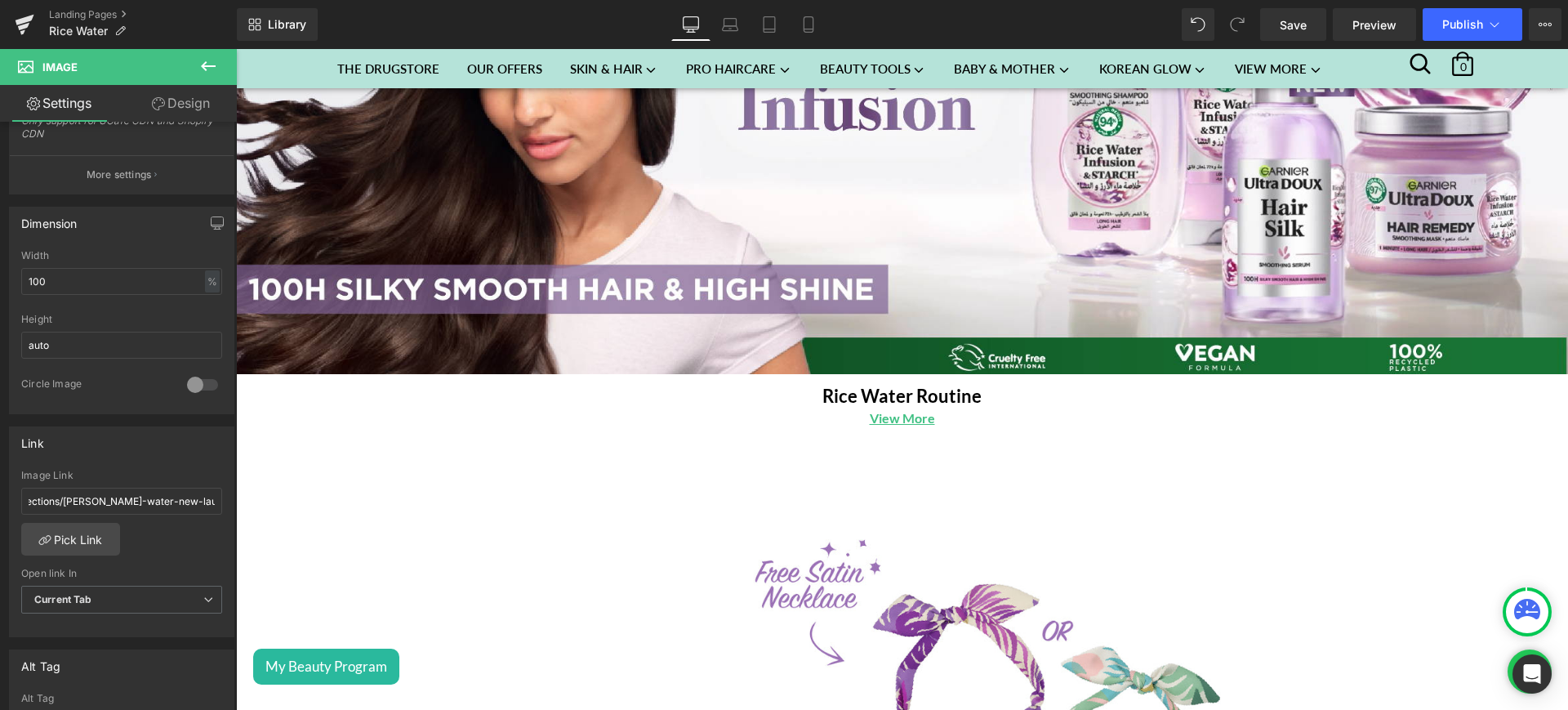
scroll to position [266, 0]
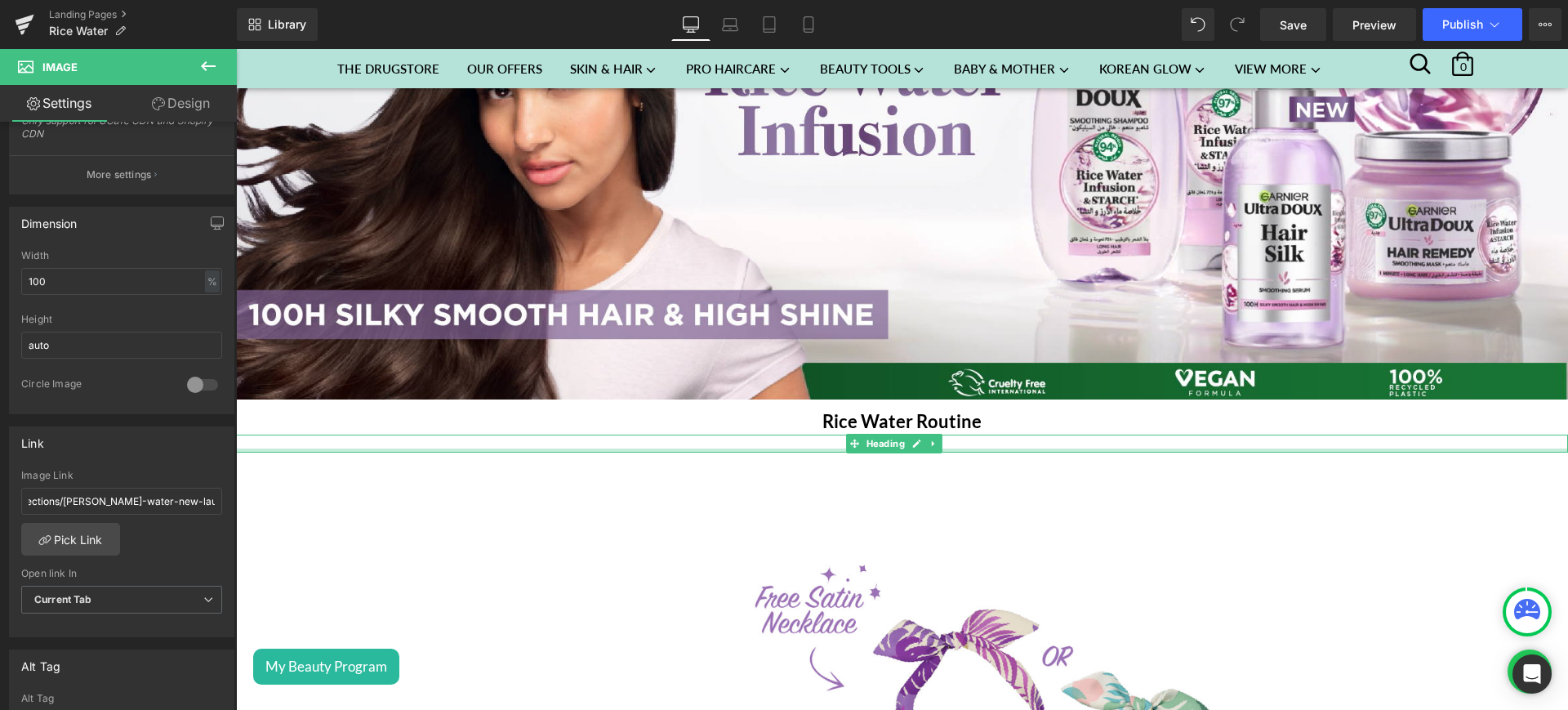
click at [976, 442] on div "View More Heading" at bounding box center [902, 443] width 1332 height 18
click at [976, 442] on h1 "View More" at bounding box center [902, 443] width 1332 height 18
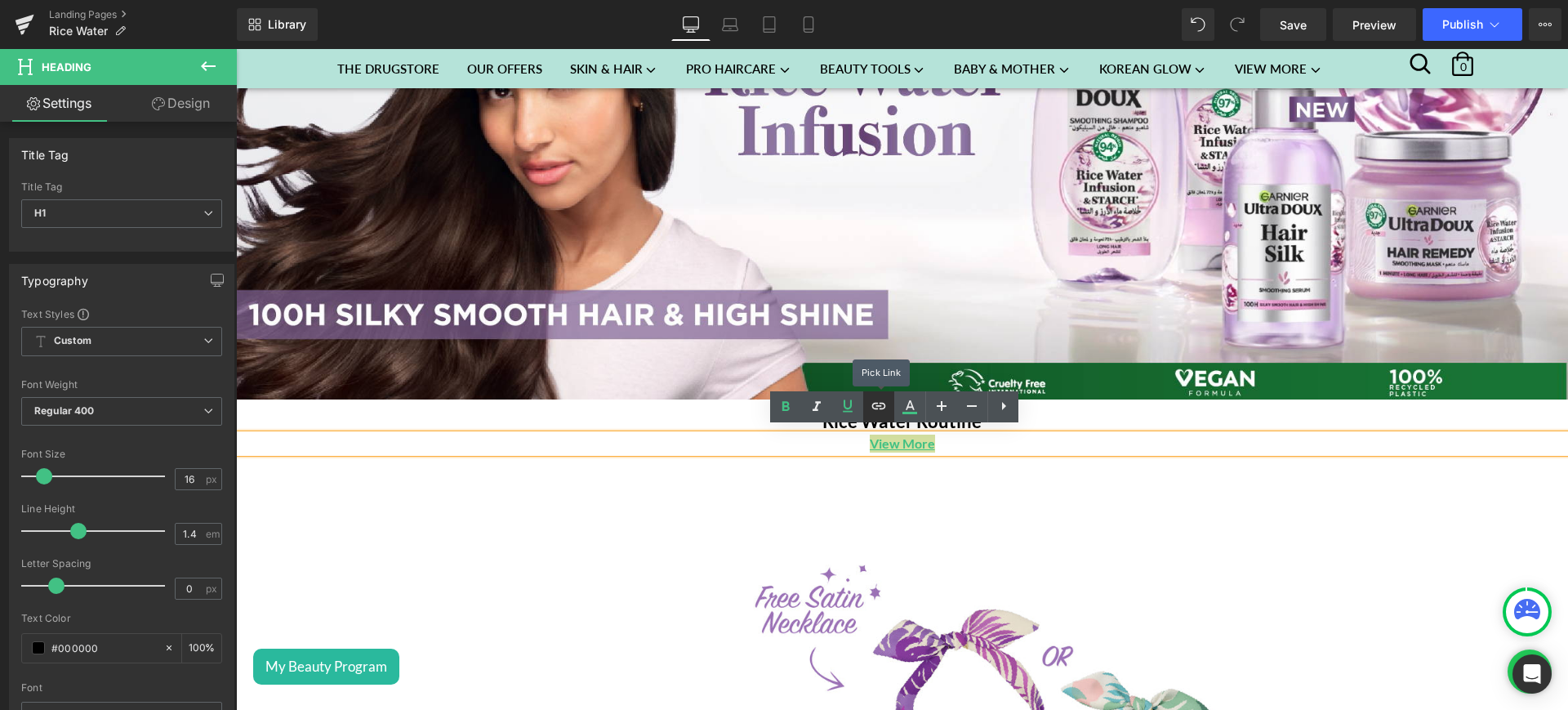
click at [870, 403] on icon at bounding box center [878, 405] width 19 height 19
click at [843, 478] on input "text" at bounding box center [939, 472] width 252 height 41
paste input "https://sohaticare.com/collections/garnier-rice-water-new-launch"
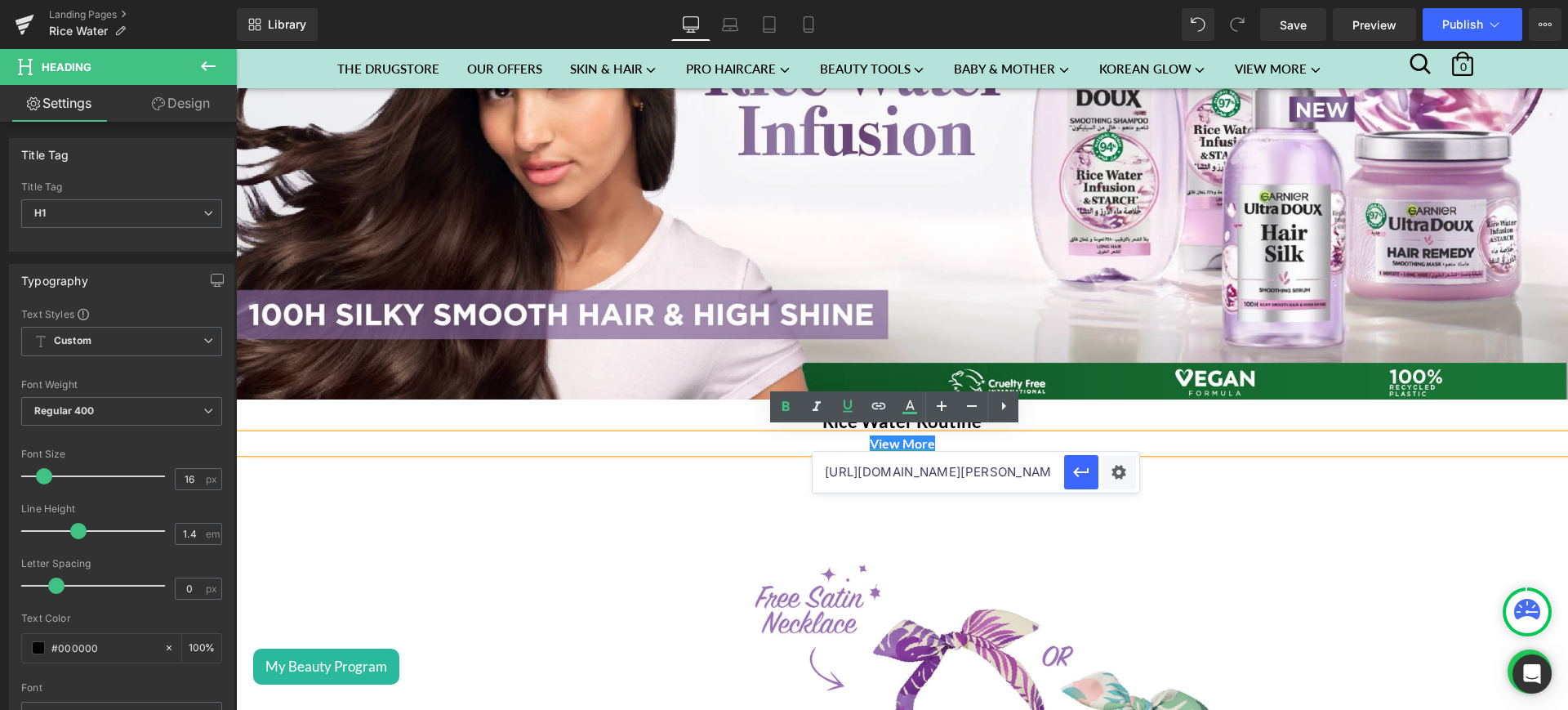
scroll to position [0, 171]
type input "https://sohaticare.com/collections/garnier-rice-water-new-launch"
click at [1092, 464] on button "button" at bounding box center [1080, 472] width 34 height 34
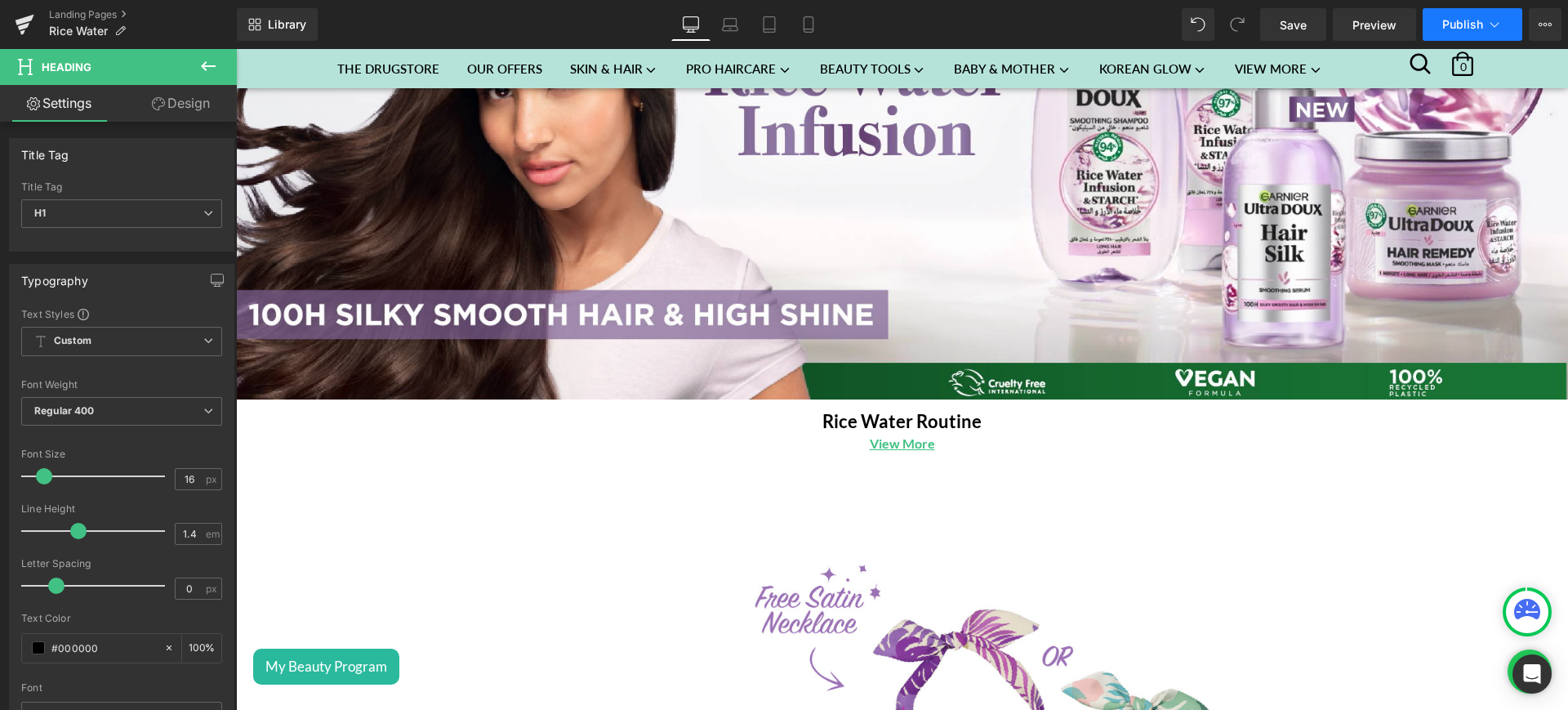
click at [1455, 13] on button "Publish" at bounding box center [1473, 24] width 100 height 32
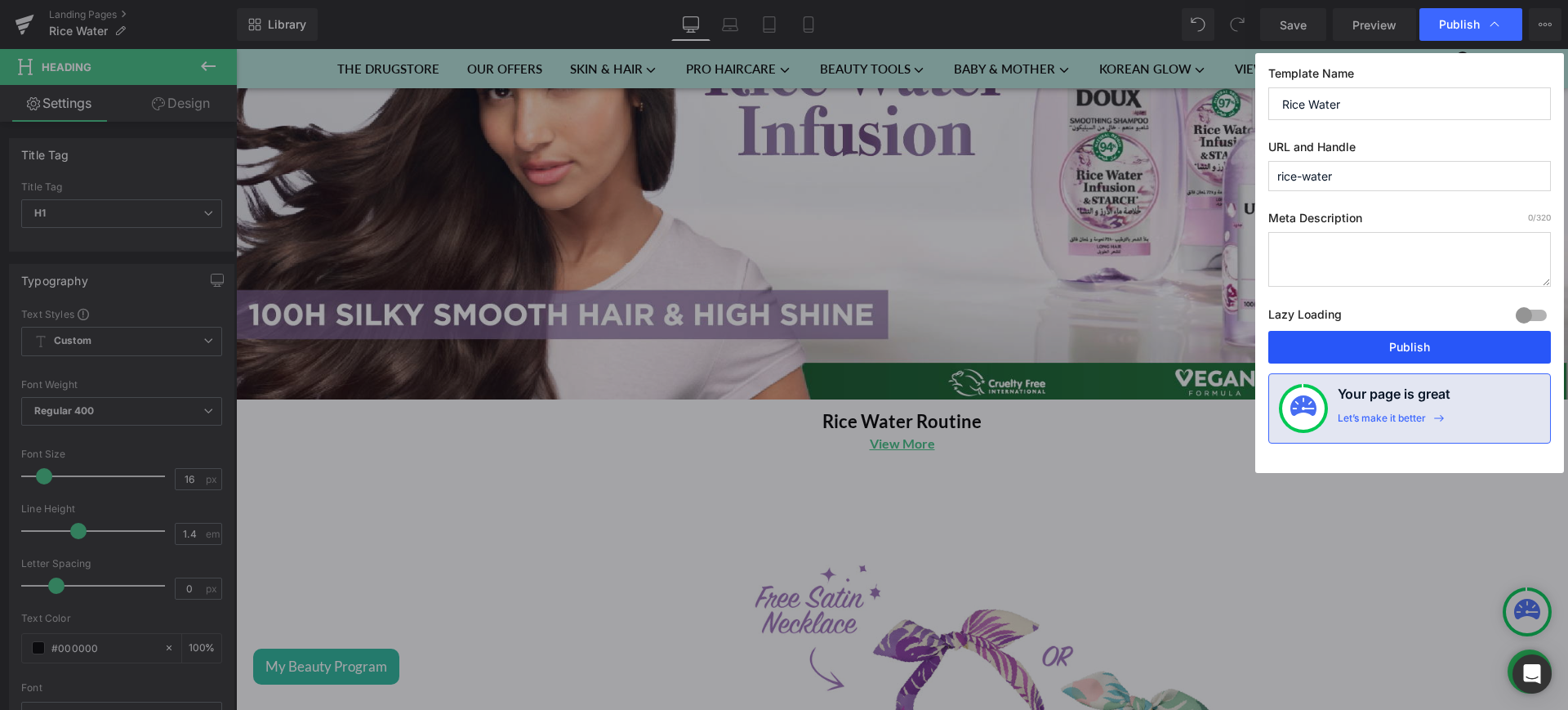
click at [1349, 354] on button "Publish" at bounding box center [1409, 347] width 282 height 32
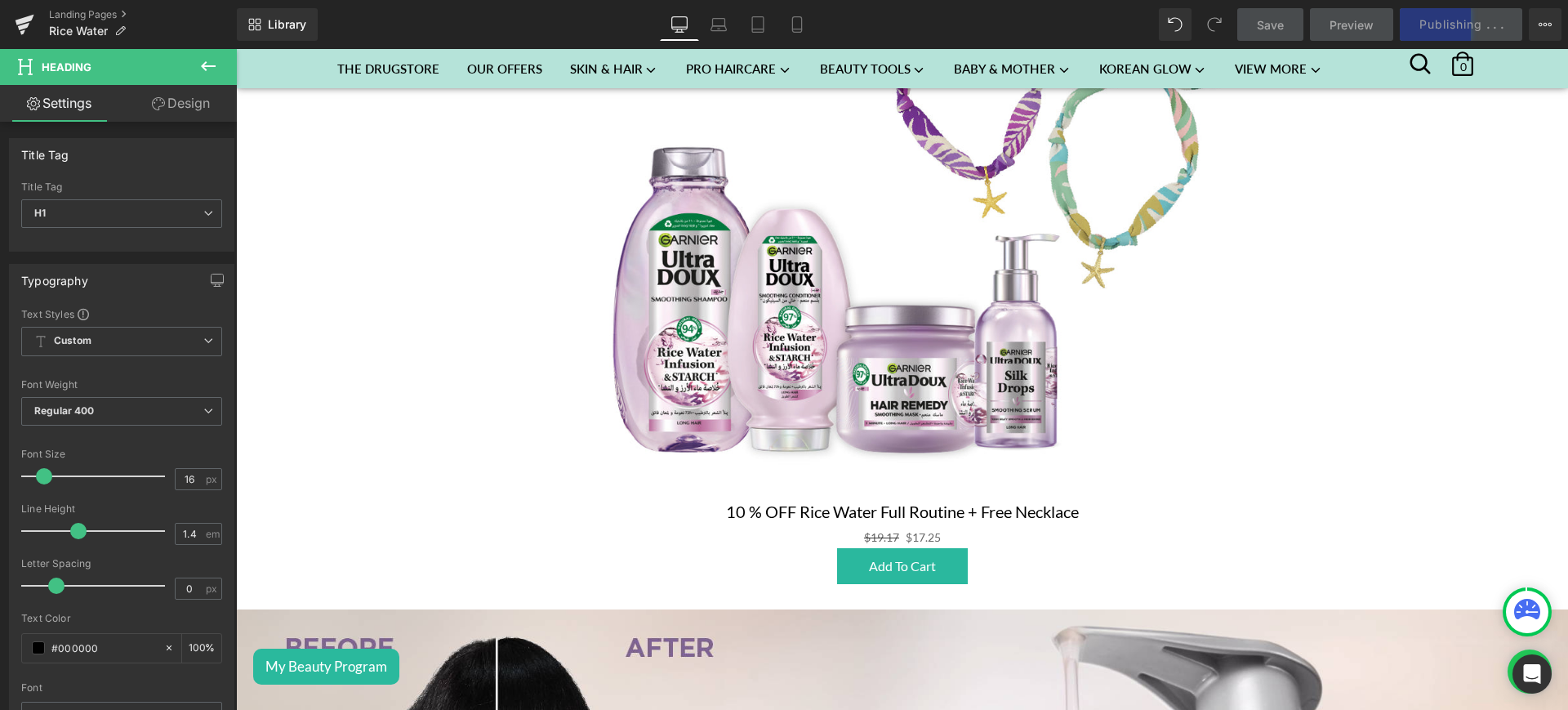
scroll to position [645, 0]
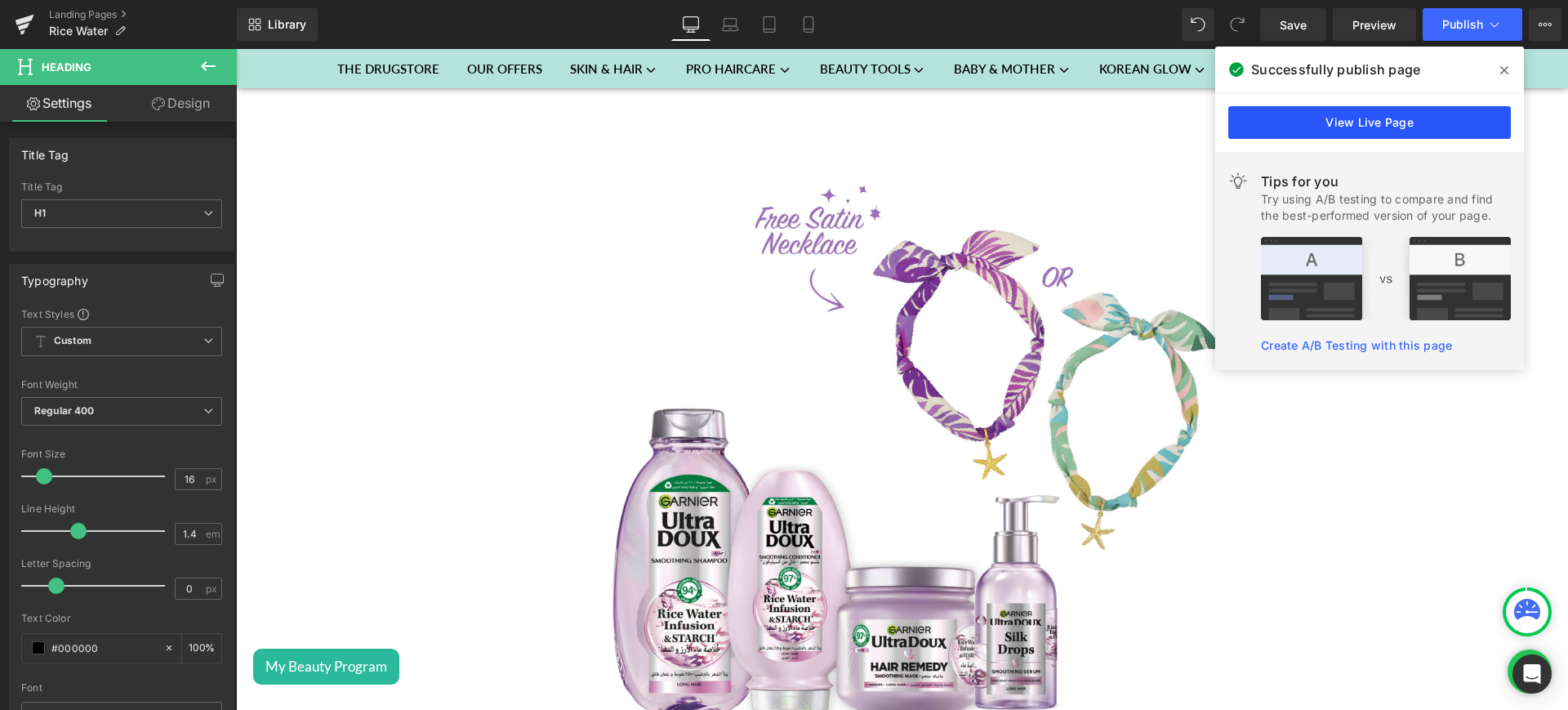
click at [1299, 135] on link "View Live Page" at bounding box center [1369, 122] width 282 height 32
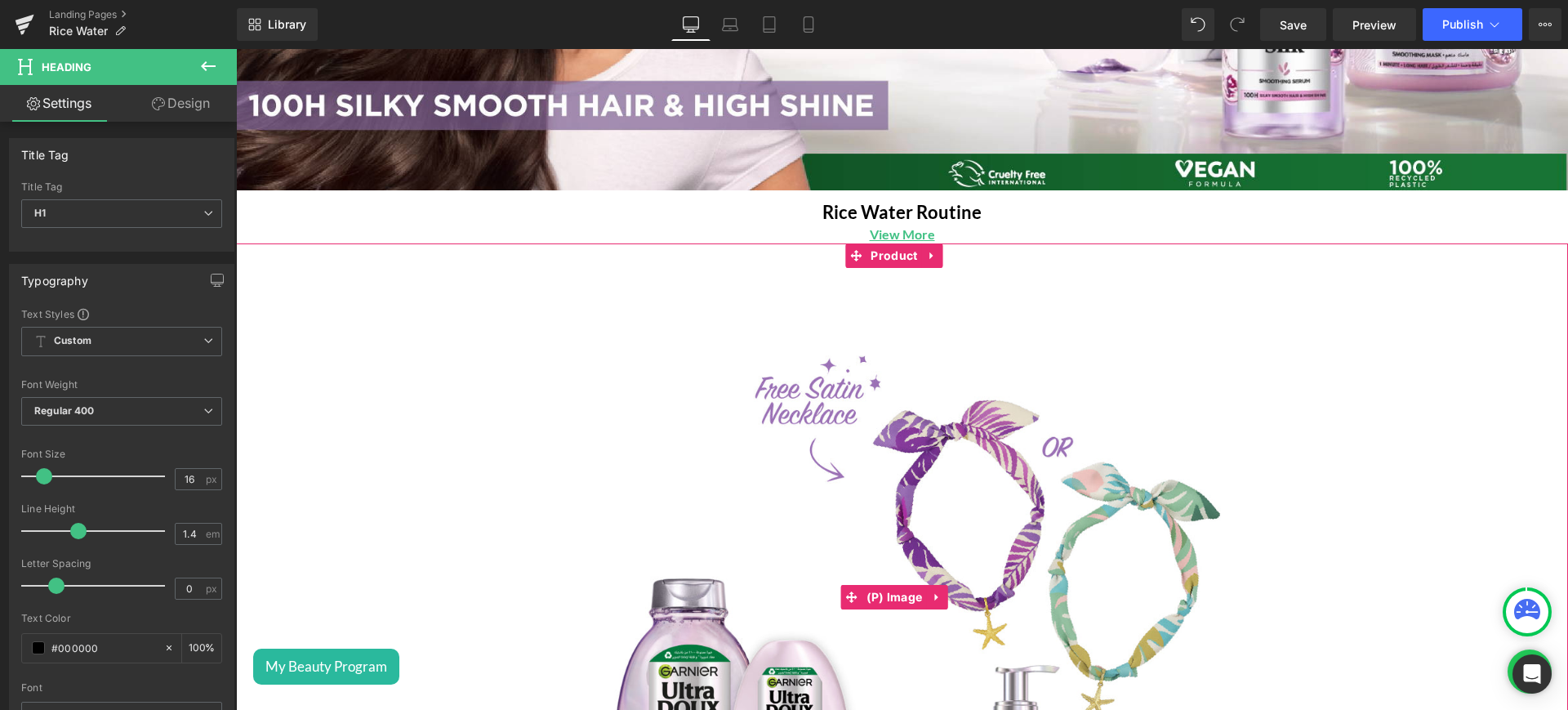
scroll to position [0, 0]
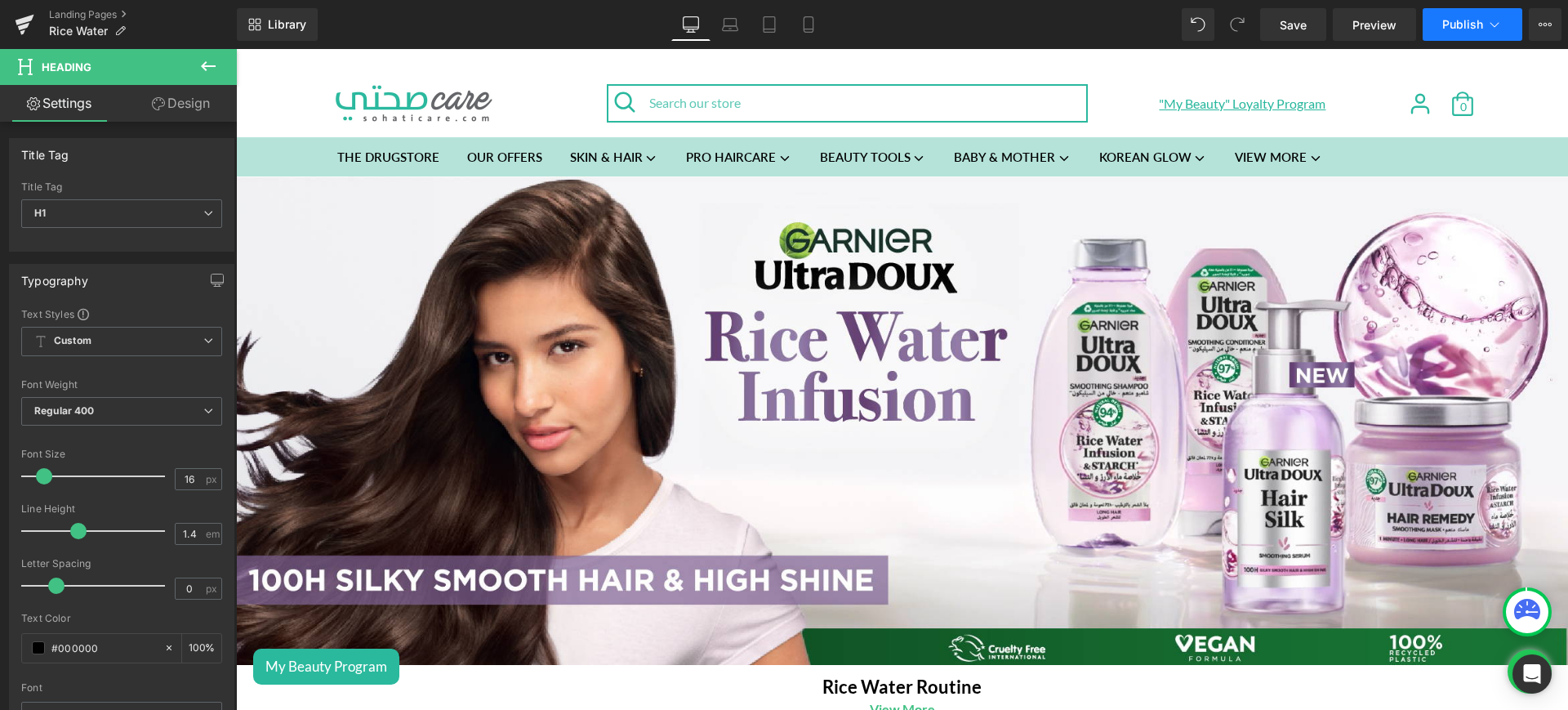
click at [1496, 15] on button "Publish" at bounding box center [1473, 24] width 100 height 32
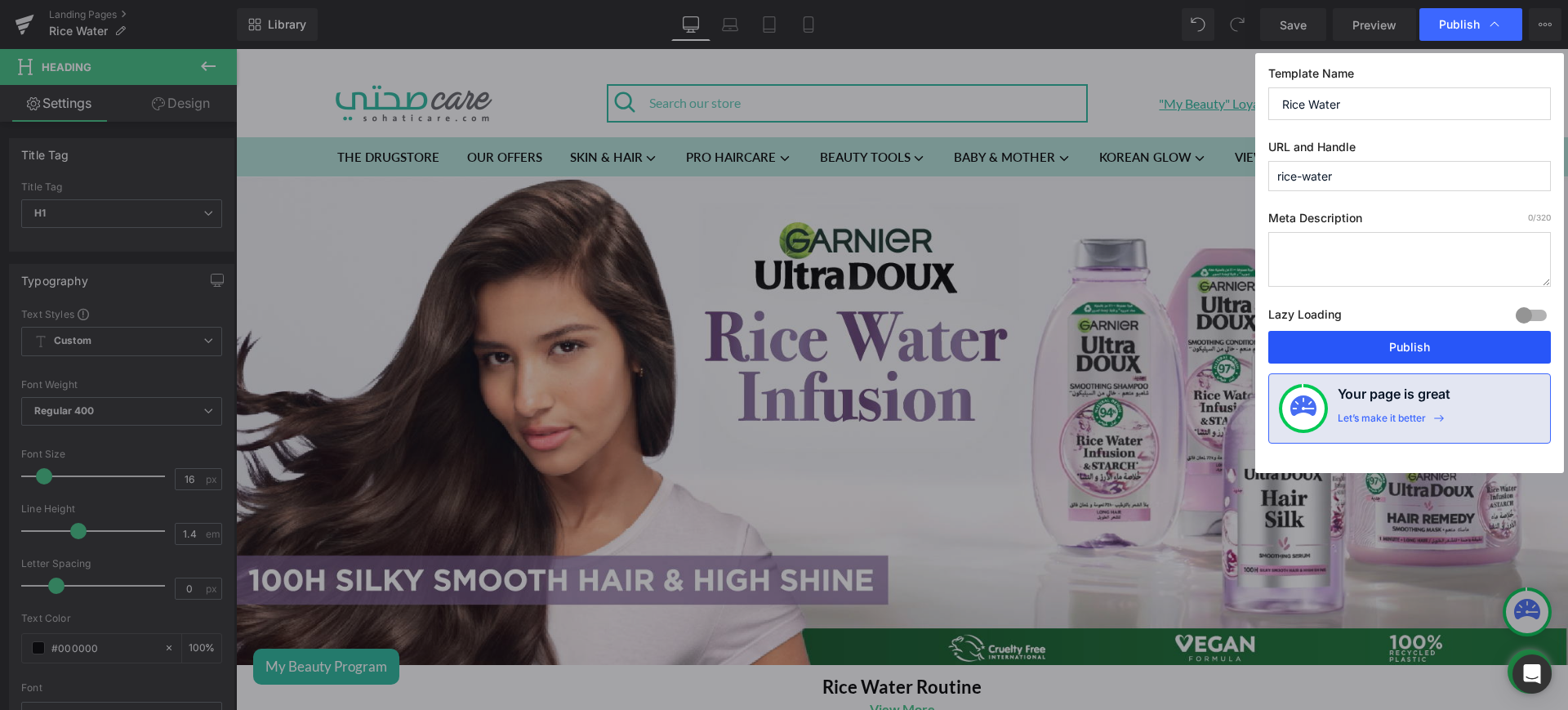
click at [1358, 357] on button "Publish" at bounding box center [1409, 347] width 282 height 32
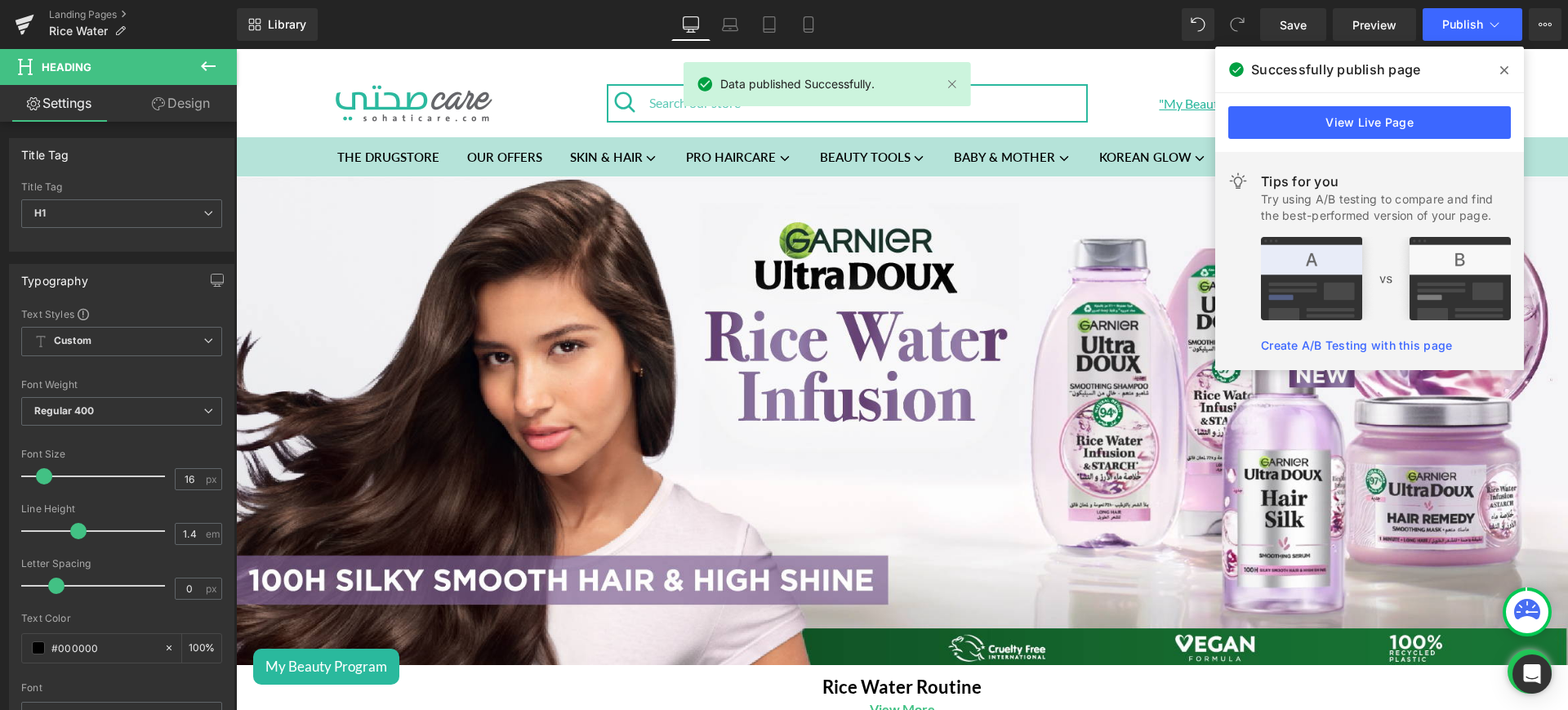
click at [99, 4] on div "Landing Pages Rice Water" at bounding box center [118, 24] width 237 height 49
click at [105, 8] on link "Landing Pages" at bounding box center [142, 15] width 188 height 13
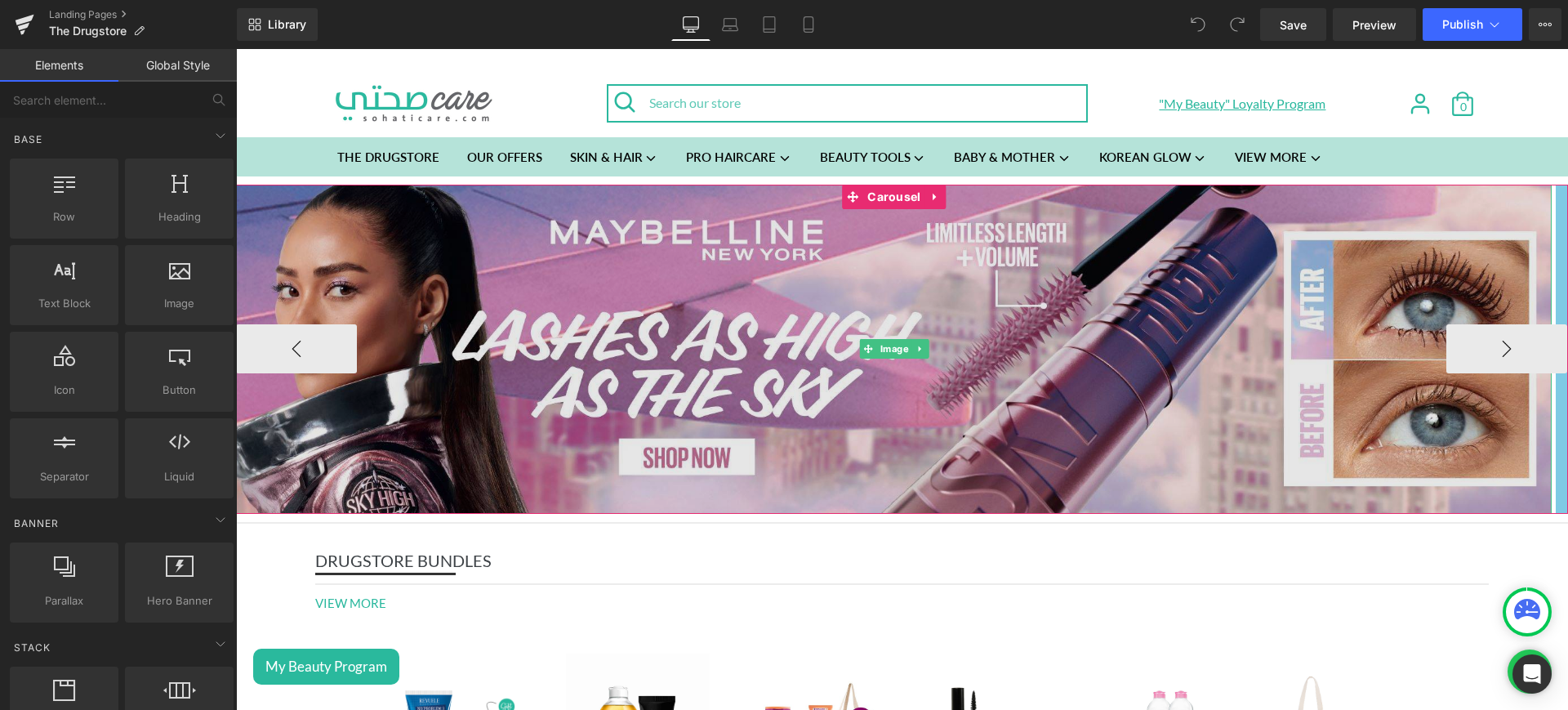
click at [895, 208] on img at bounding box center [894, 350] width 1315 height 330
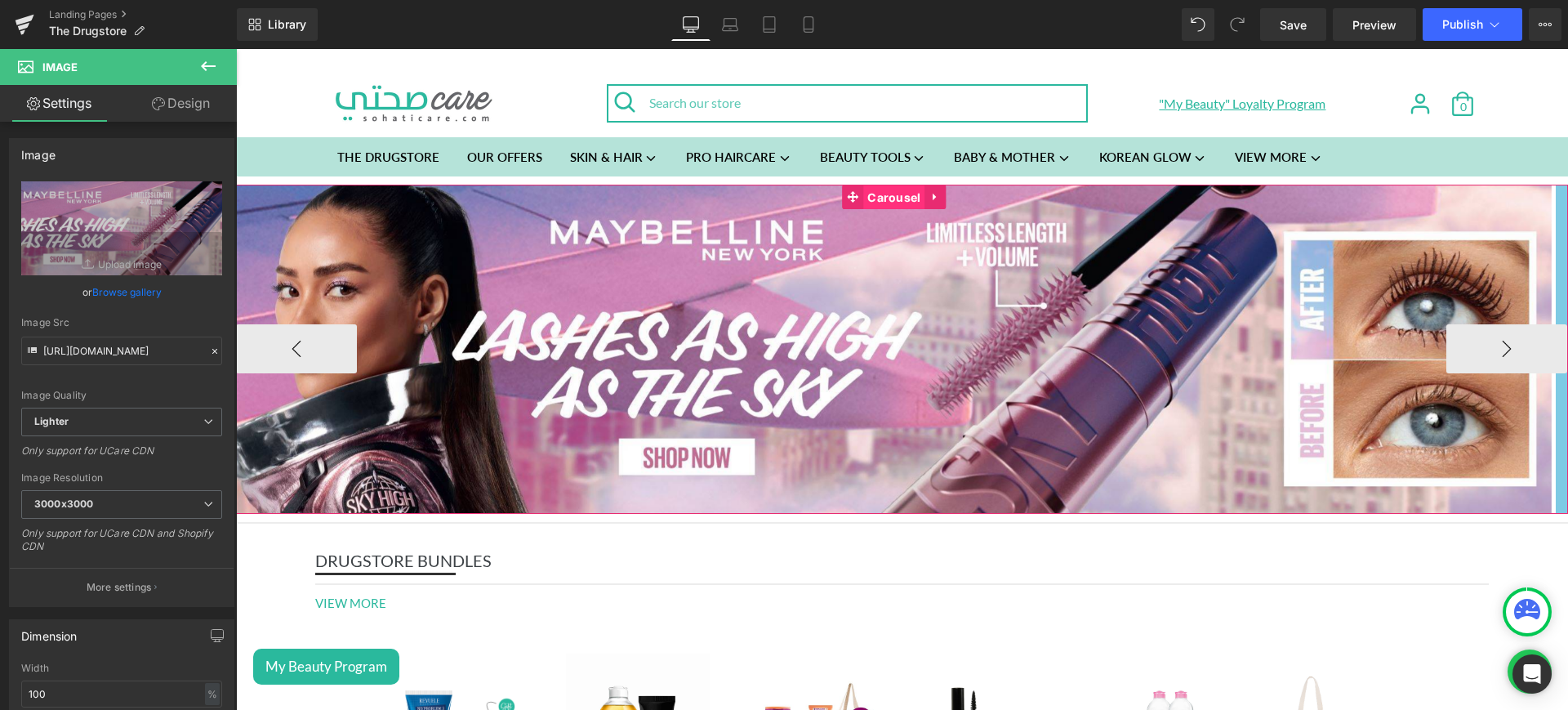
click at [895, 191] on span "Carousel" at bounding box center [894, 197] width 61 height 24
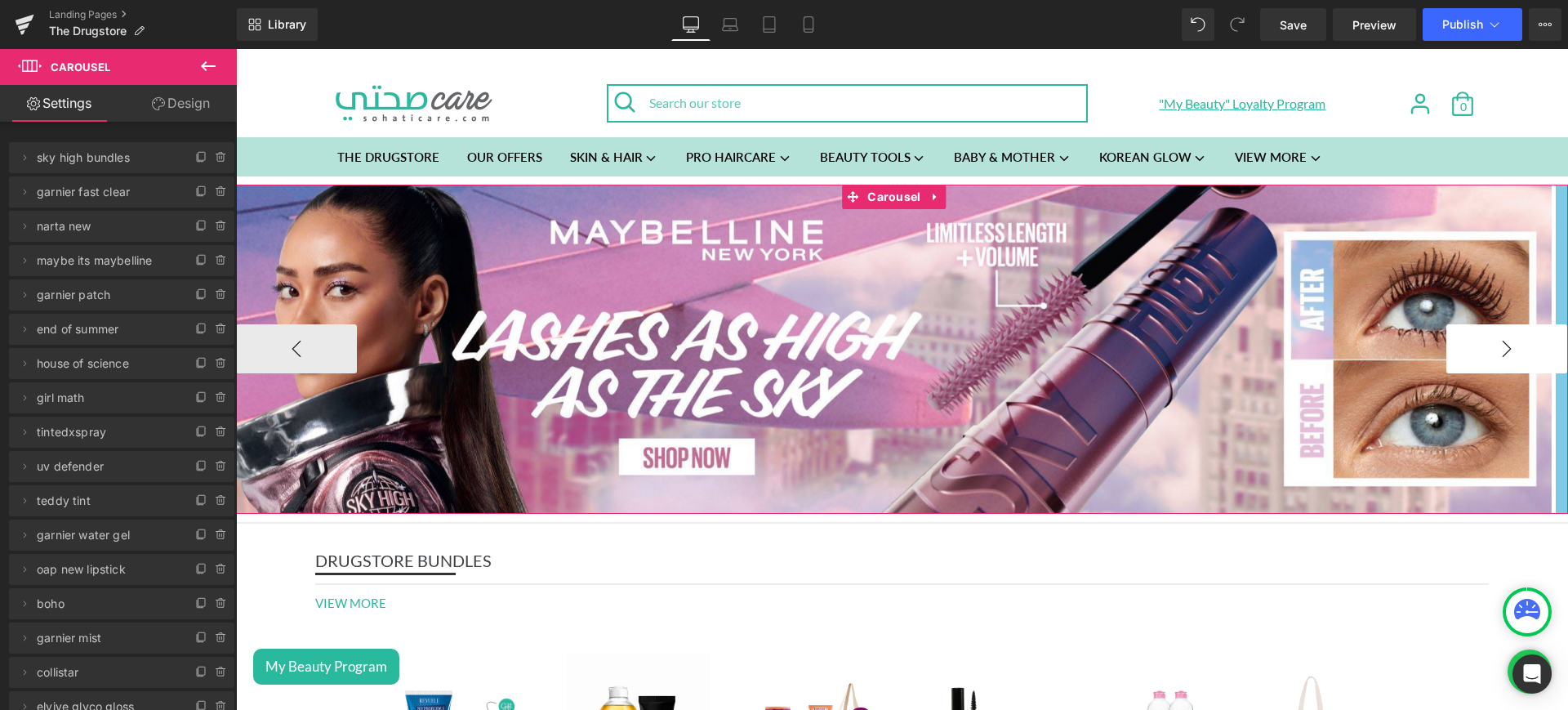
click at [1451, 343] on button "›" at bounding box center [1507, 349] width 121 height 49
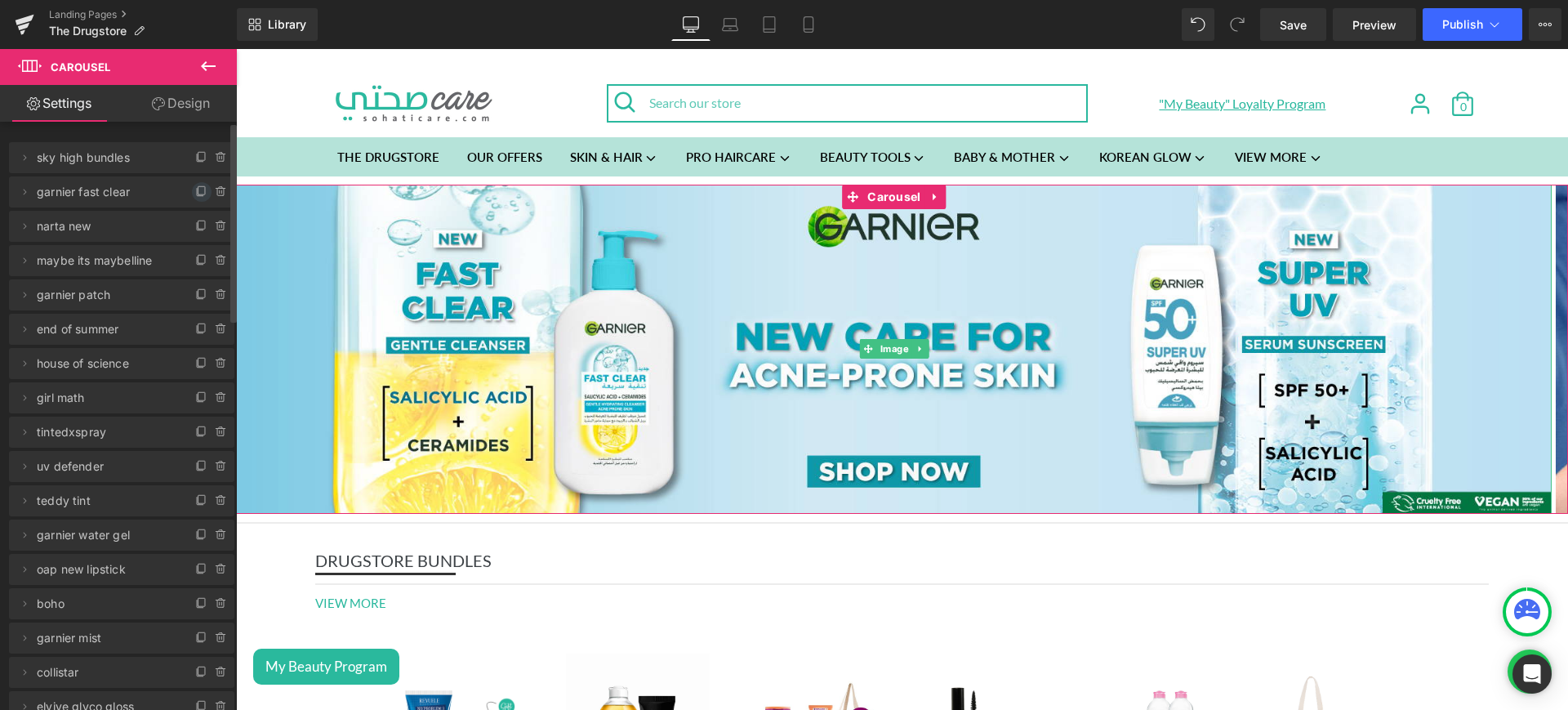
click at [195, 189] on icon at bounding box center [202, 192] width 13 height 13
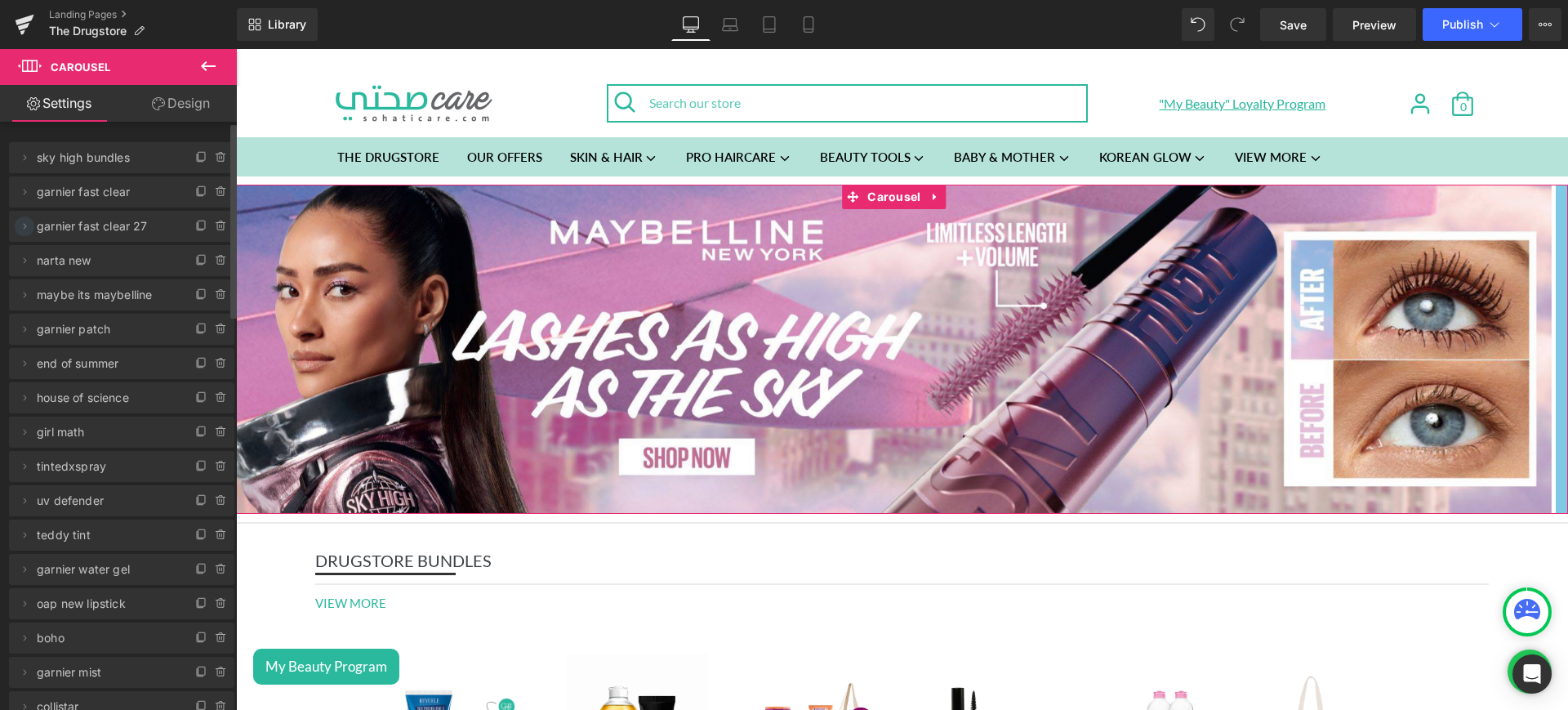
click at [24, 222] on icon at bounding box center [24, 227] width 13 height 13
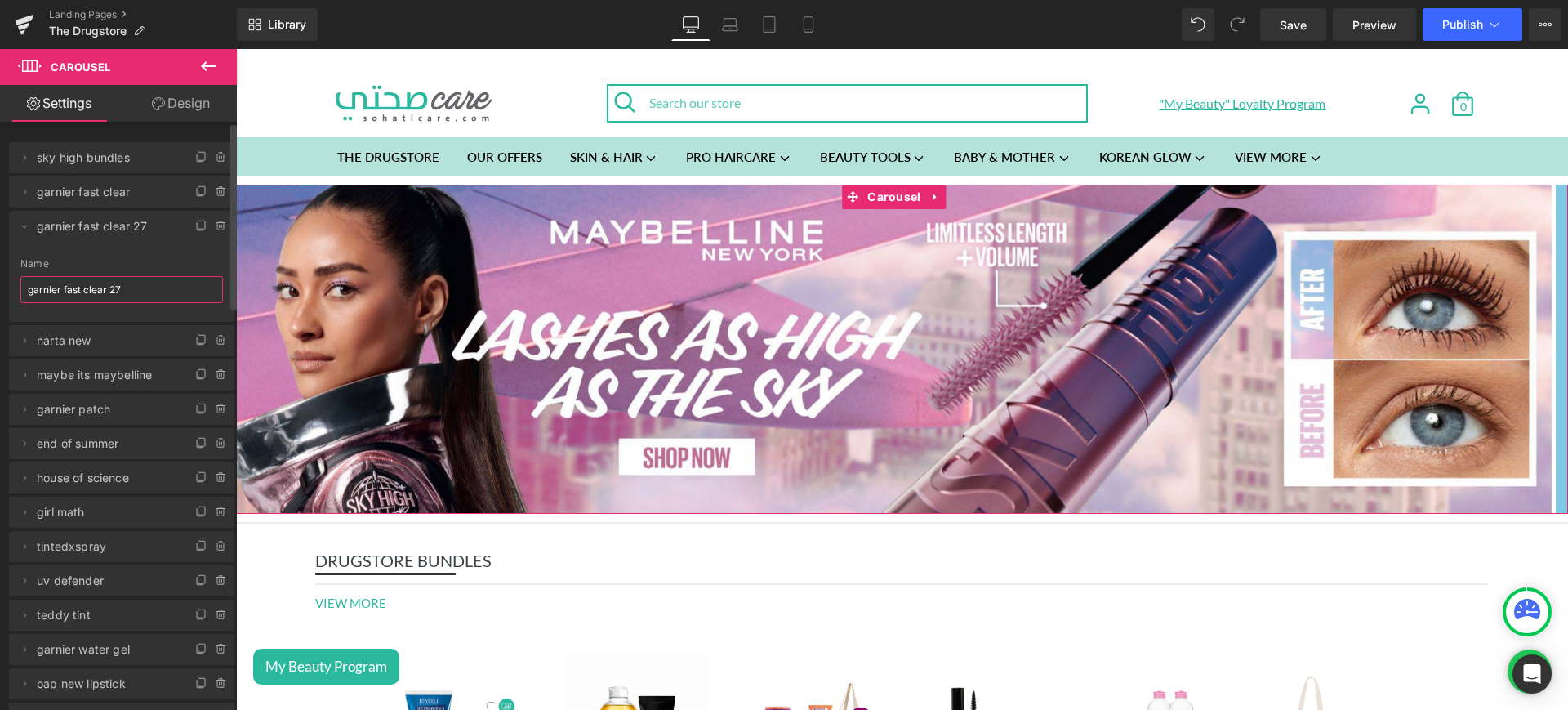
click at [135, 283] on input "garnier fast clear 27" at bounding box center [121, 289] width 203 height 27
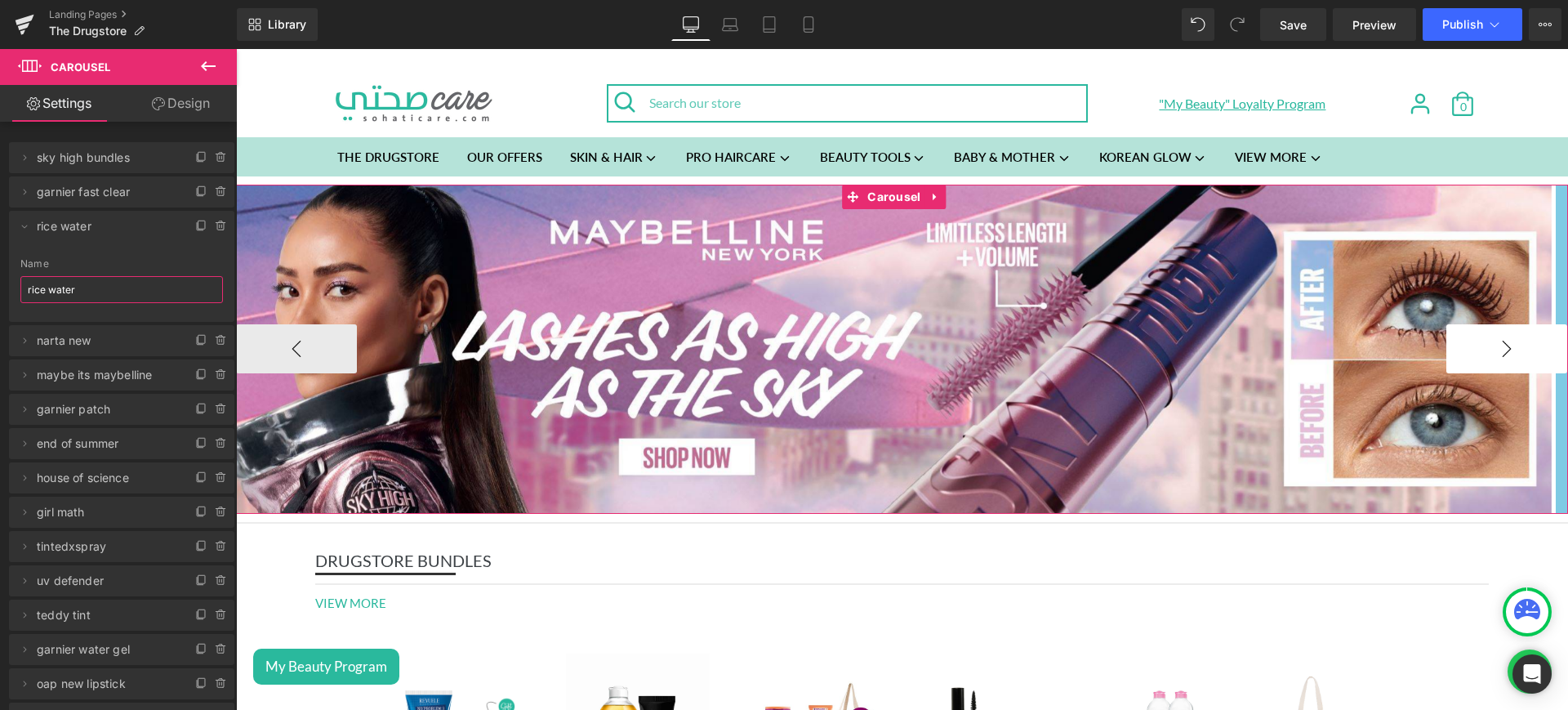
type input "rice water"
click at [1485, 356] on button "›" at bounding box center [1507, 349] width 121 height 49
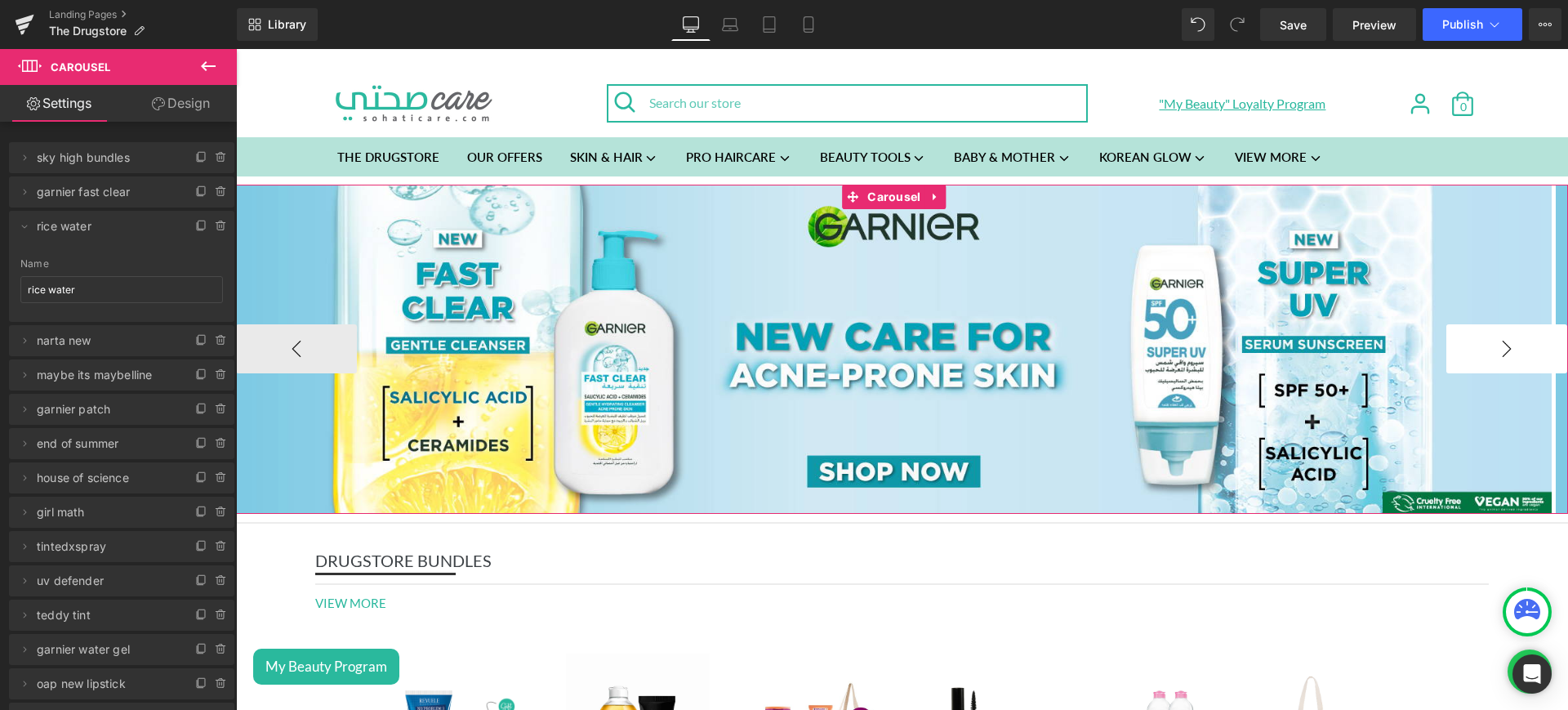
click at [1485, 356] on button "›" at bounding box center [1507, 349] width 121 height 49
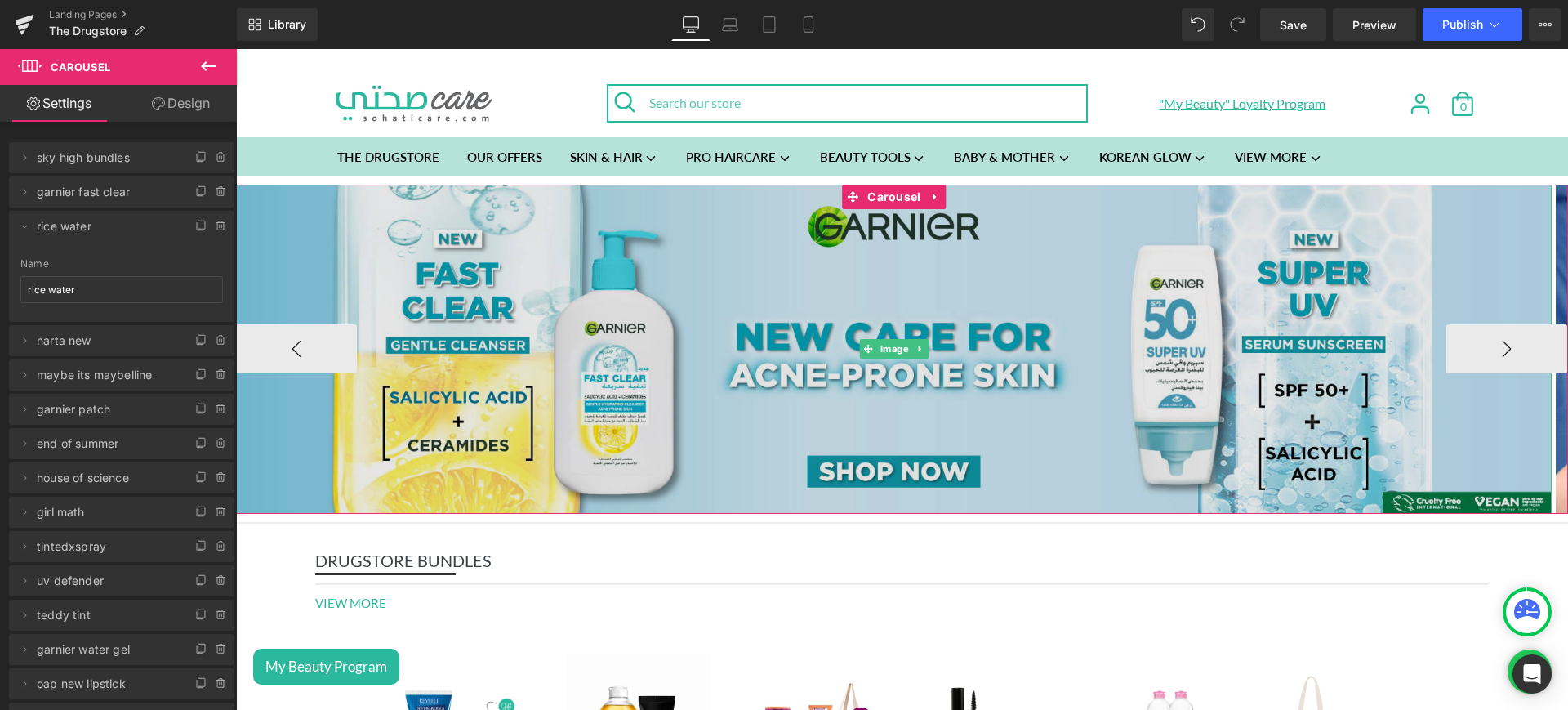
click at [598, 246] on img at bounding box center [894, 350] width 1315 height 330
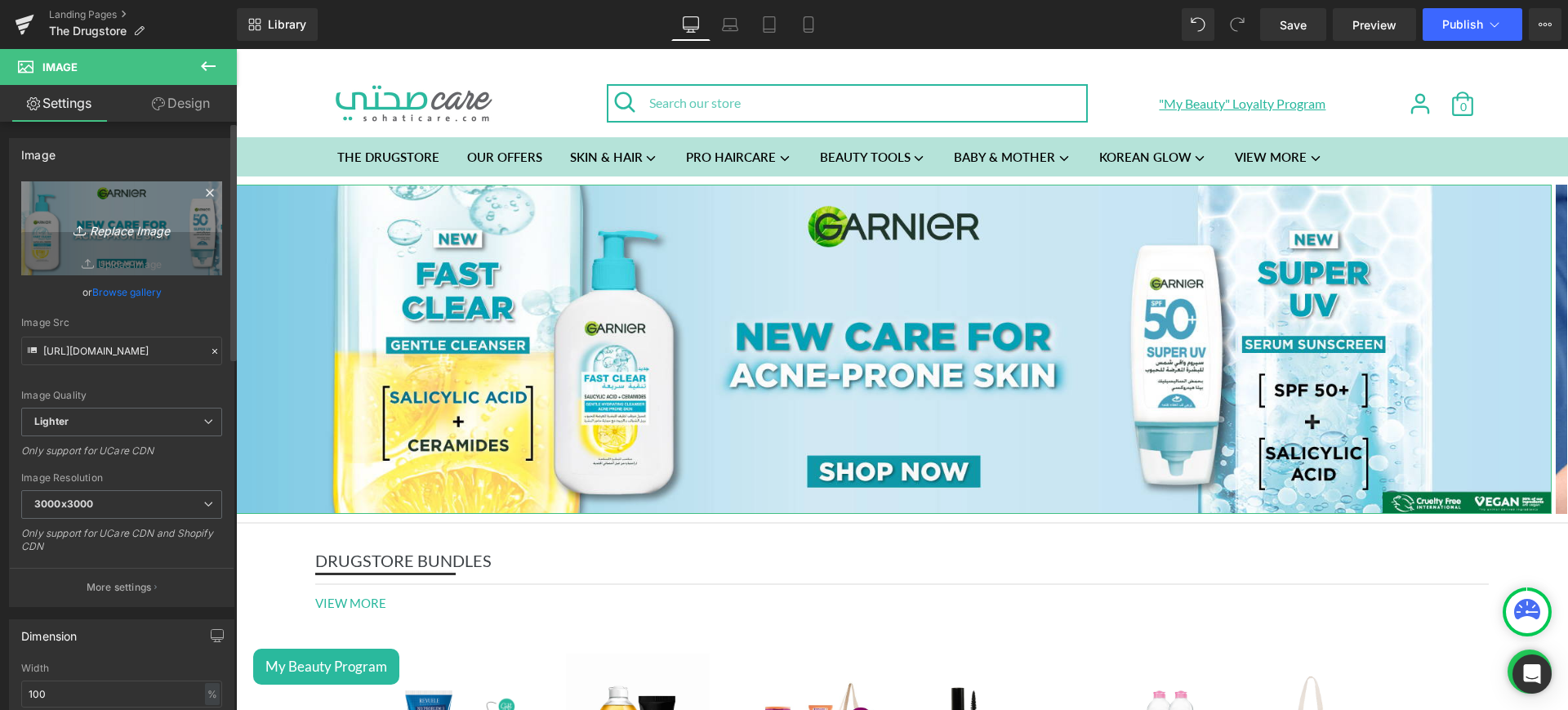
click at [122, 223] on icon "Replace Image" at bounding box center [121, 229] width 130 height 20
type input "C:\fakepath\rice web.jpg"
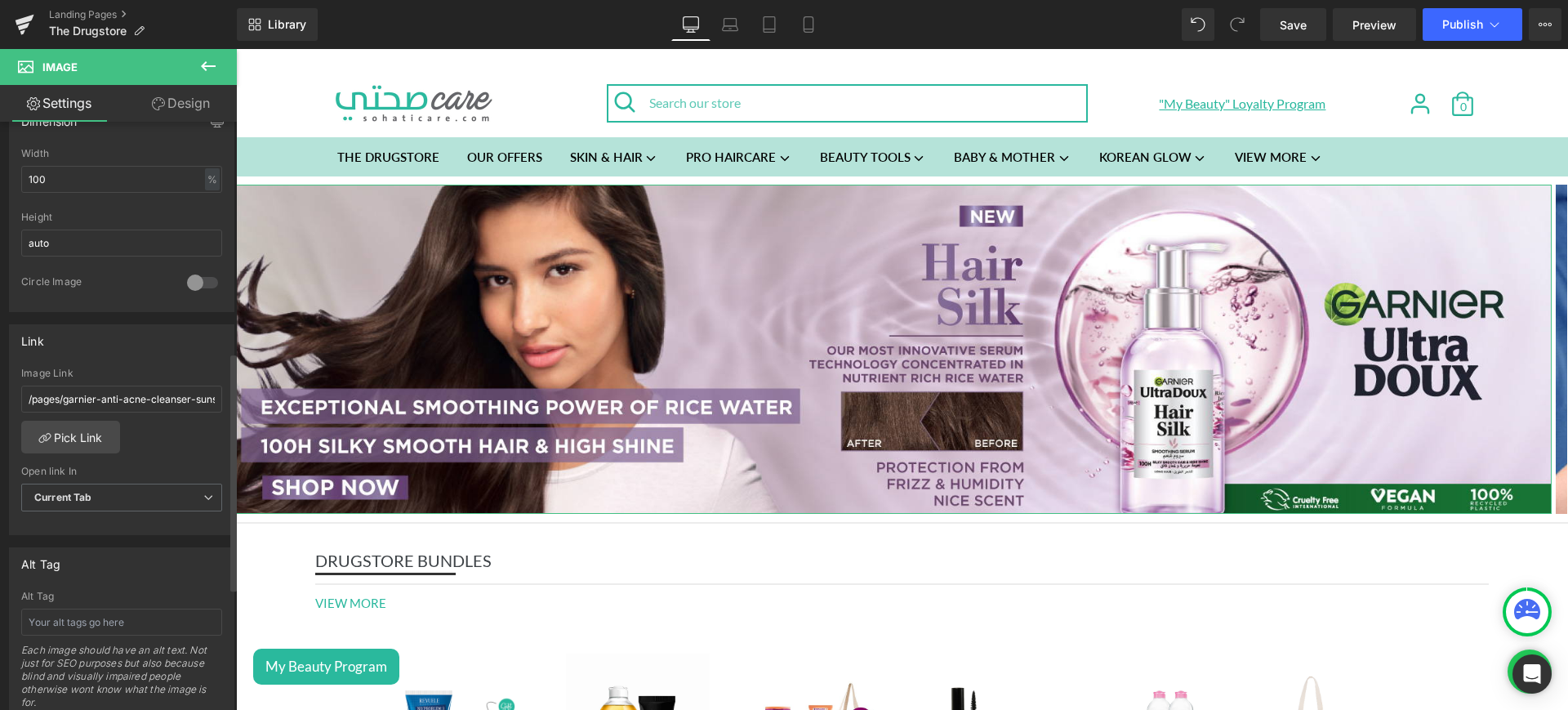
scroll to position [567, 0]
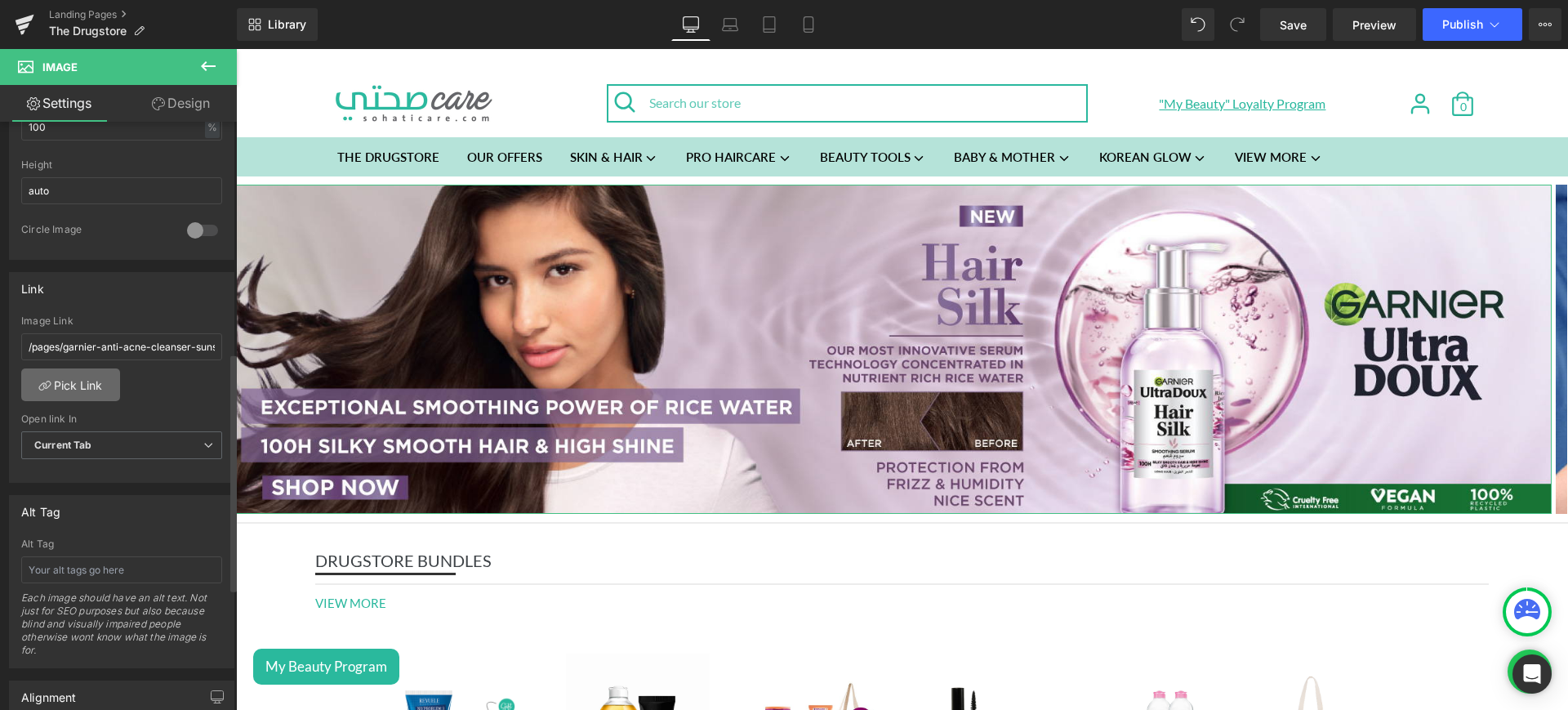
click at [88, 380] on link "Pick Link" at bounding box center [70, 384] width 99 height 32
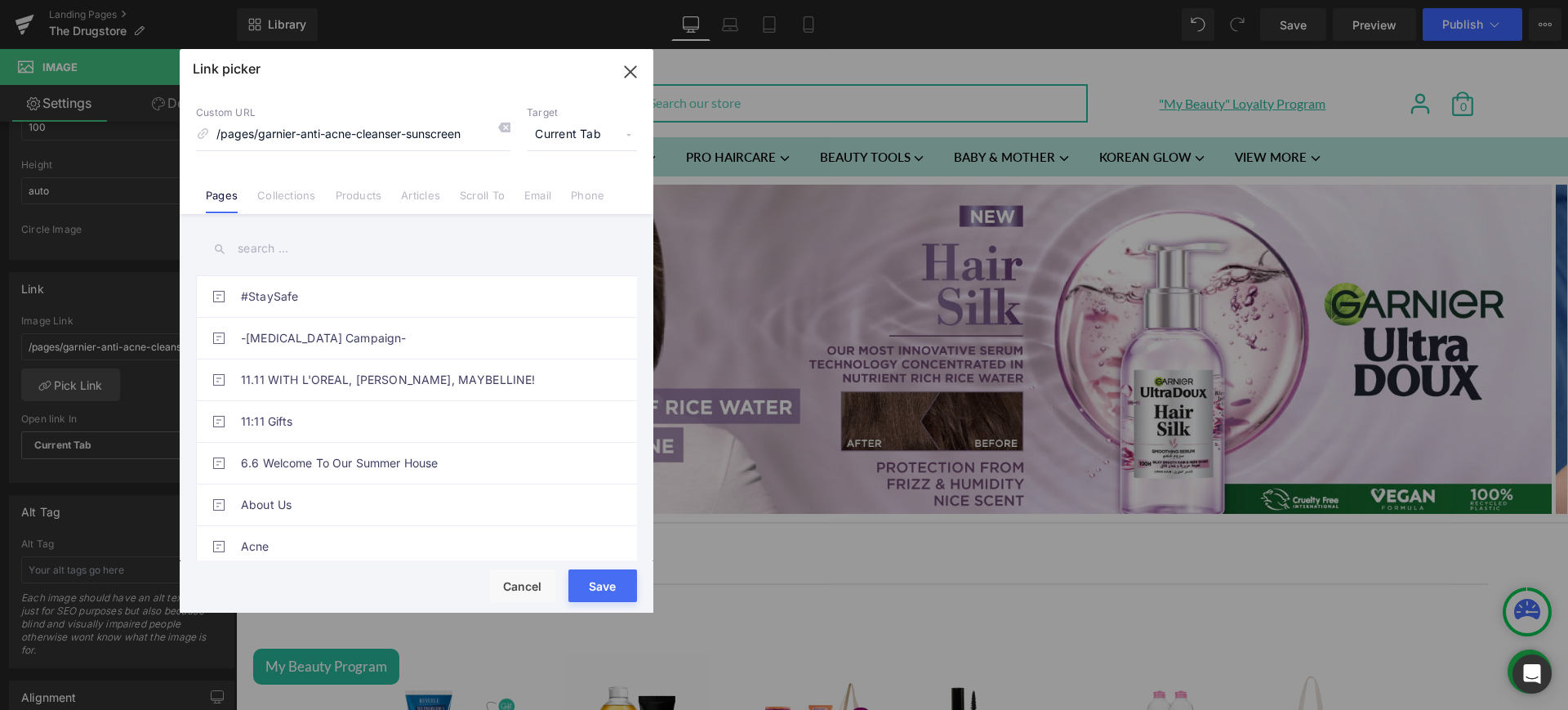
click at [275, 259] on input "text" at bounding box center [416, 249] width 441 height 37
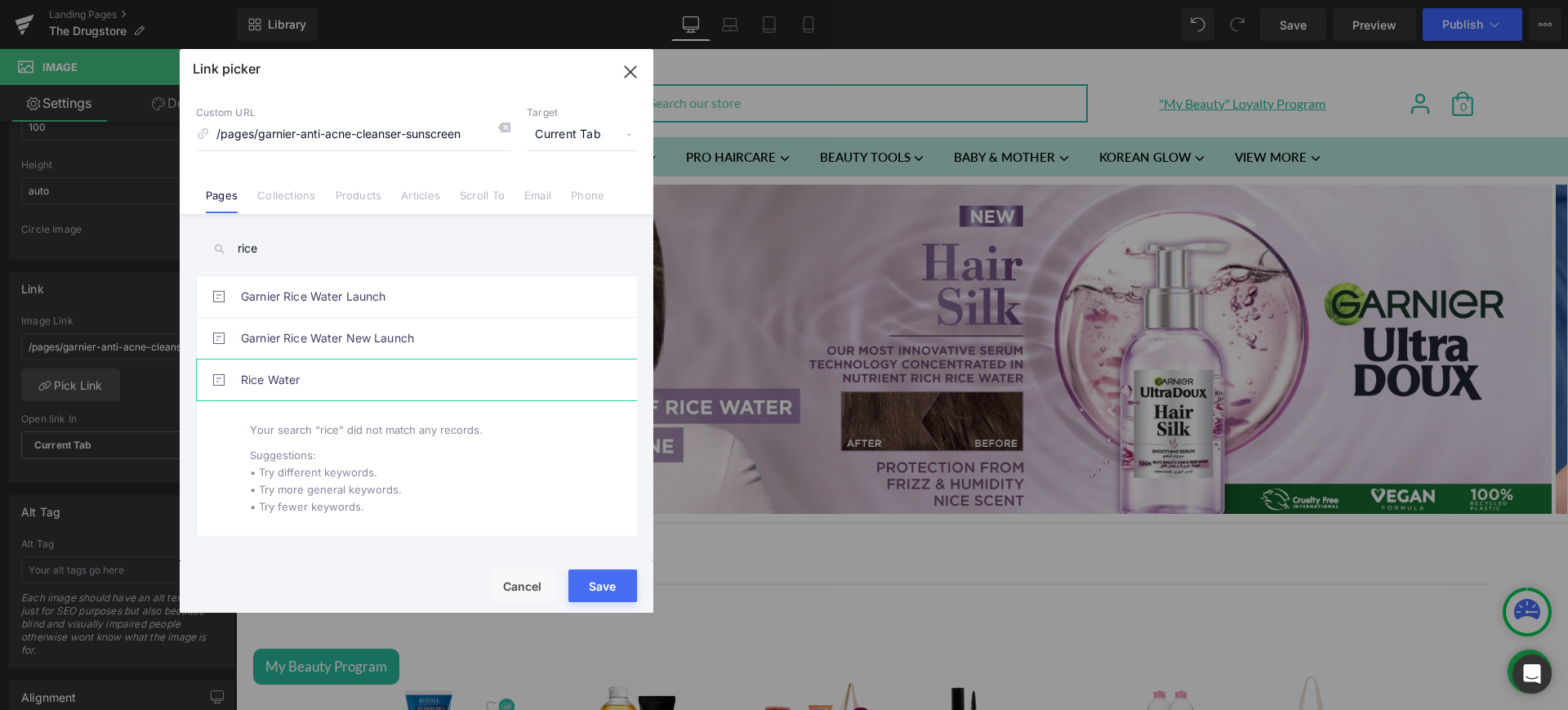
type input "rice"
click at [334, 376] on link "Rice Water" at bounding box center [420, 380] width 359 height 41
click at [602, 581] on button "Save" at bounding box center [603, 585] width 68 height 32
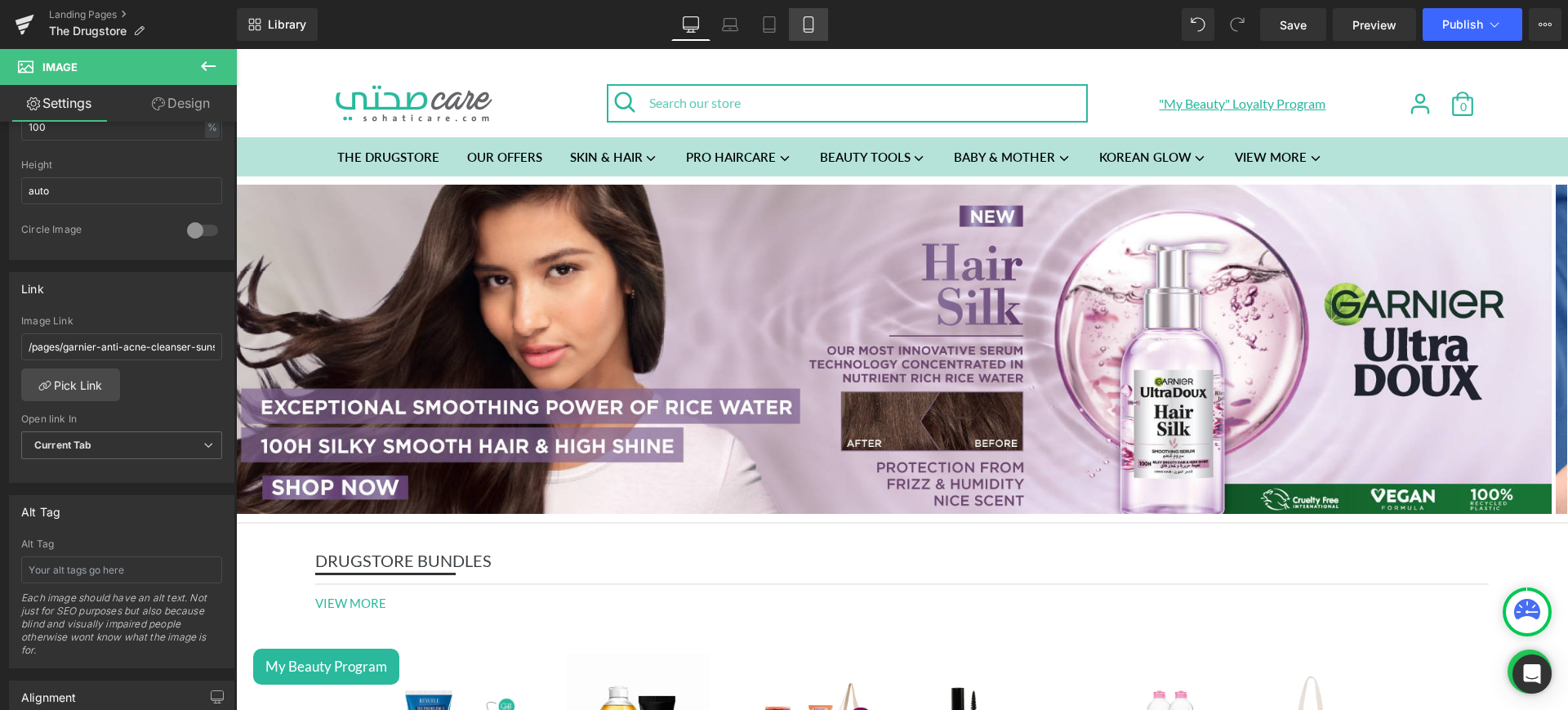
click at [813, 30] on icon at bounding box center [809, 25] width 9 height 16
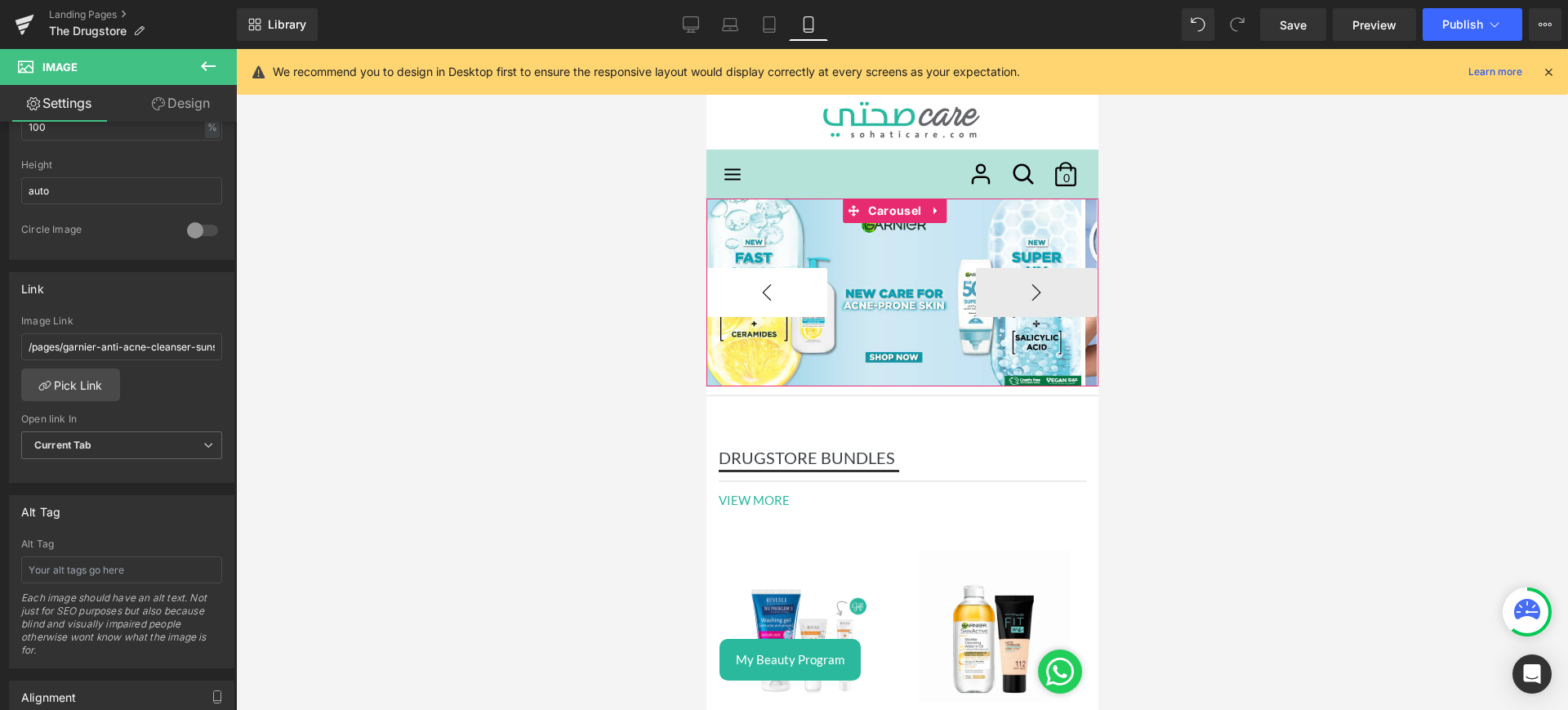
click at [774, 278] on button "‹" at bounding box center [766, 293] width 121 height 49
click at [975, 277] on button "›" at bounding box center [1035, 293] width 121 height 49
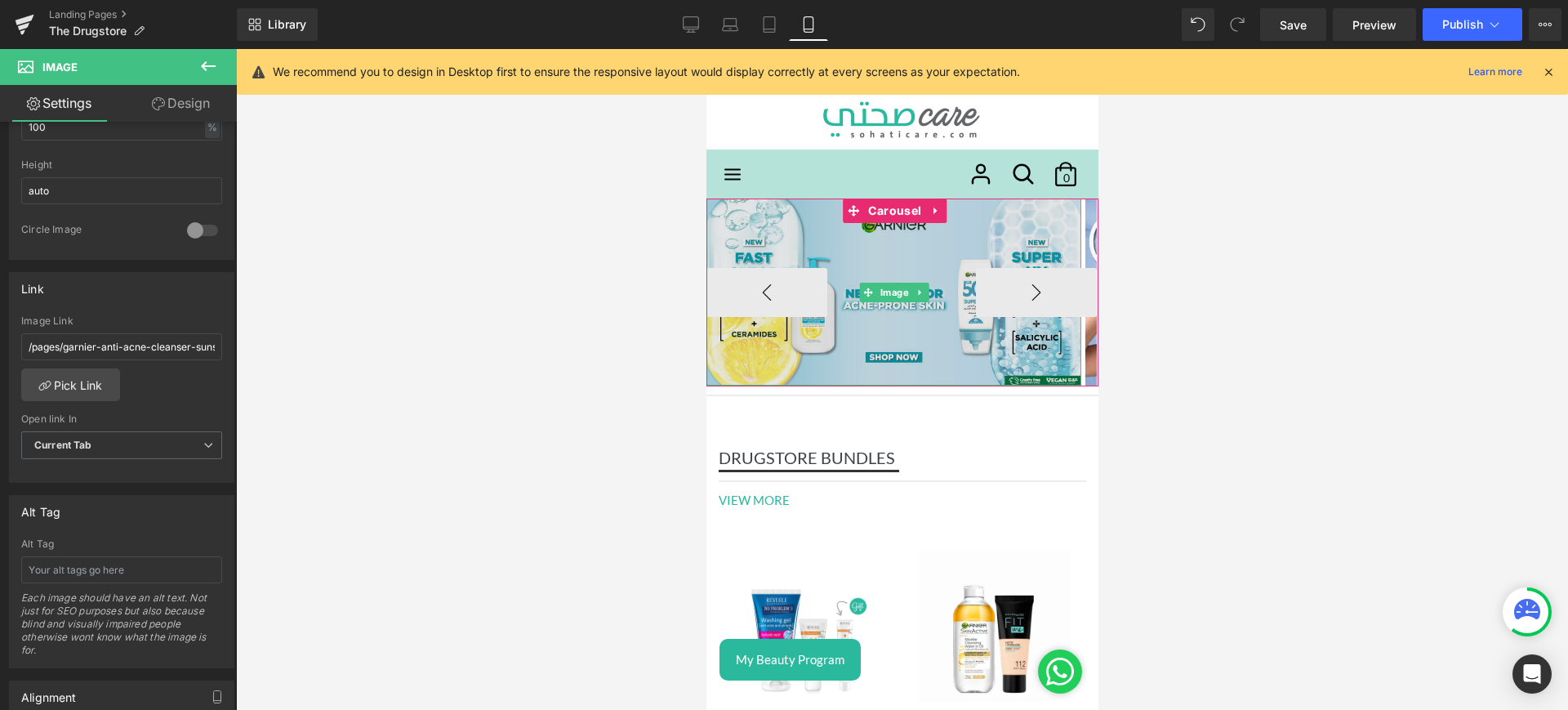
click at [845, 249] on img at bounding box center [893, 293] width 375 height 187
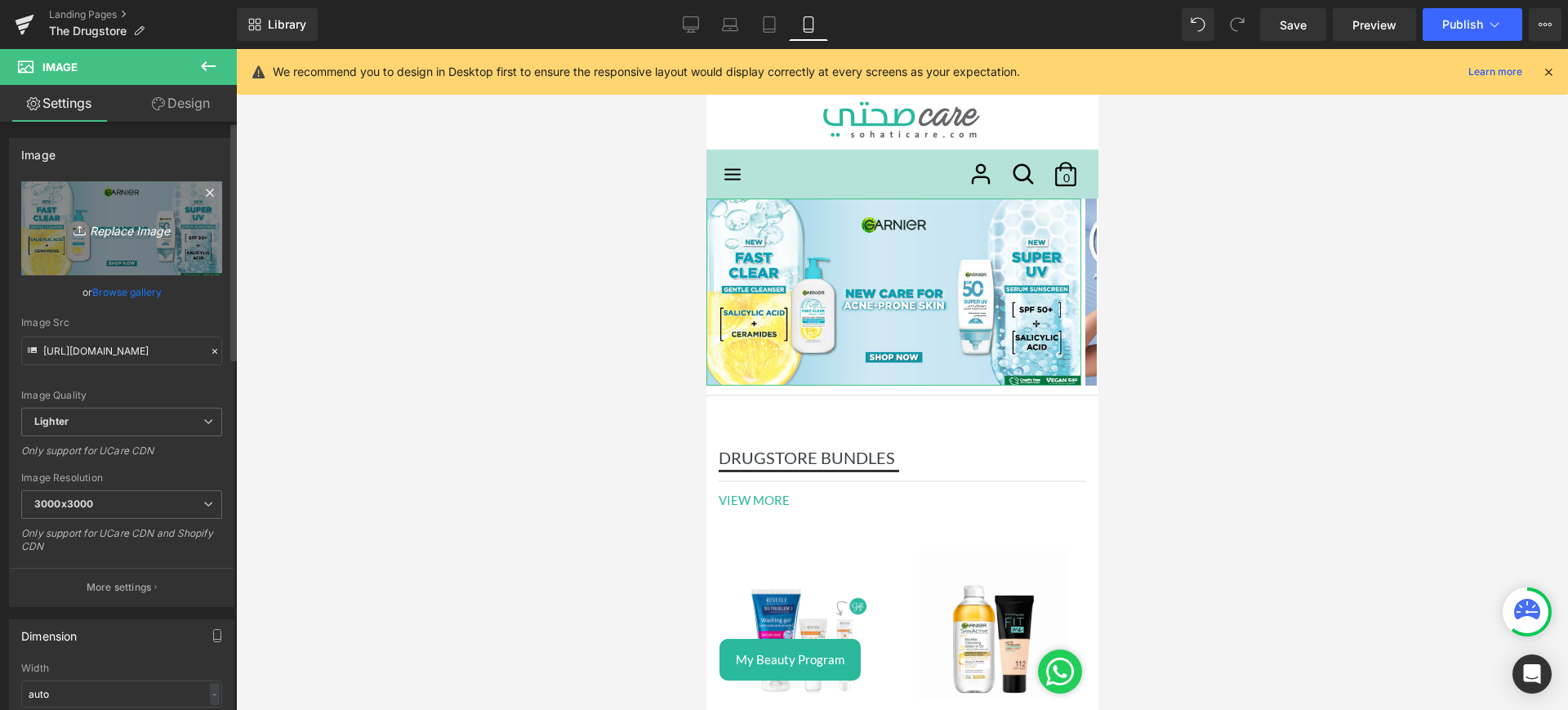
click at [110, 232] on icon "Replace Image" at bounding box center [121, 229] width 130 height 20
type input "C:\fakepath\rice mob.jpg"
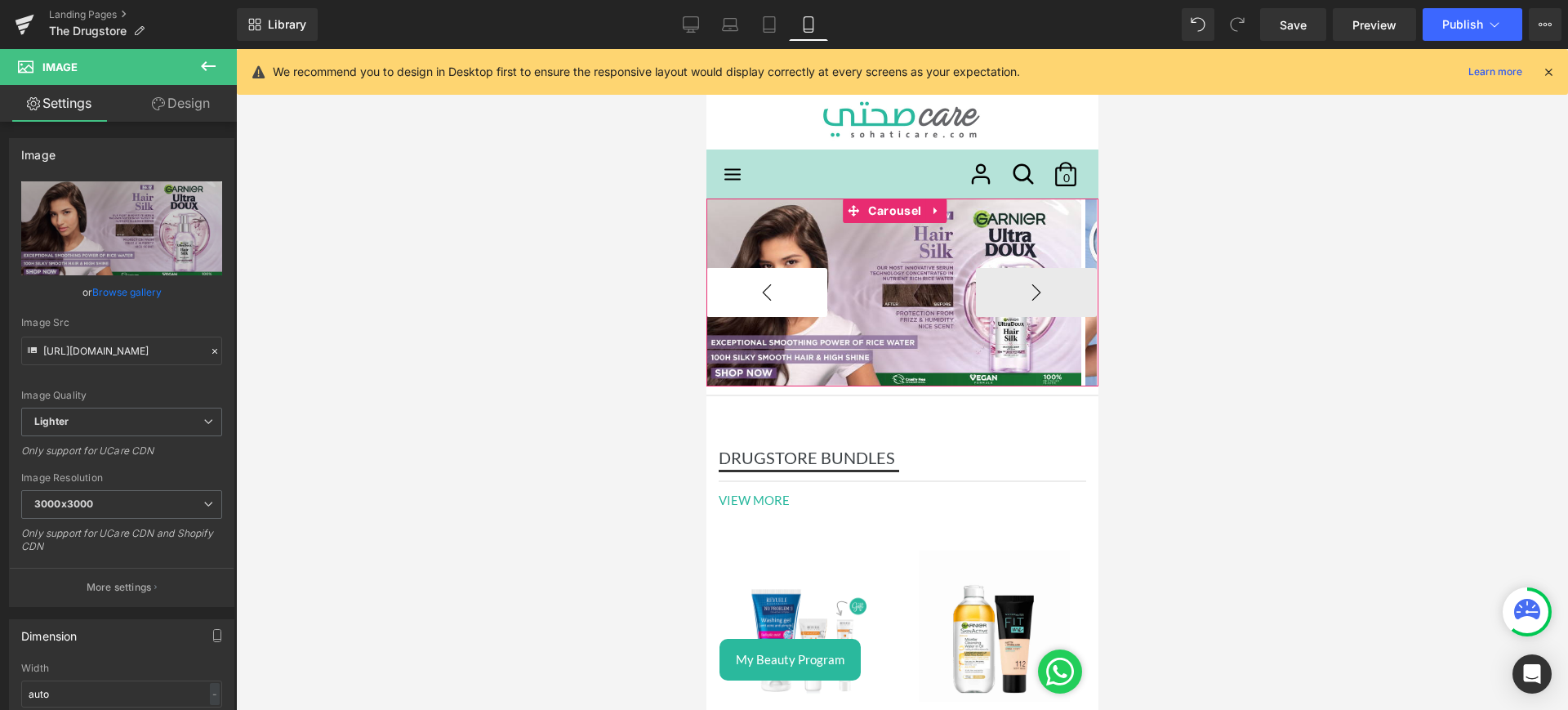
click at [776, 305] on button "‹" at bounding box center [766, 293] width 121 height 49
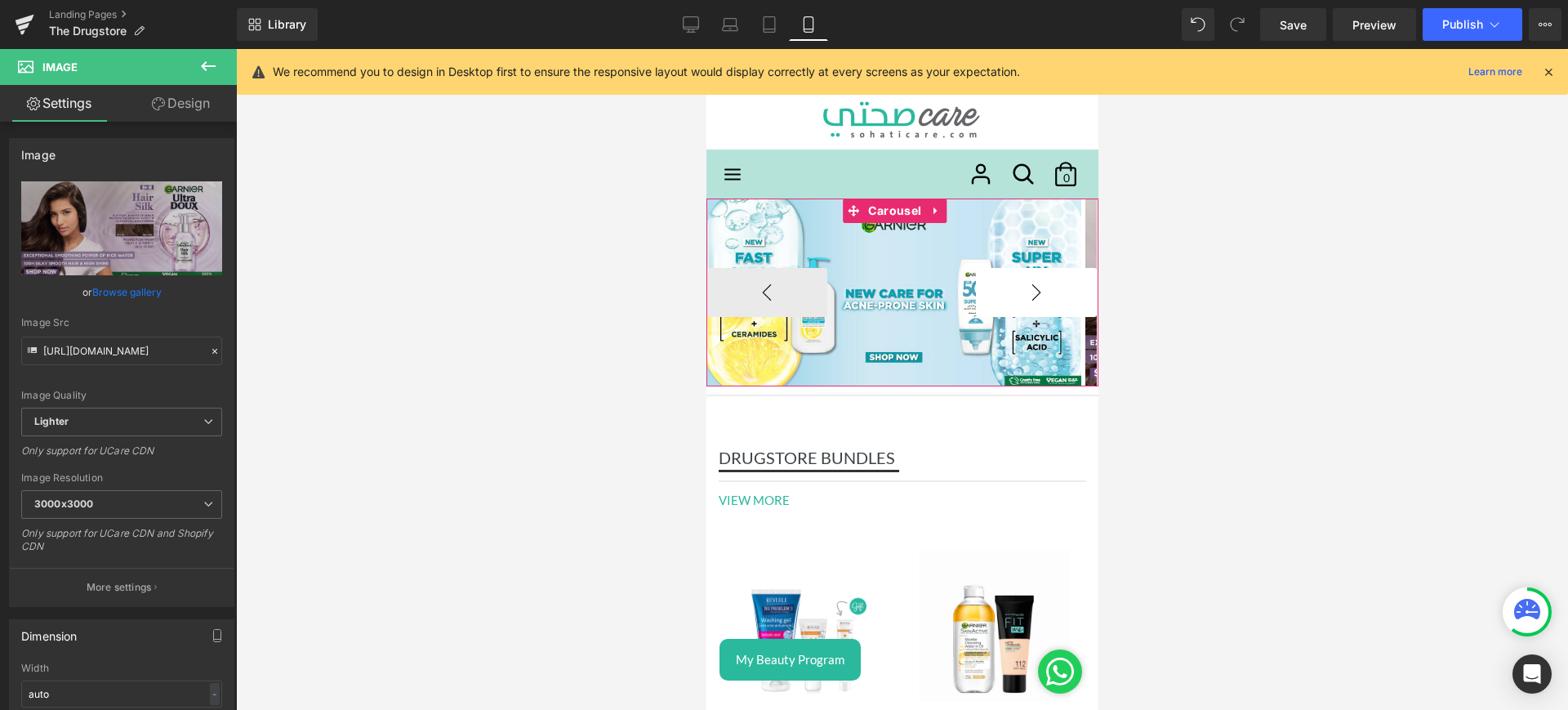
click at [1035, 298] on button "›" at bounding box center [1035, 293] width 121 height 49
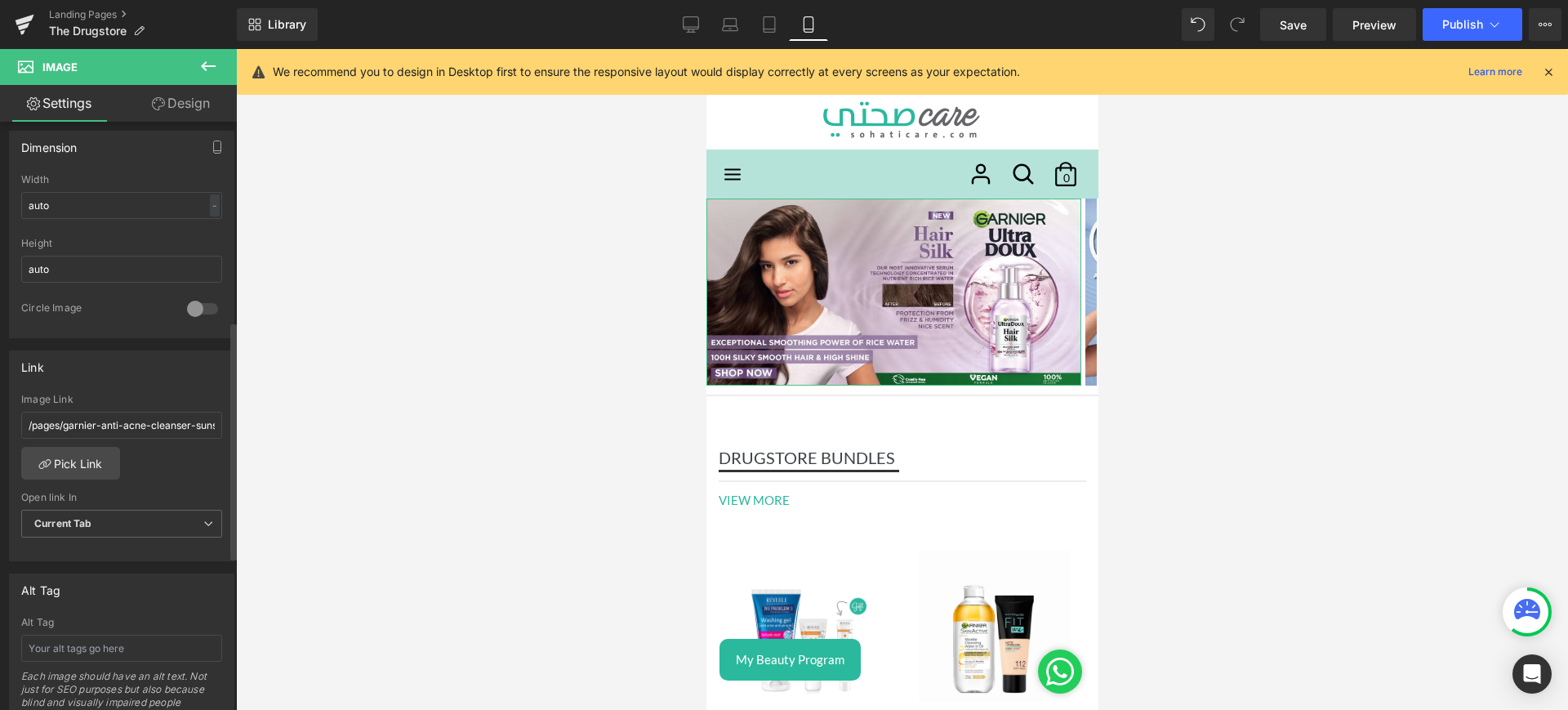
scroll to position [491, 0]
click at [97, 452] on link "Pick Link" at bounding box center [70, 461] width 99 height 32
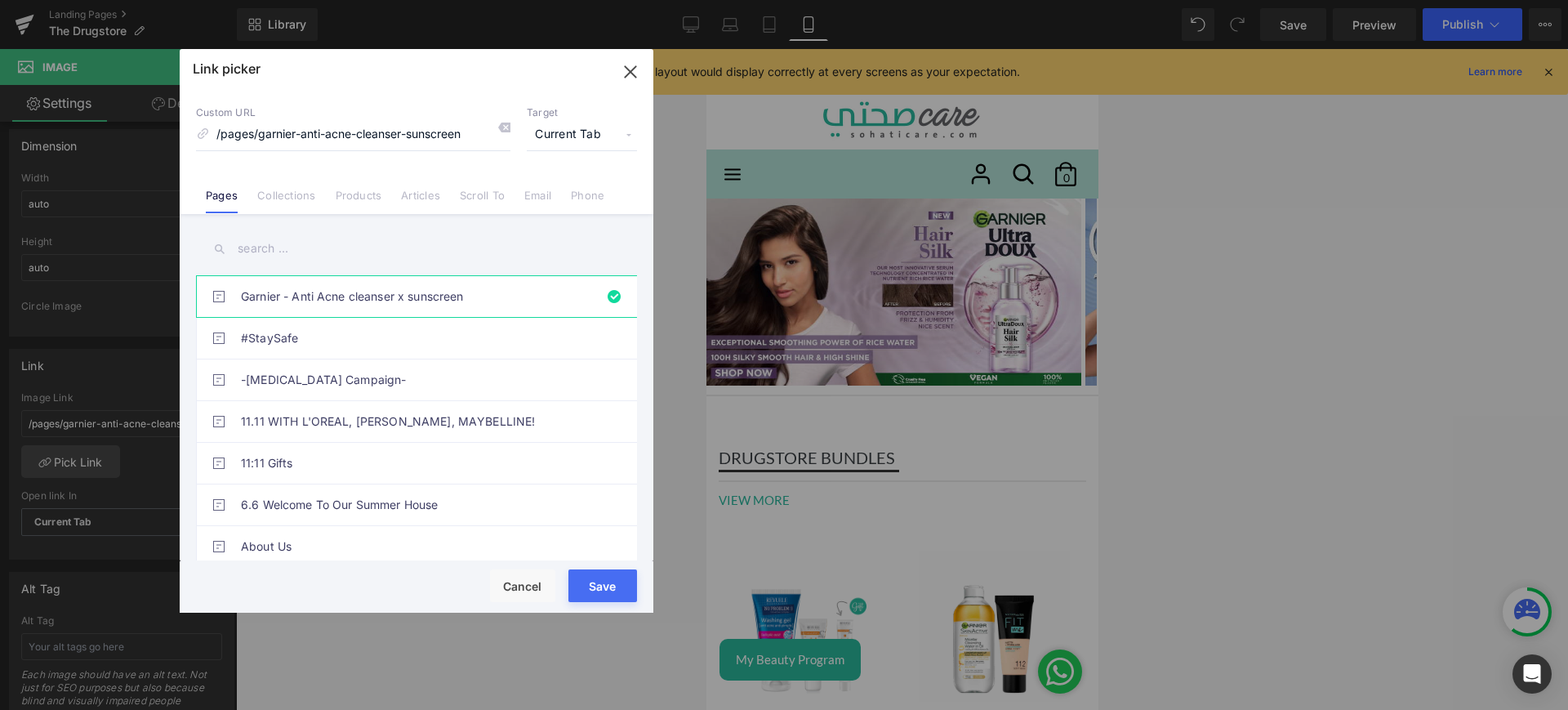
click at [263, 249] on input "text" at bounding box center [416, 249] width 441 height 37
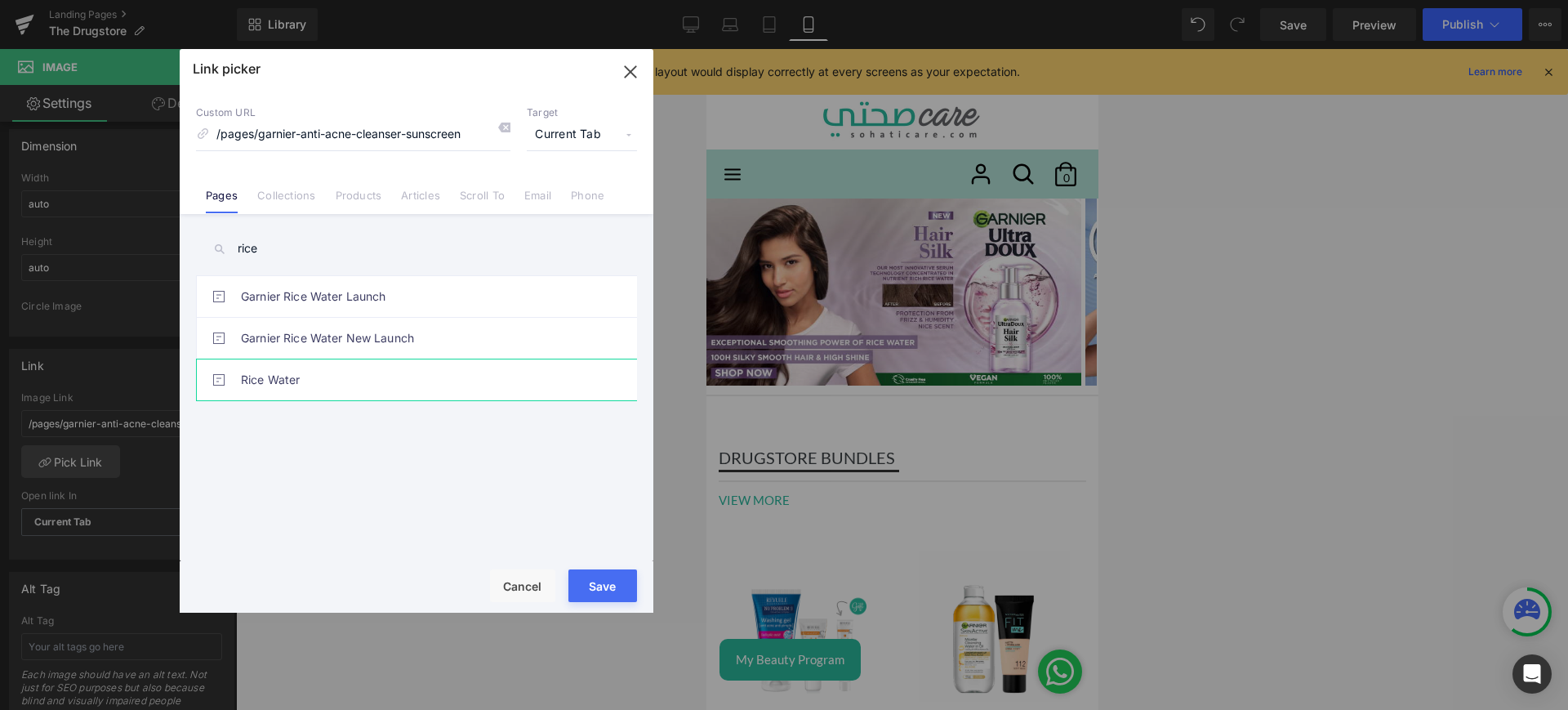
type input "rice"
click at [356, 379] on link "Rice Water" at bounding box center [420, 380] width 359 height 41
click at [591, 576] on button "Save" at bounding box center [603, 585] width 68 height 32
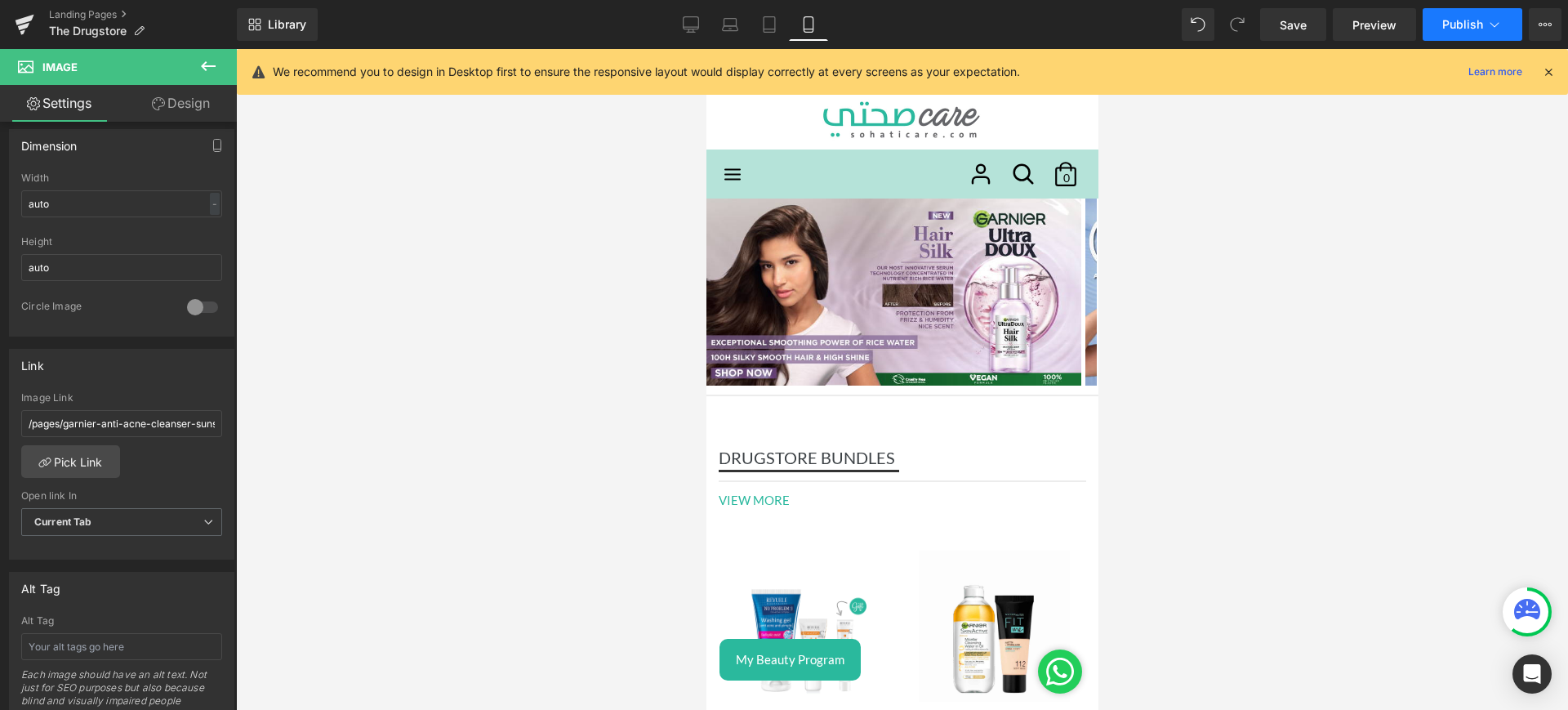
click at [1475, 14] on button "Publish" at bounding box center [1473, 24] width 100 height 32
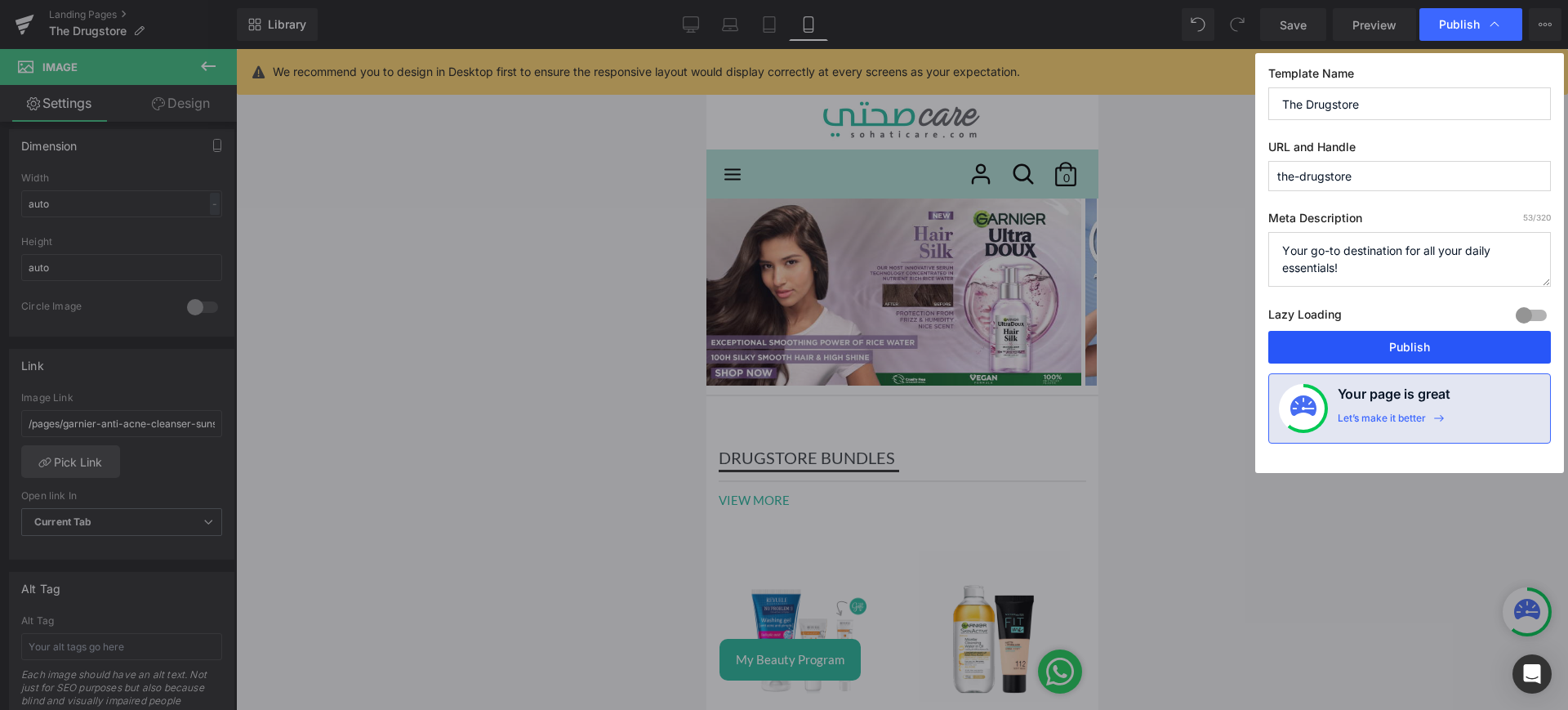
click at [1337, 352] on button "Publish" at bounding box center [1409, 347] width 282 height 32
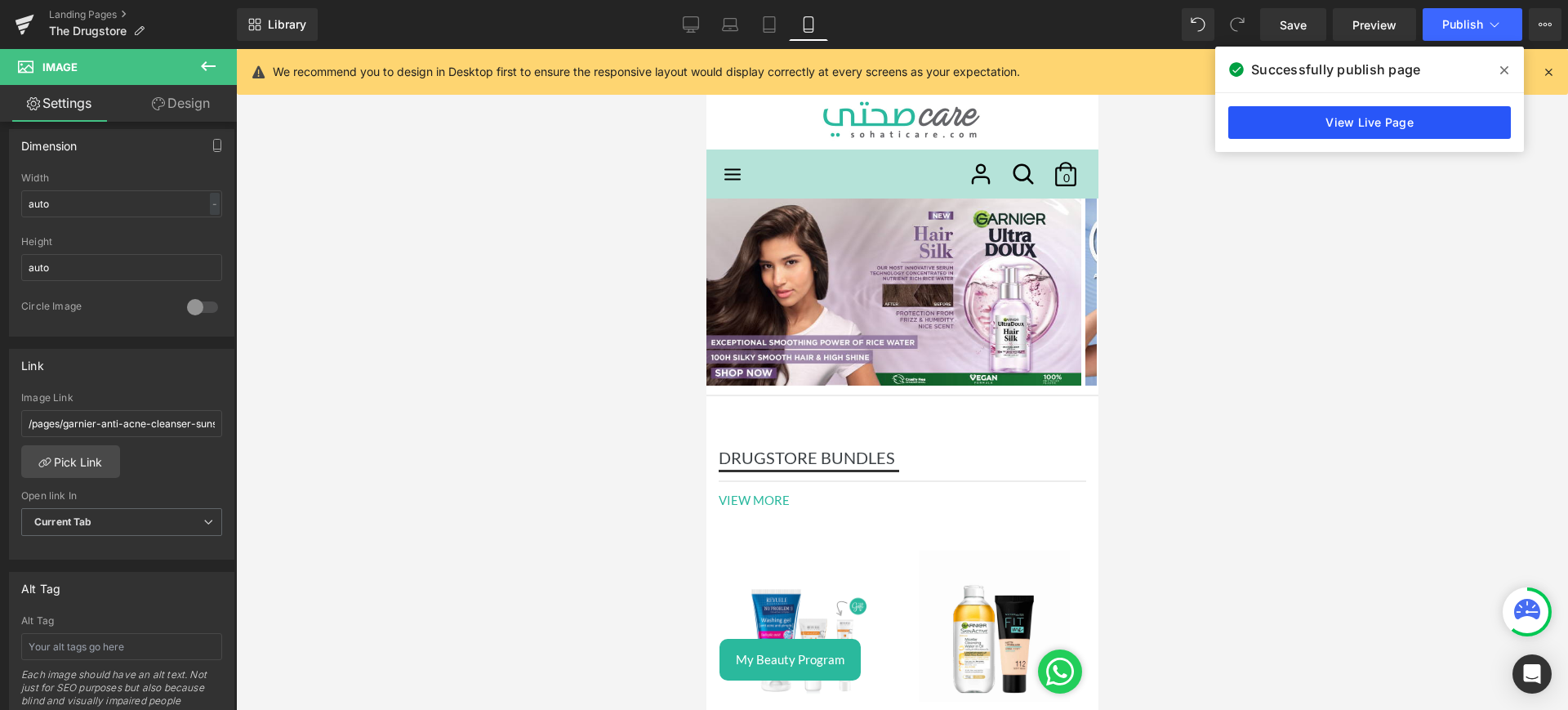
click at [1312, 126] on link "View Live Page" at bounding box center [1369, 122] width 282 height 32
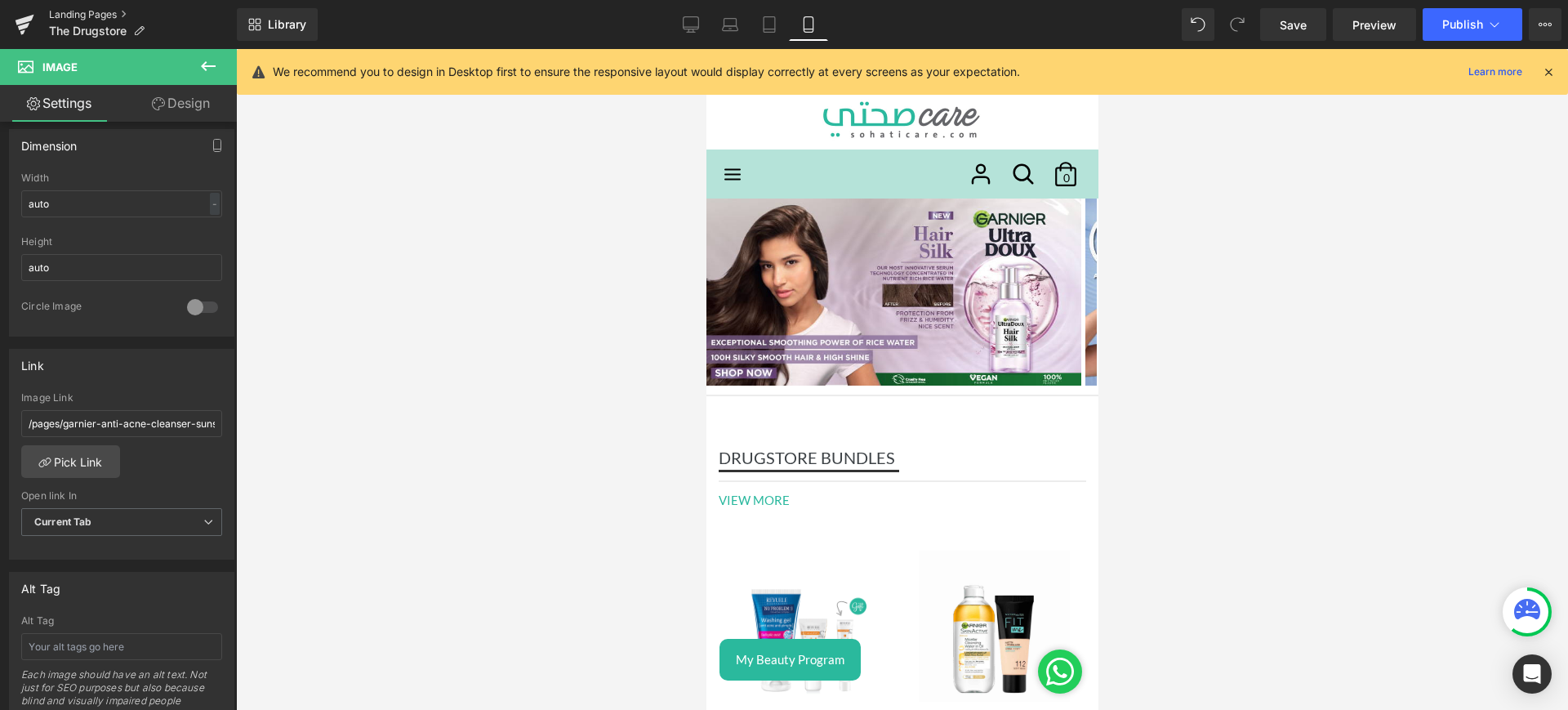
click at [96, 11] on link "Landing Pages" at bounding box center [142, 15] width 188 height 13
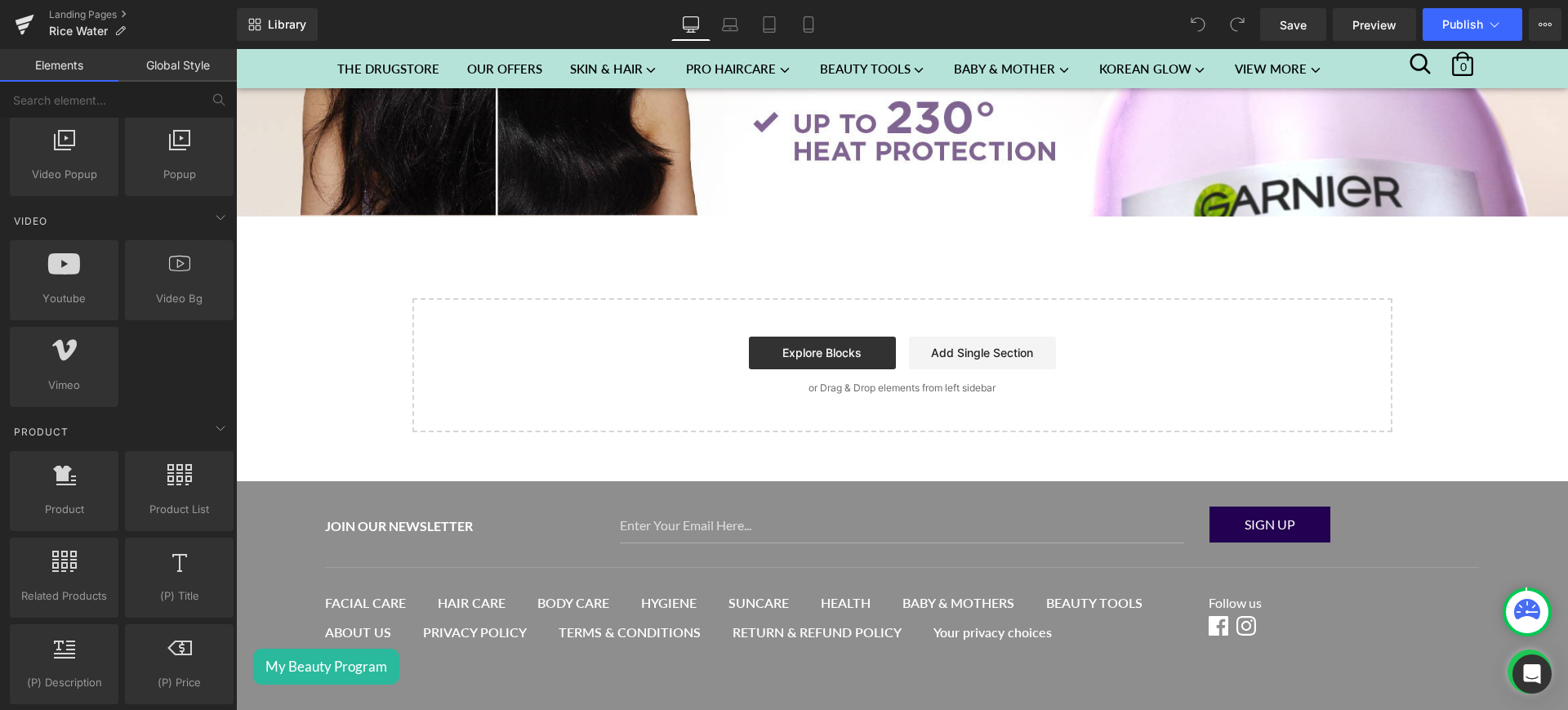
scroll to position [1012, 0]
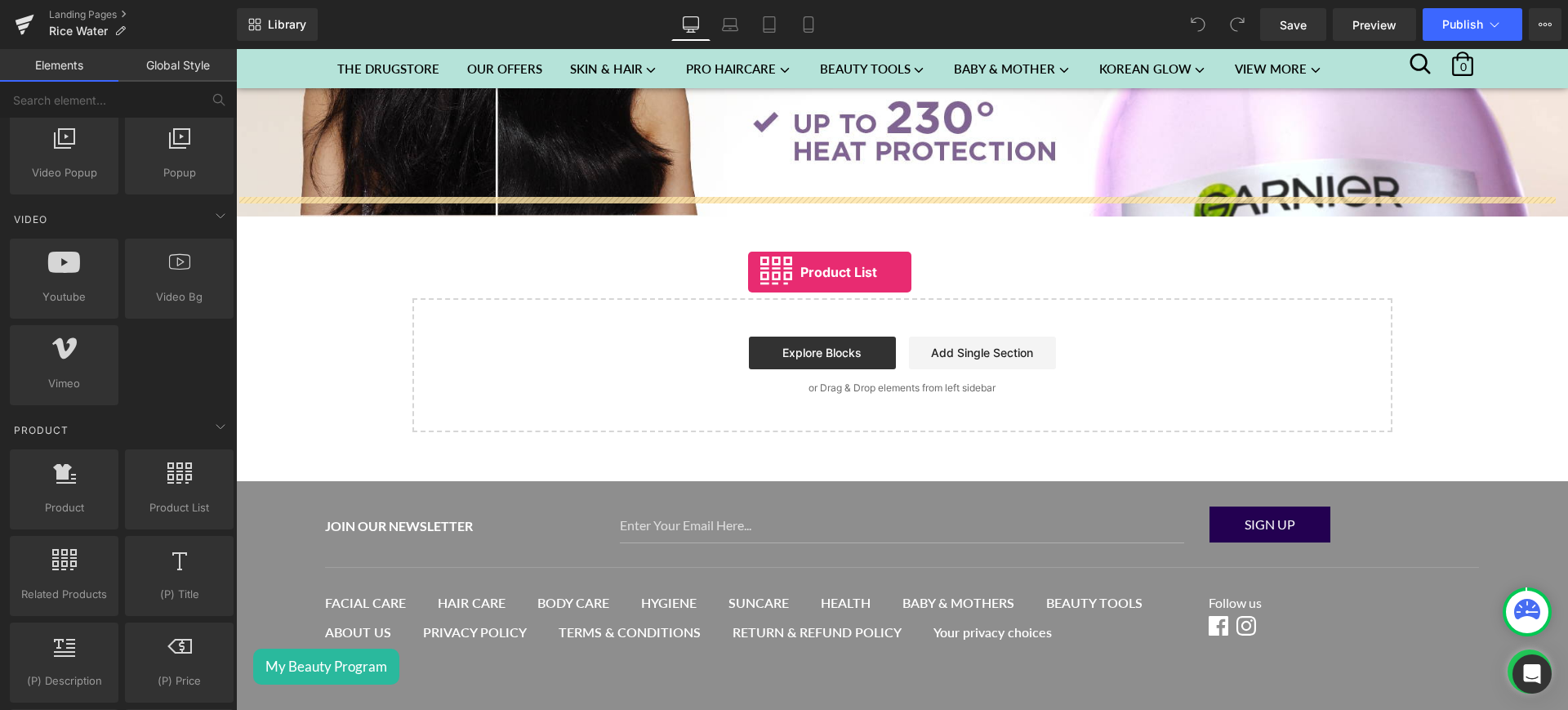
drag, startPoint x: 422, startPoint y: 551, endPoint x: 748, endPoint y: 272, distance: 429.1
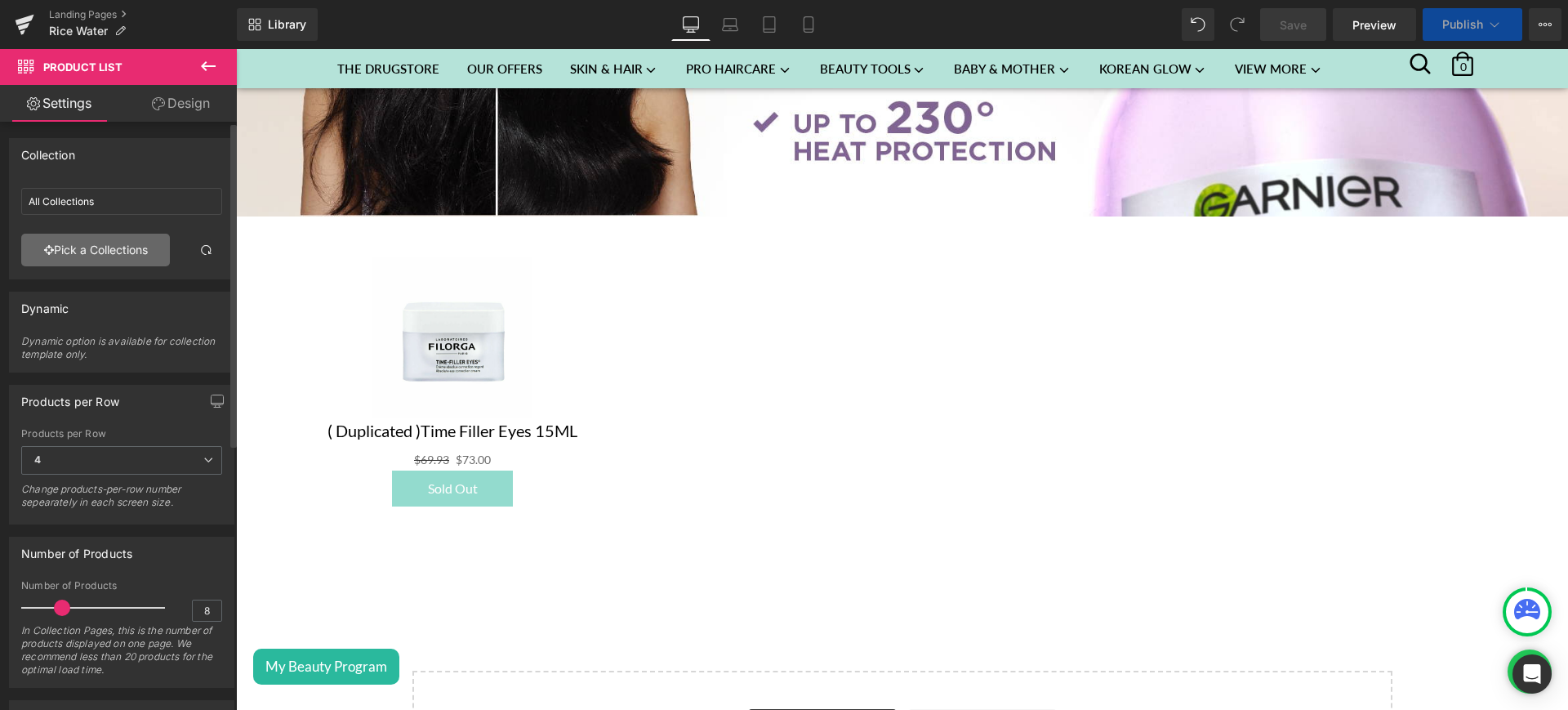
click at [75, 250] on link "Pick a Collections" at bounding box center [95, 250] width 149 height 32
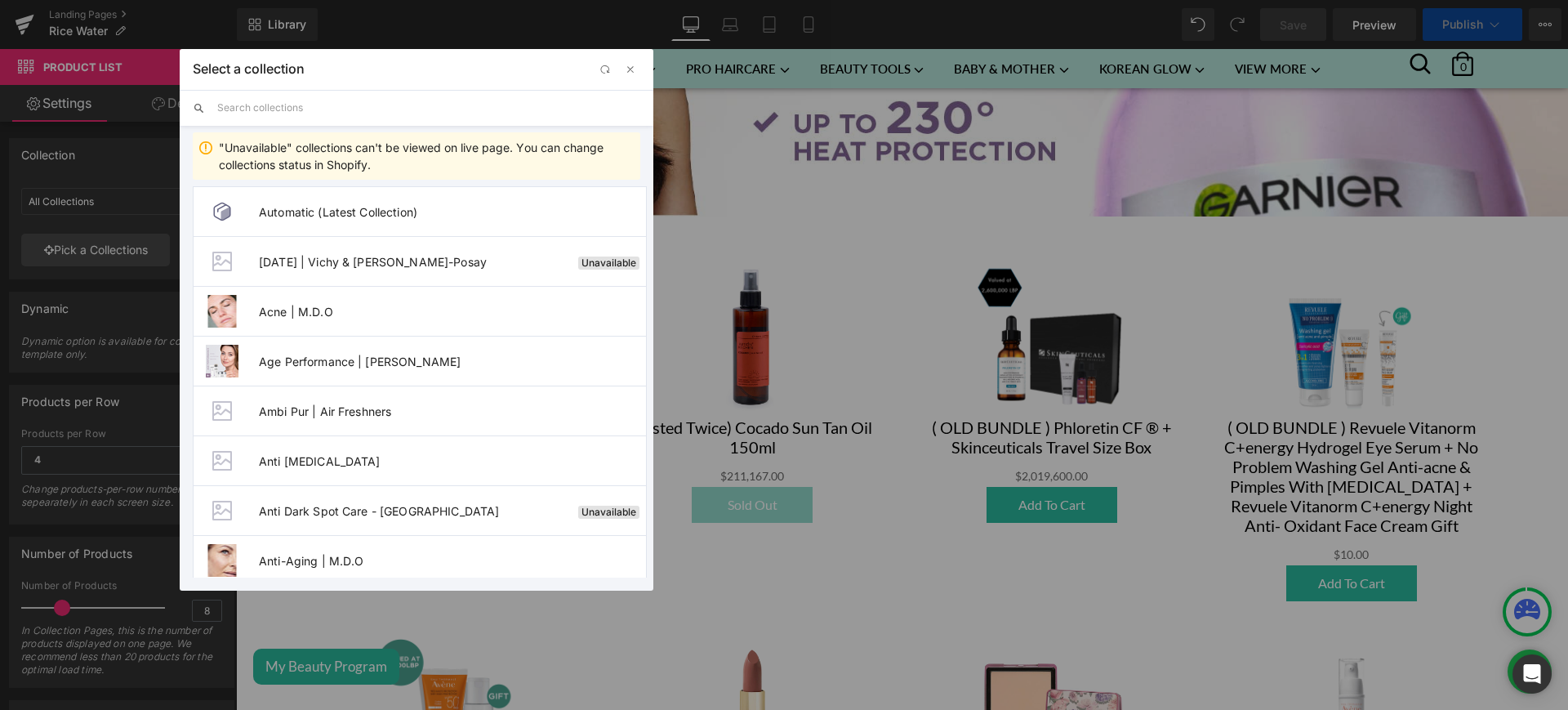
click at [278, 110] on input "text" at bounding box center [428, 107] width 423 height 36
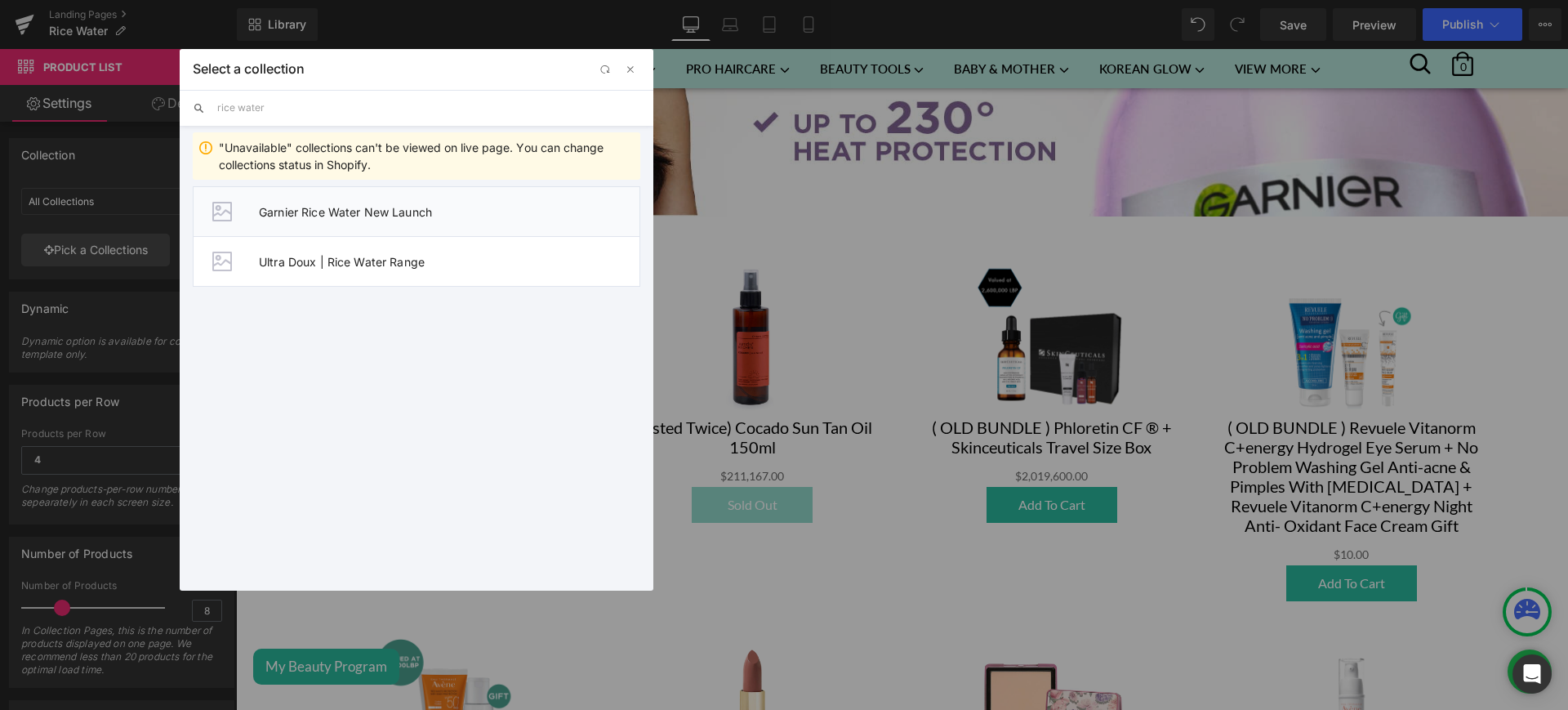
type input "rice water"
click at [419, 216] on span "Garnier Rice Water New Launch" at bounding box center [449, 212] width 380 height 14
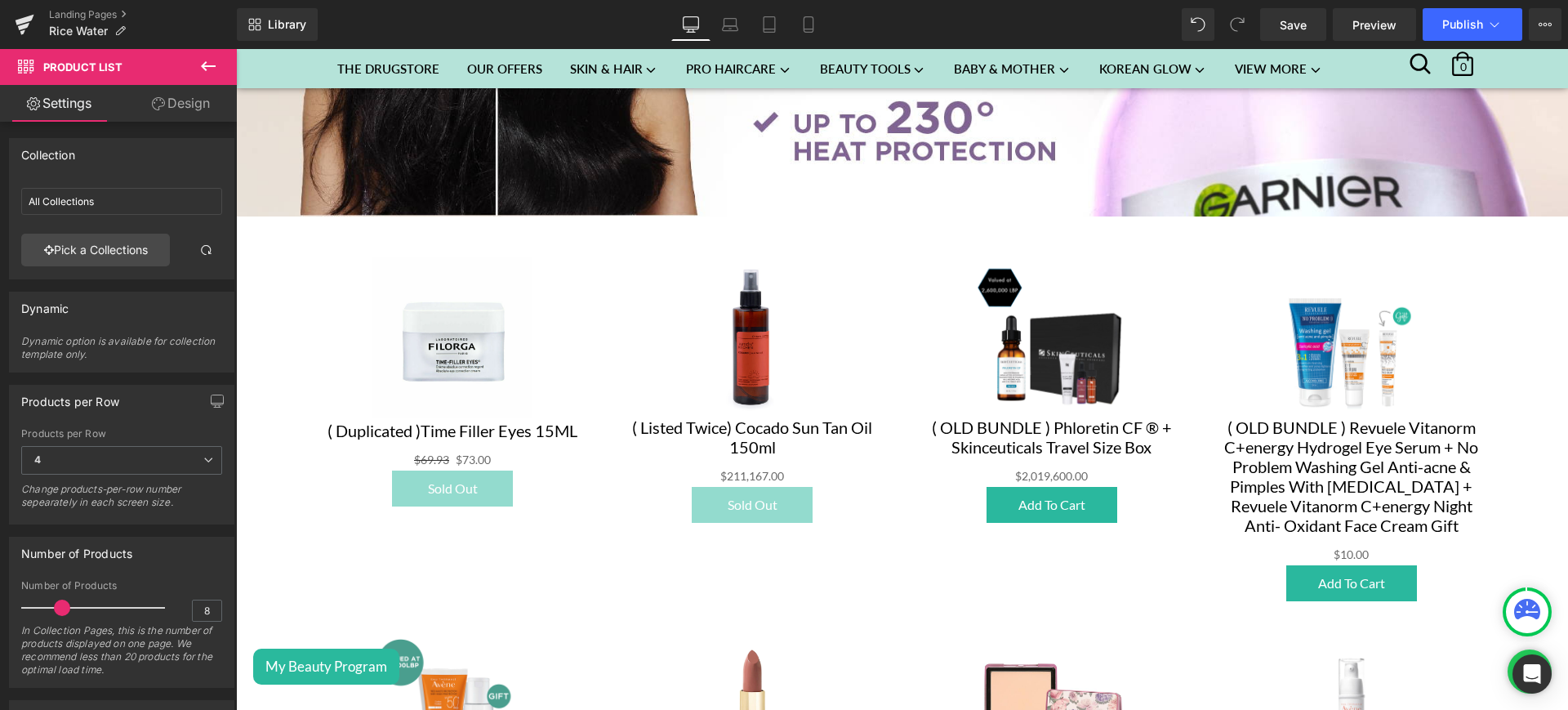
type input "Garnier Rice Water New Launch"
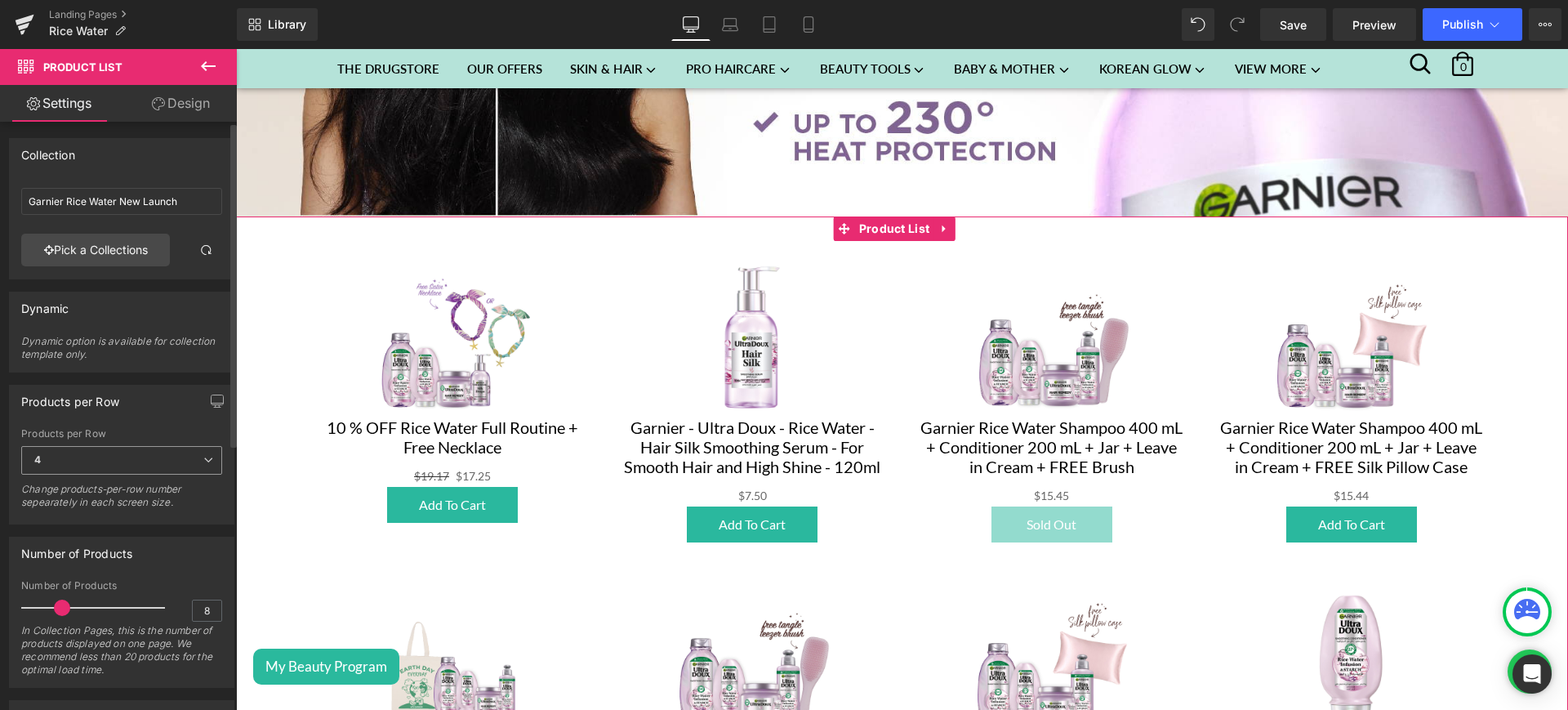
click at [191, 459] on span "4" at bounding box center [121, 460] width 201 height 29
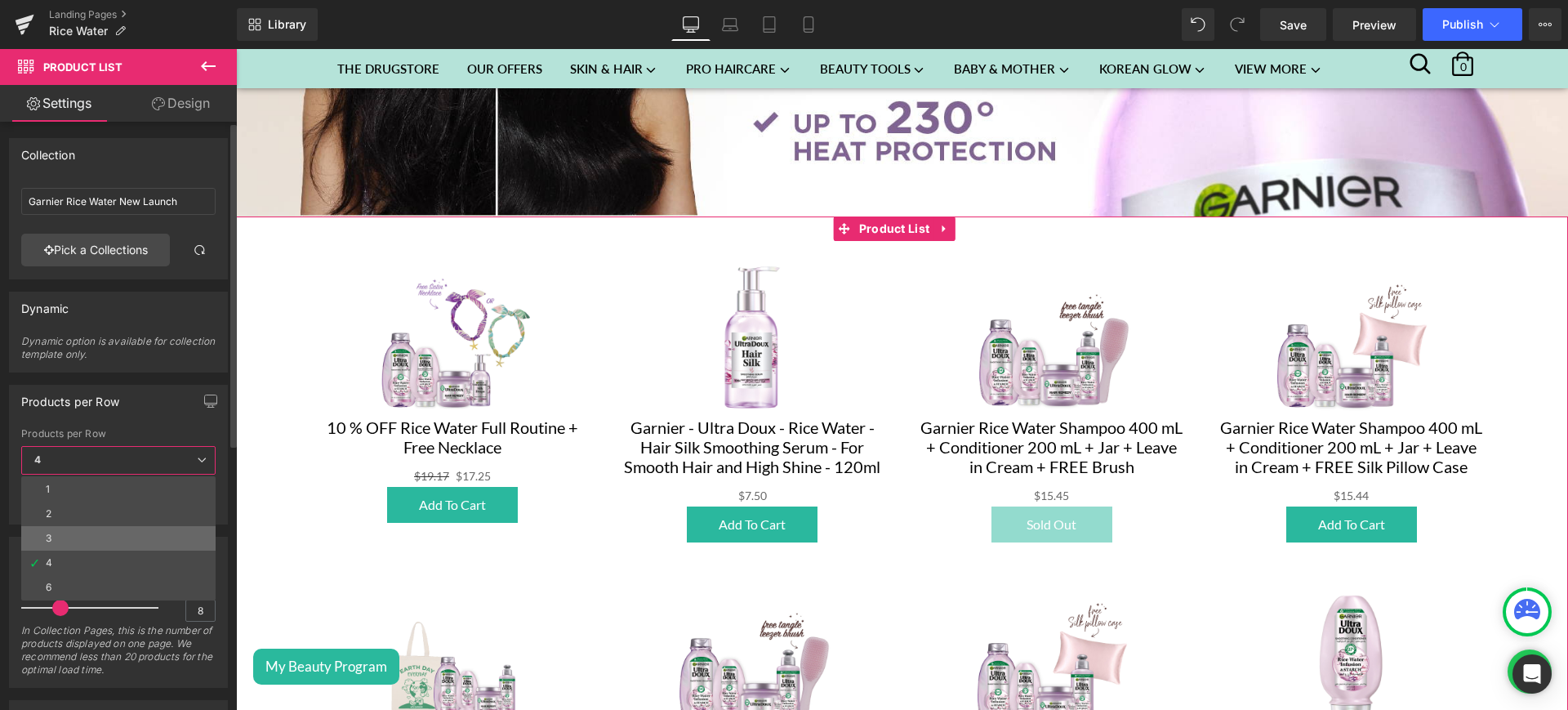
click at [161, 541] on li "3" at bounding box center [118, 539] width 194 height 24
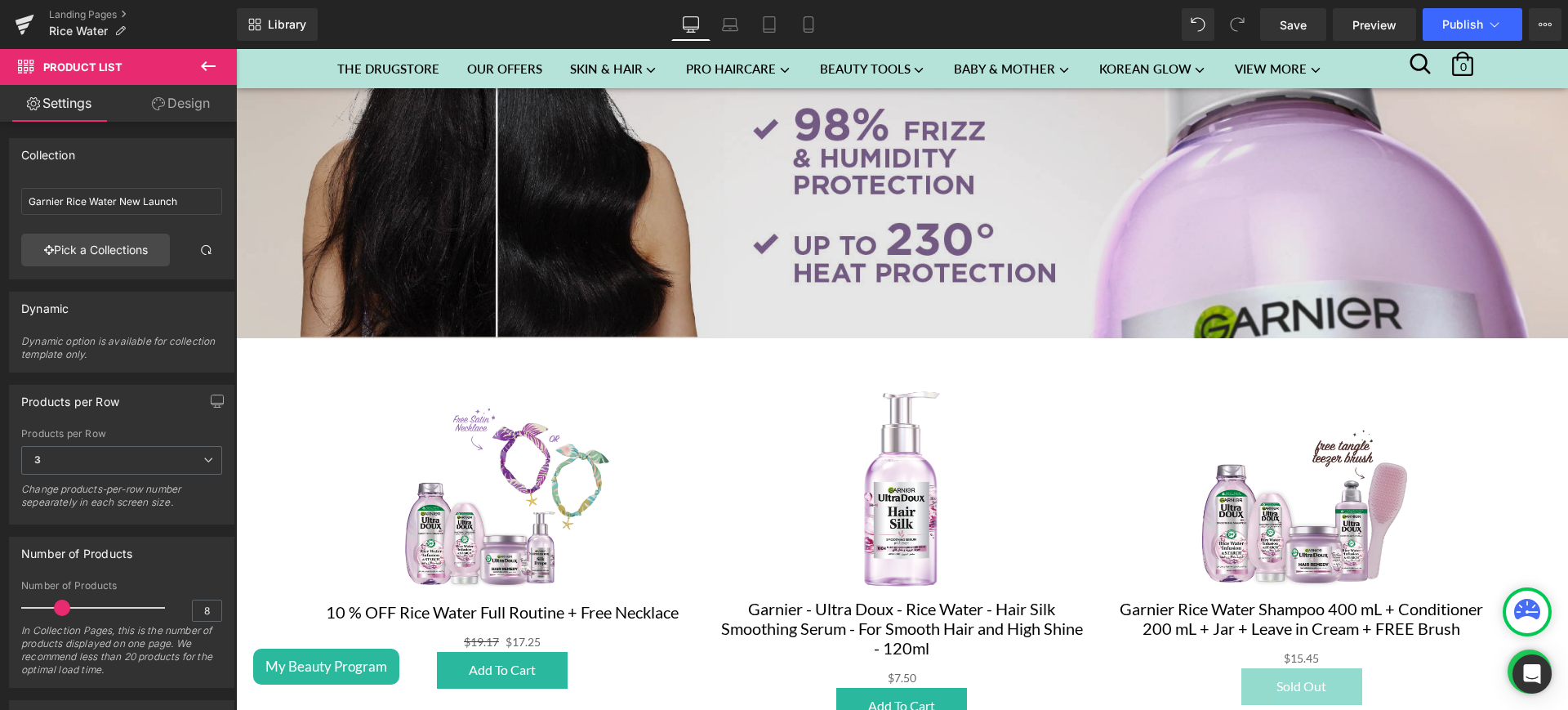
scroll to position [1638, 0]
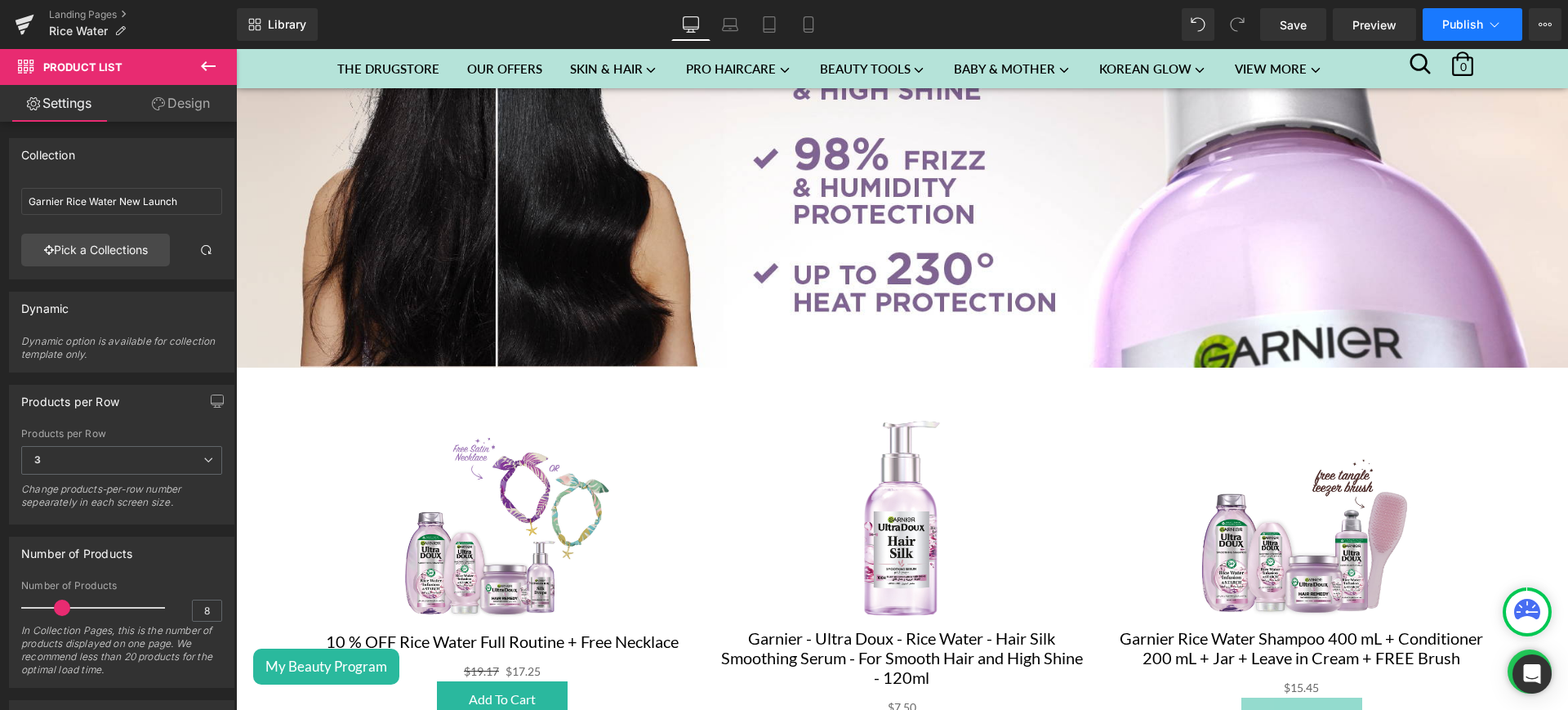
click at [1467, 20] on span "Publish" at bounding box center [1463, 24] width 41 height 13
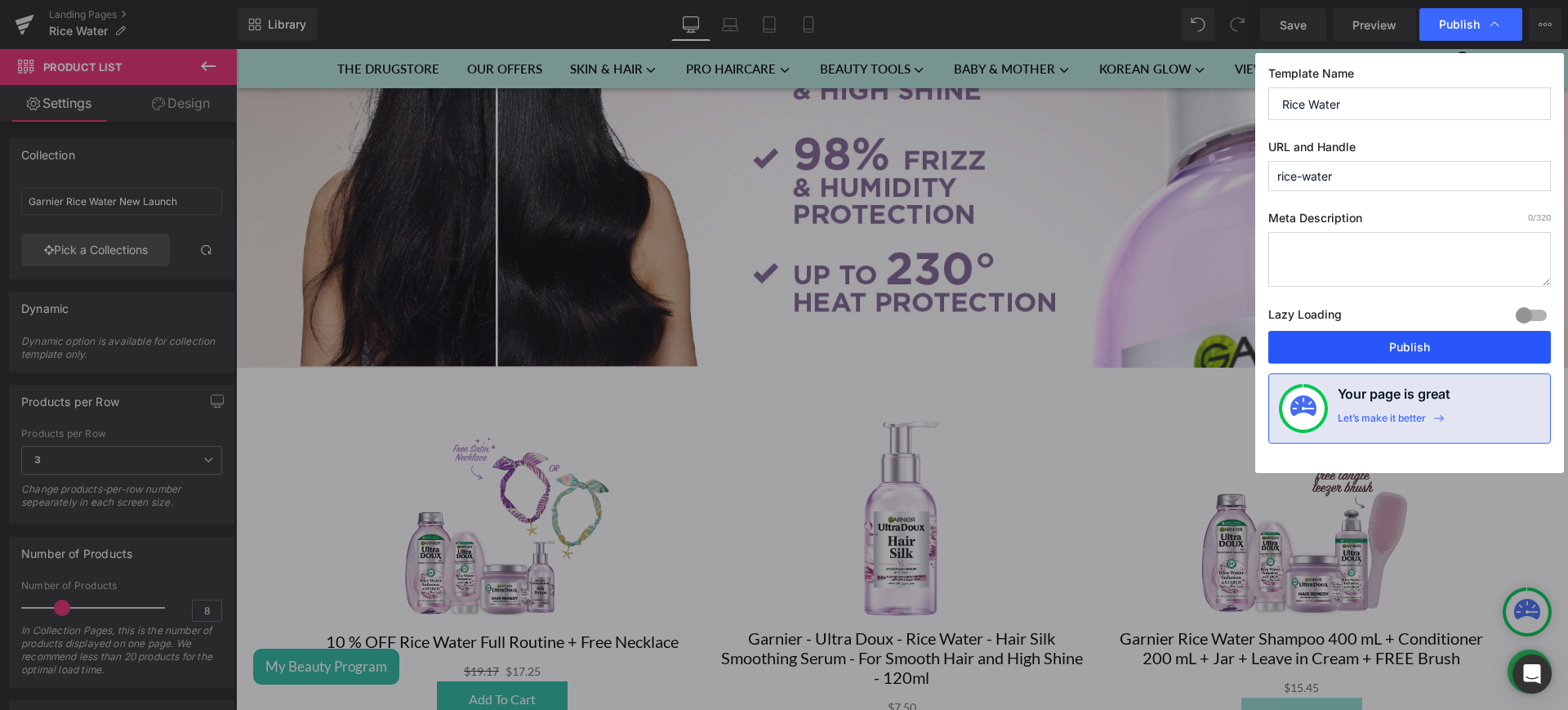
drag, startPoint x: 1397, startPoint y: 352, endPoint x: 784, endPoint y: 334, distance: 613.3
click at [1397, 352] on button "Publish" at bounding box center [1409, 347] width 282 height 32
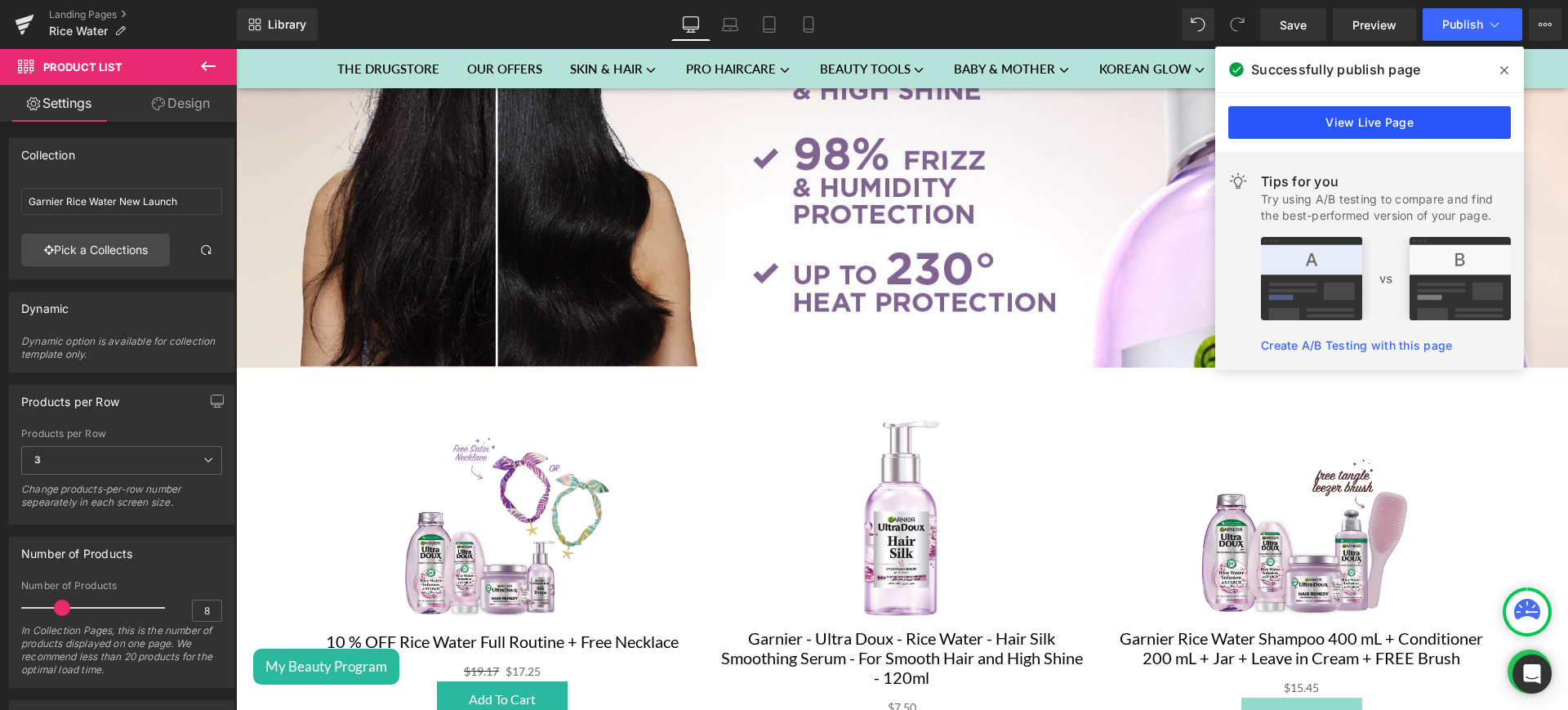
click at [1338, 115] on link "View Live Page" at bounding box center [1369, 122] width 282 height 32
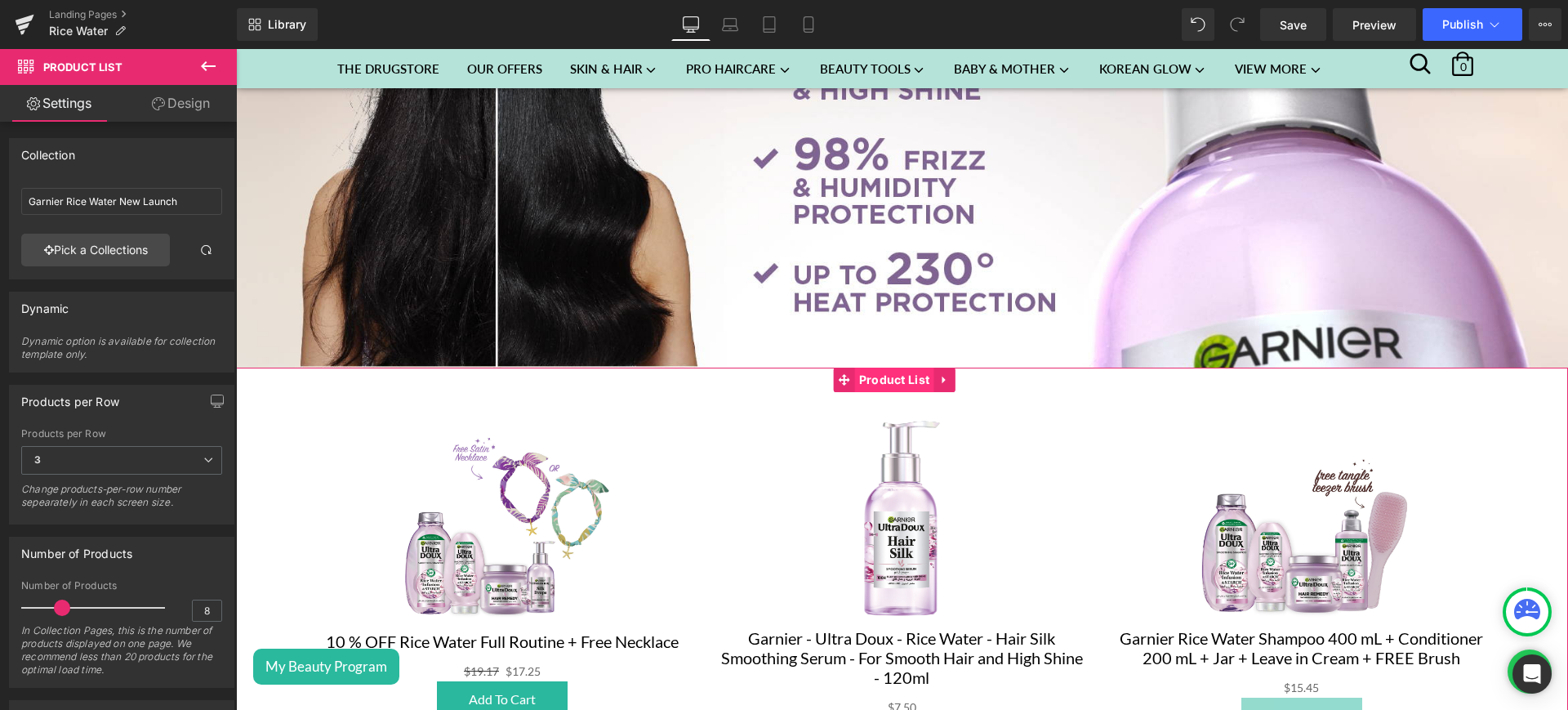
click at [899, 367] on span "Product List" at bounding box center [895, 380] width 80 height 24
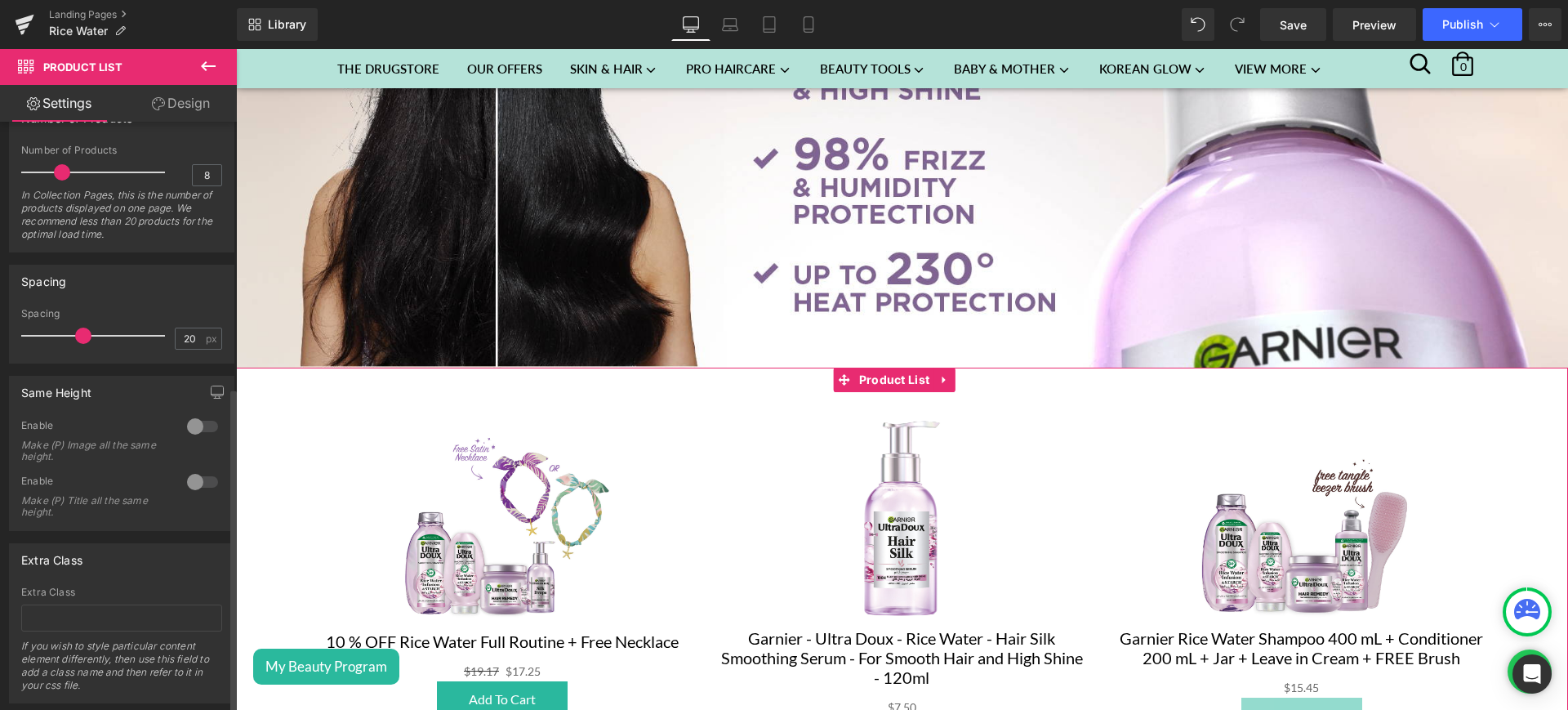
scroll to position [479, 0]
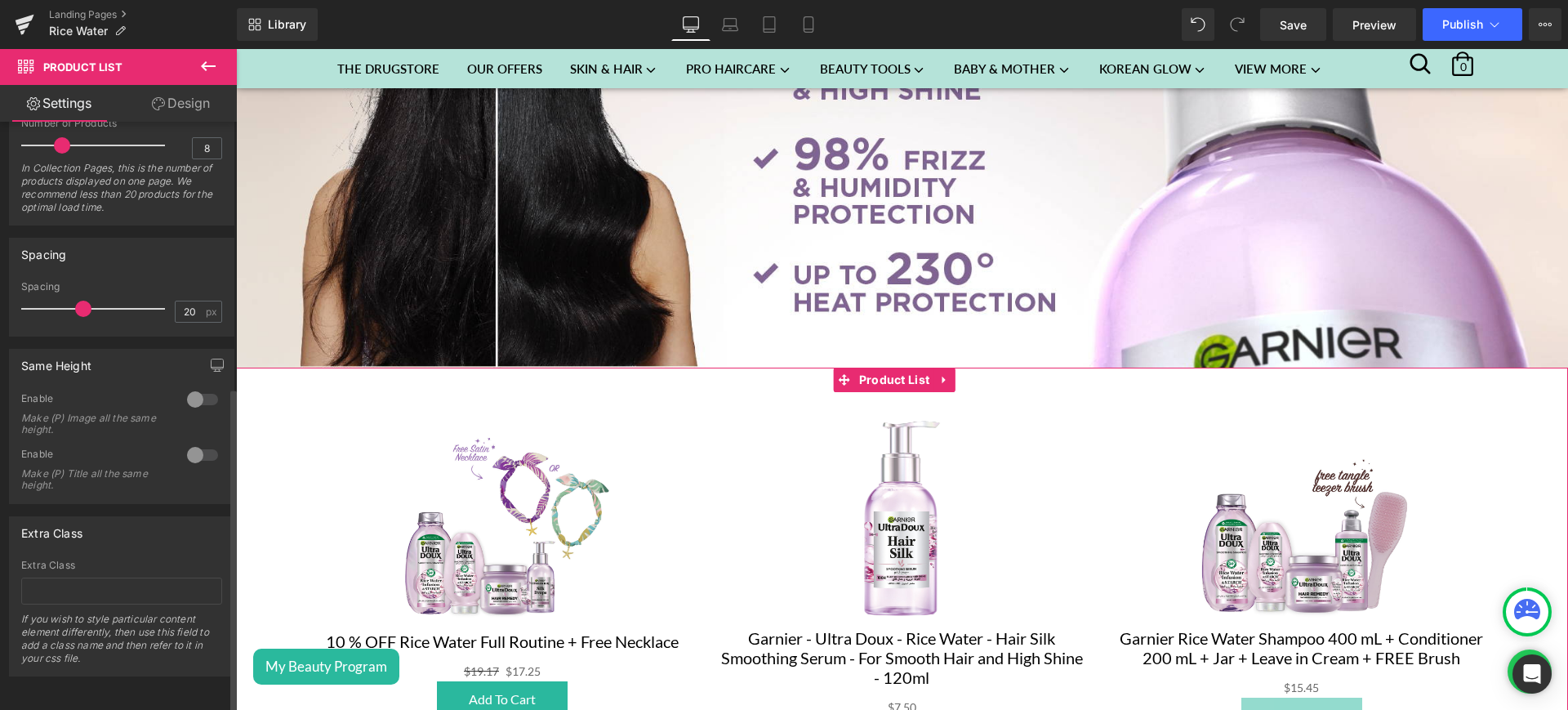
click at [199, 442] on div at bounding box center [203, 455] width 39 height 26
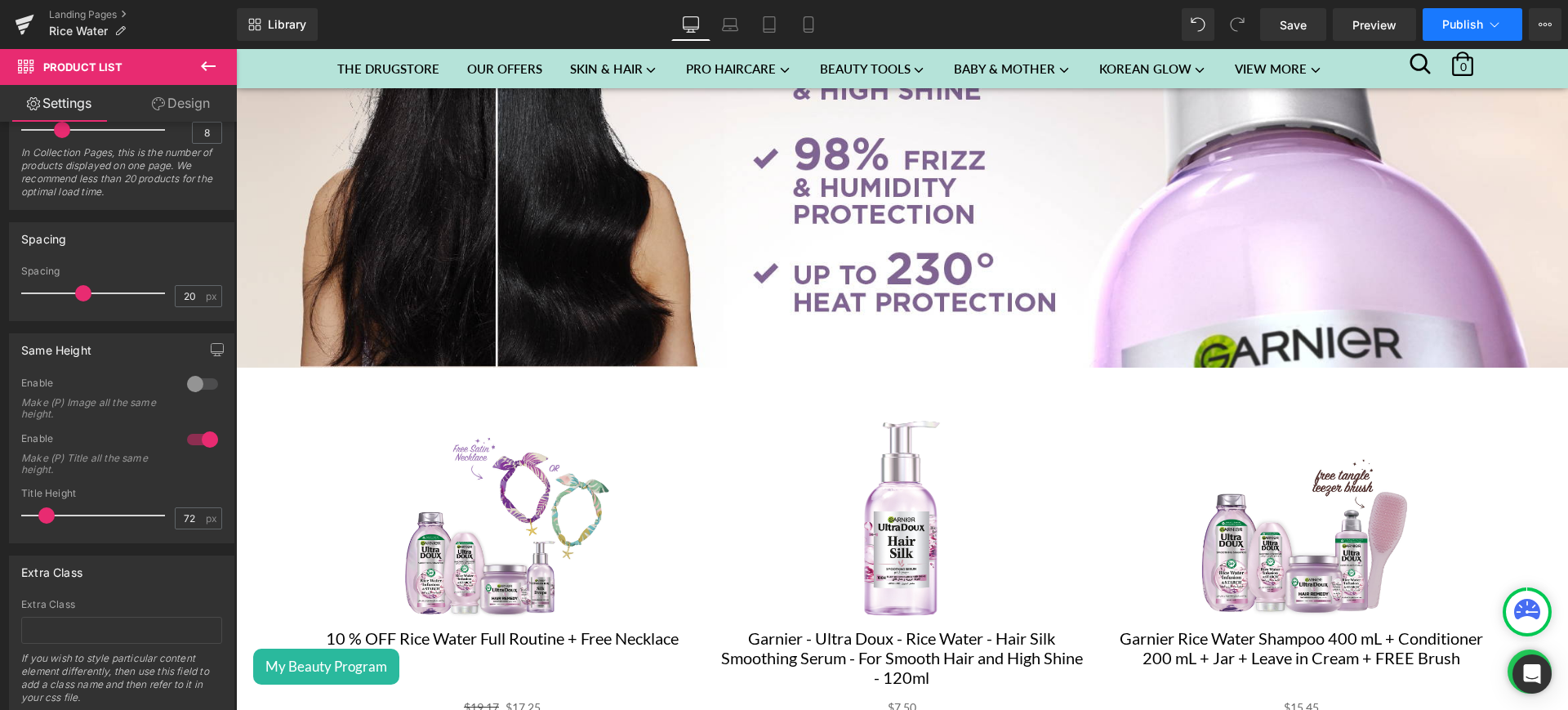
click at [1473, 29] on span "Publish" at bounding box center [1463, 24] width 41 height 13
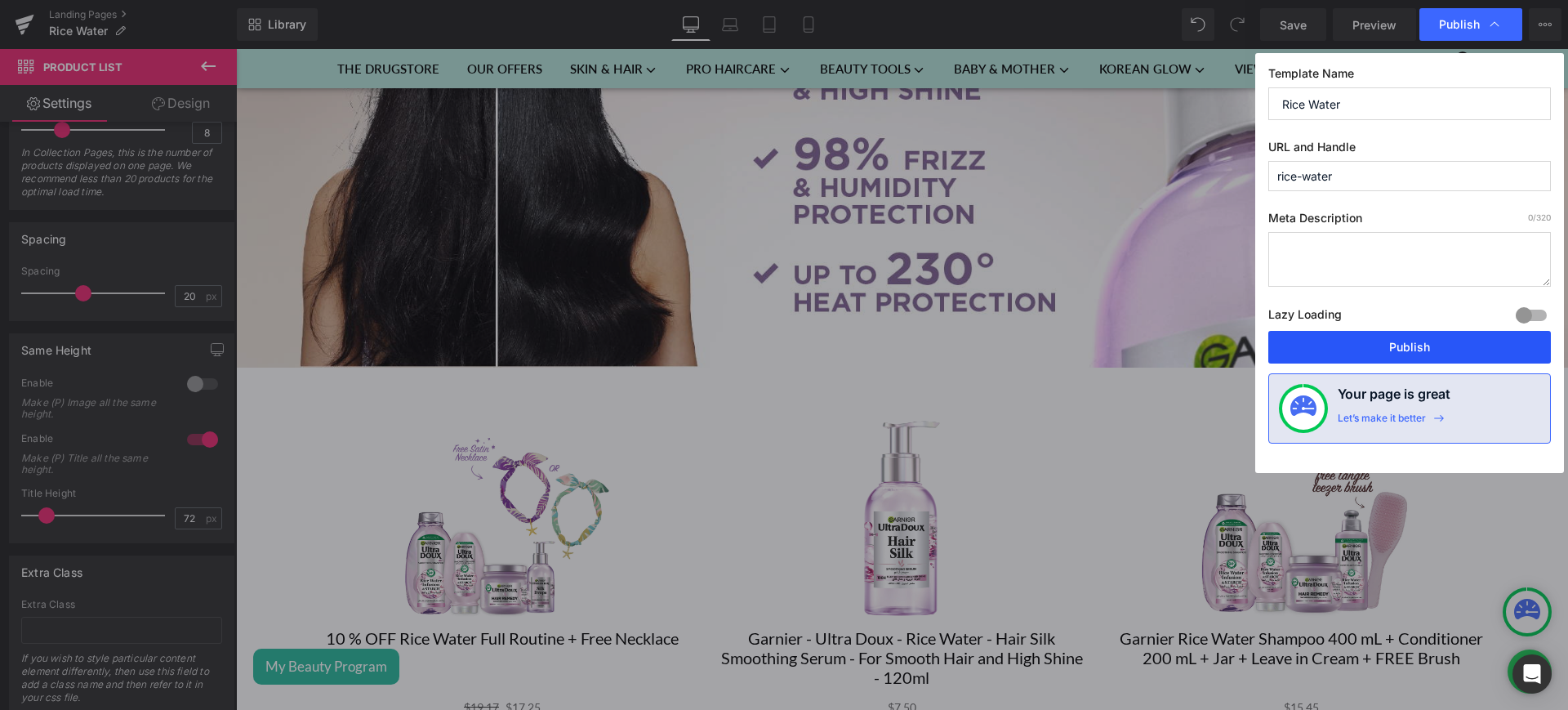
click at [1462, 339] on button "Publish" at bounding box center [1409, 347] width 282 height 32
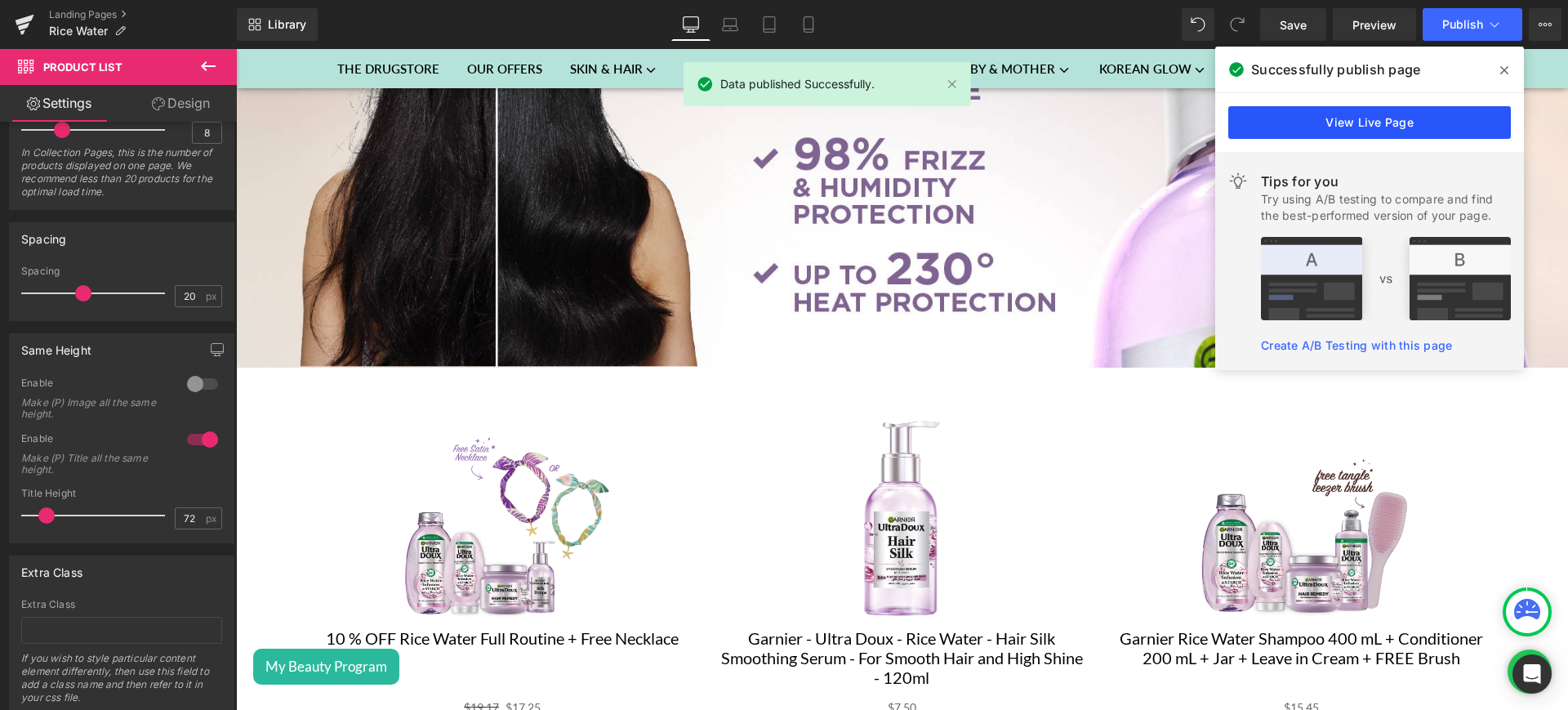
click at [1315, 111] on link "View Live Page" at bounding box center [1369, 122] width 282 height 32
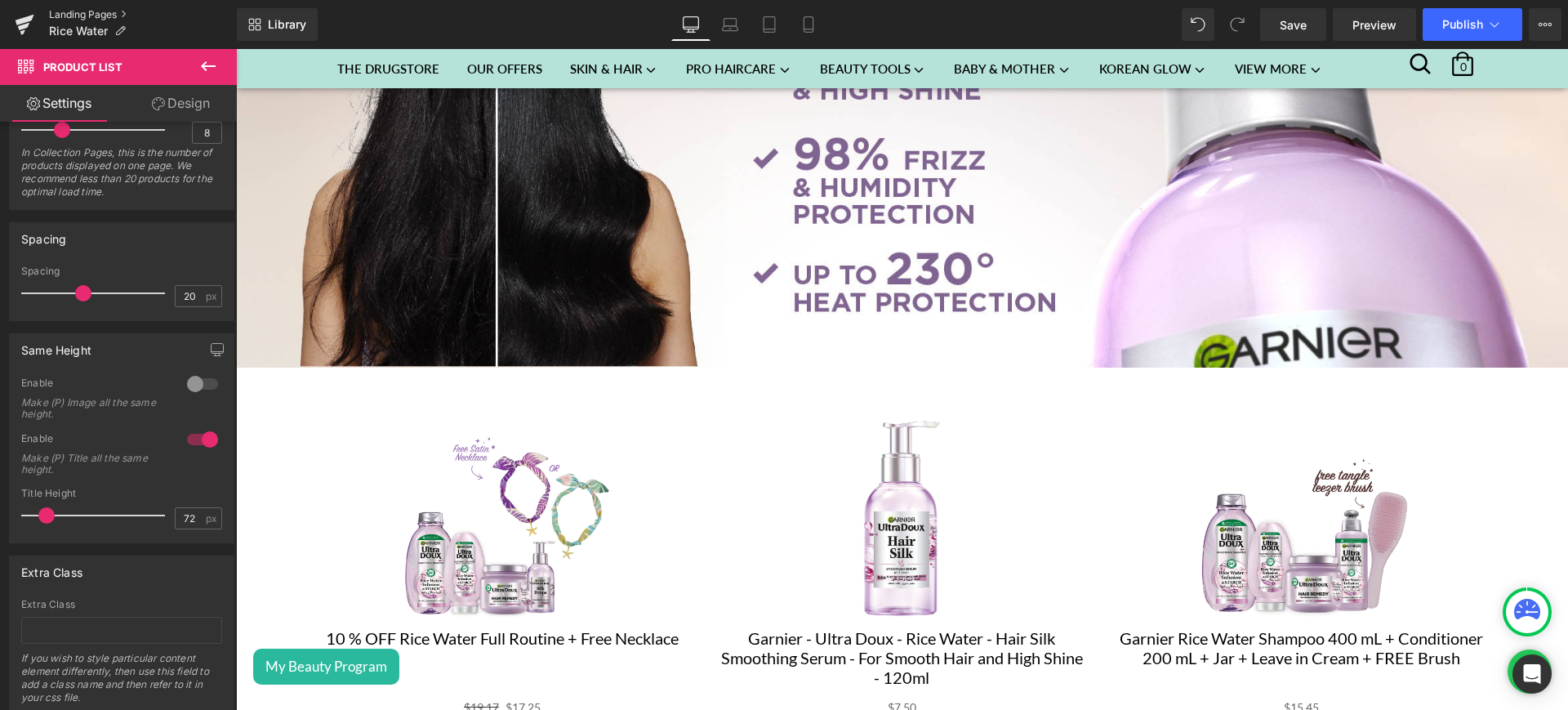
click at [105, 10] on link "Landing Pages" at bounding box center [142, 15] width 188 height 13
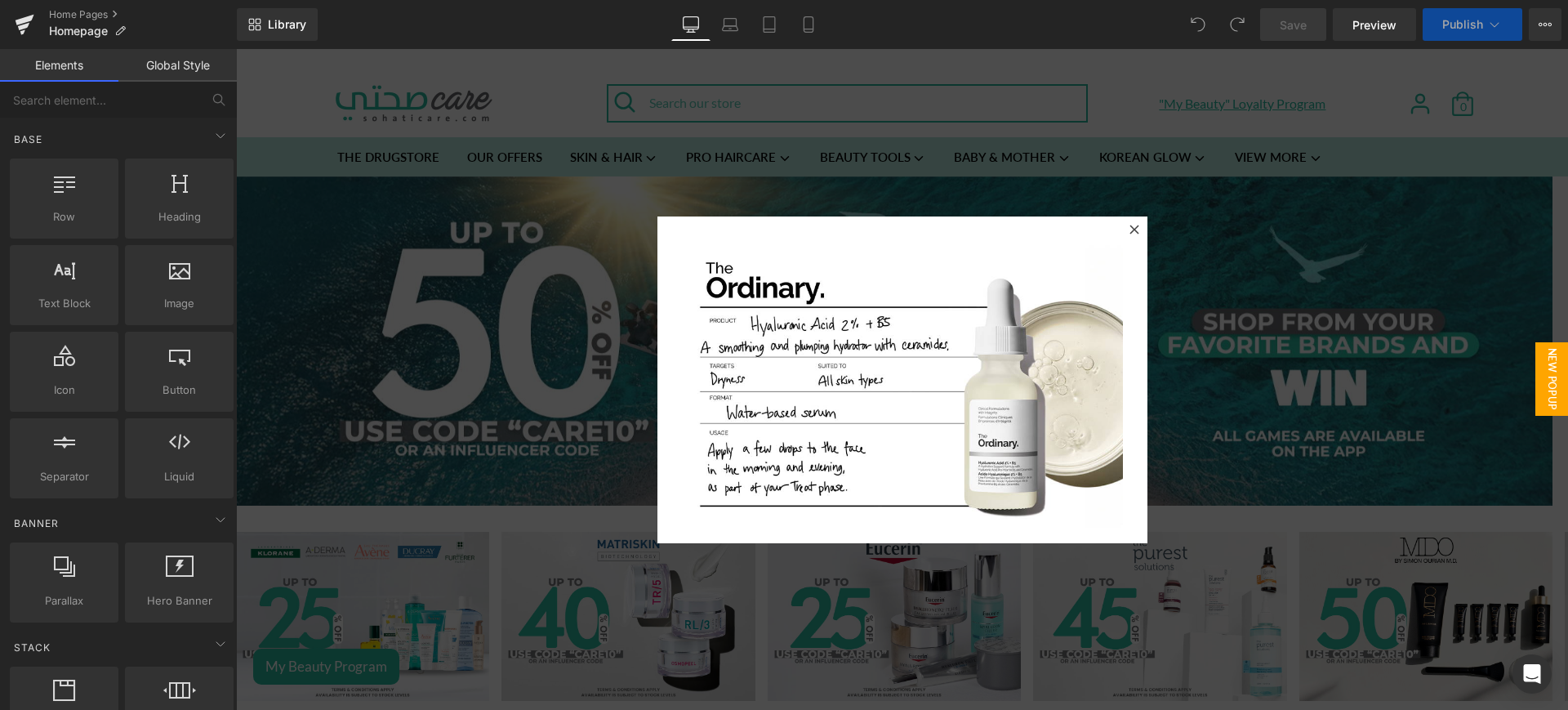
click at [1130, 230] on icon at bounding box center [1134, 230] width 10 height 10
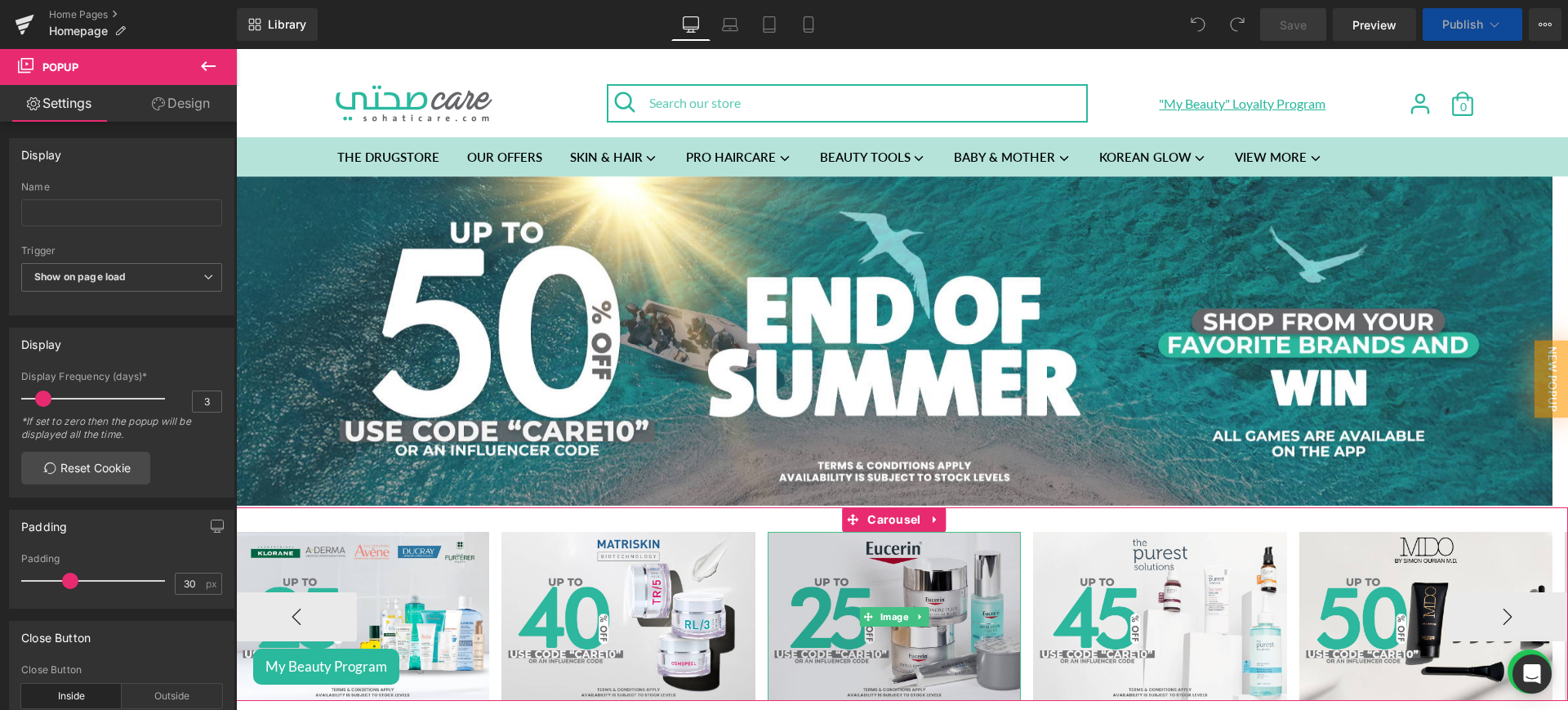
scroll to position [171, 0]
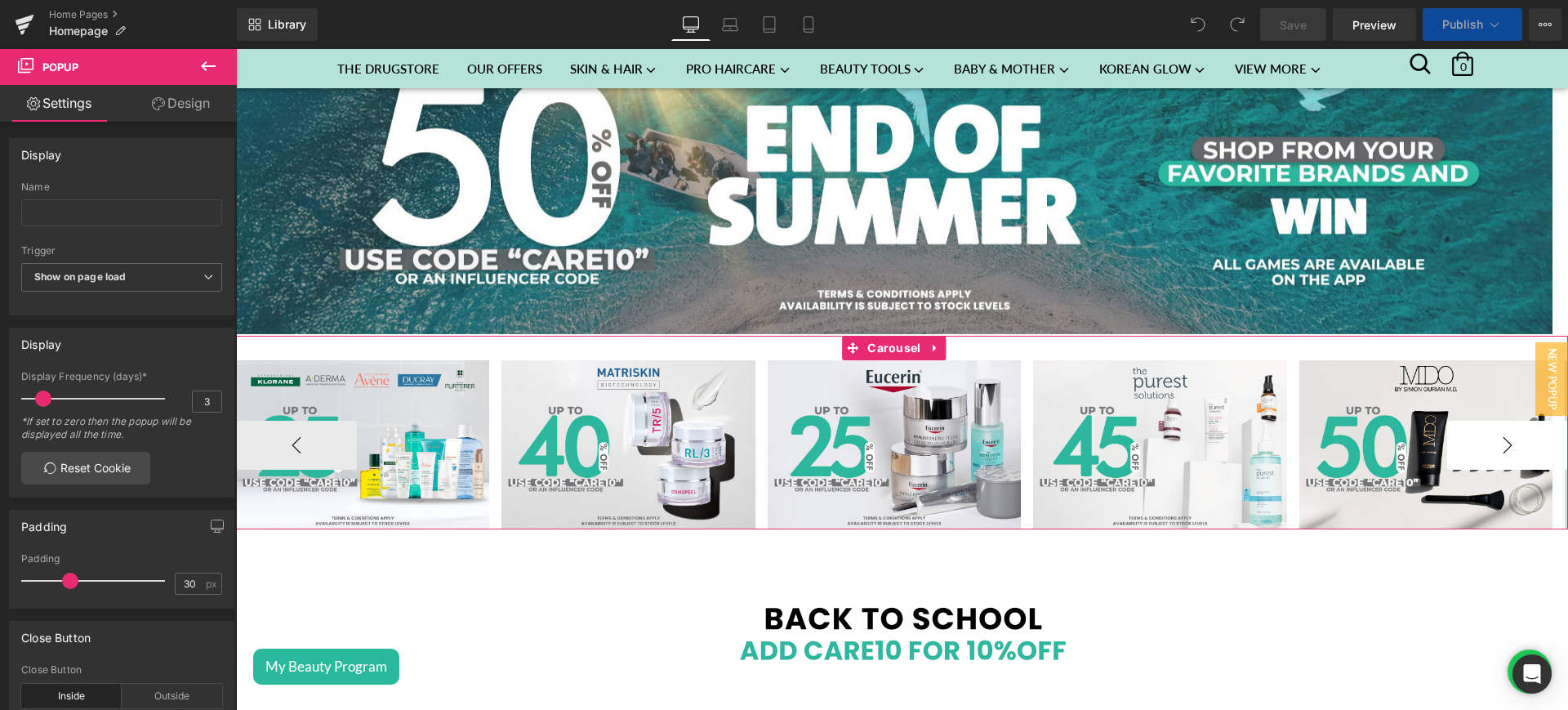
click at [1463, 428] on button "›" at bounding box center [1508, 445] width 121 height 49
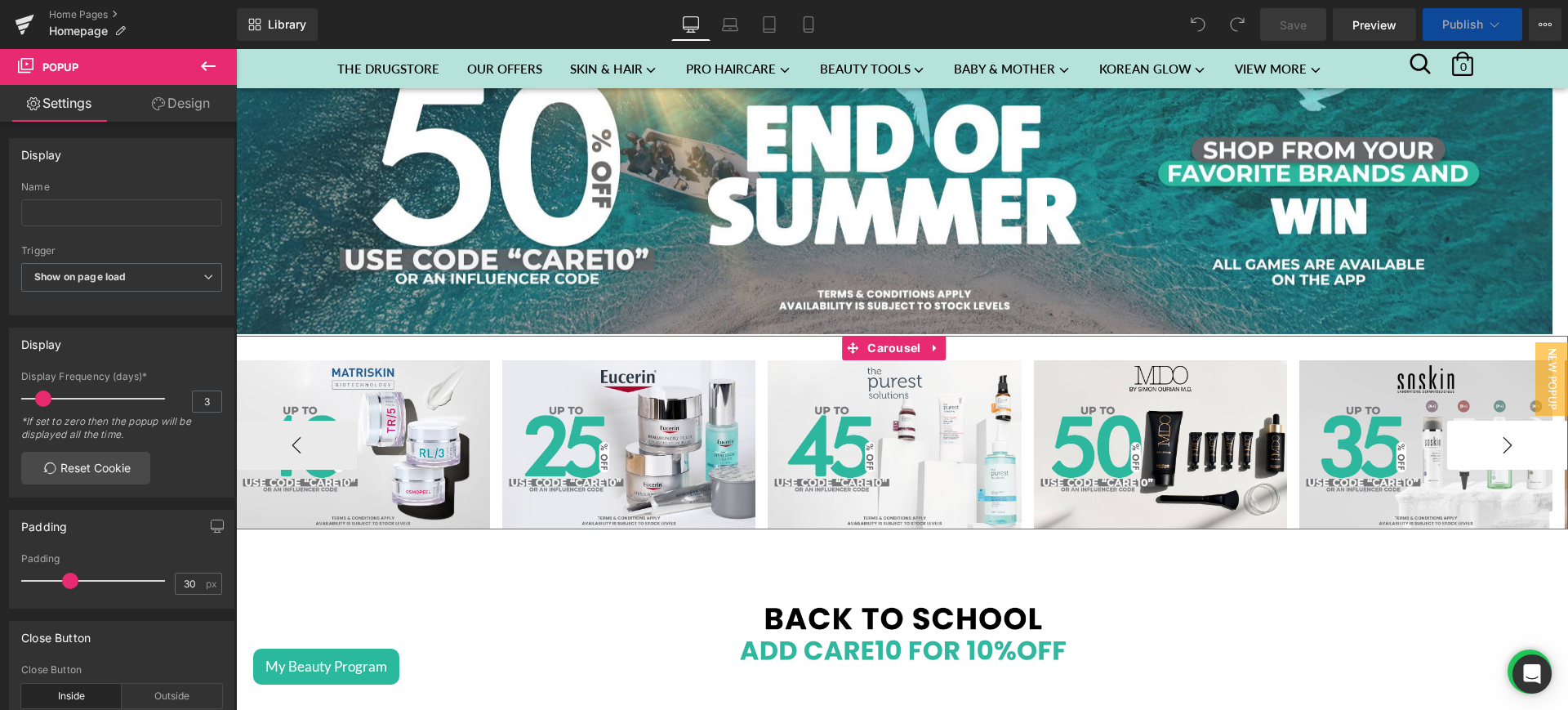
click at [1477, 447] on button "›" at bounding box center [1508, 445] width 121 height 49
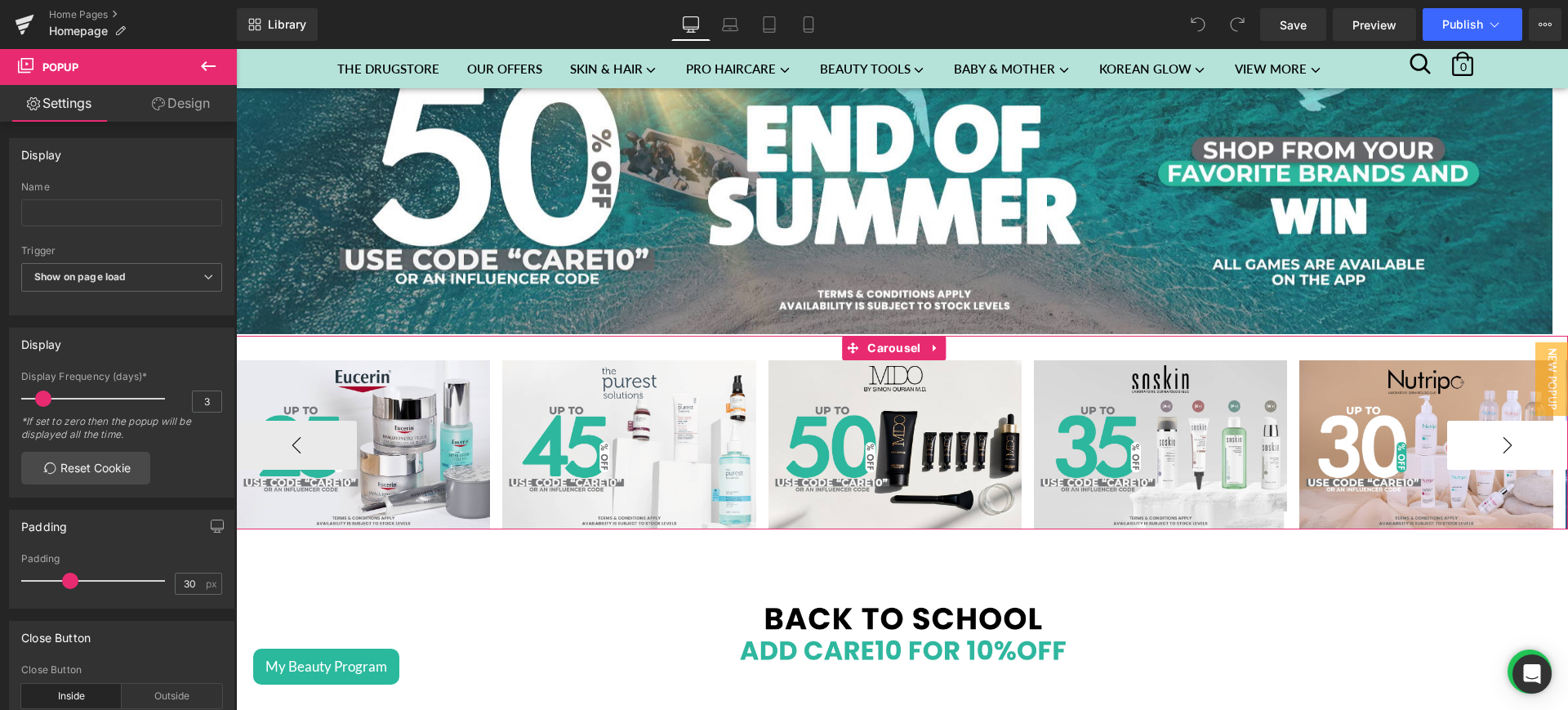
click at [1477, 447] on button "›" at bounding box center [1508, 445] width 121 height 49
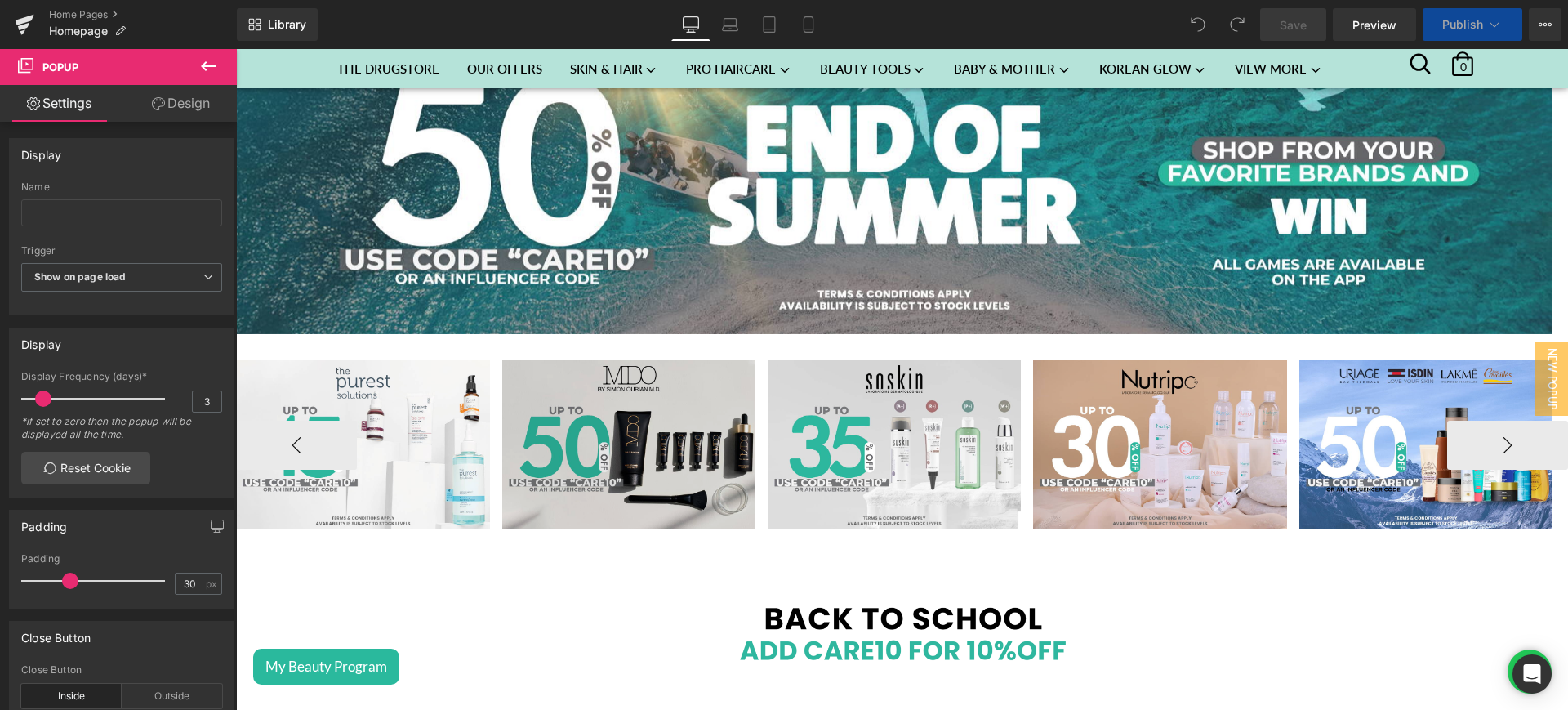
click at [1280, 403] on img at bounding box center [1160, 444] width 253 height 169
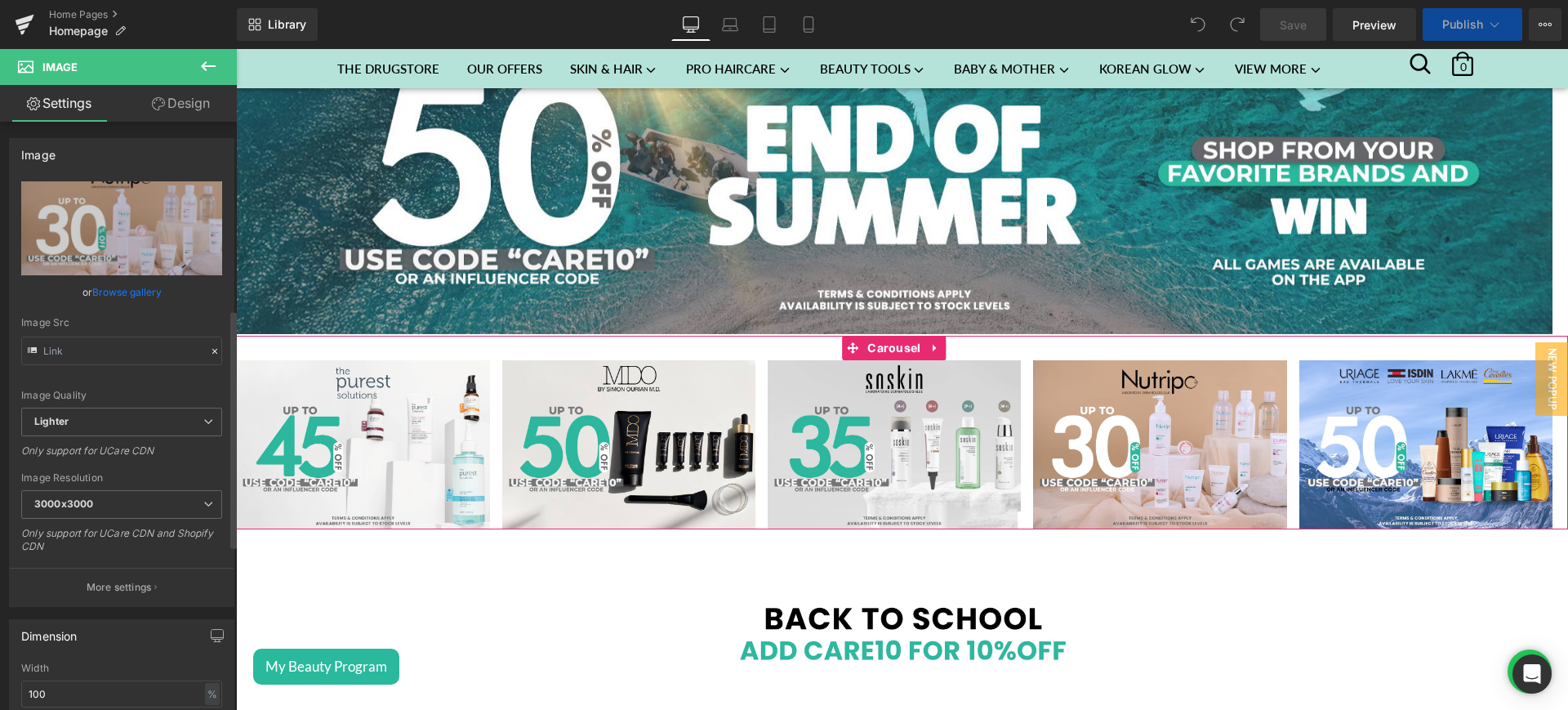
scroll to position [461, 0]
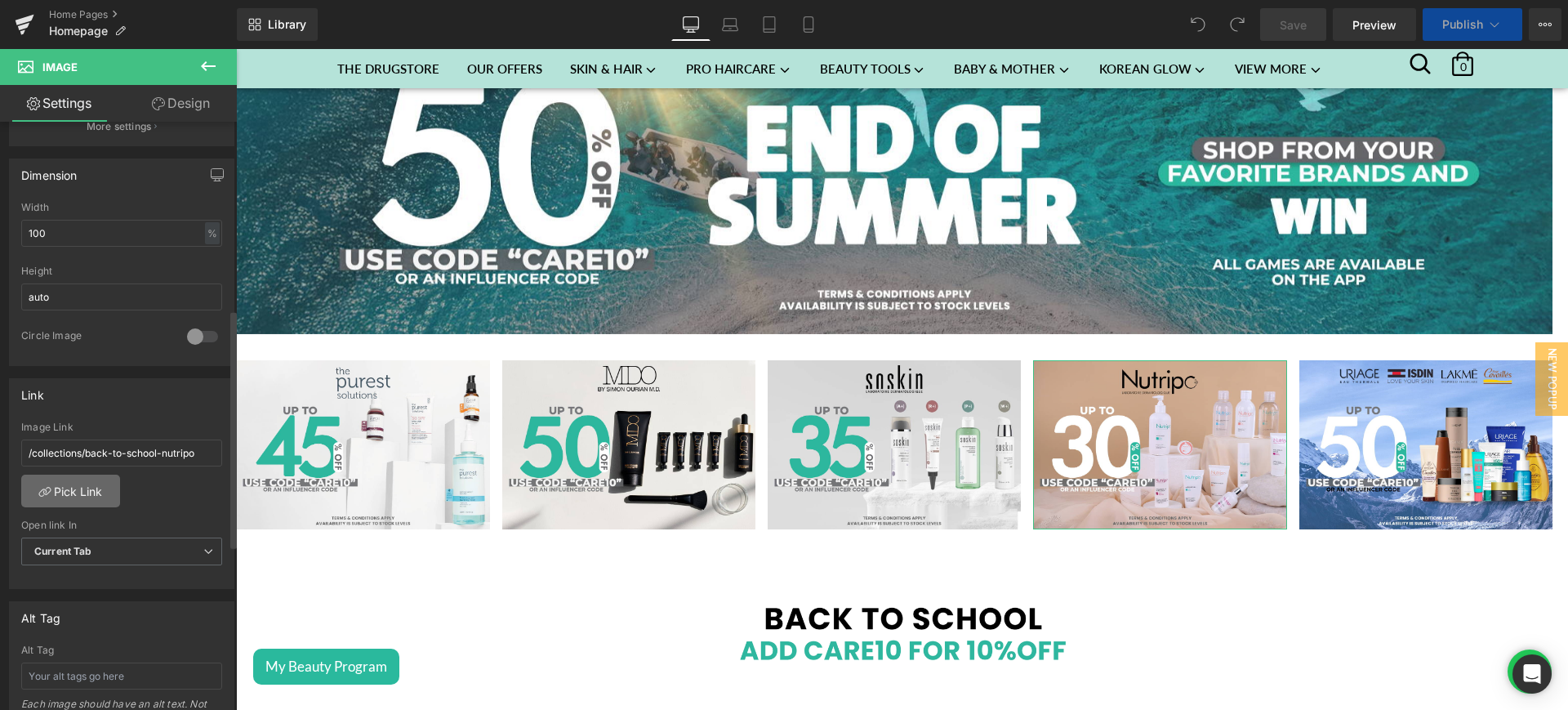
click at [73, 489] on link "Pick Link" at bounding box center [70, 491] width 99 height 32
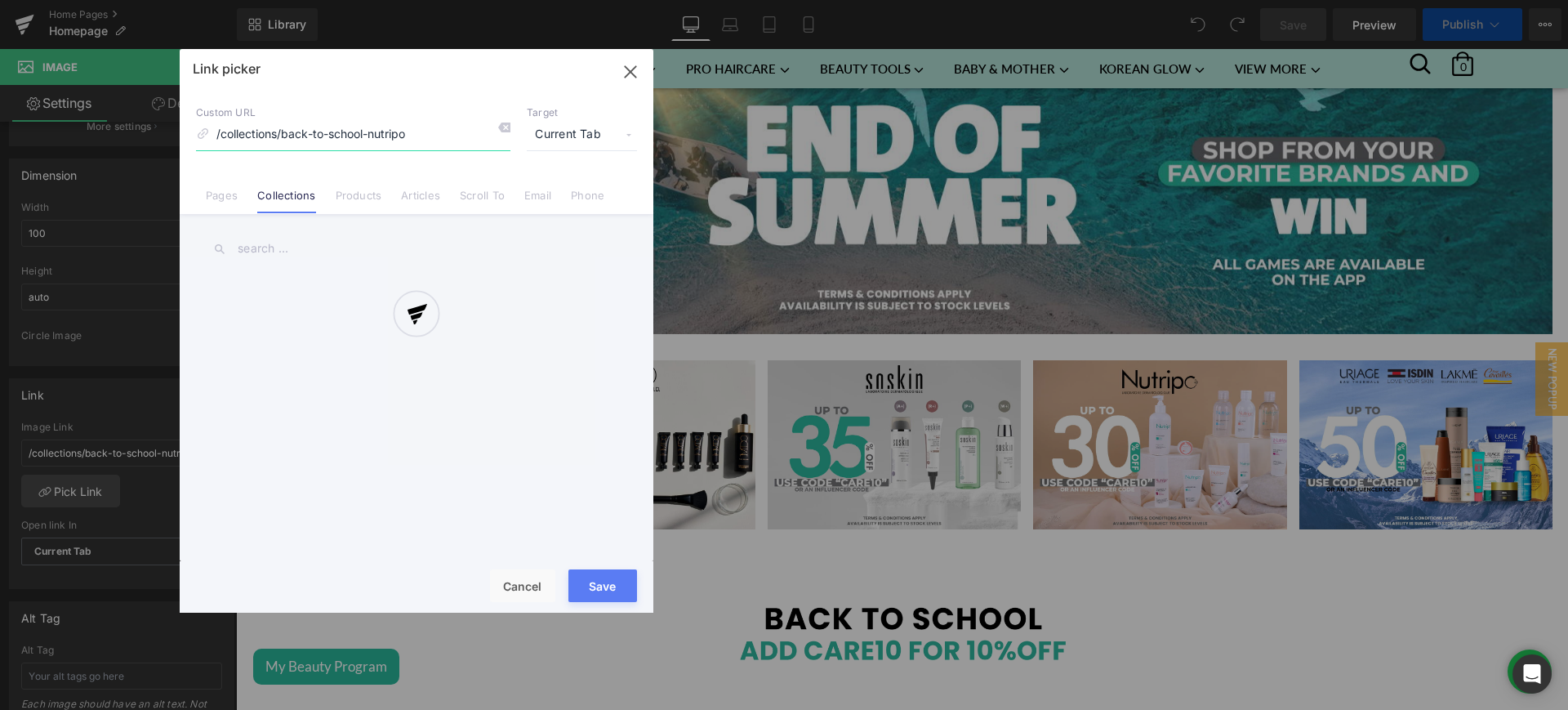
scroll to position [461, 0]
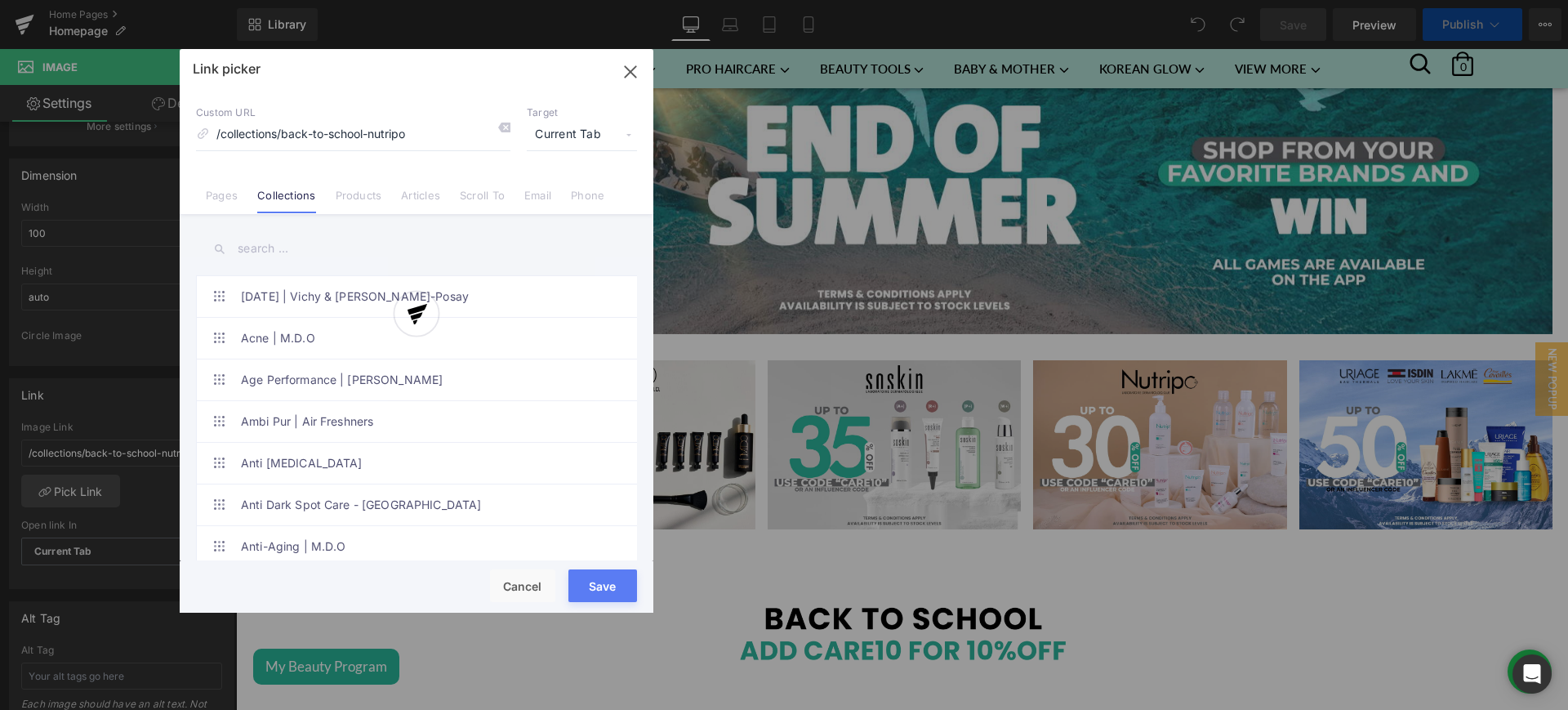
click at [262, 245] on div at bounding box center [416, 330] width 474 height 564
click at [280, 241] on input "text" at bounding box center [416, 249] width 441 height 37
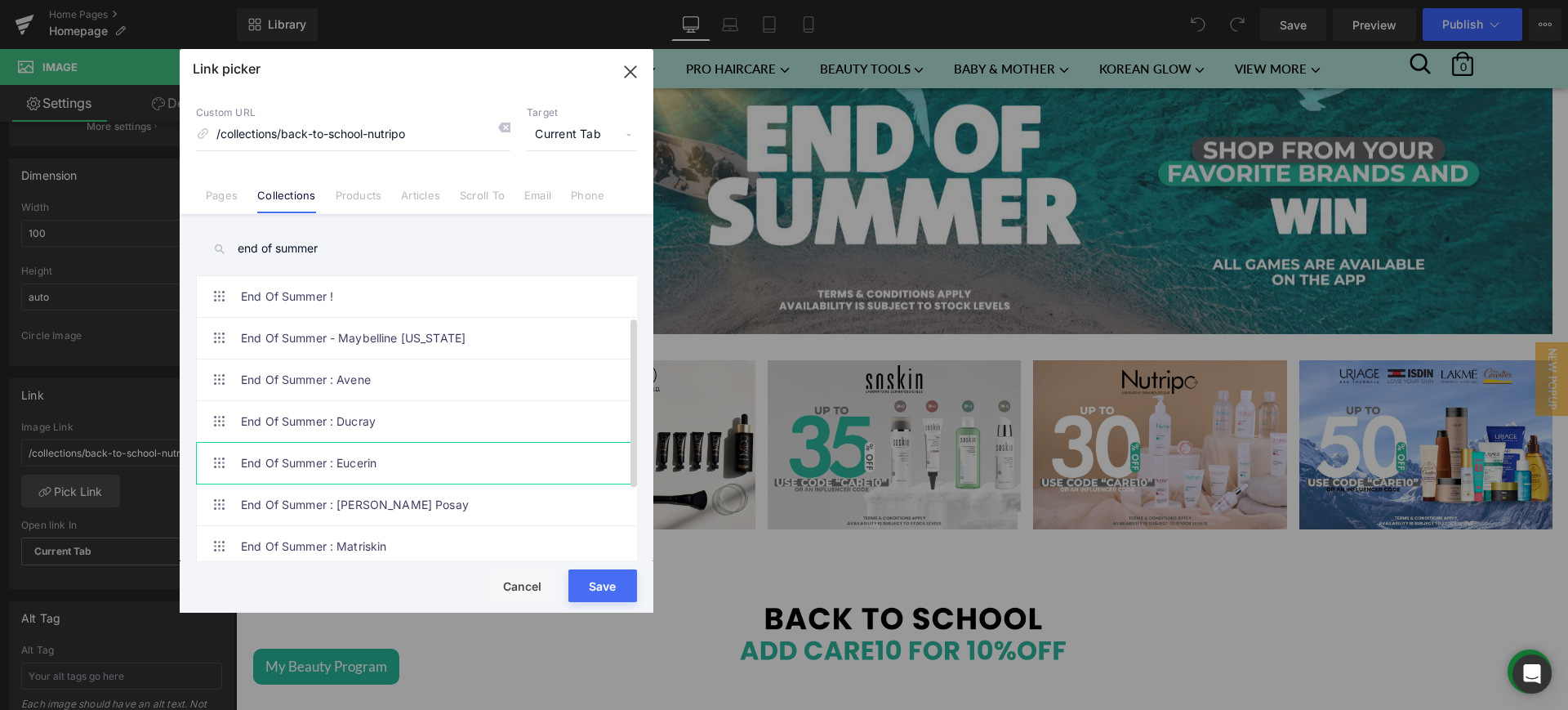
scroll to position [183, 0]
type input "end of summer"
click at [400, 443] on link "End Of Summer : Nutripo" at bounding box center [420, 463] width 359 height 41
click at [579, 583] on button "Save" at bounding box center [603, 585] width 68 height 32
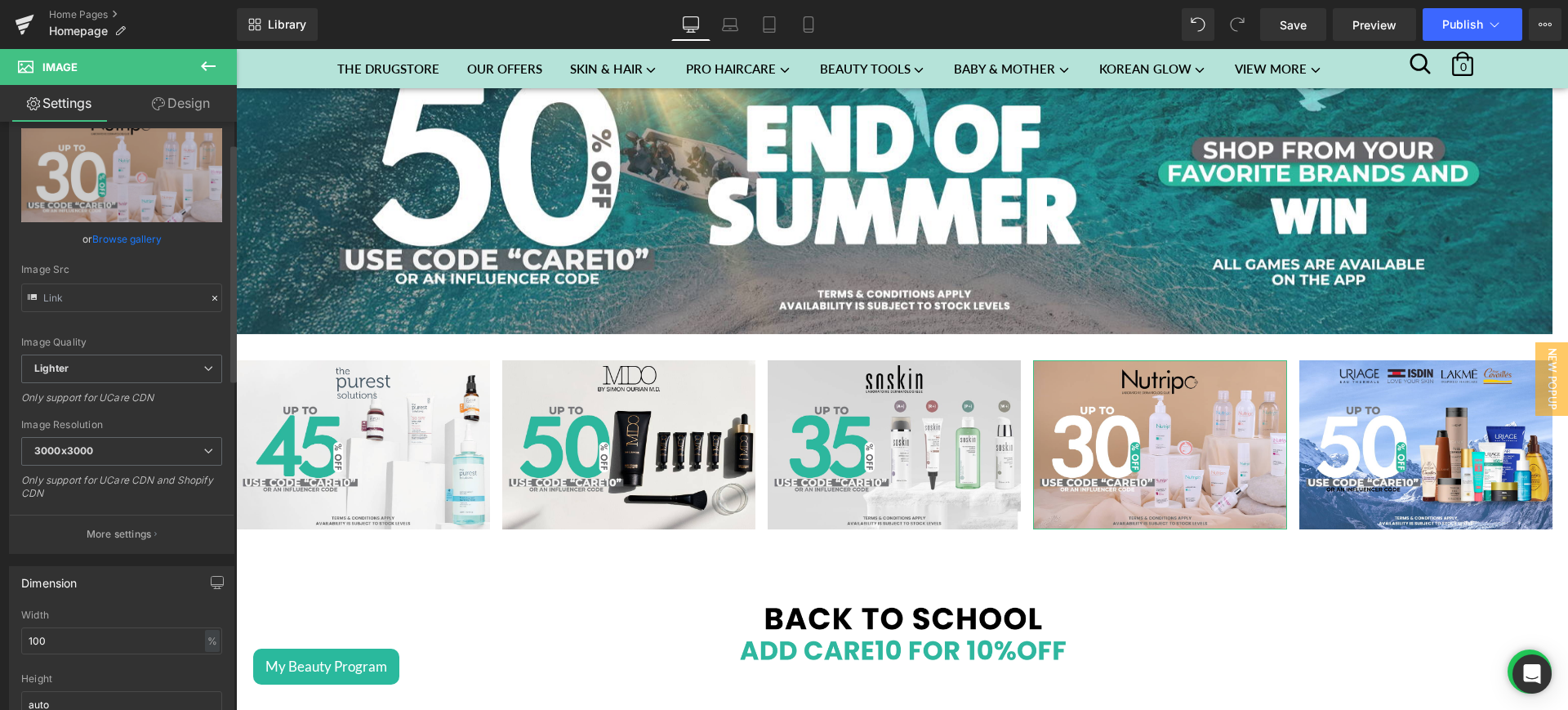
scroll to position [0, 0]
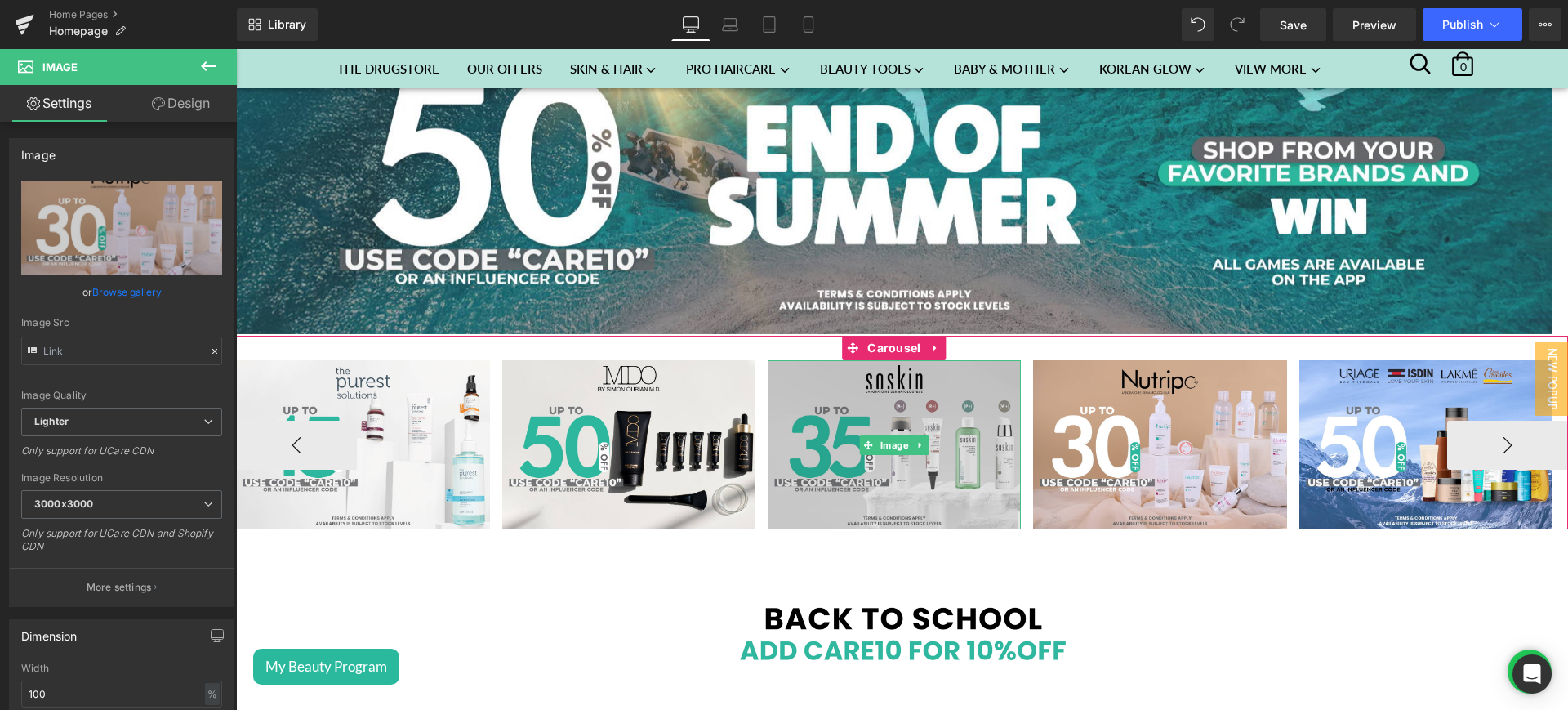
click at [950, 423] on img at bounding box center [895, 444] width 253 height 169
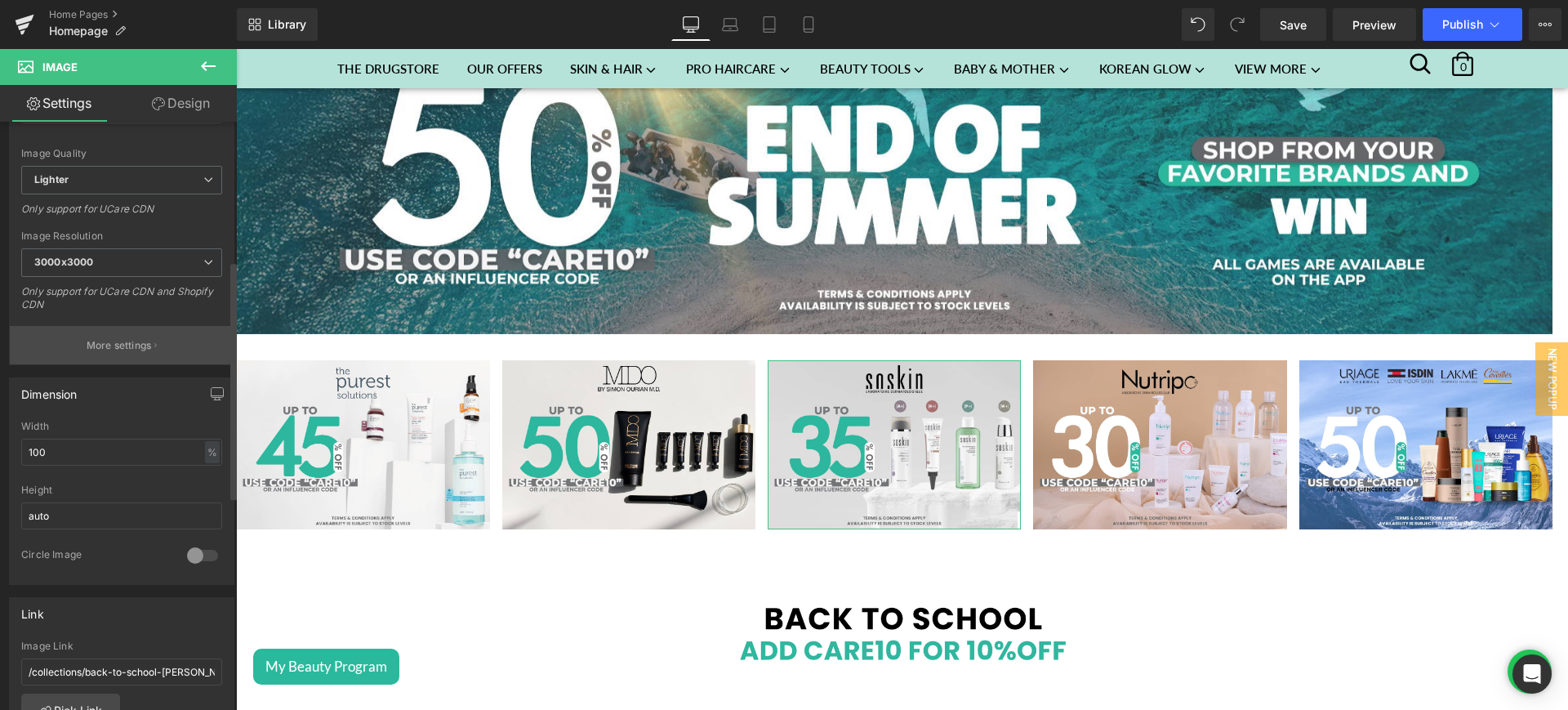
scroll to position [380, 0]
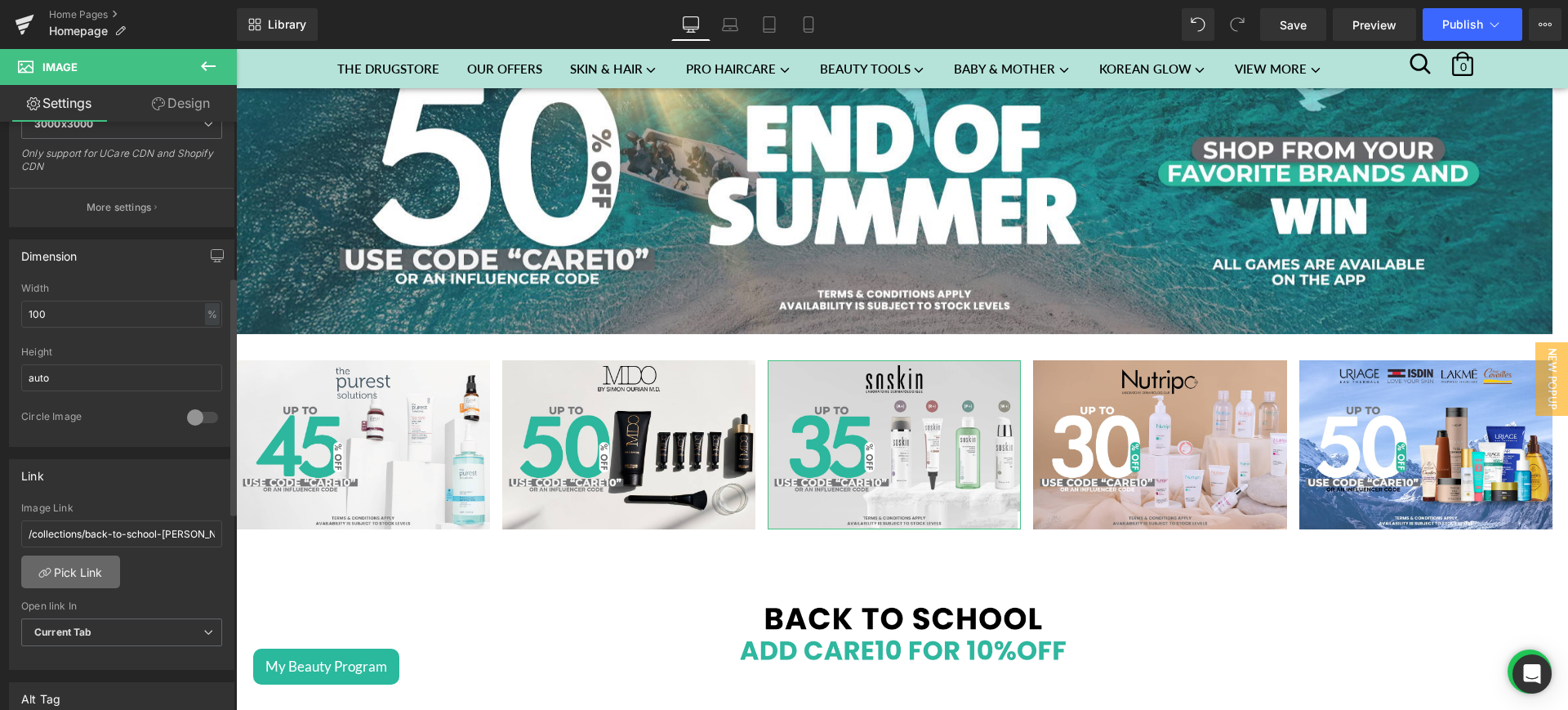
click at [85, 569] on link "Pick Link" at bounding box center [70, 571] width 99 height 32
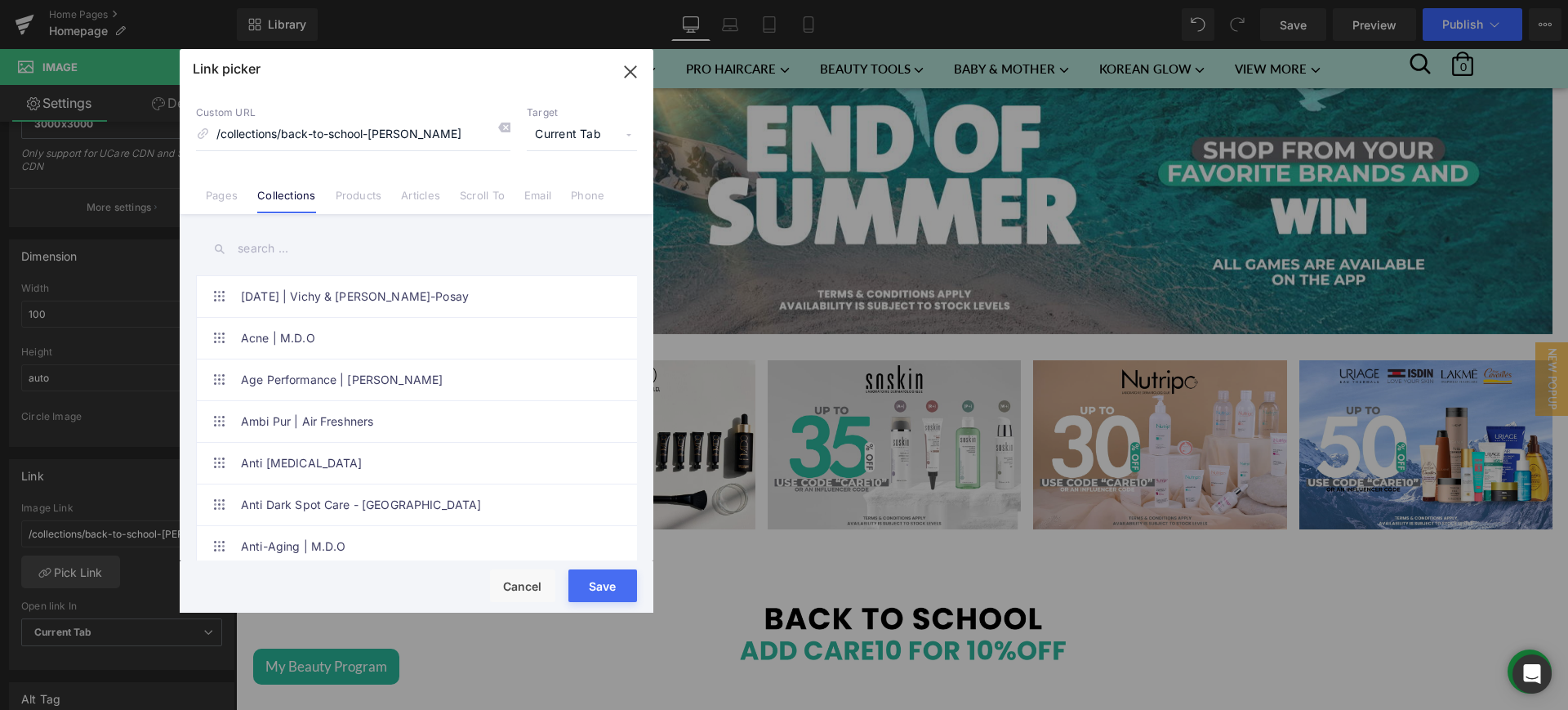
click at [290, 247] on input "text" at bounding box center [416, 249] width 441 height 37
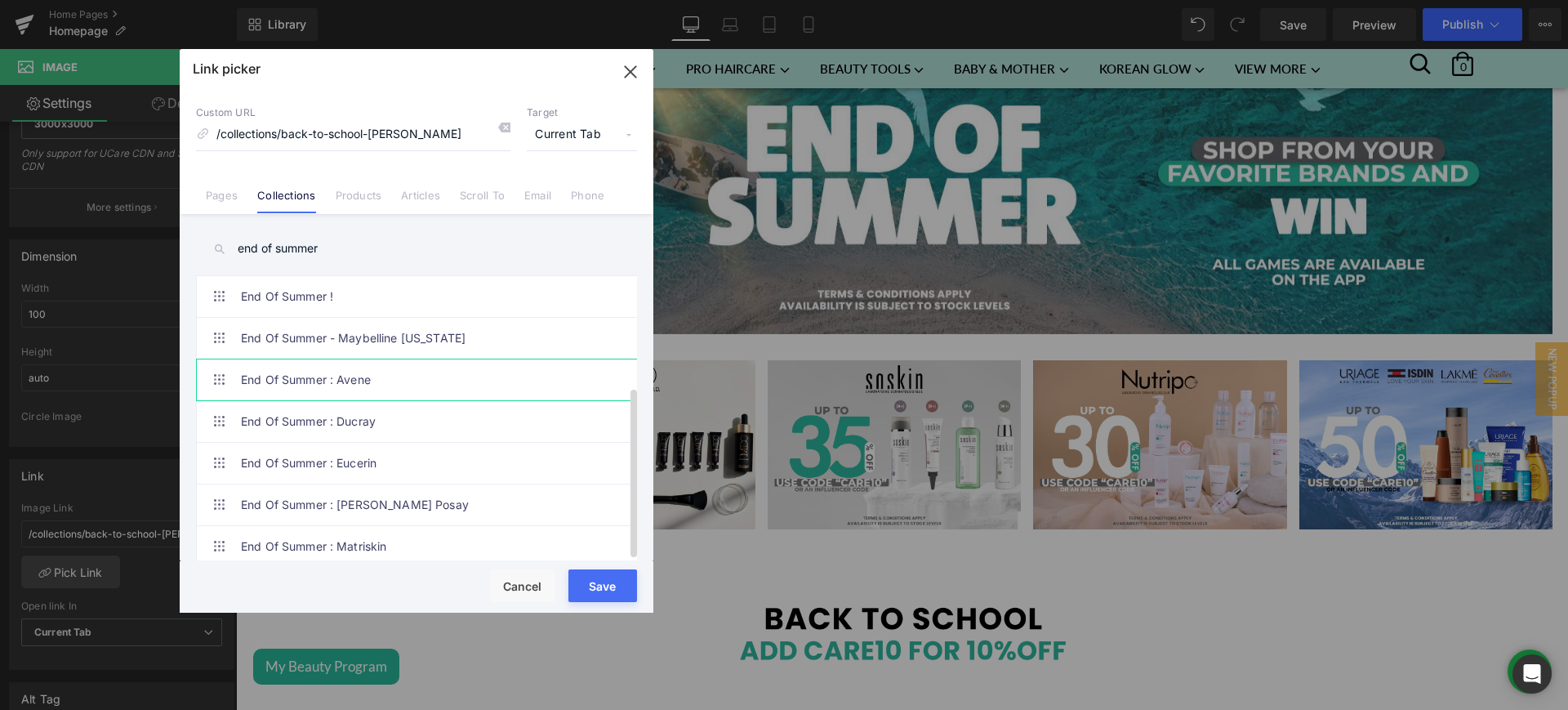
scroll to position [183, 0]
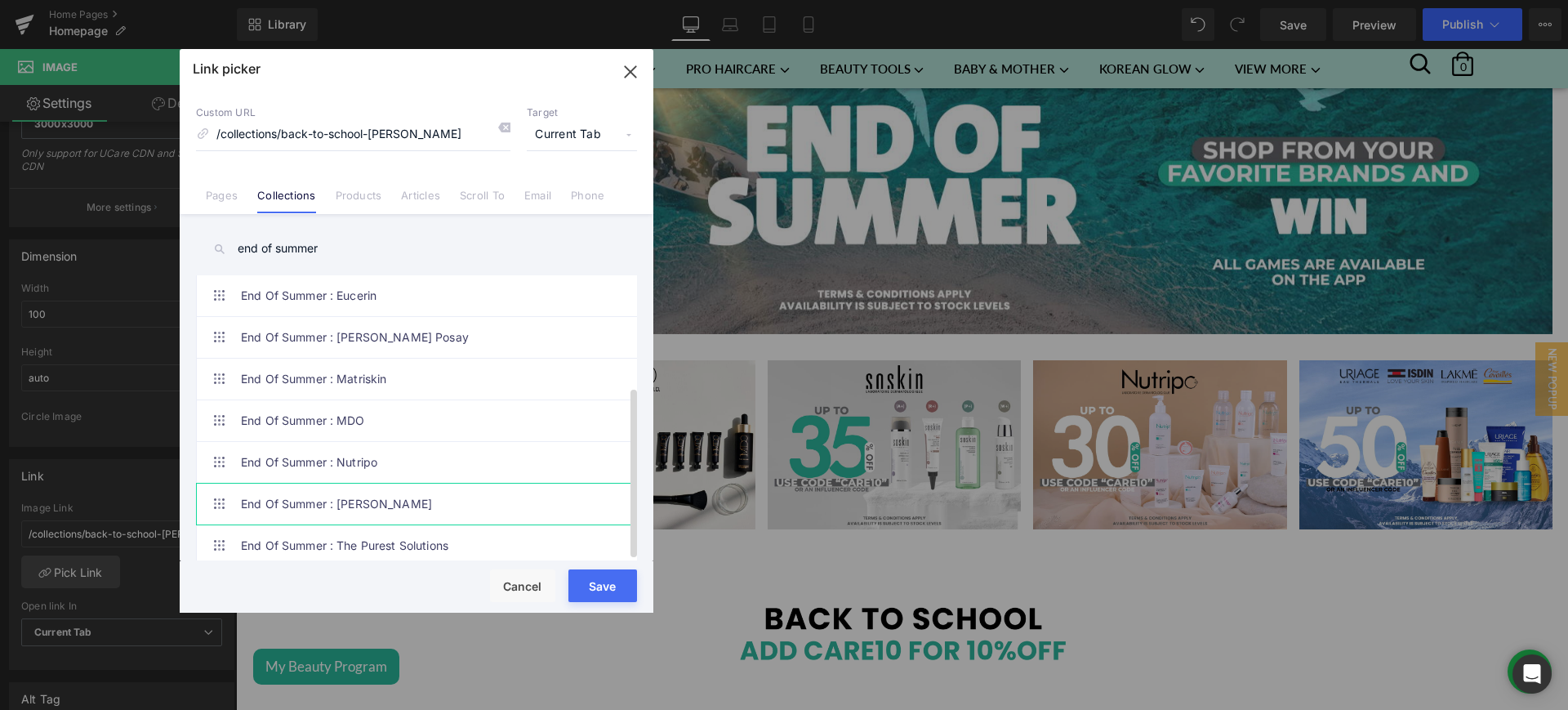
type input "end of summer"
click at [437, 484] on link "End Of Summer : [PERSON_NAME]" at bounding box center [420, 504] width 359 height 41
click at [596, 577] on button "Save" at bounding box center [603, 585] width 68 height 32
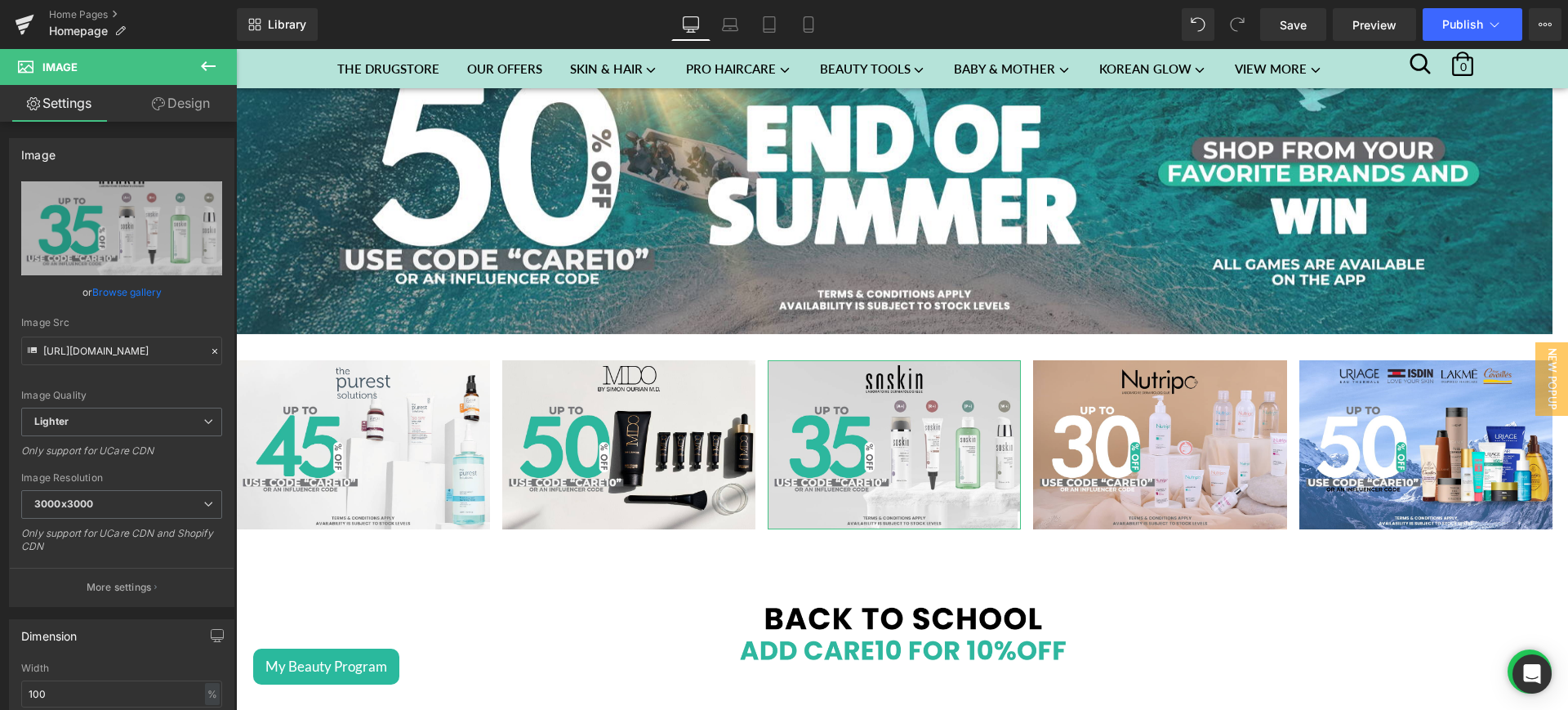
scroll to position [1, 0]
drag, startPoint x: 1220, startPoint y: 1, endPoint x: 1450, endPoint y: 25, distance: 231.2
click at [1450, 25] on span "Publish" at bounding box center [1463, 24] width 41 height 13
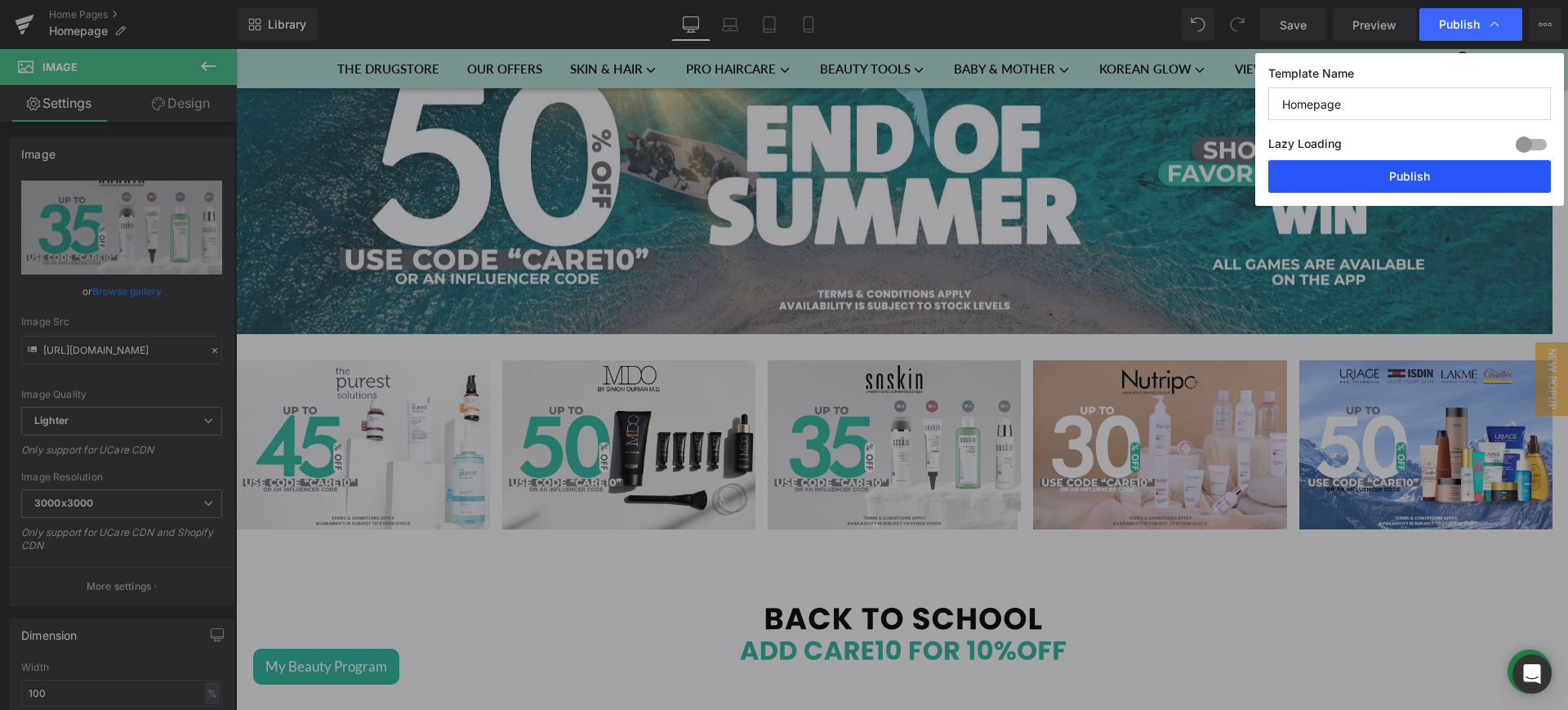
click at [1419, 164] on button "Publish" at bounding box center [1409, 176] width 282 height 32
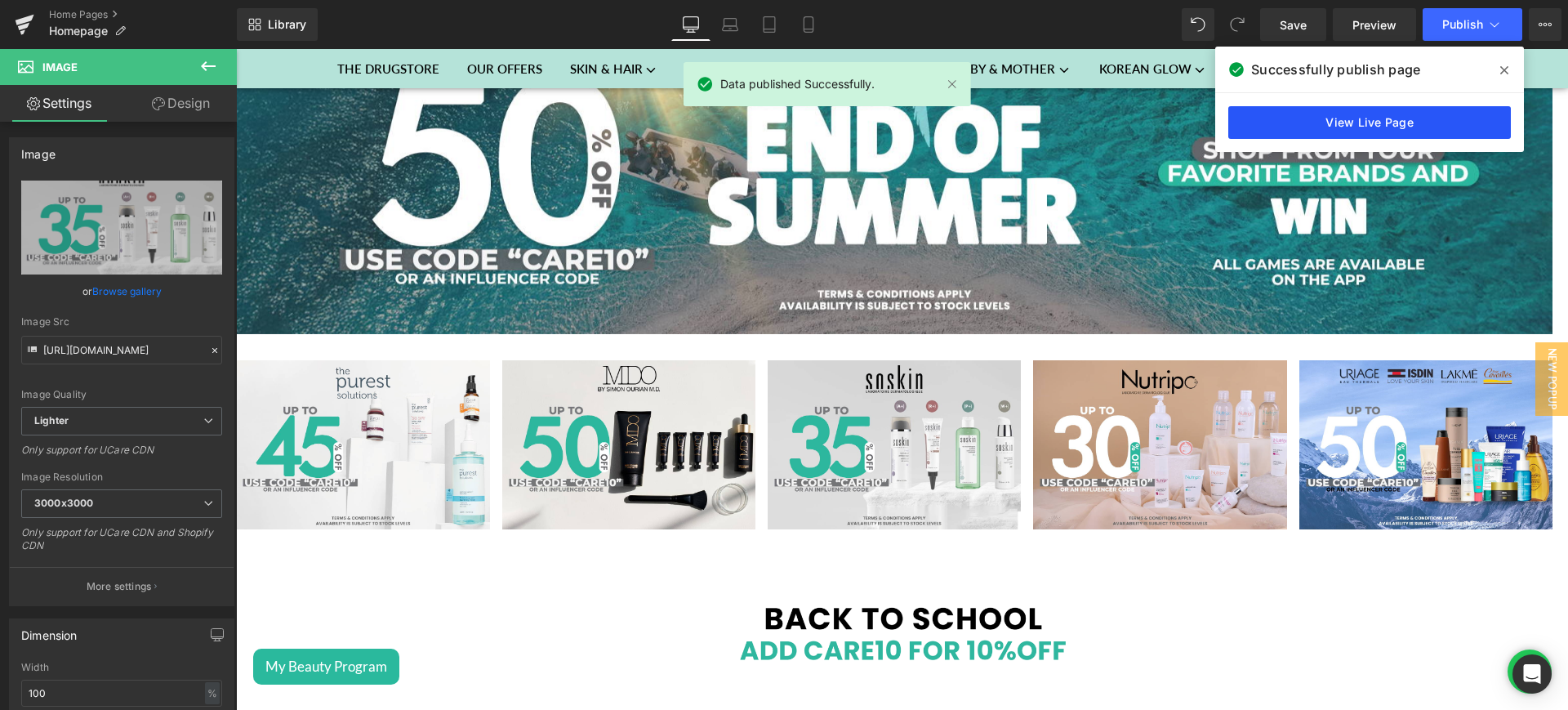
click at [1361, 122] on link "View Live Page" at bounding box center [1369, 122] width 282 height 32
